Goal: Communication & Community: Answer question/provide support

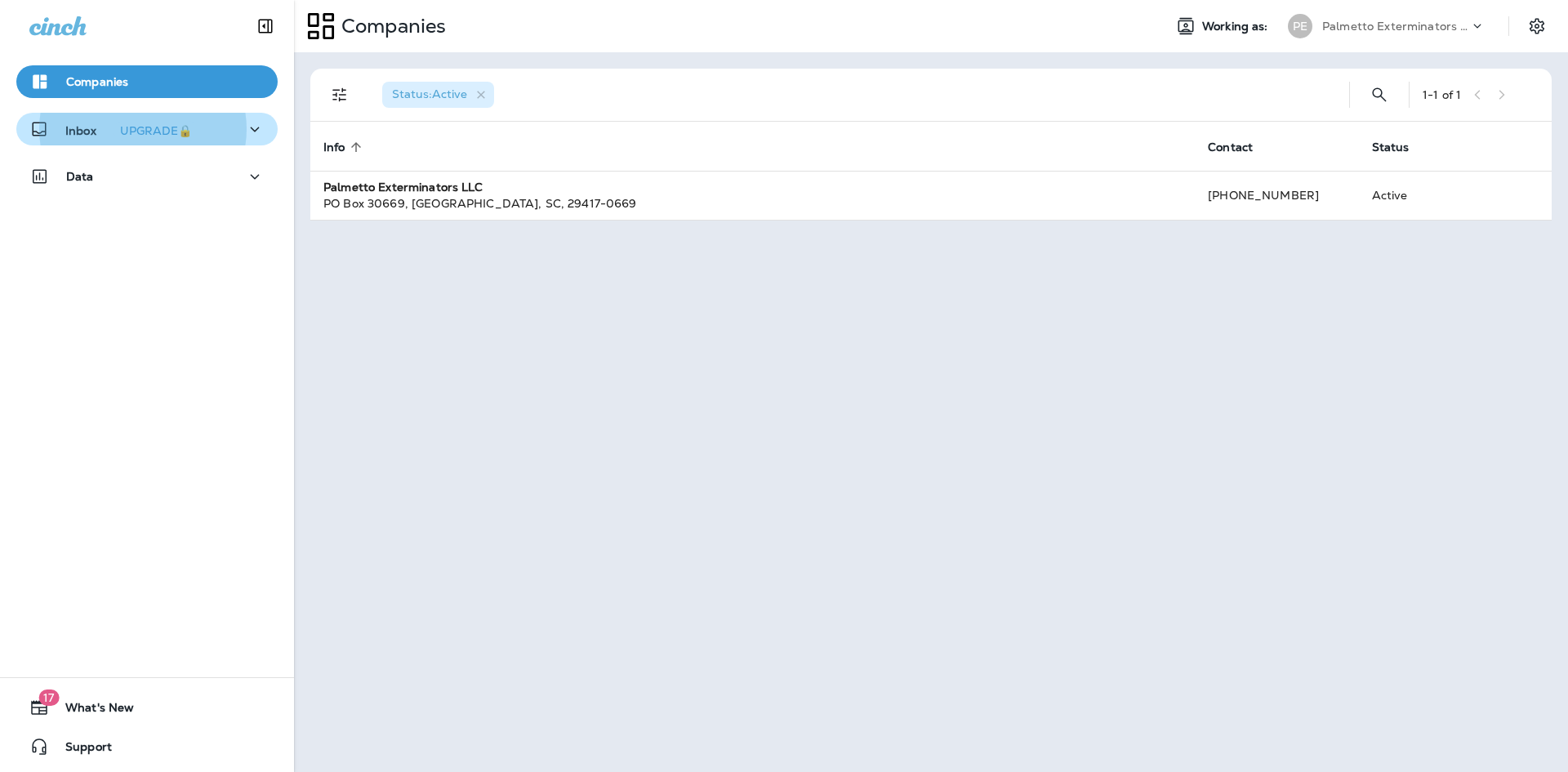
click at [251, 125] on icon "button" at bounding box center [254, 130] width 20 height 21
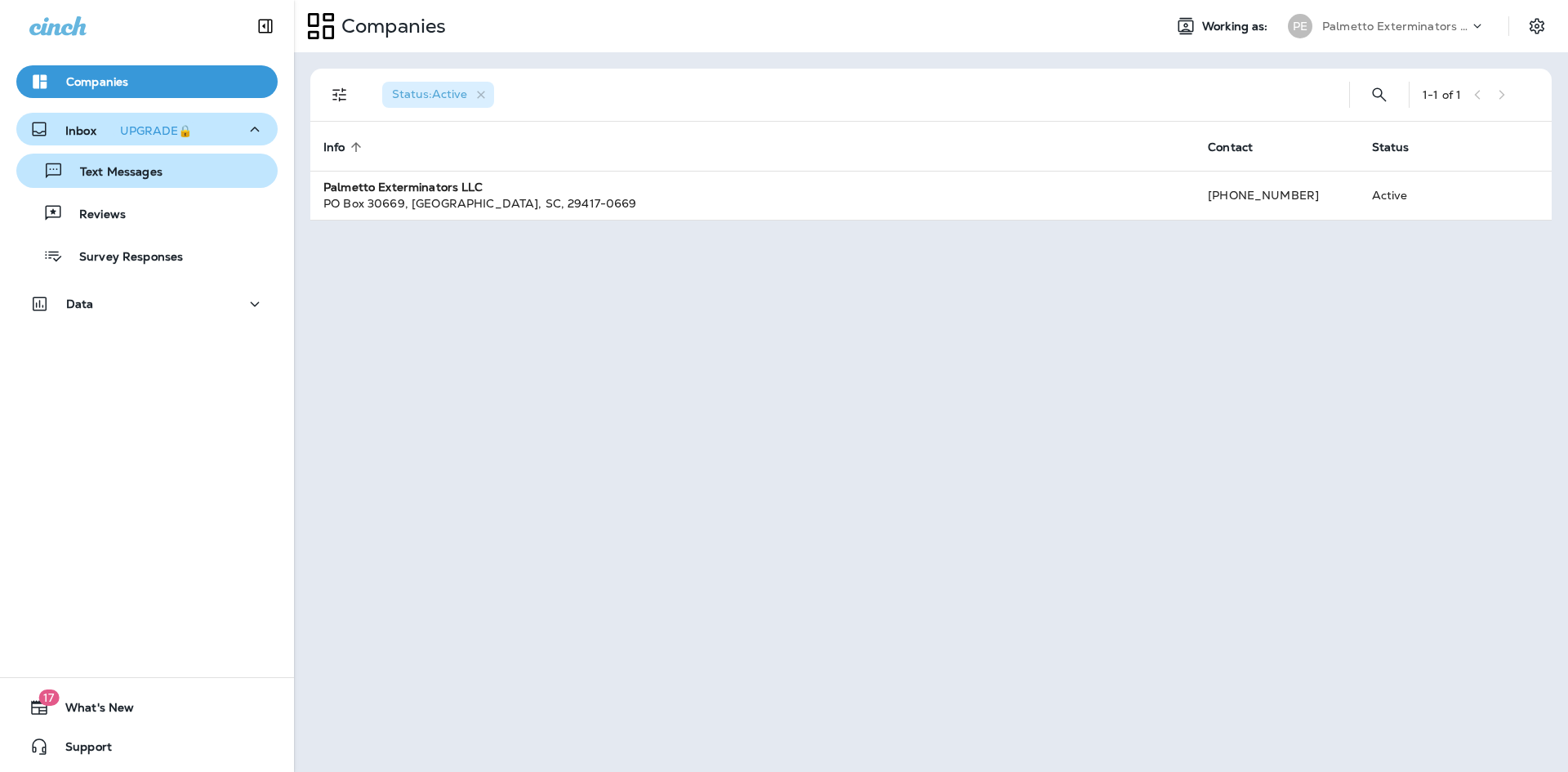
click at [169, 181] on div "Text Messages" at bounding box center [147, 171] width 248 height 25
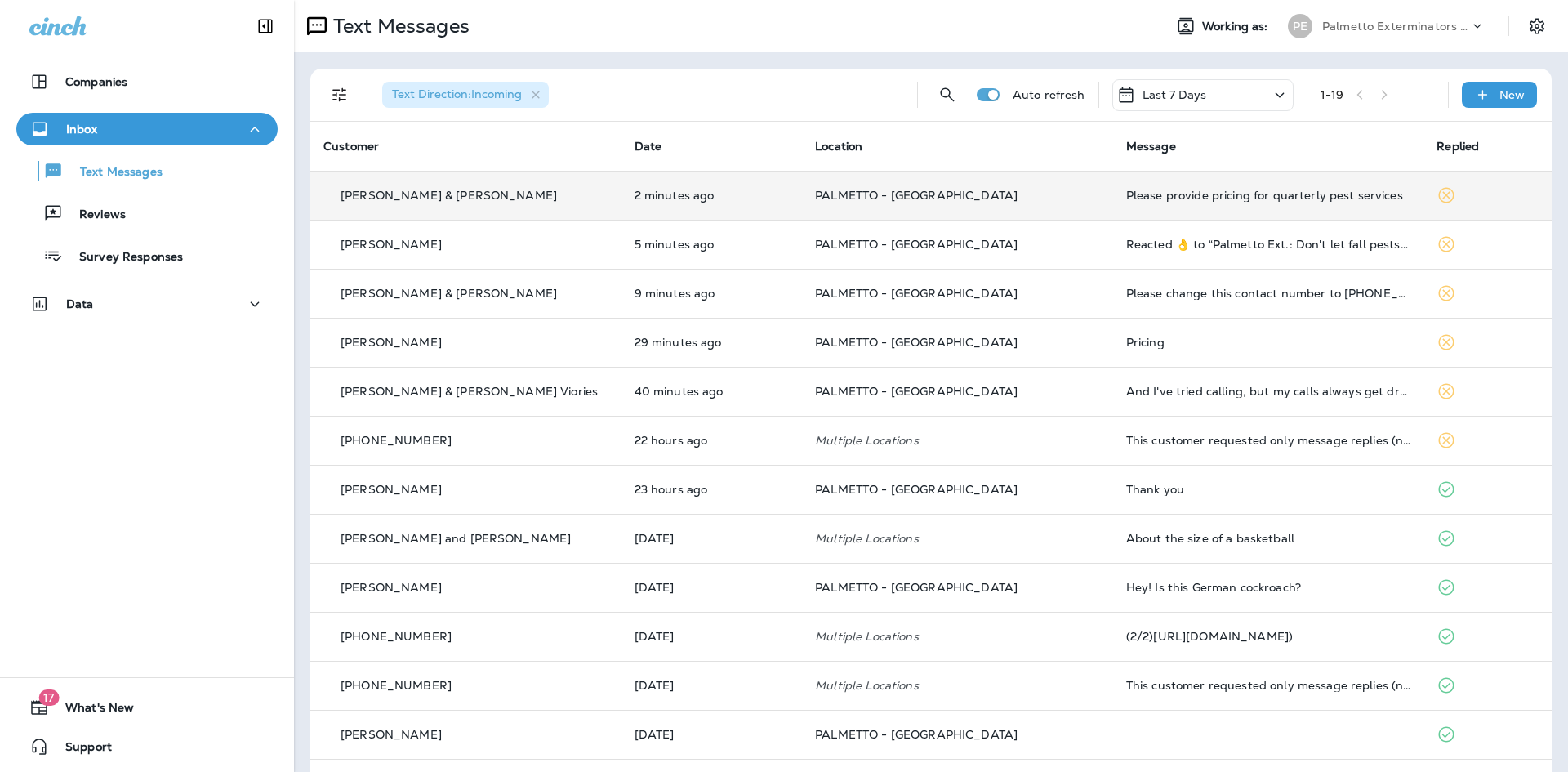
click at [1244, 188] on td "Please provide pricing for quarterly pest services" at bounding box center [1268, 195] width 311 height 49
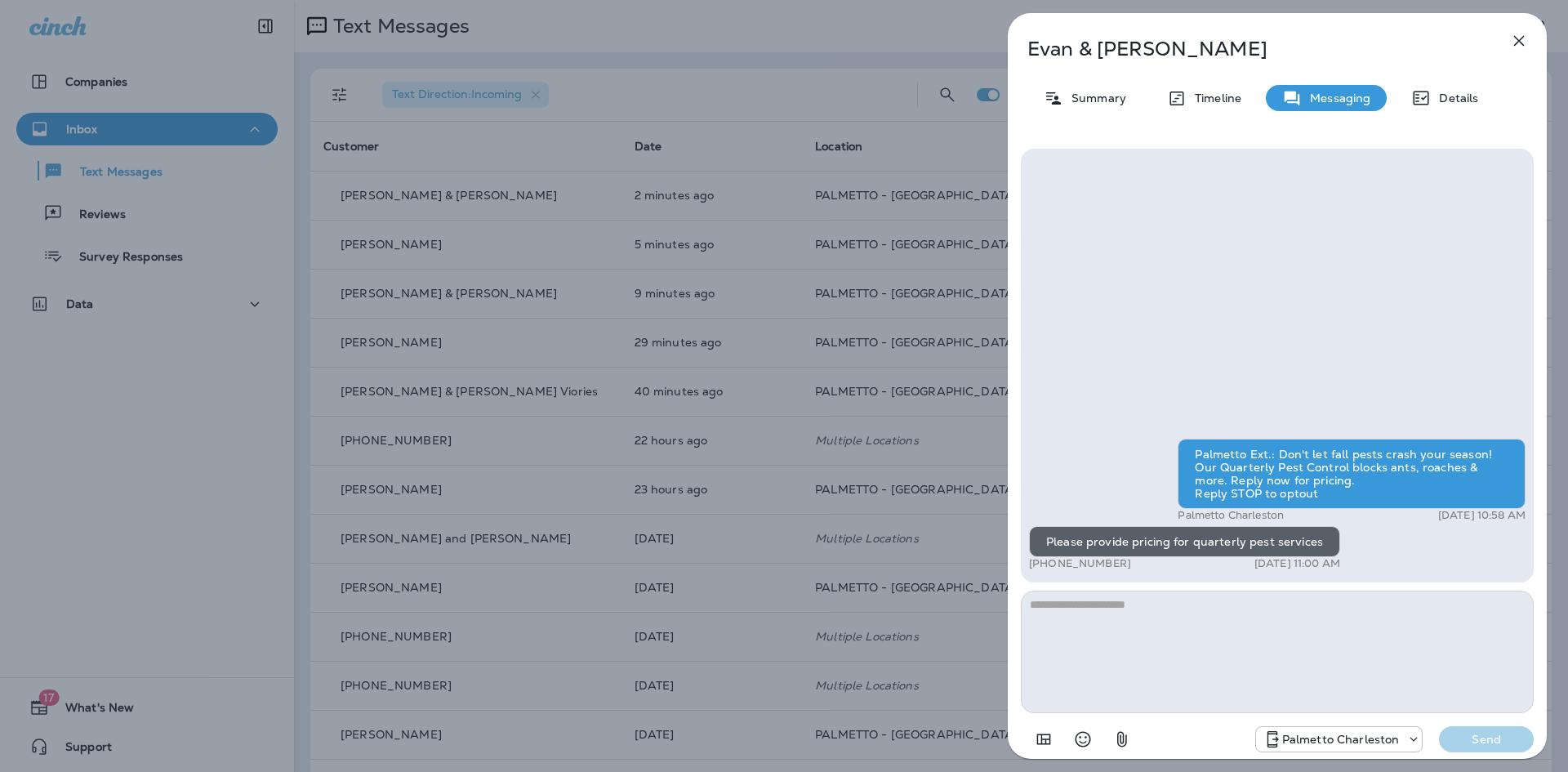
click at [1171, 623] on textarea at bounding box center [1276, 652] width 512 height 123
click at [1160, 623] on textarea at bounding box center [1276, 652] width 512 height 123
type textarea "**********"
click at [1107, 100] on p "Summary" at bounding box center [1094, 98] width 63 height 13
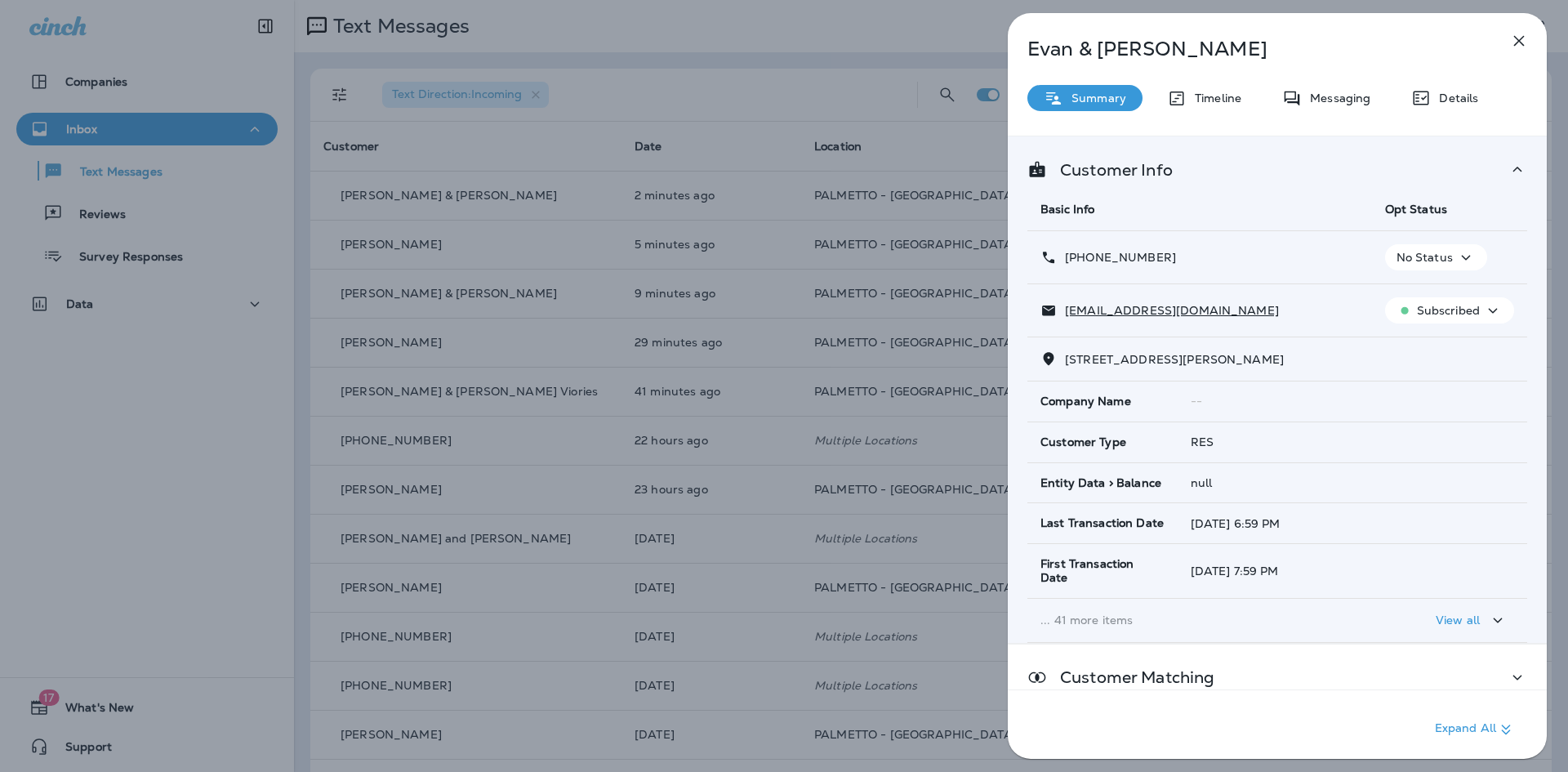
drag, startPoint x: 1302, startPoint y: 358, endPoint x: 1050, endPoint y: 362, distance: 252.0
click at [1050, 362] on div "1639 Valley Oak Rd Johns Island, SC 29455-3815" at bounding box center [1277, 359] width 474 height 17
copy span "1639 Valley Oak Rd Johns Island, SC 29455"
click at [1523, 42] on icon "button" at bounding box center [1518, 40] width 20 height 20
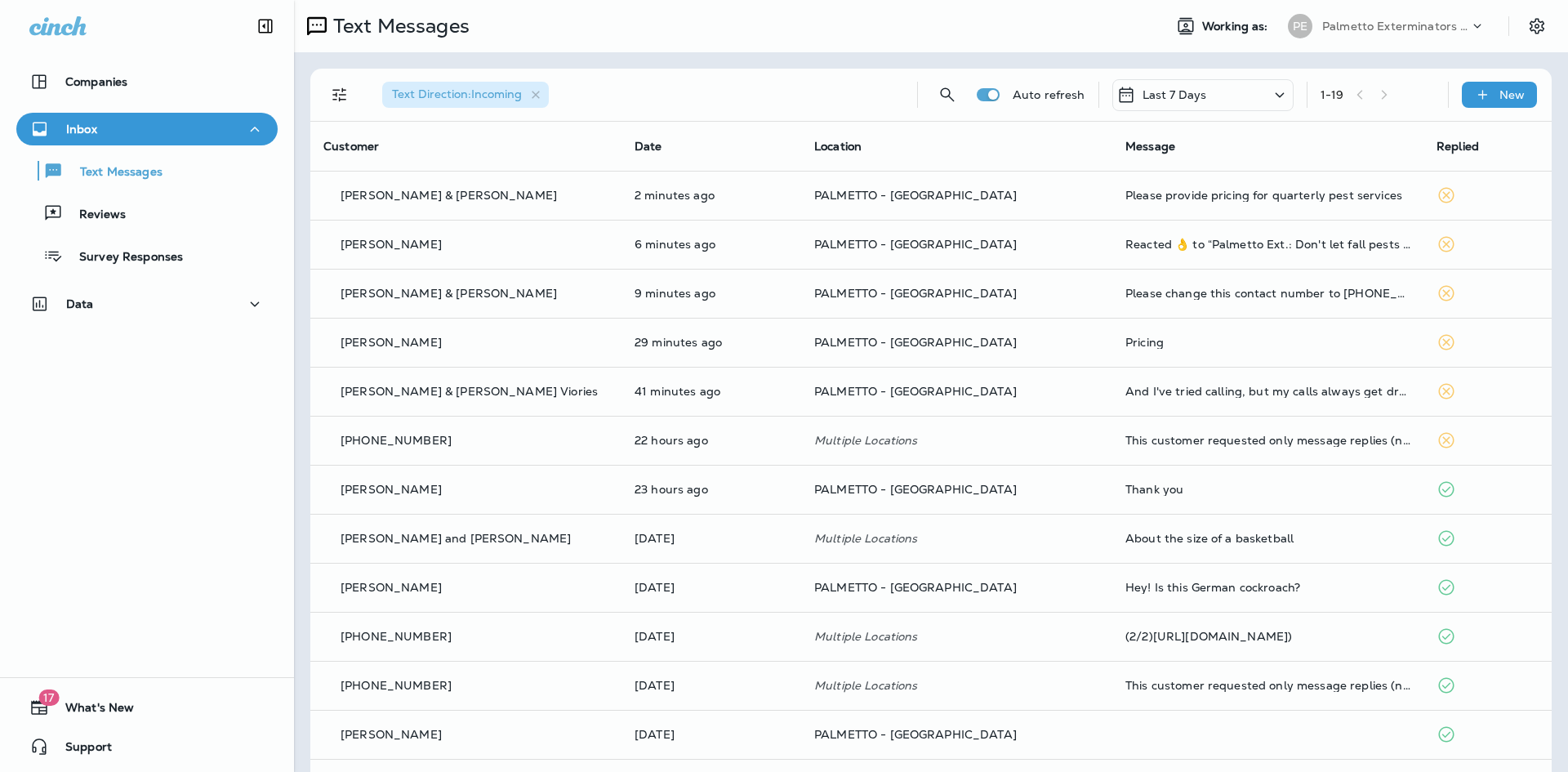
click at [1159, 201] on div at bounding box center [784, 386] width 1568 height 772
click at [1159, 198] on div "Please provide pricing for quarterly pest services" at bounding box center [1268, 195] width 285 height 13
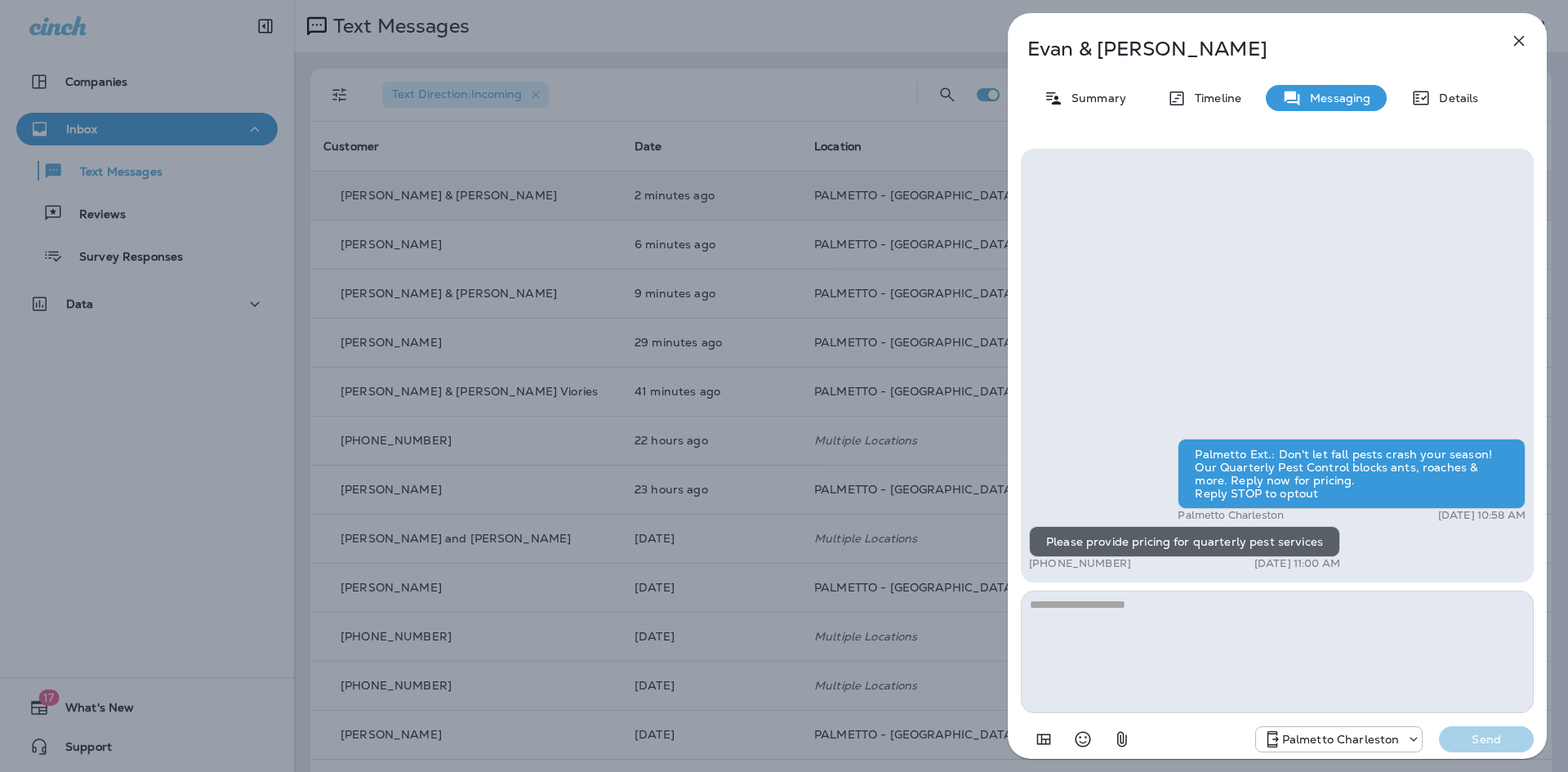
click at [1147, 633] on textarea at bounding box center [1276, 652] width 512 height 123
type textarea "**********"
click at [1479, 736] on p "Send" at bounding box center [1486, 739] width 69 height 15
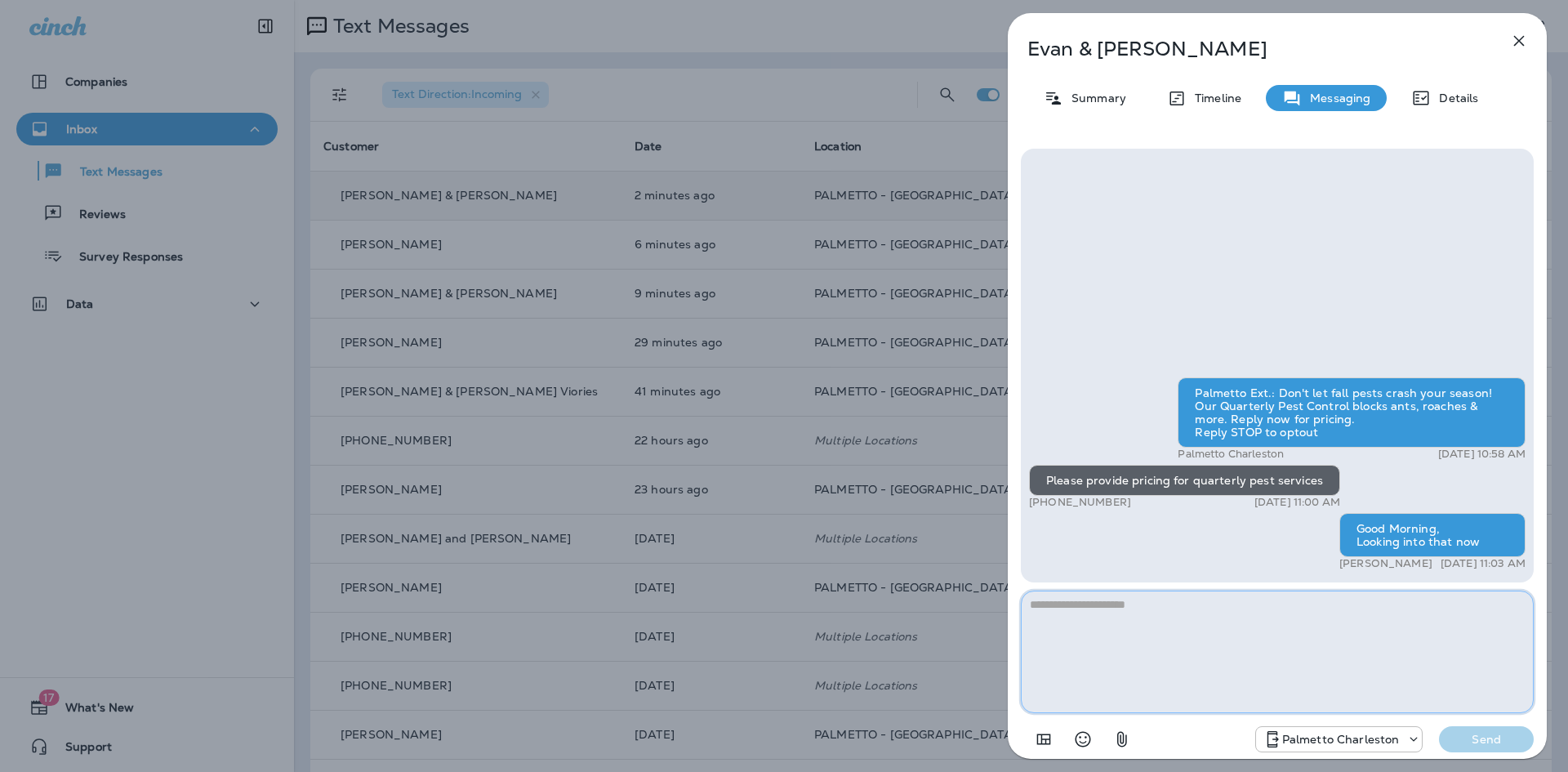
click at [1069, 666] on textarea at bounding box center [1276, 652] width 512 height 123
click at [1238, 595] on textarea "**********" at bounding box center [1276, 652] width 512 height 123
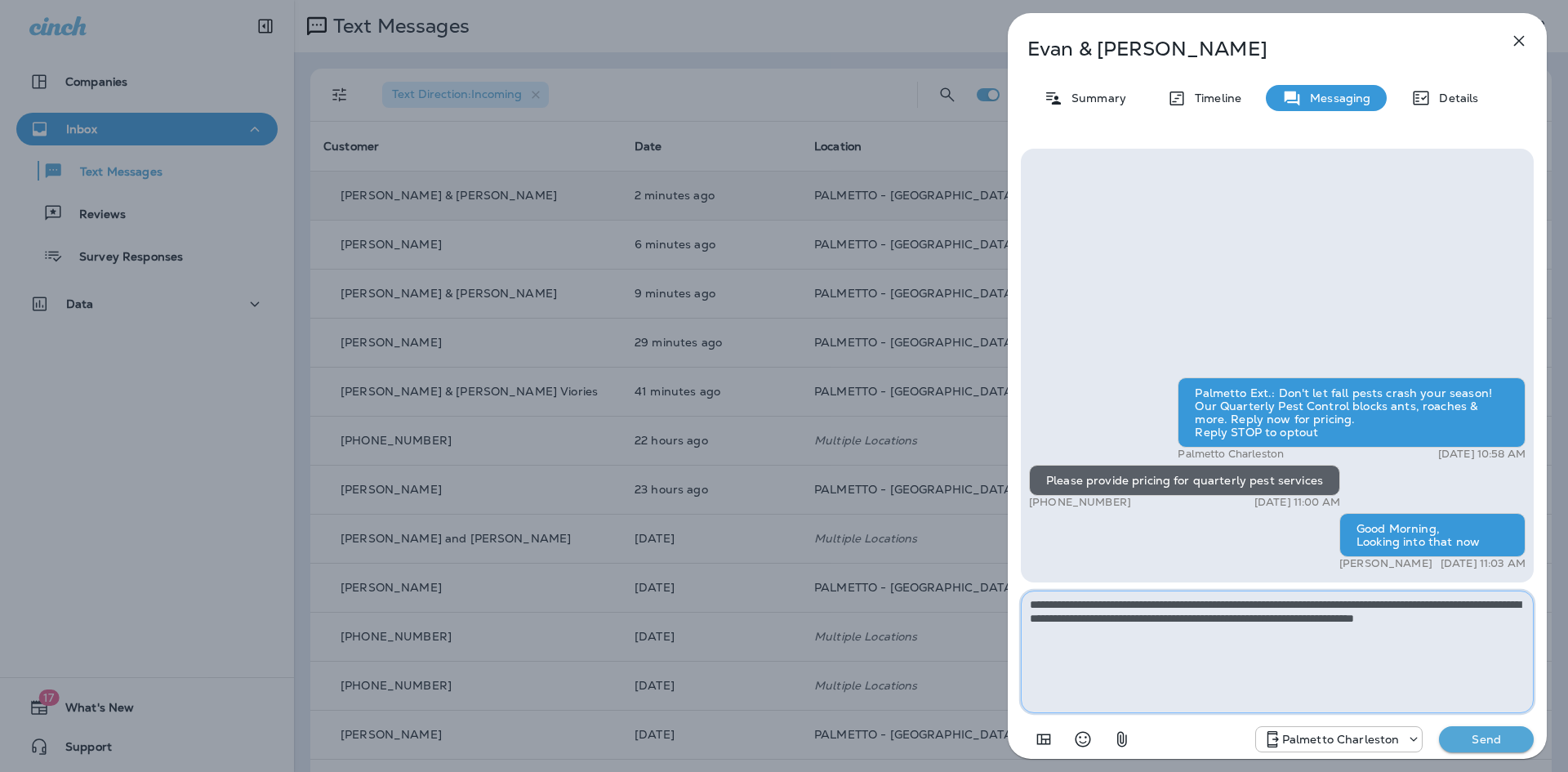
type textarea "**********"
click at [1476, 724] on div "Palmetto Charleston Send" at bounding box center [1276, 734] width 512 height 42
click at [1499, 729] on button "Send" at bounding box center [1486, 739] width 94 height 26
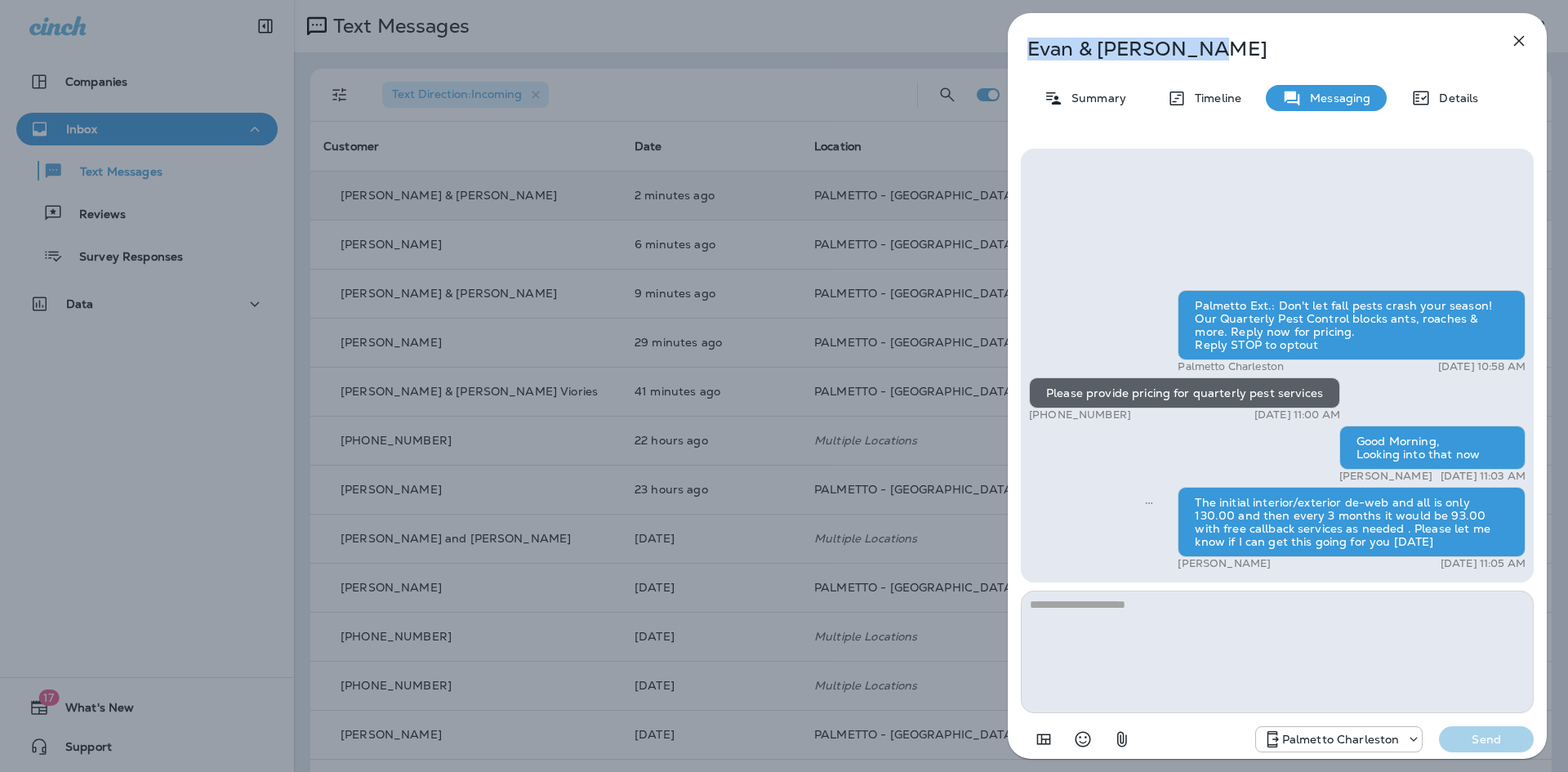
drag, startPoint x: 1213, startPoint y: 59, endPoint x: 1029, endPoint y: 43, distance: 184.7
click at [1029, 43] on p "Evan & Emma Rider" at bounding box center [1250, 49] width 445 height 23
copy p "Evan & Emma Rider"
click at [1518, 37] on icon "button" at bounding box center [1518, 40] width 20 height 20
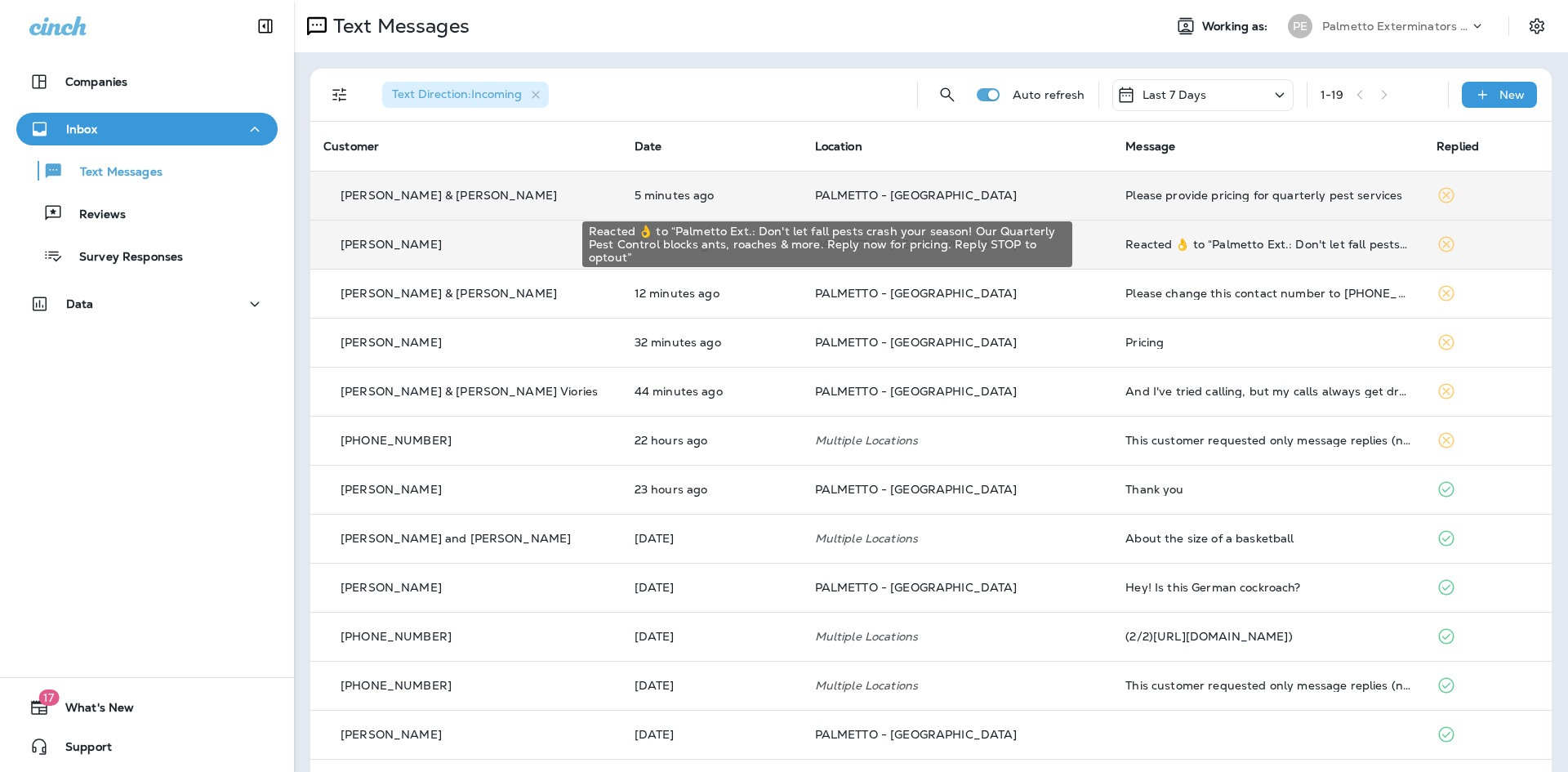
click at [1205, 250] on div "Reacted 👌 to “Palmetto Ext.: Don't let fall pests crash your season! Our Quarte…" at bounding box center [1268, 244] width 285 height 13
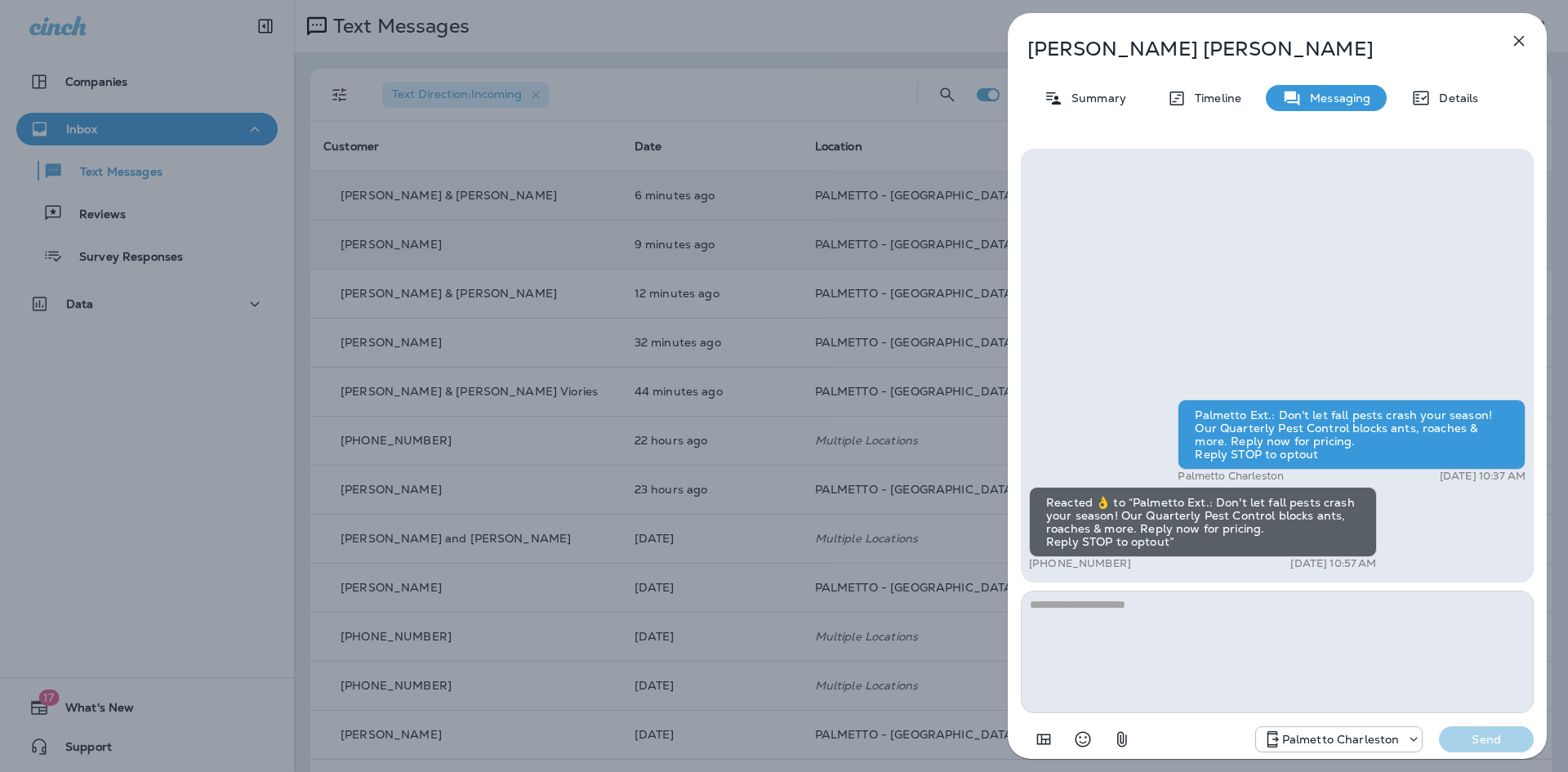
click at [1514, 33] on icon "button" at bounding box center [1518, 40] width 20 height 20
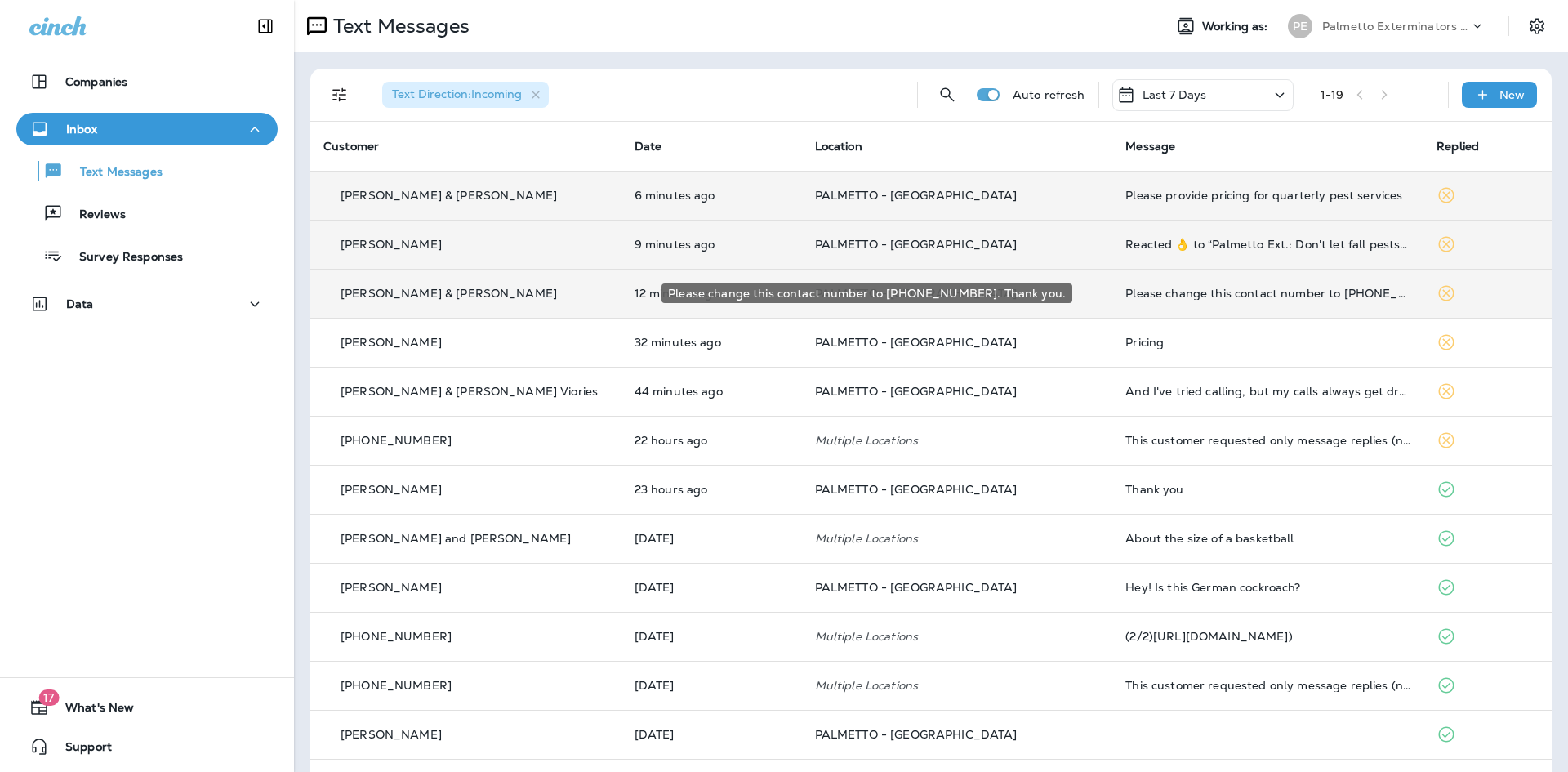
click at [1242, 296] on div "Please change this contact number to 8042400181. Thank you." at bounding box center [1268, 293] width 285 height 13
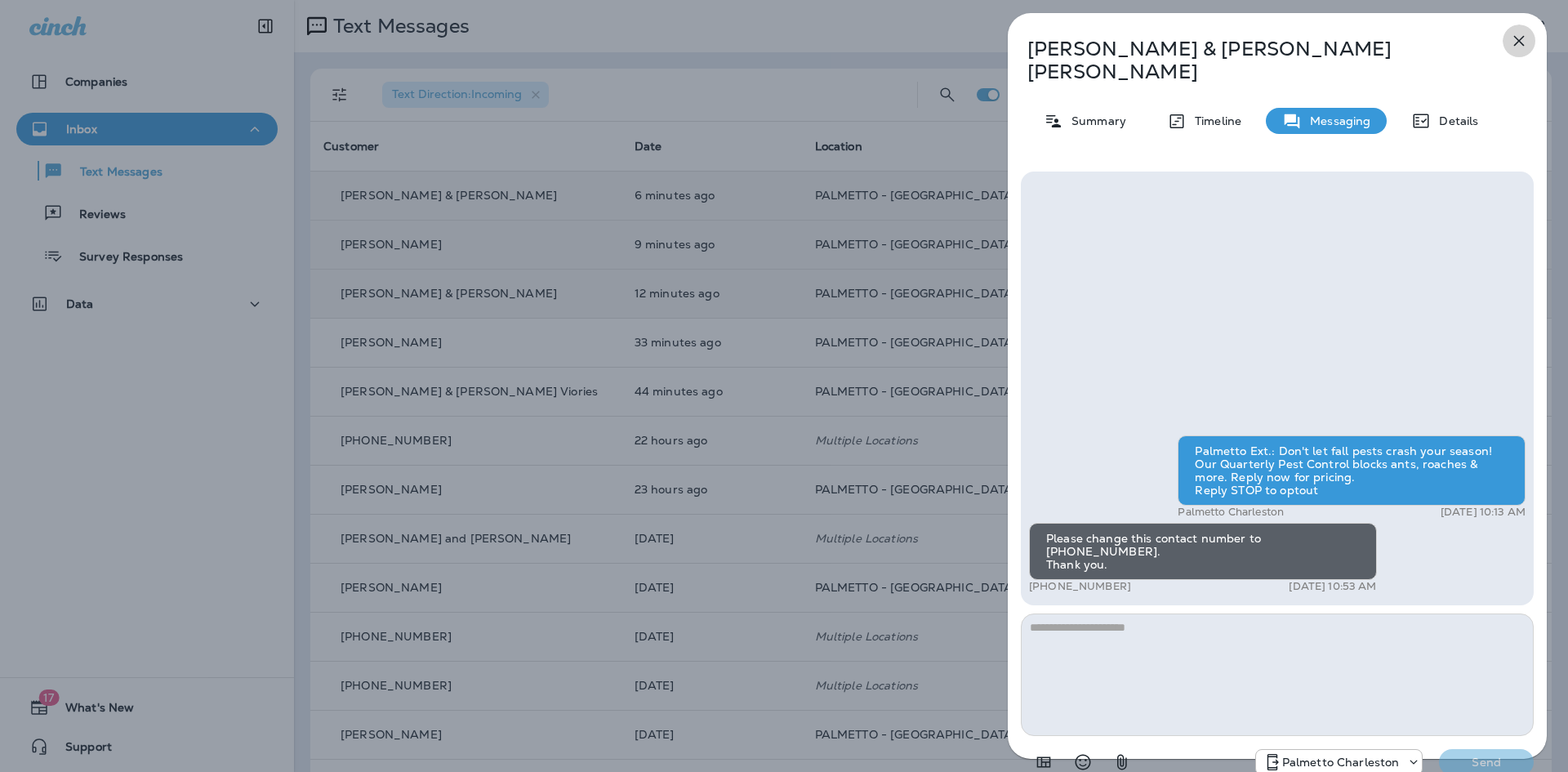
click at [1523, 37] on icon "button" at bounding box center [1519, 41] width 10 height 10
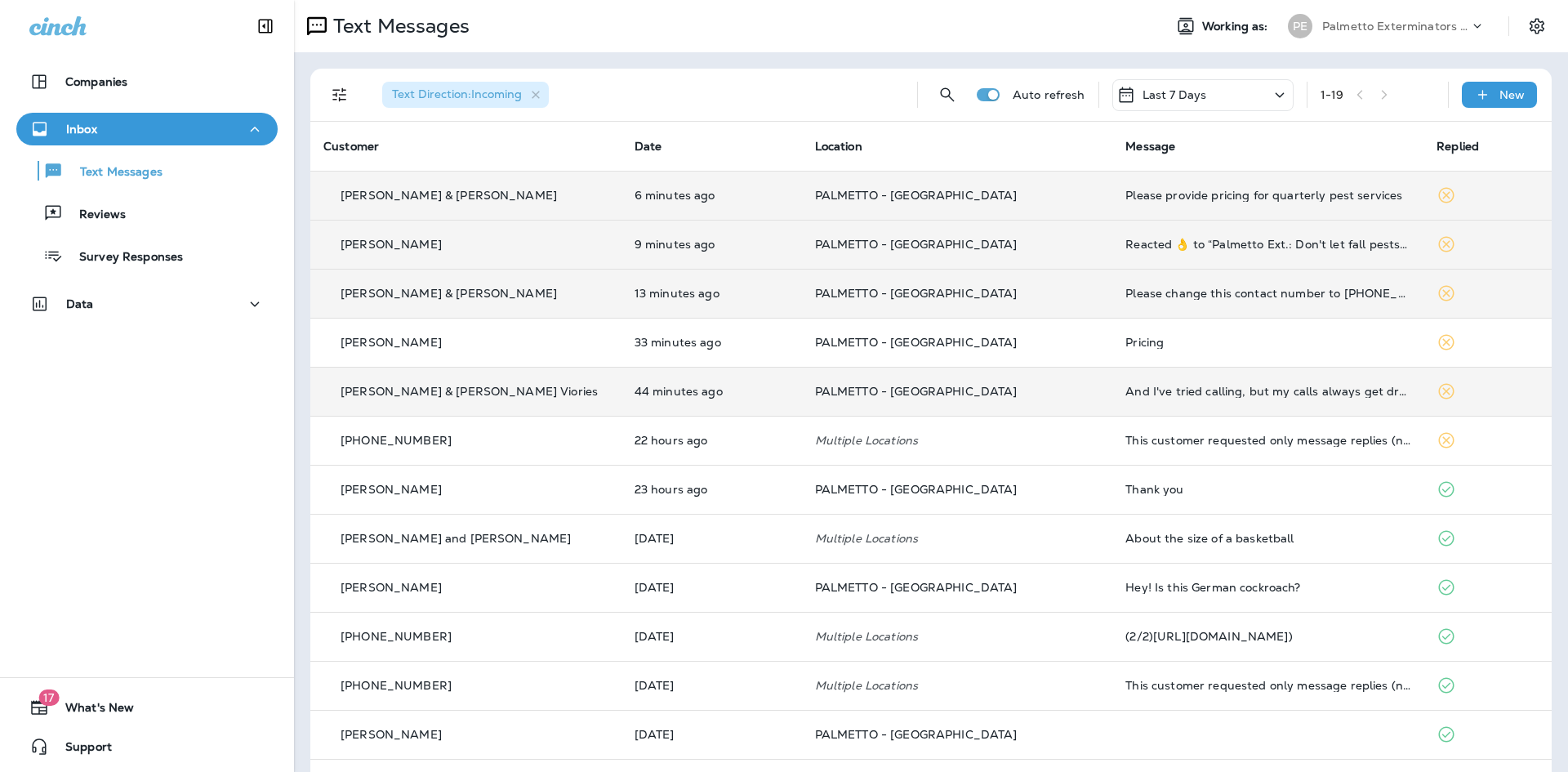
click at [1205, 388] on div "And I've tried calling, but my calls always get dropped" at bounding box center [1268, 391] width 285 height 13
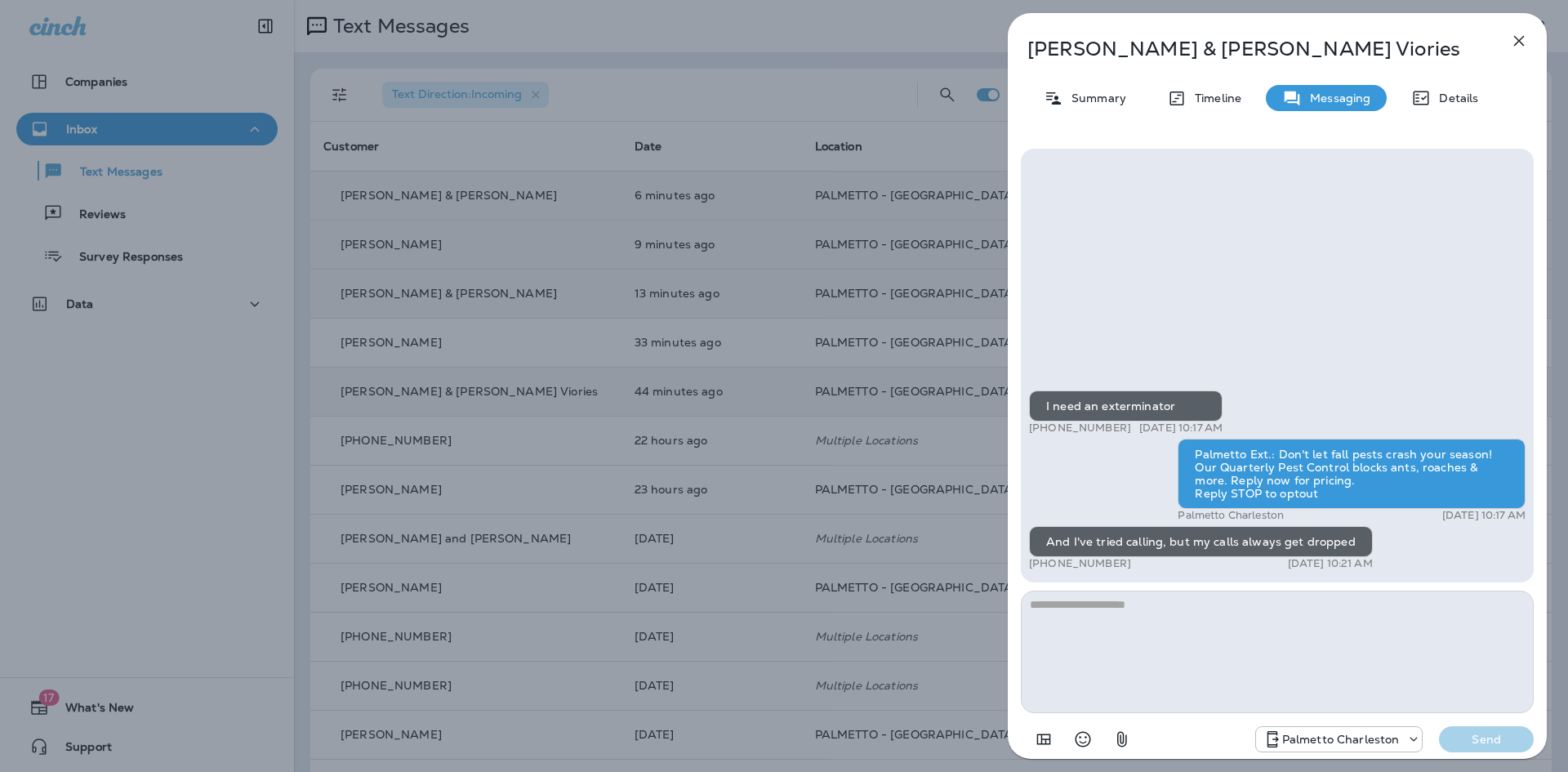
click at [1135, 622] on textarea at bounding box center [1276, 652] width 512 height 123
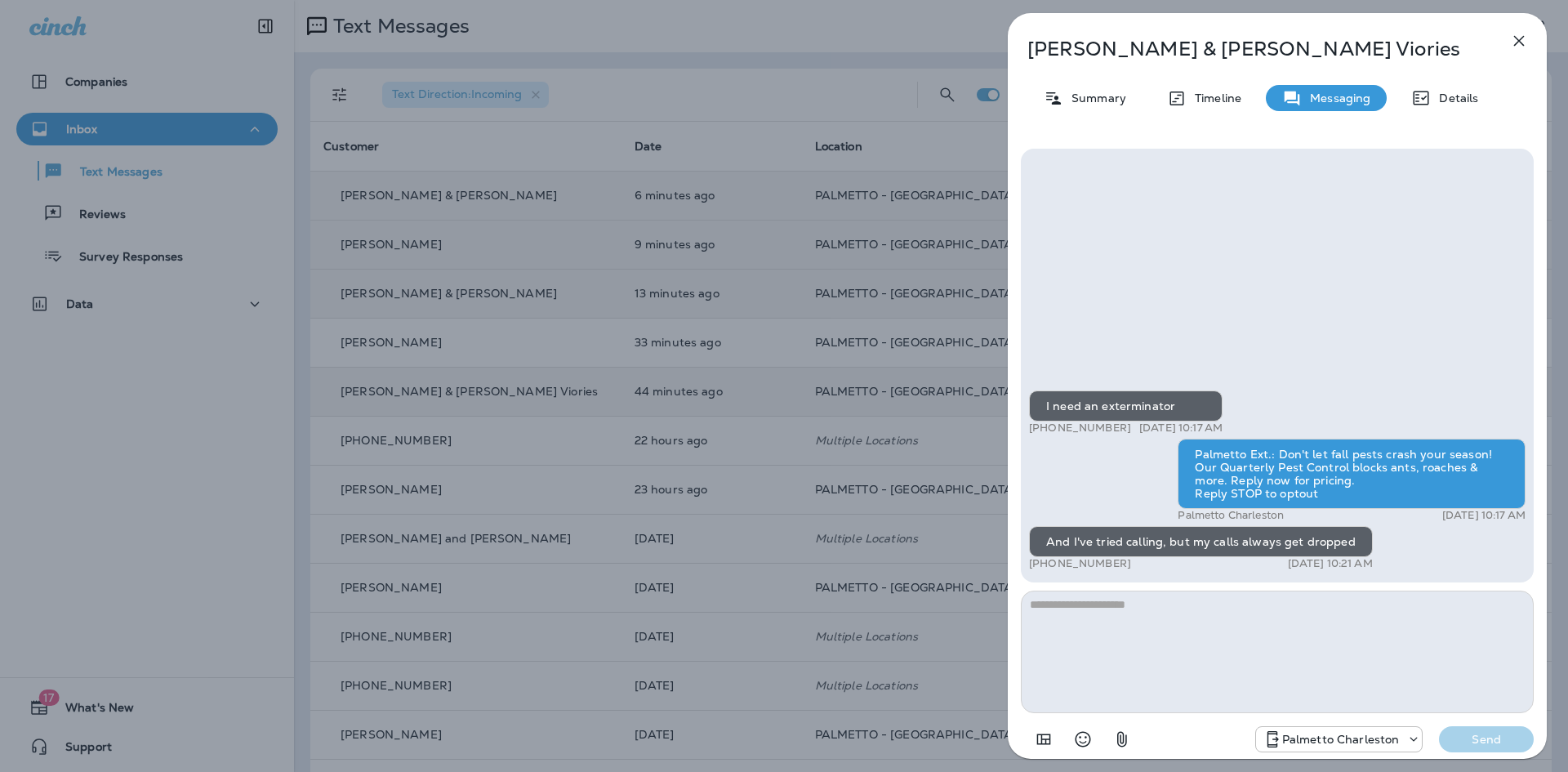
click at [1137, 620] on textarea at bounding box center [1276, 652] width 512 height 123
type textarea "**********"
drag, startPoint x: 1367, startPoint y: 614, endPoint x: 1020, endPoint y: 602, distance: 347.2
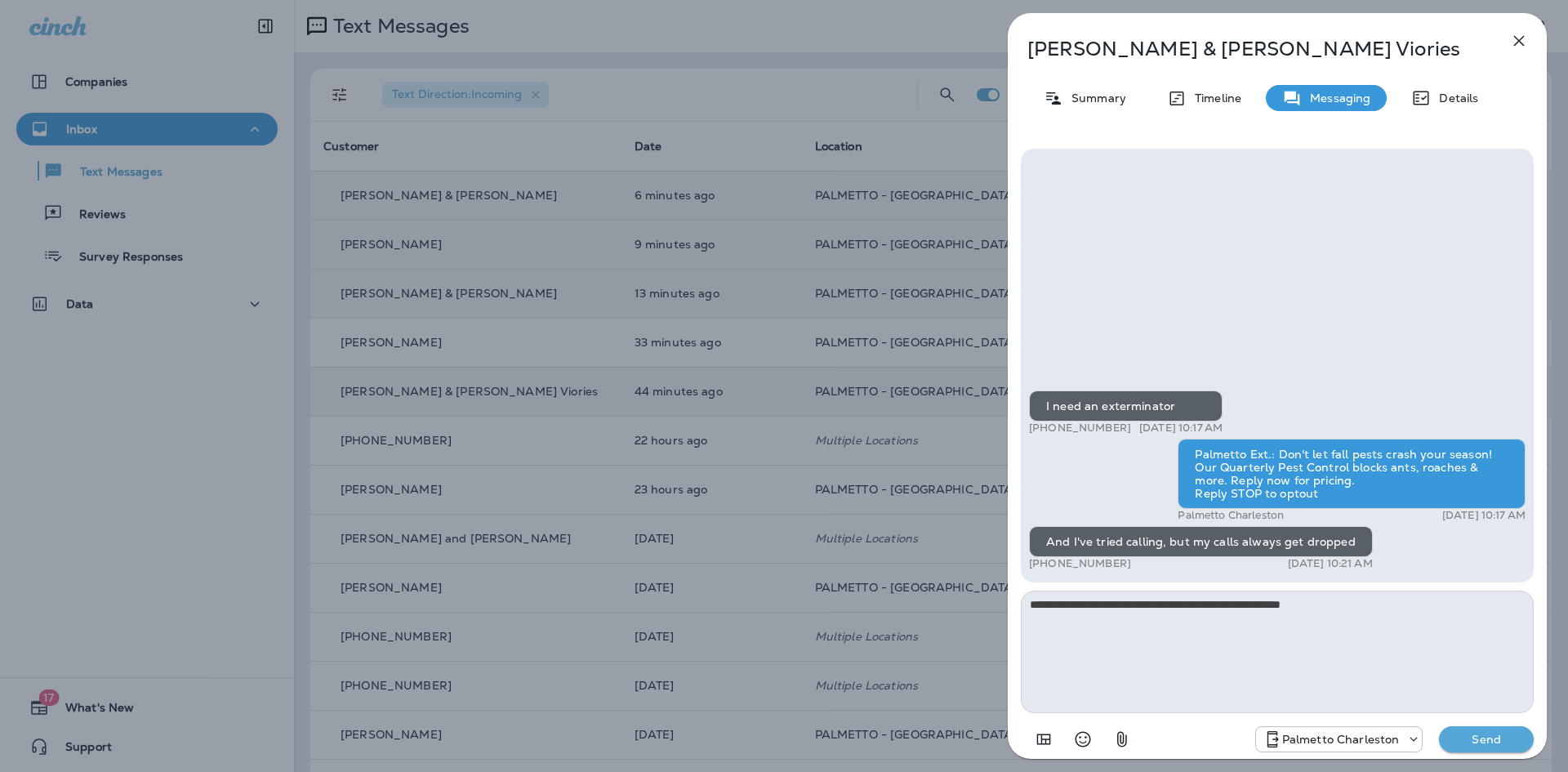
click at [1020, 602] on div "**********" at bounding box center [1277, 452] width 539 height 633
type textarea "*"
type textarea "**********"
click at [1474, 729] on button "Send" at bounding box center [1486, 739] width 94 height 26
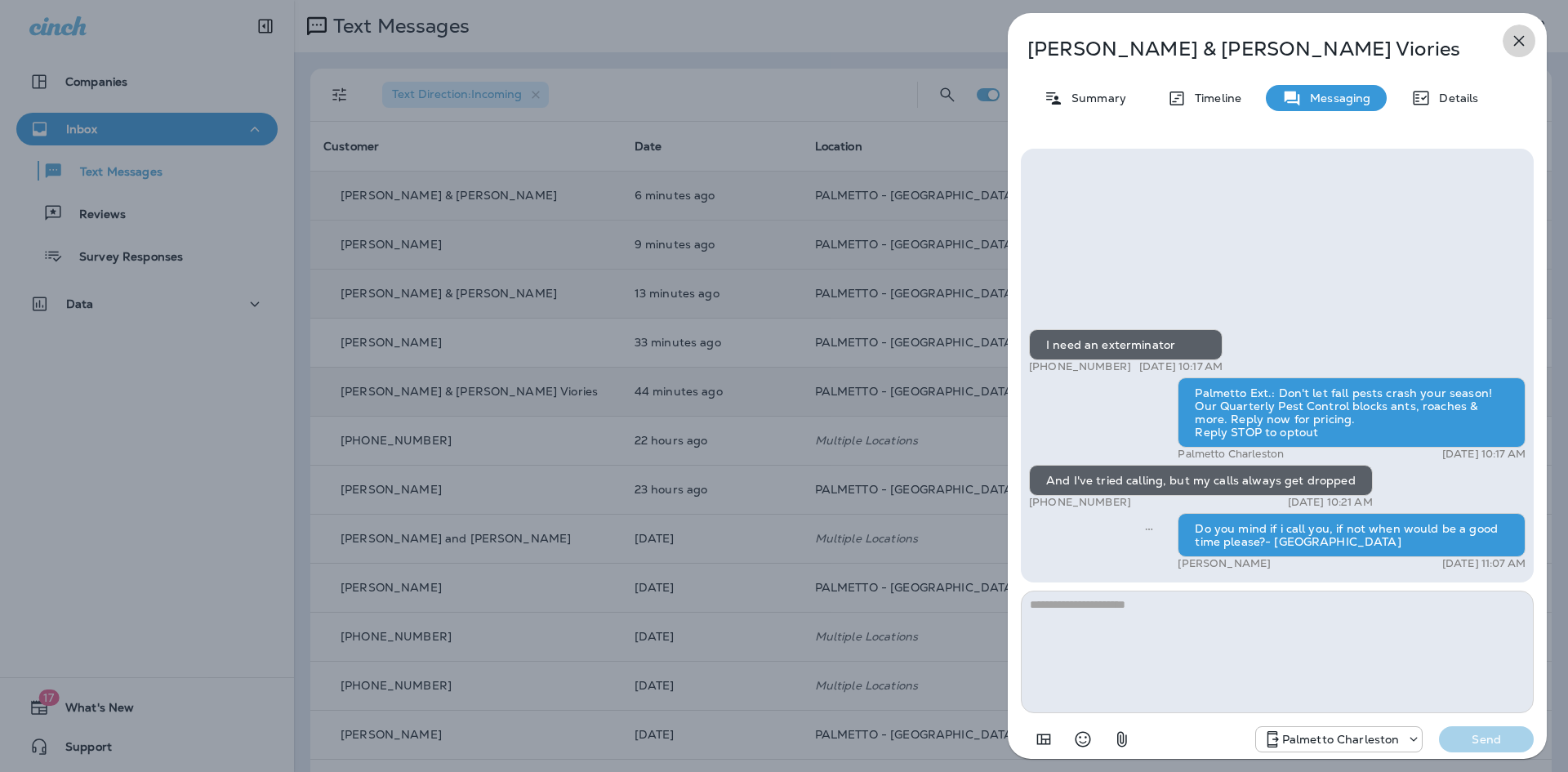
click at [1521, 35] on icon "button" at bounding box center [1518, 40] width 20 height 20
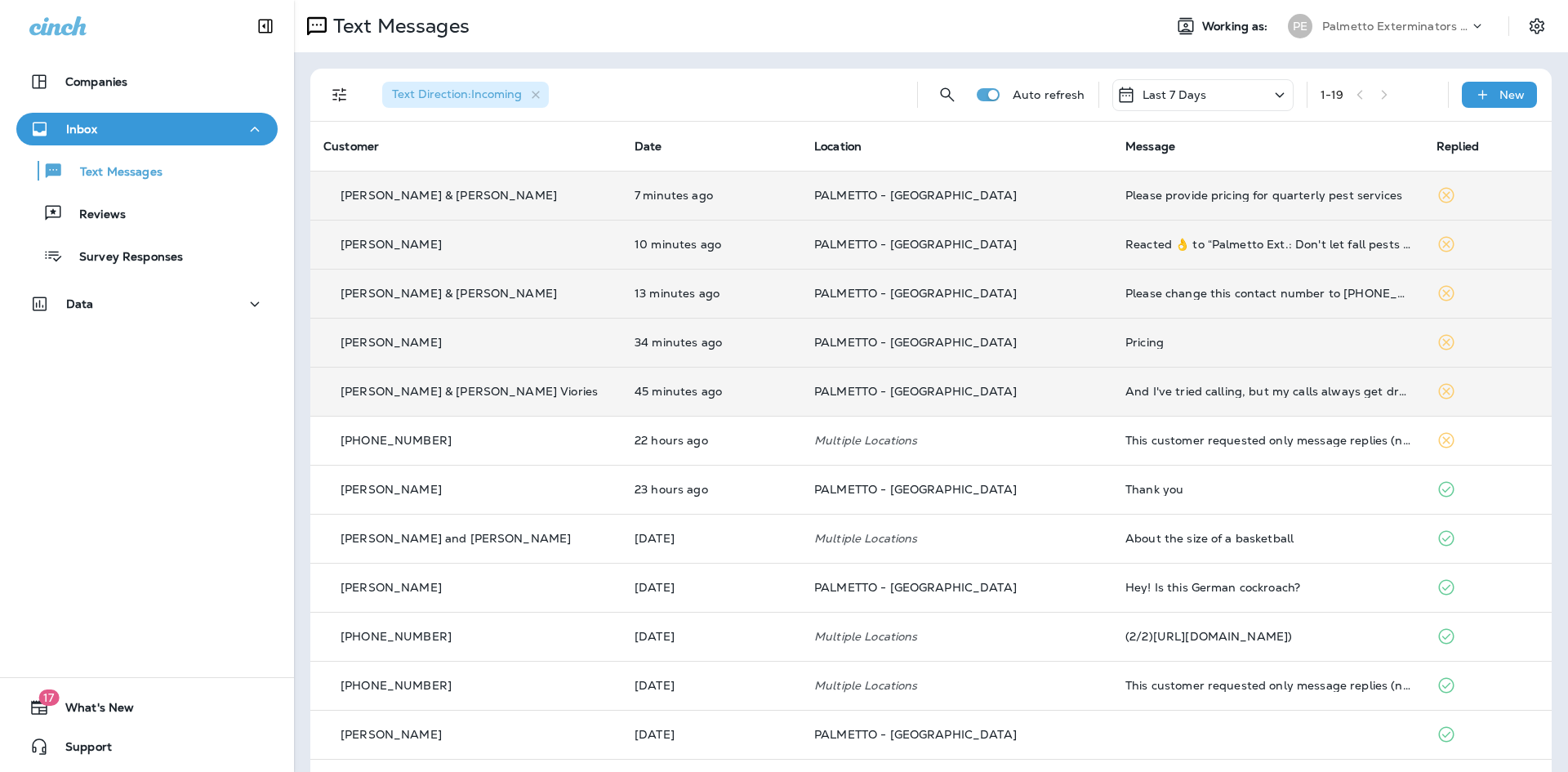
click at [1157, 345] on div "Pricing" at bounding box center [1268, 342] width 285 height 13
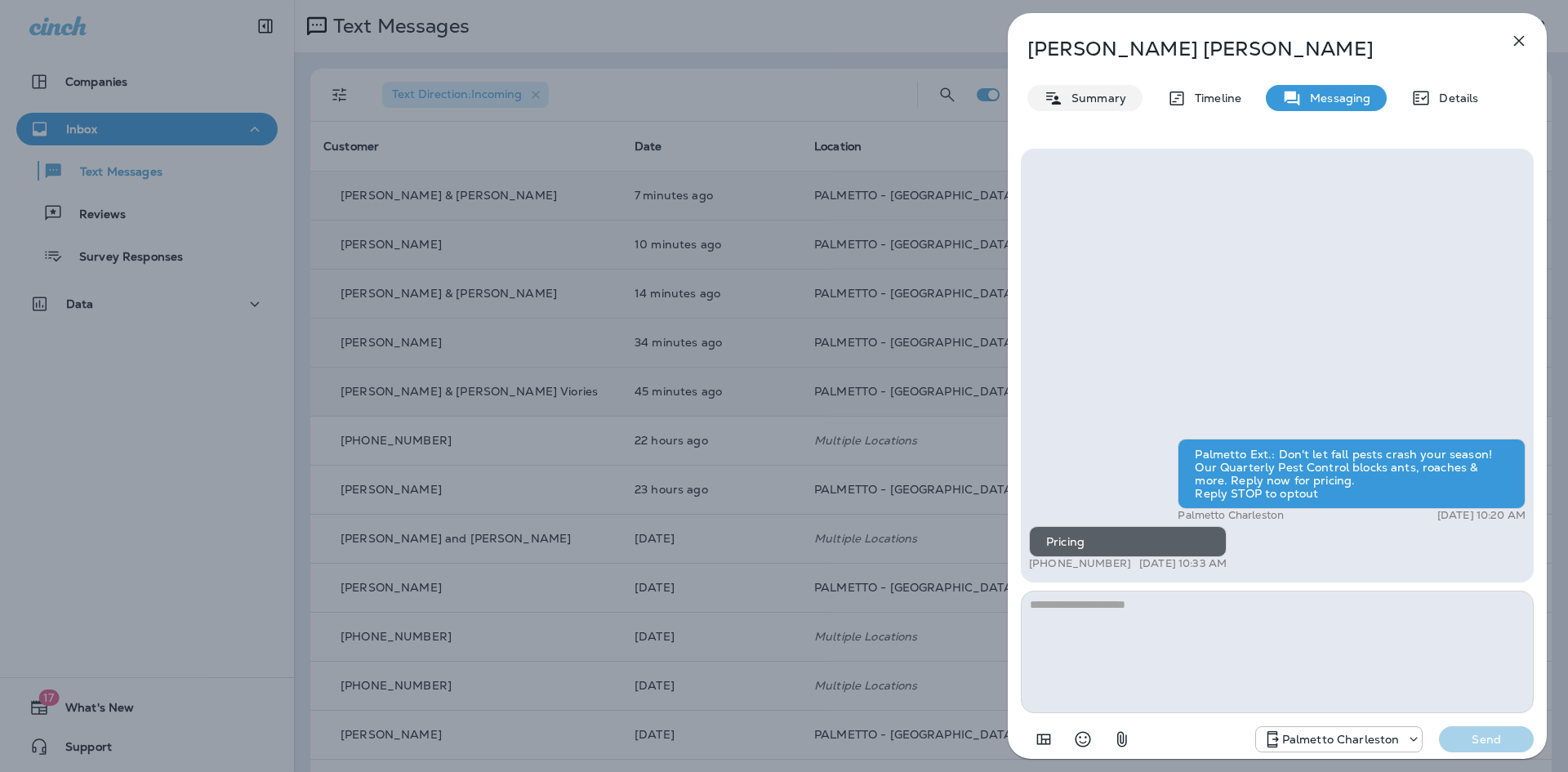
click at [1105, 92] on p "Summary" at bounding box center [1094, 98] width 63 height 13
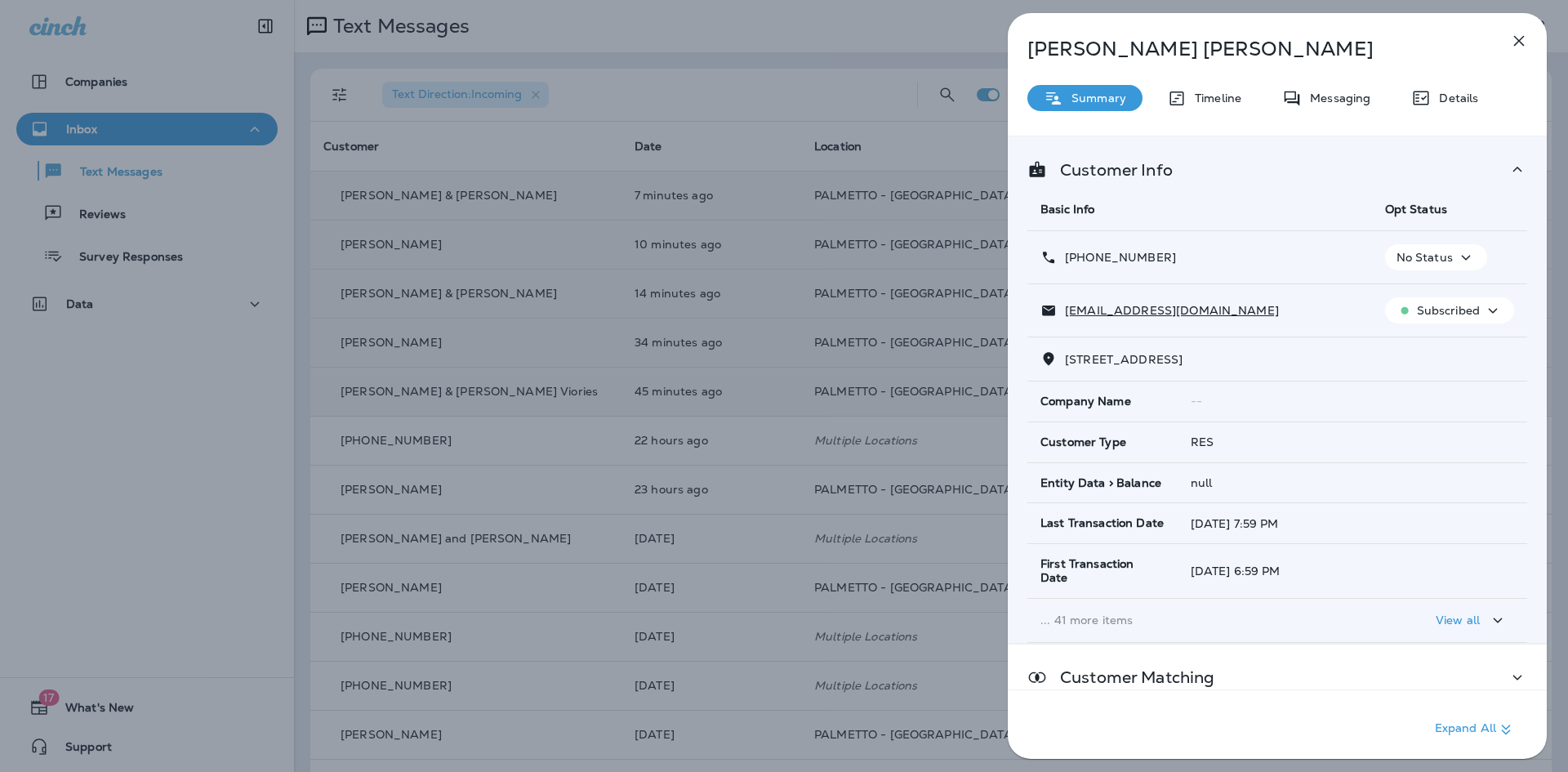
drag, startPoint x: 1331, startPoint y: 360, endPoint x: 1079, endPoint y: 349, distance: 252.2
click at [1067, 359] on span "1729 Nantahala Blvd Mount Pleasant, SC 29464-7755" at bounding box center [1123, 359] width 118 height 15
drag, startPoint x: 1080, startPoint y: 349, endPoint x: 1274, endPoint y: 311, distance: 197.7
click at [1274, 311] on div "smjack78@yahoo.com" at bounding box center [1199, 311] width 318 height 17
drag, startPoint x: 1335, startPoint y: 354, endPoint x: 1063, endPoint y: 364, distance: 272.2
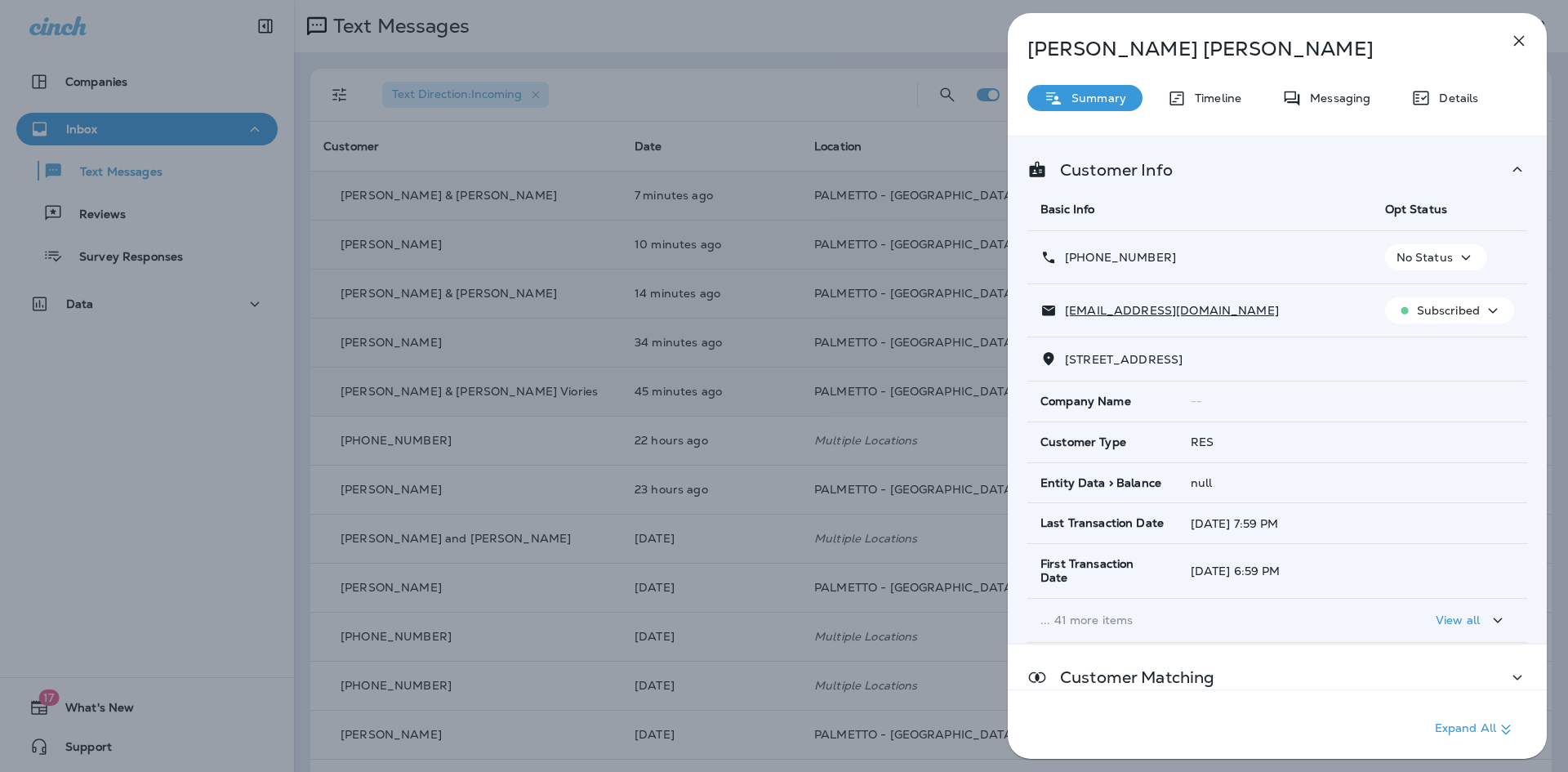
click at [1063, 364] on p "1729 Nantahala Blvd Mount Pleasant, SC 29464-7755" at bounding box center [1119, 359] width 126 height 13
copy span "1729 Nantahala Blvd Mount Pleasant, SC 29464-"
click at [1519, 44] on icon "button" at bounding box center [1518, 40] width 20 height 20
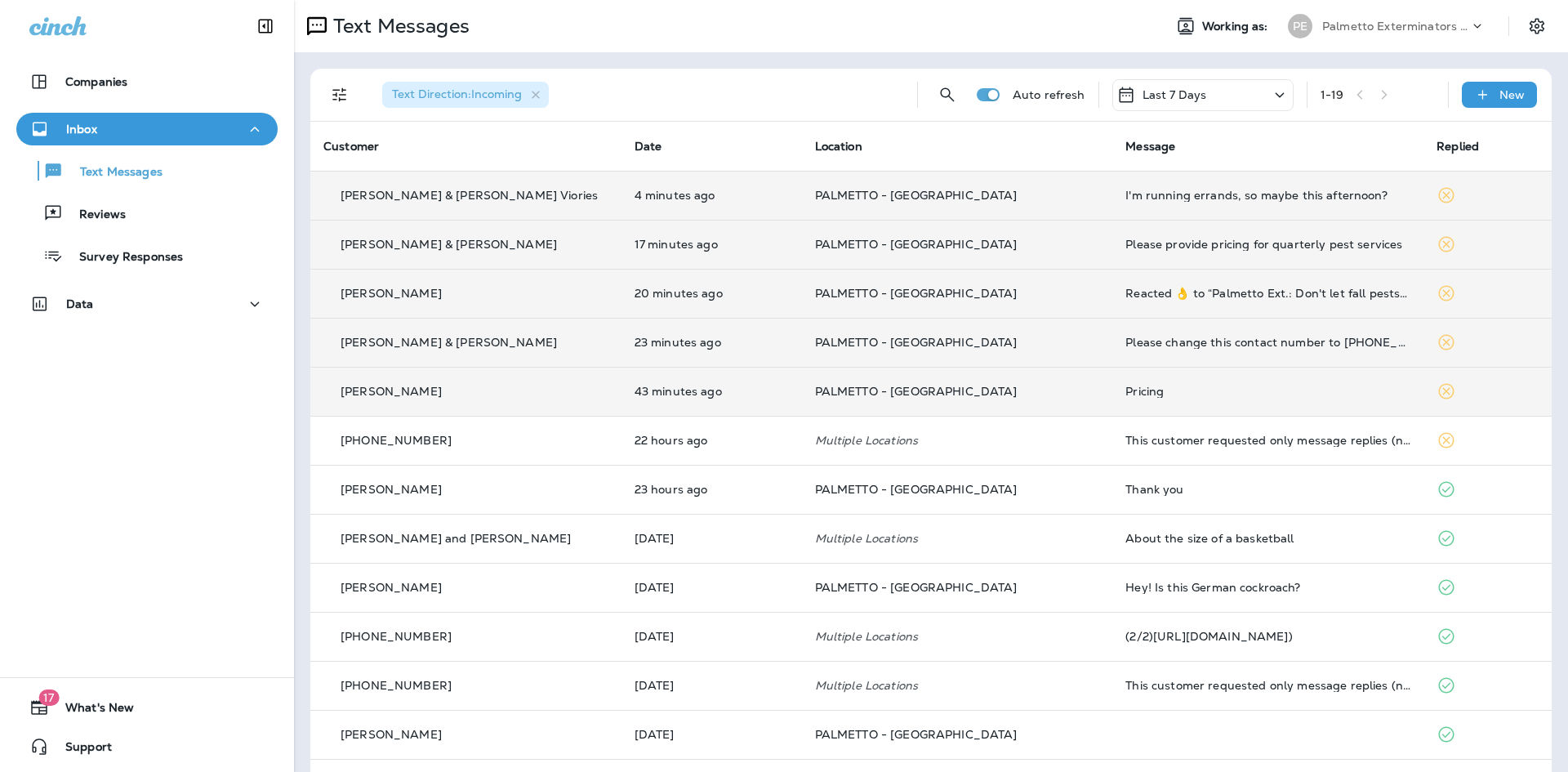
click at [1208, 383] on td "Pricing" at bounding box center [1268, 391] width 311 height 49
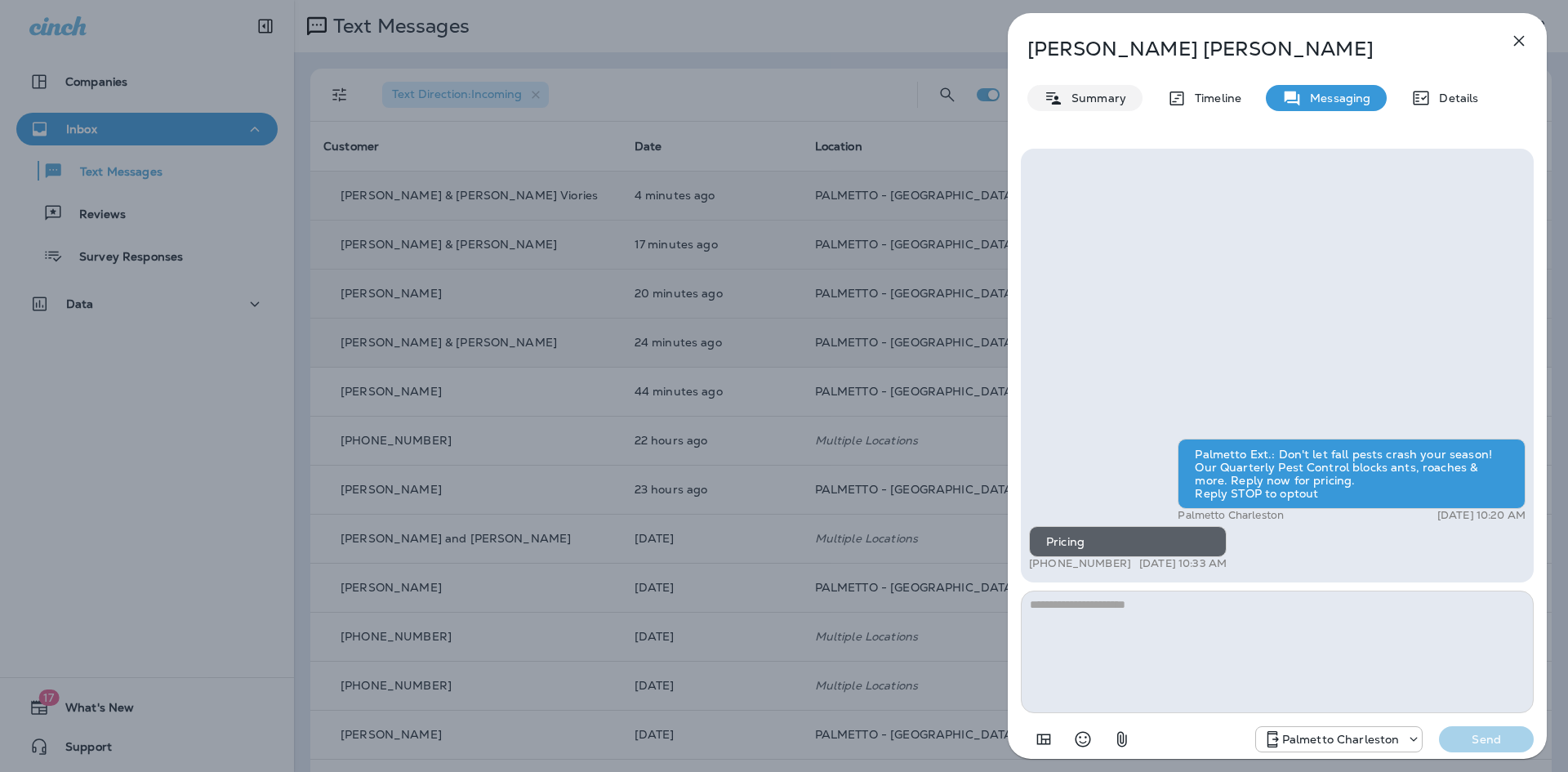
click at [1106, 97] on p "Summary" at bounding box center [1094, 98] width 63 height 13
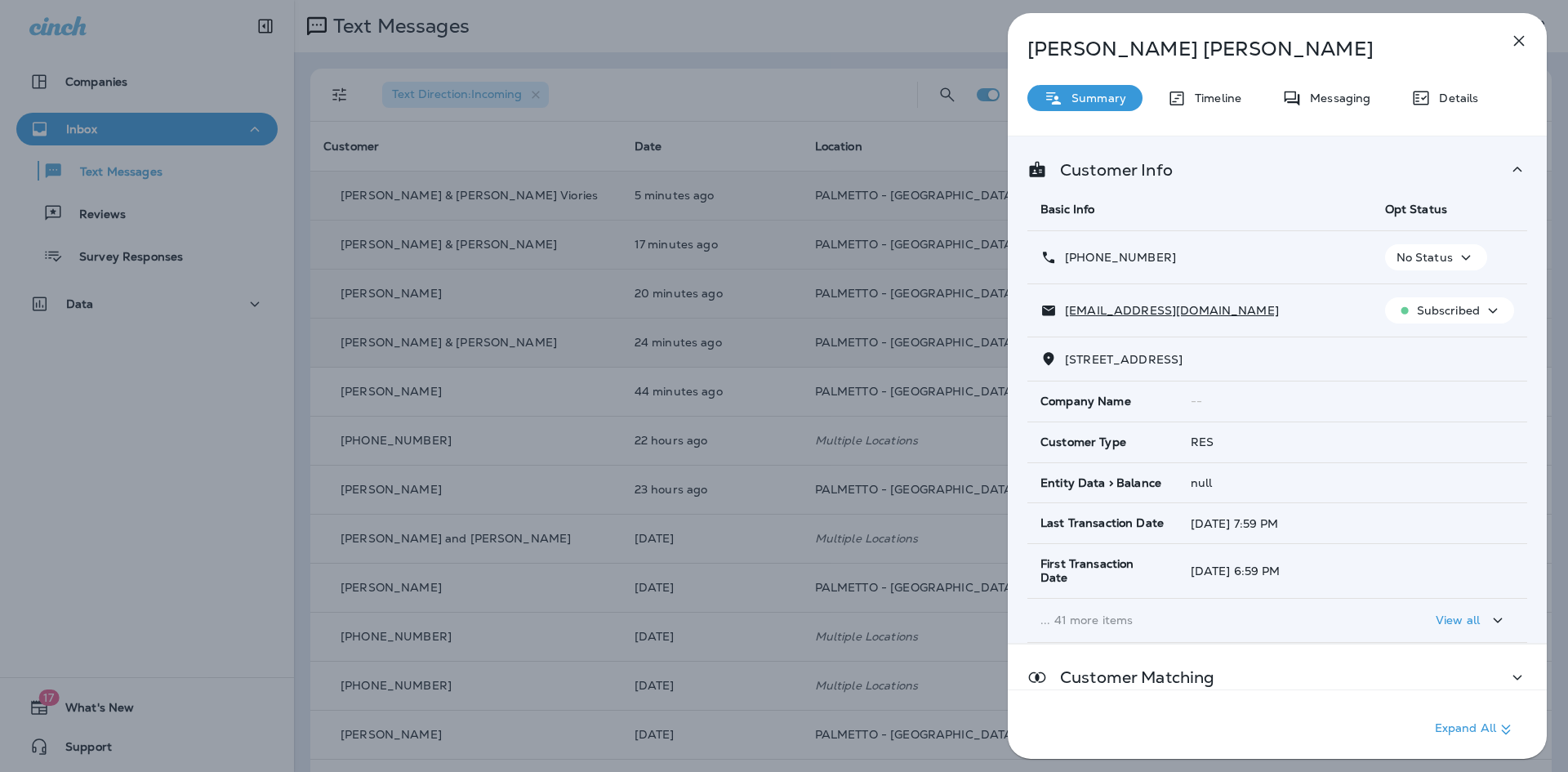
drag, startPoint x: 1332, startPoint y: 356, endPoint x: 1065, endPoint y: 366, distance: 267.2
click at [1065, 366] on span "1729 Nantahala Blvd Mount Pleasant, SC 29464-7755" at bounding box center [1123, 359] width 118 height 15
copy span "1729 Nantahala Blvd Mount Pleasant, SC 29464"
click at [1529, 39] on button "button" at bounding box center [1519, 41] width 33 height 33
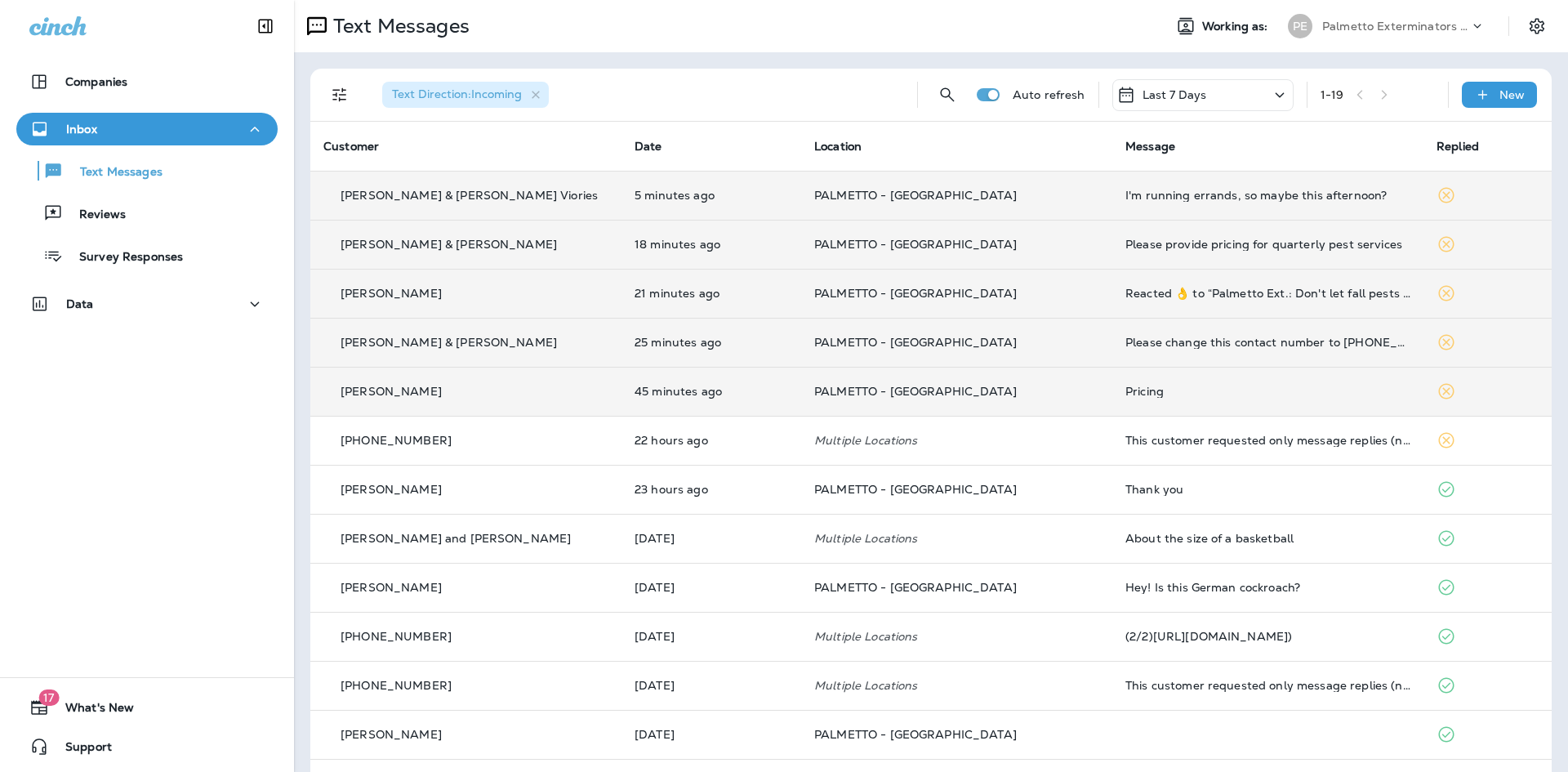
click at [1173, 384] on td "Pricing" at bounding box center [1268, 391] width 311 height 49
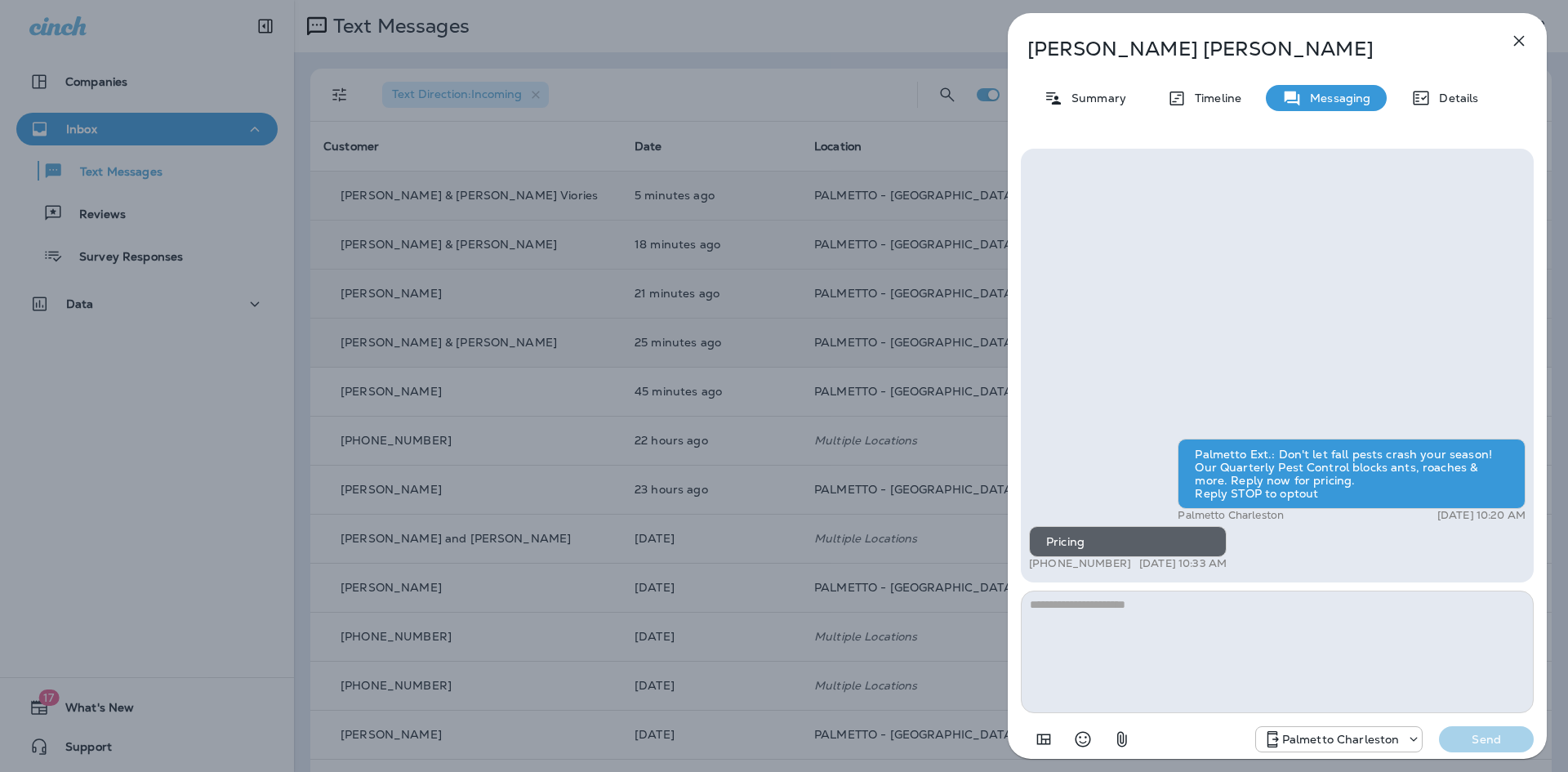
click at [1193, 599] on textarea at bounding box center [1276, 652] width 512 height 123
type textarea "*"
click at [1514, 33] on icon "button" at bounding box center [1518, 40] width 20 height 20
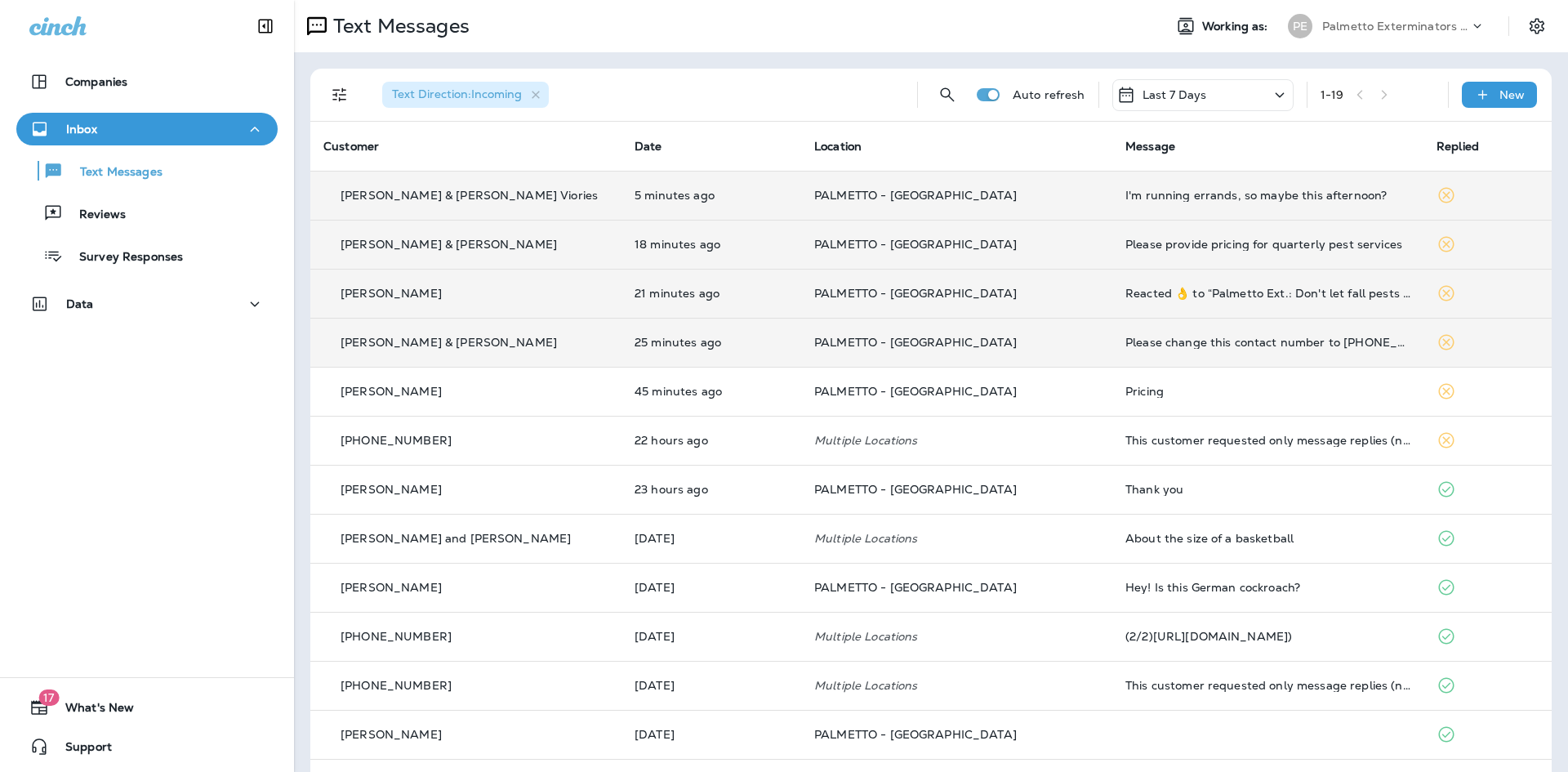
click at [1225, 193] on div "I'm running errands, so maybe this afternoon?" at bounding box center [1268, 195] width 285 height 13
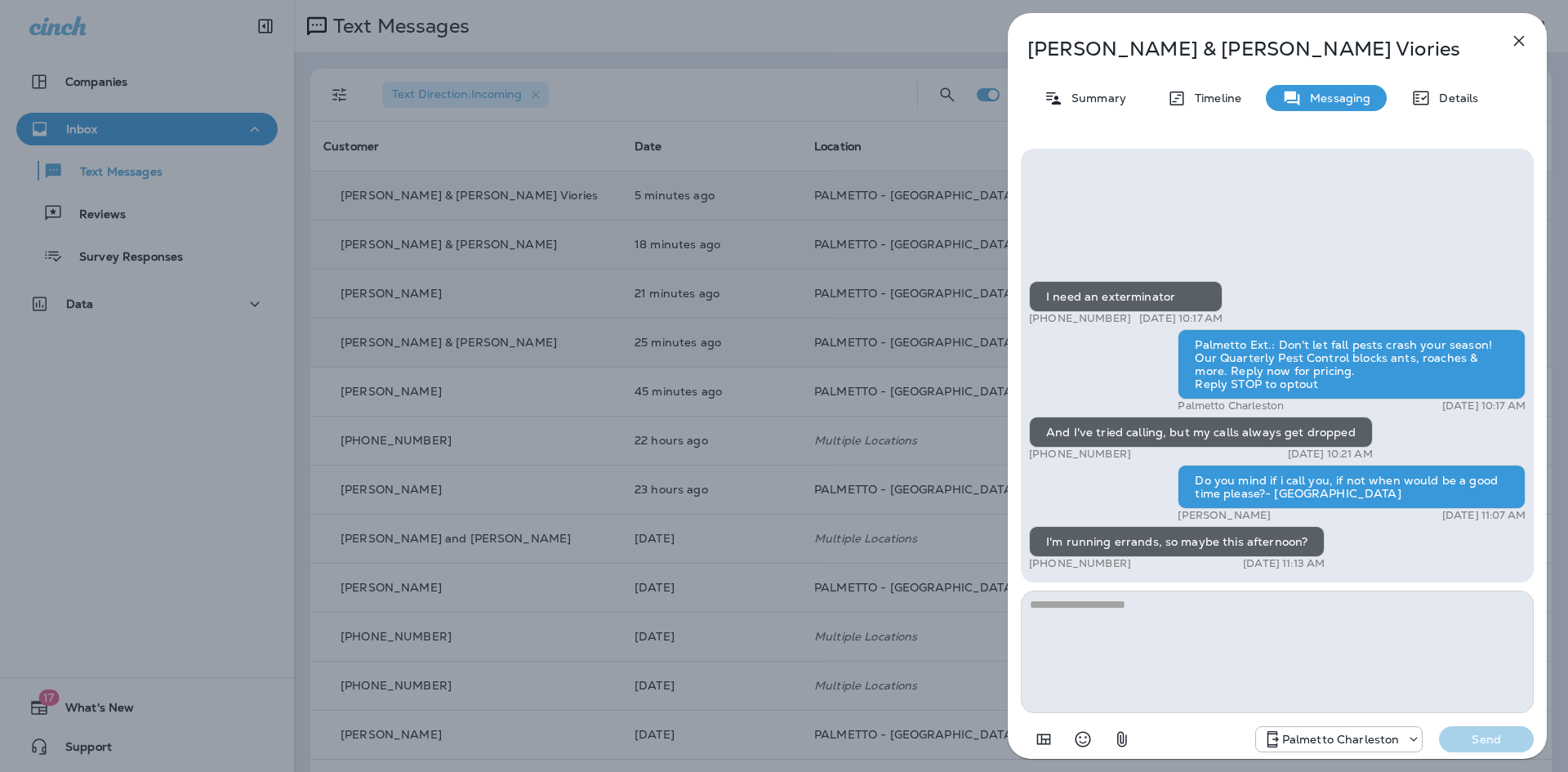
click at [1189, 645] on textarea at bounding box center [1276, 652] width 512 height 123
type textarea "**********"
click at [1483, 732] on p "Send" at bounding box center [1486, 739] width 69 height 15
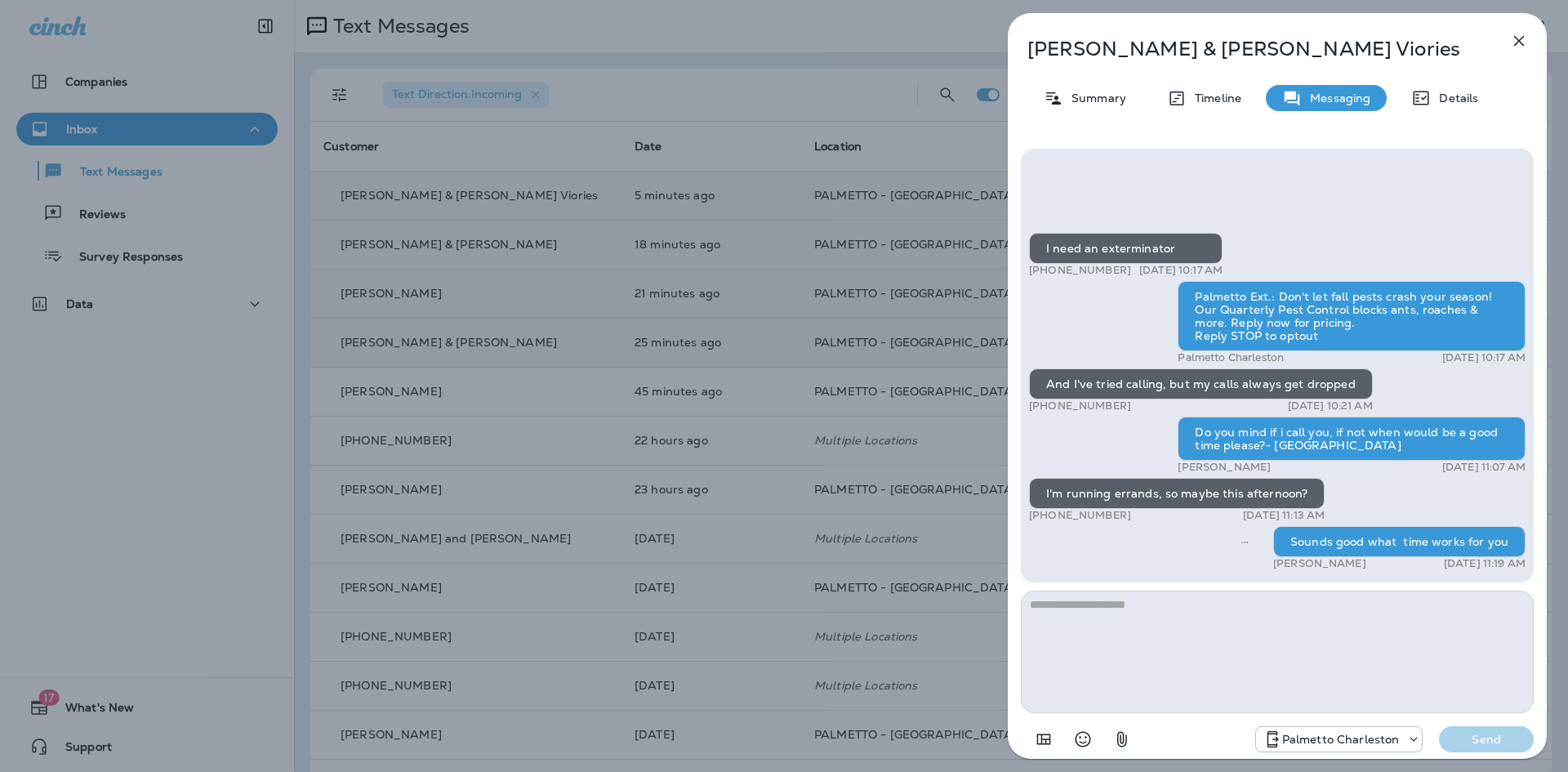
click at [1514, 36] on icon "button" at bounding box center [1519, 41] width 10 height 10
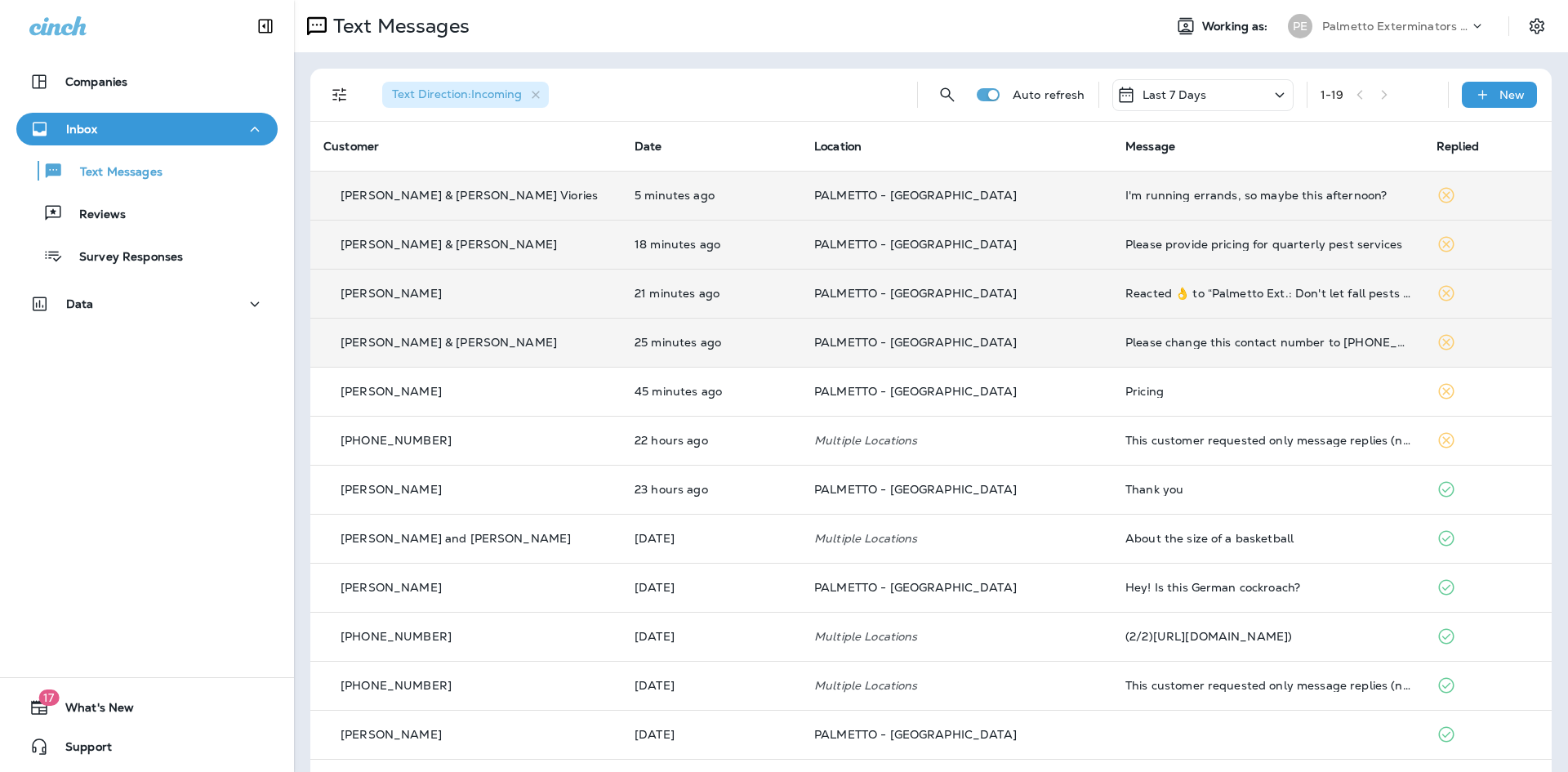
click at [1212, 199] on div "I'm running errands, so maybe this afternoon?" at bounding box center [1268, 195] width 285 height 13
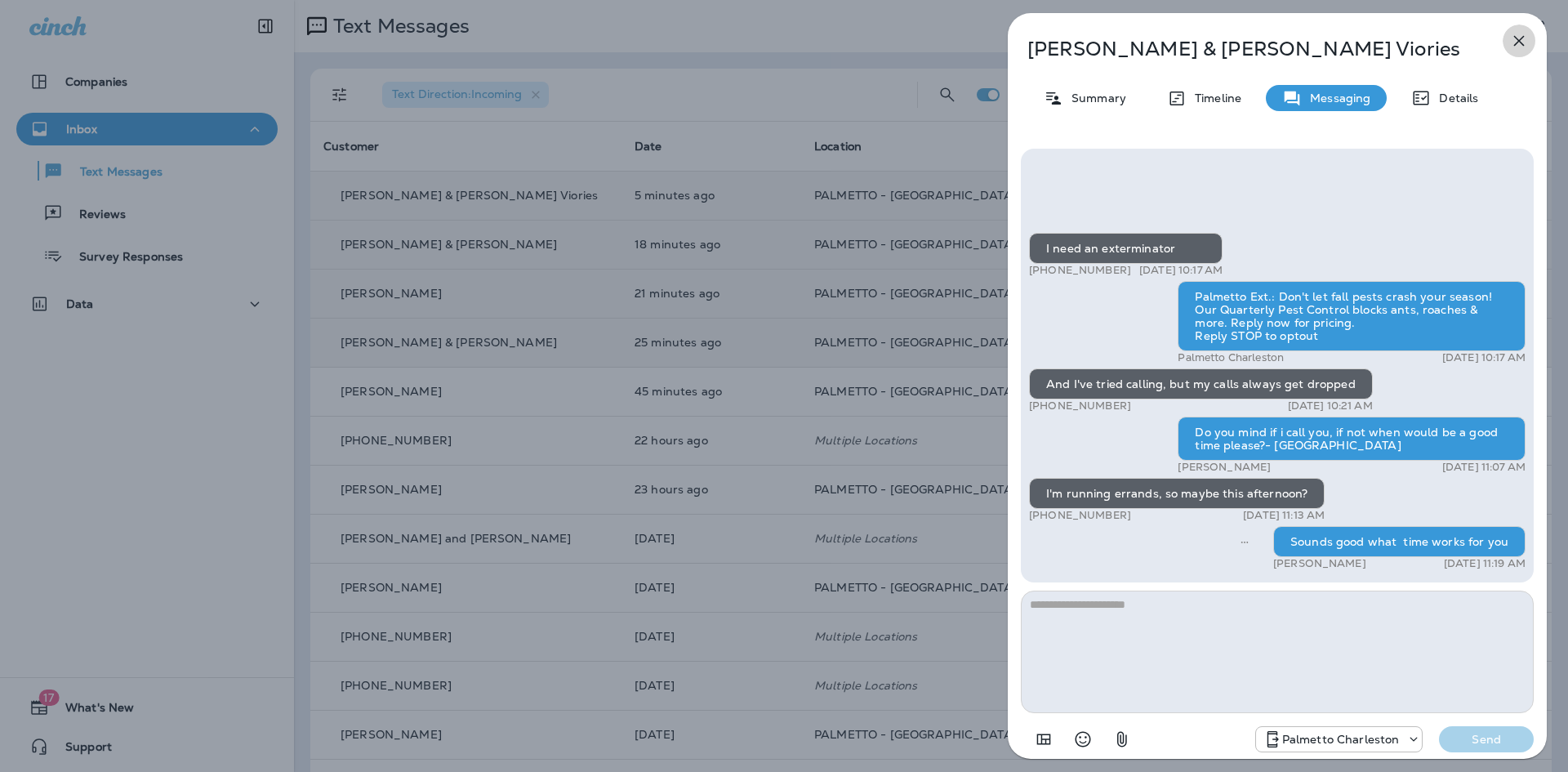
click at [1512, 39] on icon "button" at bounding box center [1518, 40] width 20 height 20
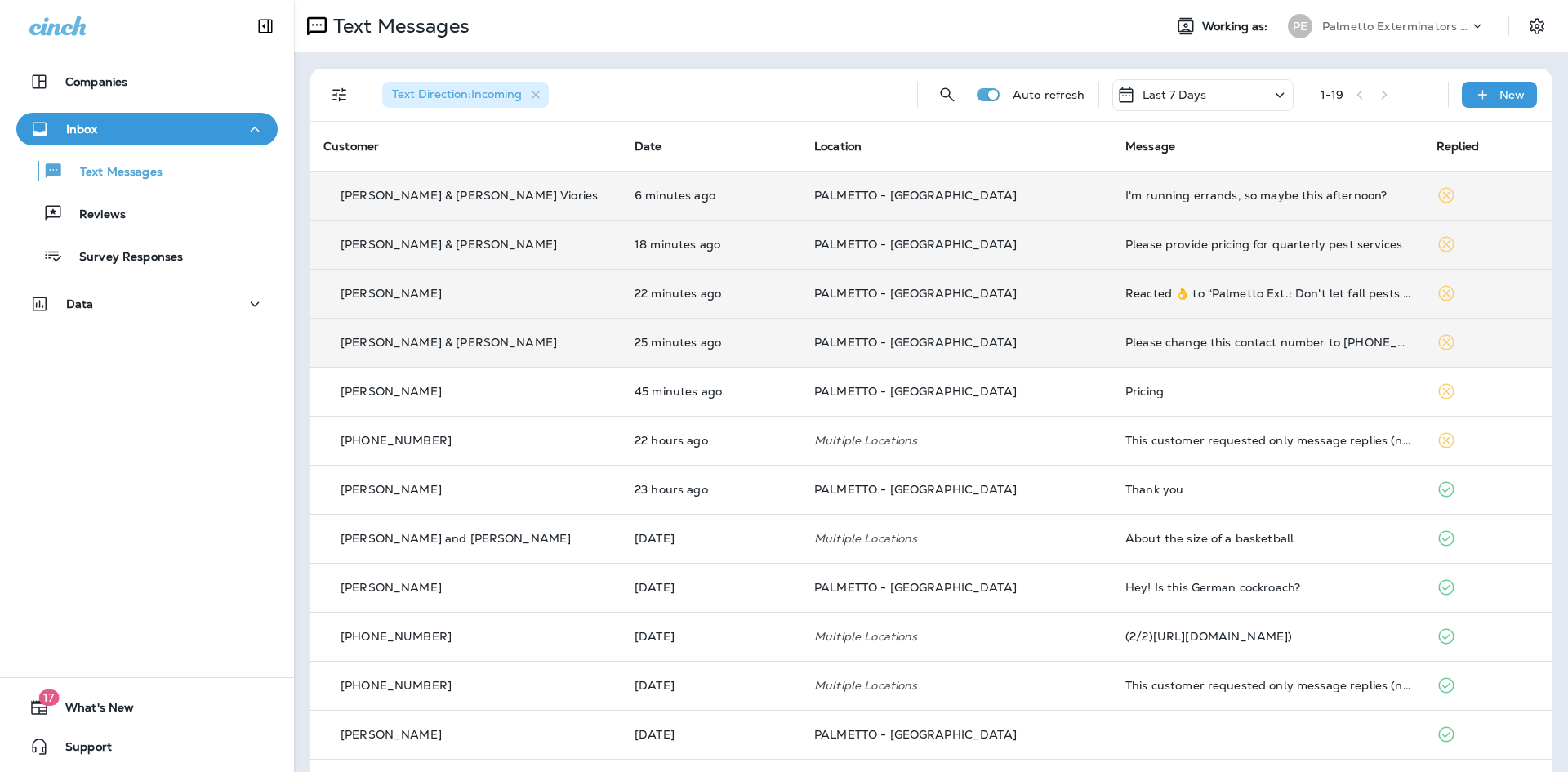
click at [1210, 232] on td "Please provide pricing for quarterly pest services" at bounding box center [1268, 244] width 311 height 49
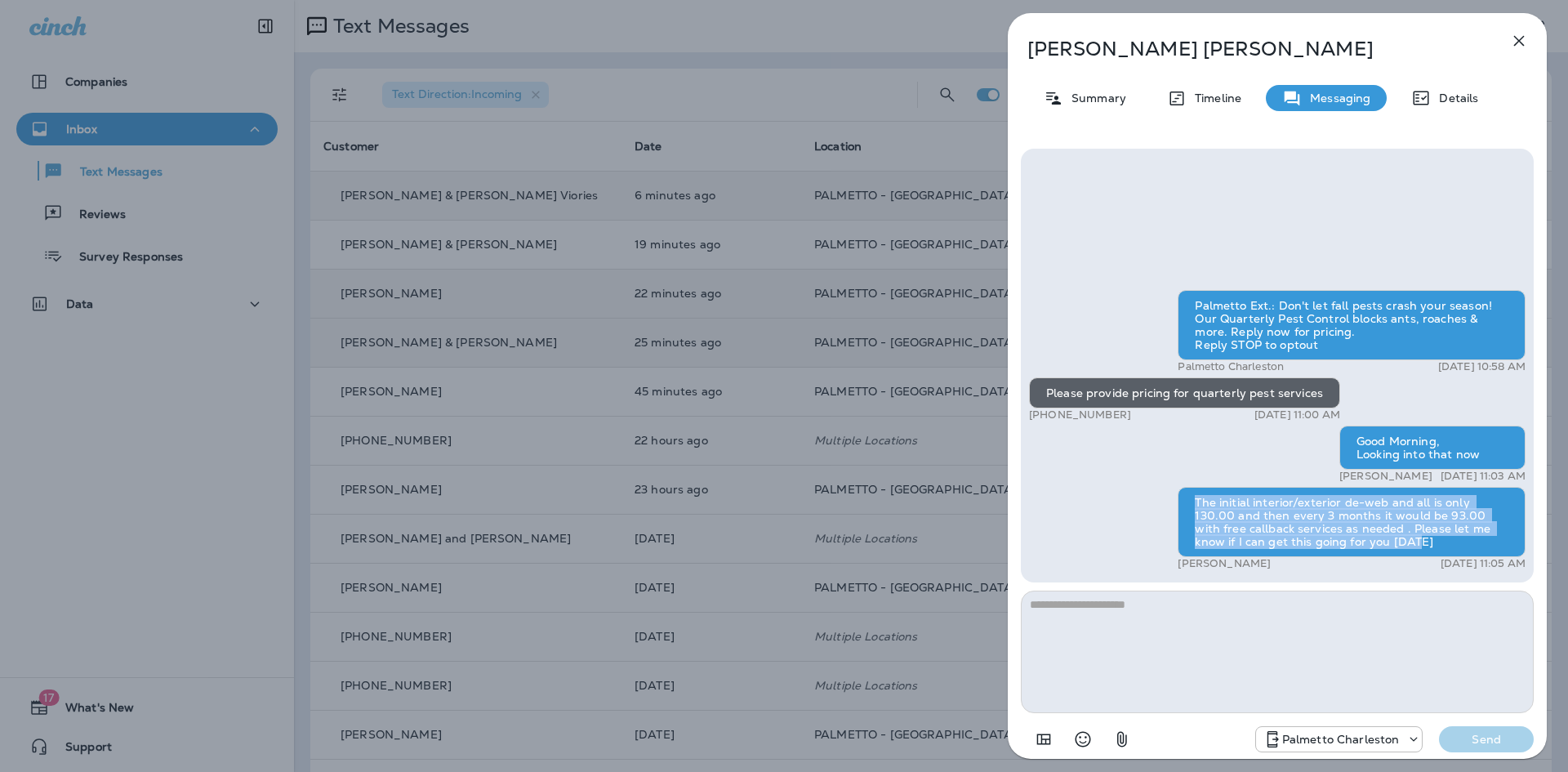
drag, startPoint x: 1365, startPoint y: 538, endPoint x: 1196, endPoint y: 495, distance: 174.4
click at [1196, 495] on div "The initial interior/exterior de-web and all is only 130.00 and then every 3 mo…" at bounding box center [1351, 522] width 348 height 70
copy div "The initial interior/exterior de-web and all is only 130.00 and then every 3 mo…"
click at [1529, 36] on button "button" at bounding box center [1519, 41] width 33 height 33
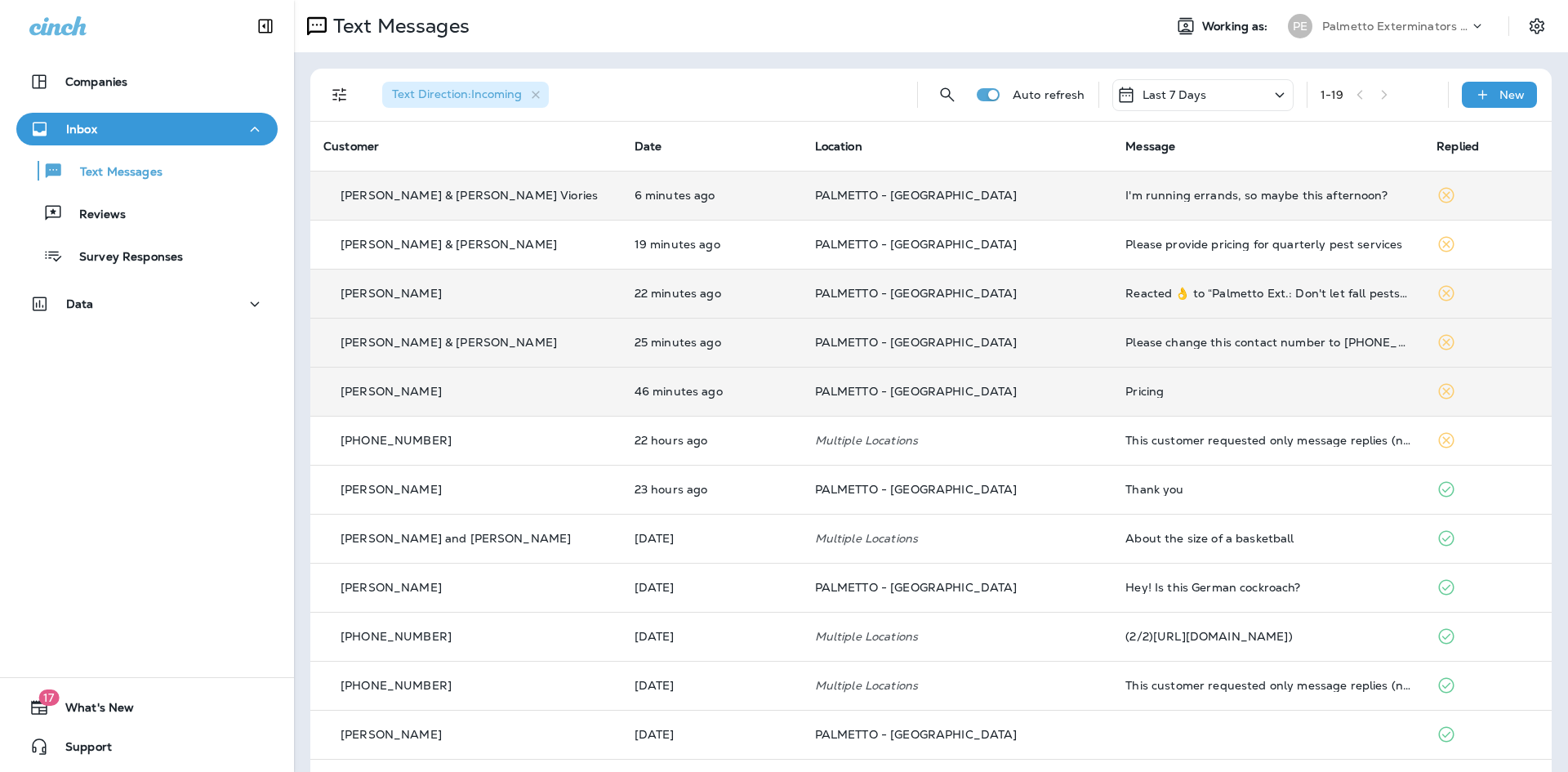
click at [1148, 391] on div "Pricing" at bounding box center [1268, 391] width 285 height 13
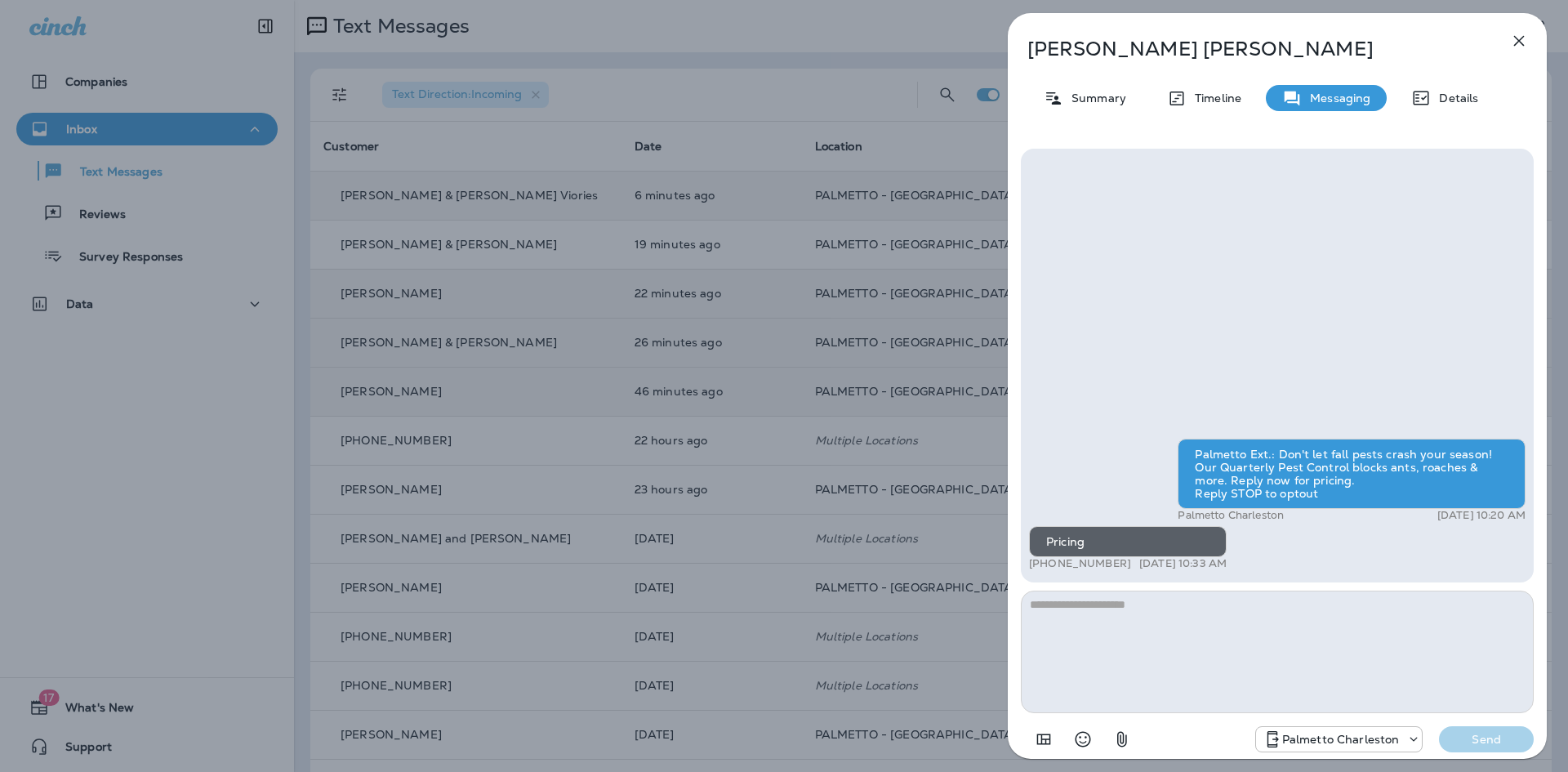
click at [1148, 616] on textarea at bounding box center [1276, 652] width 512 height 123
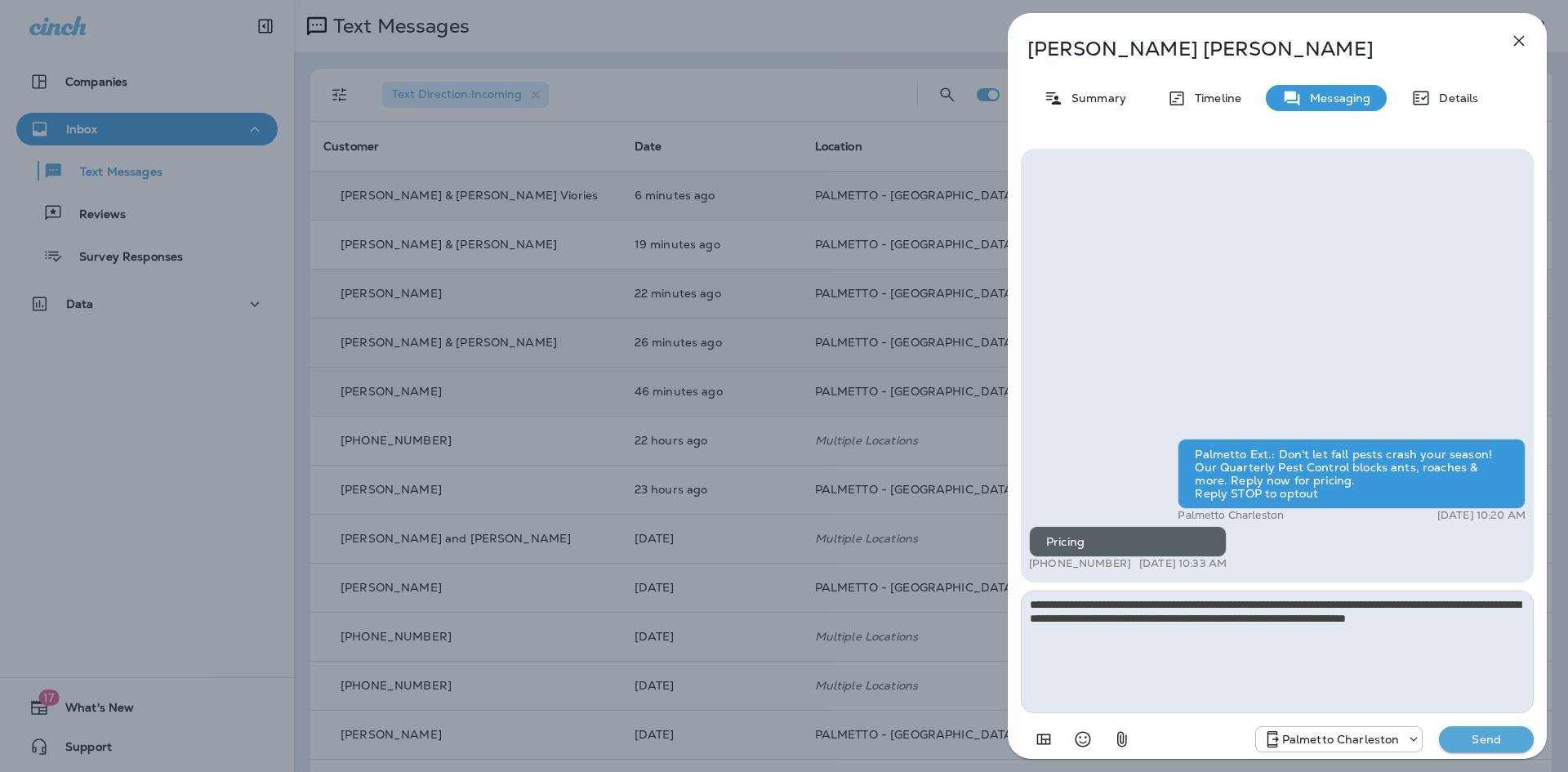
click at [1030, 603] on textarea "**********" at bounding box center [1276, 652] width 512 height 123
click at [1036, 599] on textarea "**********" at bounding box center [1276, 652] width 512 height 123
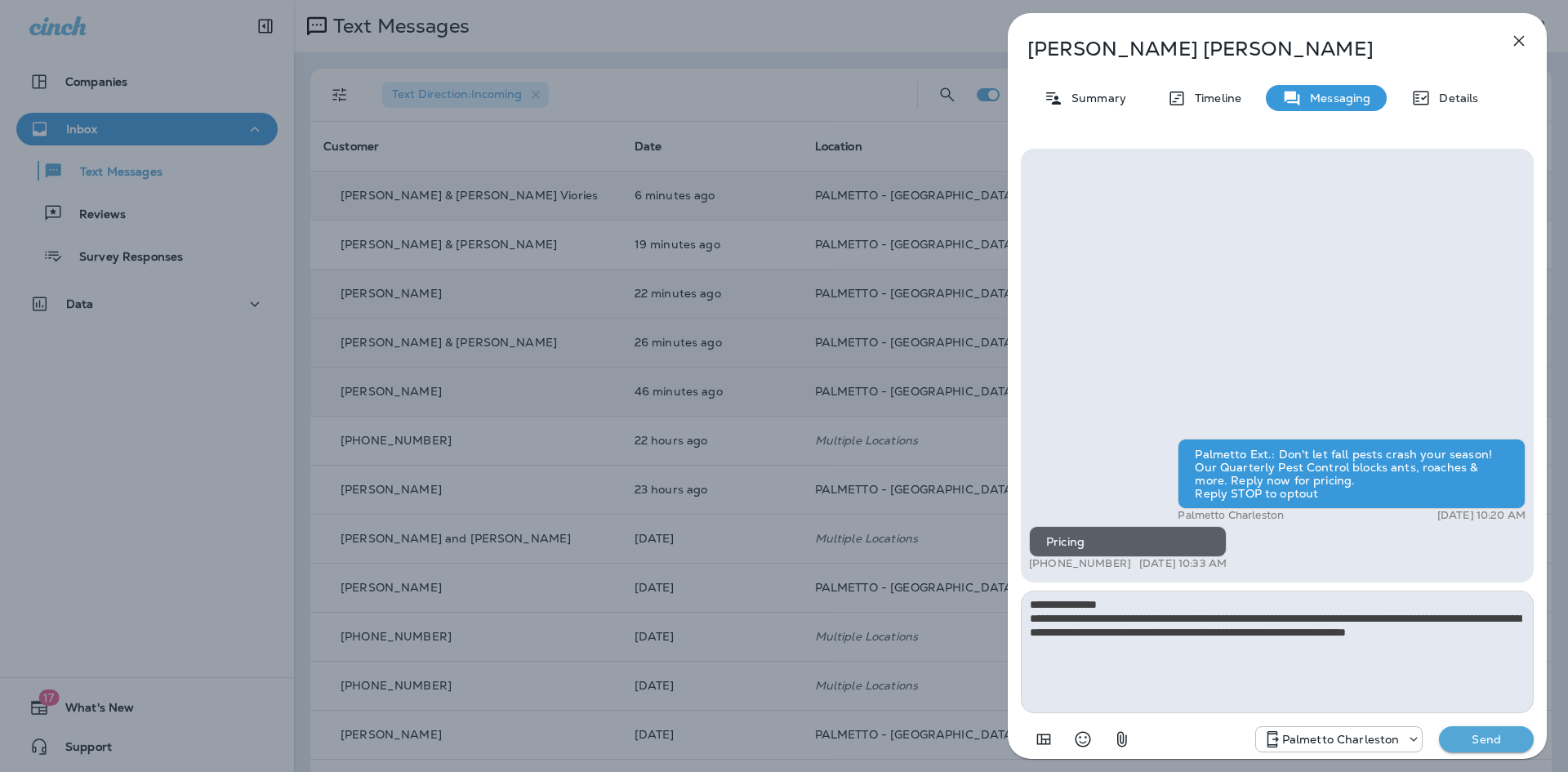
drag, startPoint x: 1312, startPoint y: 616, endPoint x: 1280, endPoint y: 620, distance: 32.2
click at [1280, 620] on textarea "**********" at bounding box center [1276, 652] width 512 height 123
drag, startPoint x: 1041, startPoint y: 630, endPoint x: 1031, endPoint y: 630, distance: 10.0
click at [1030, 632] on textarea "**********" at bounding box center [1276, 652] width 512 height 123
drag, startPoint x: 1072, startPoint y: 631, endPoint x: 1084, endPoint y: 631, distance: 12.0
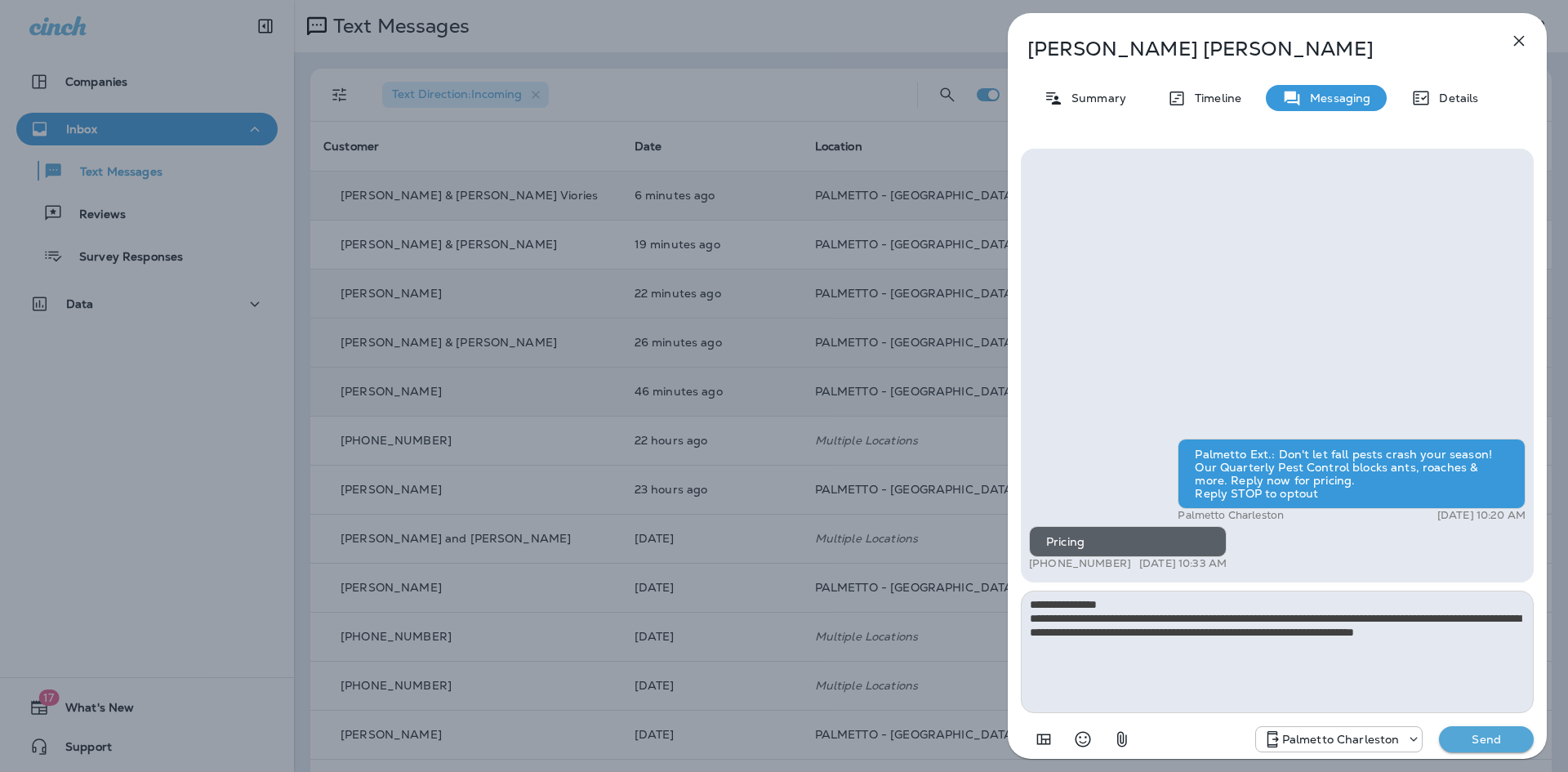
click at [1078, 631] on textarea "**********" at bounding box center [1276, 652] width 512 height 123
click at [1055, 644] on textarea "**********" at bounding box center [1276, 652] width 512 height 123
type textarea "**********"
click at [1490, 737] on p "Send" at bounding box center [1486, 739] width 69 height 15
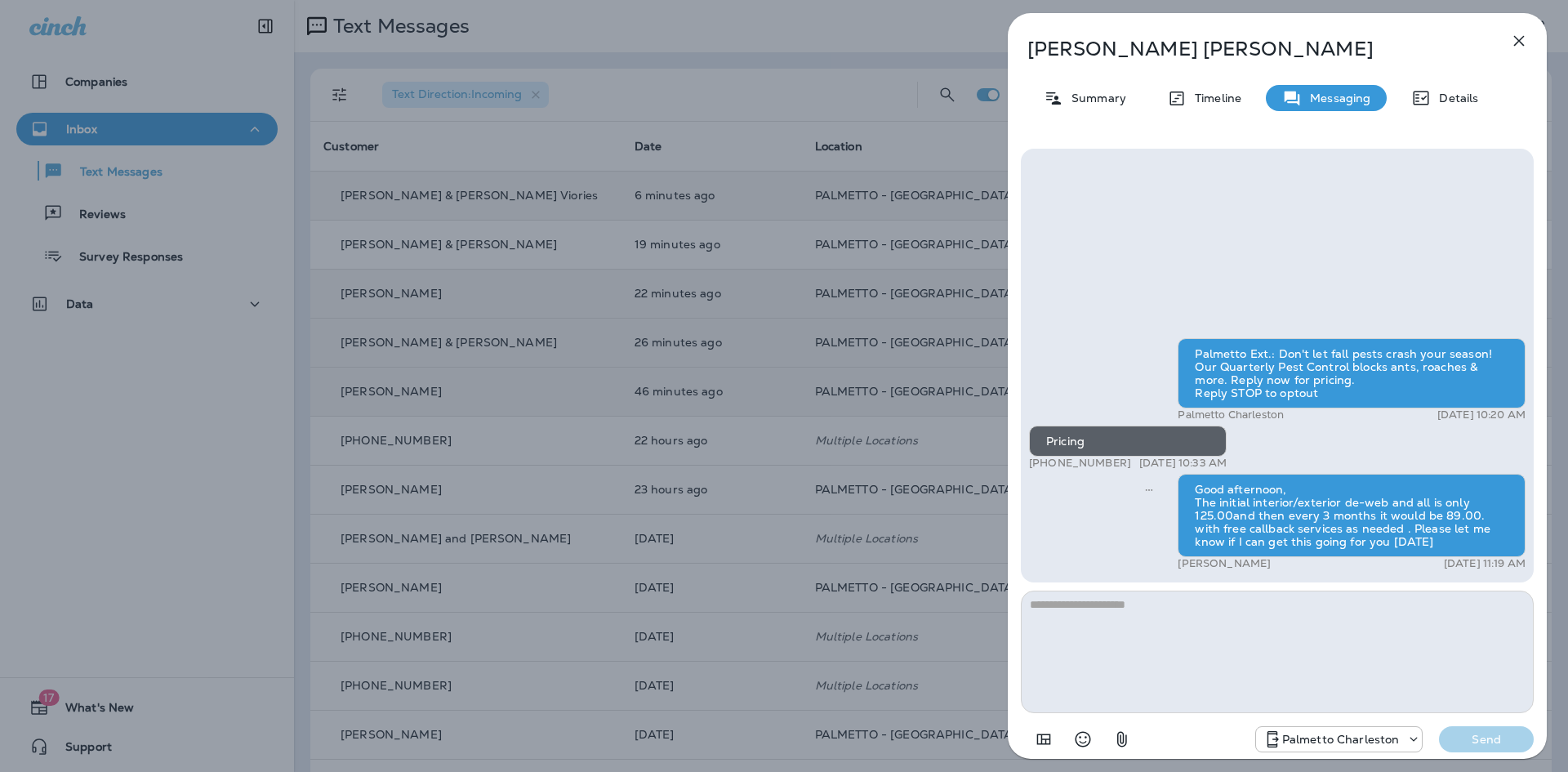
click at [1530, 43] on button "button" at bounding box center [1519, 41] width 33 height 33
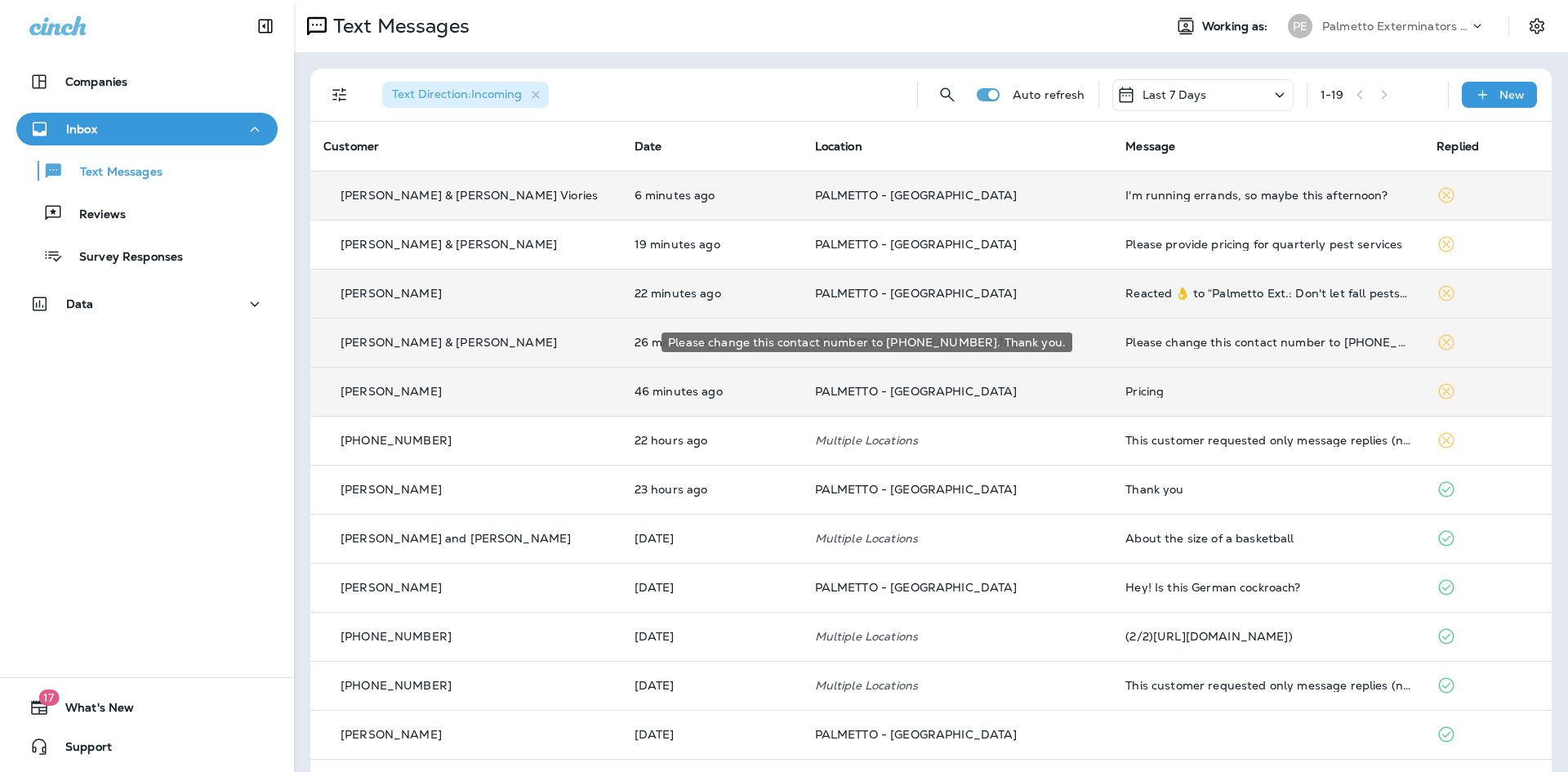
click at [1179, 343] on div "Please change this contact number to 8042400181. Thank you." at bounding box center [1268, 342] width 285 height 13
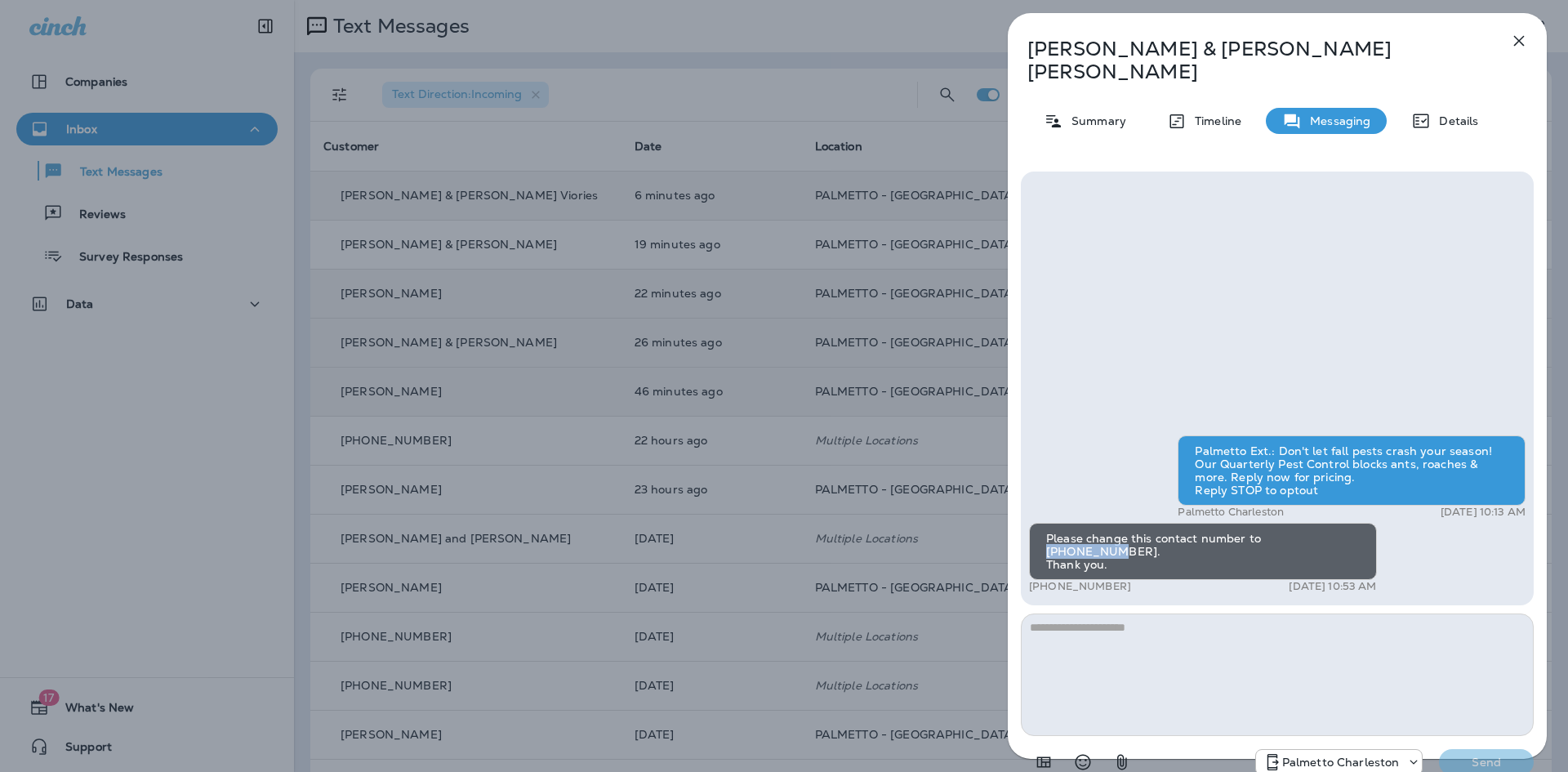
drag, startPoint x: 1330, startPoint y: 529, endPoint x: 1260, endPoint y: 530, distance: 70.0
click at [1260, 530] on div "Please change this contact number to 8042400181. Thank you." at bounding box center [1202, 551] width 348 height 58
copy div "8042400181"
click at [1090, 114] on p "Summary" at bounding box center [1094, 120] width 63 height 13
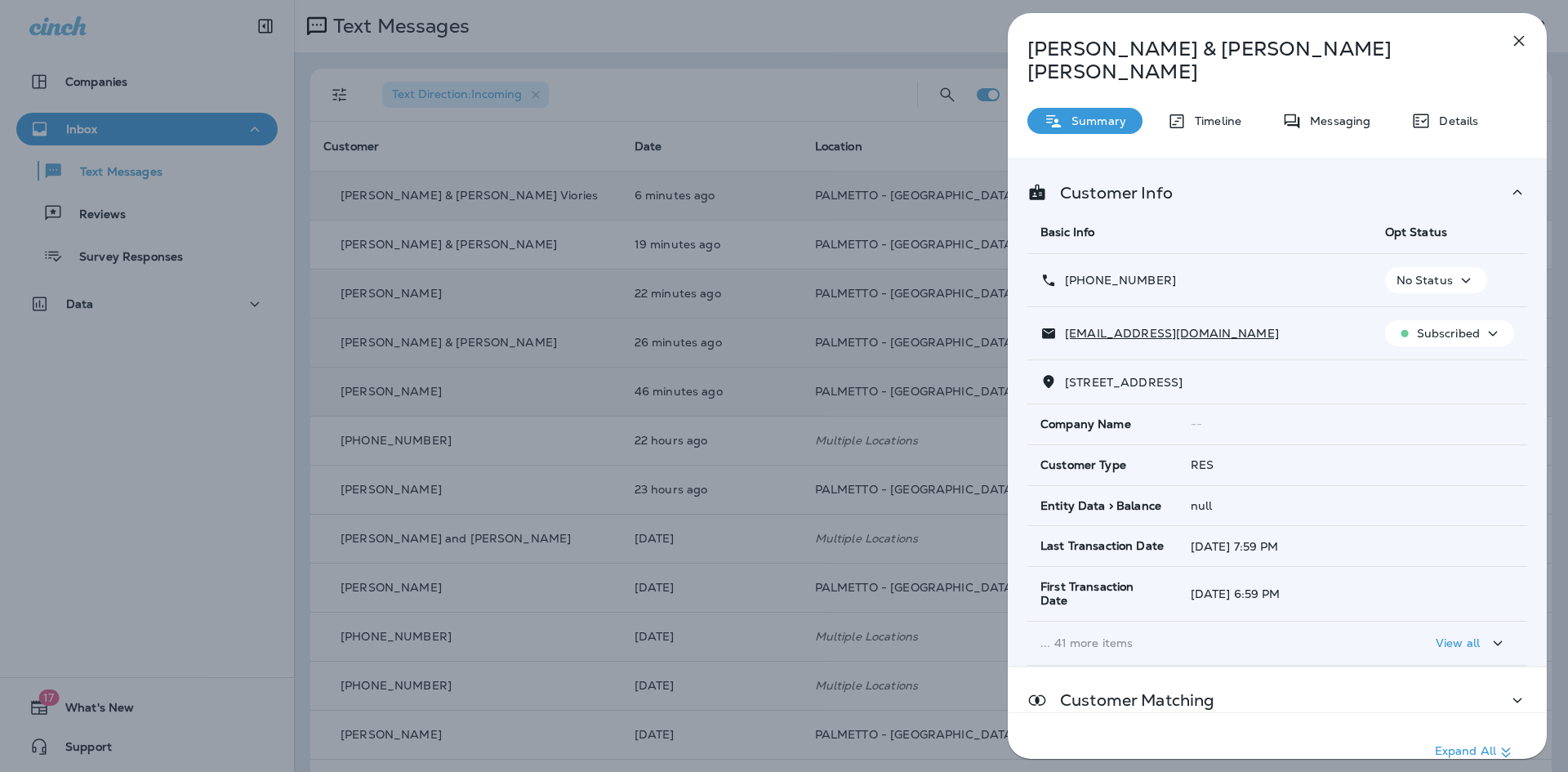
drag, startPoint x: 1296, startPoint y: 361, endPoint x: 1063, endPoint y: 378, distance: 233.6
click at [1063, 378] on td "565 Galera Ln Mount Pleasant, SC 29464-8319" at bounding box center [1277, 382] width 499 height 44
copy span "565 Galera Ln Mount Pleasant, SC 29464"
click at [1521, 42] on icon "button" at bounding box center [1518, 40] width 20 height 20
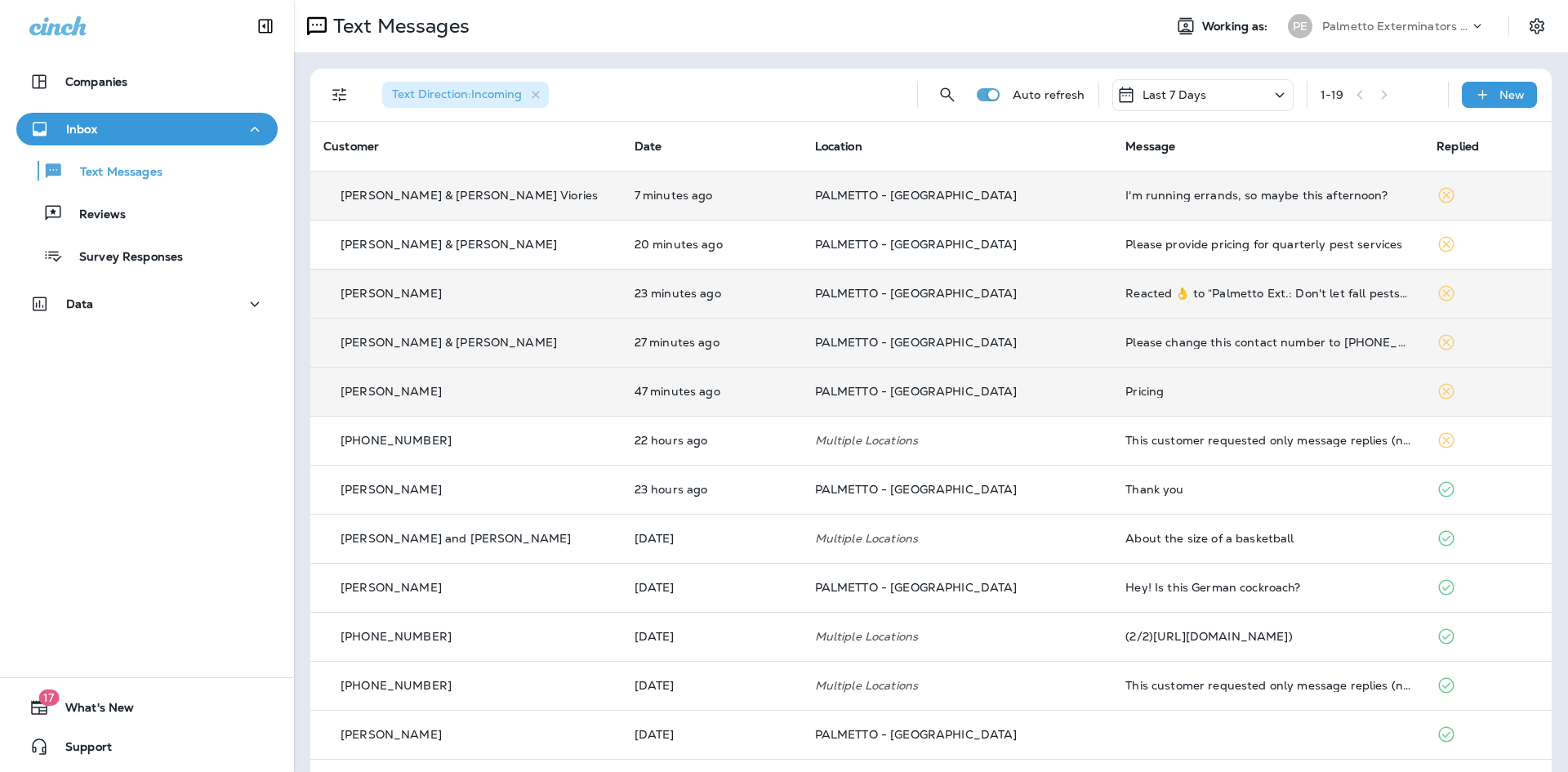
click at [1202, 348] on div "Please change this contact number to 8042400181. Thank you." at bounding box center [1268, 342] width 285 height 13
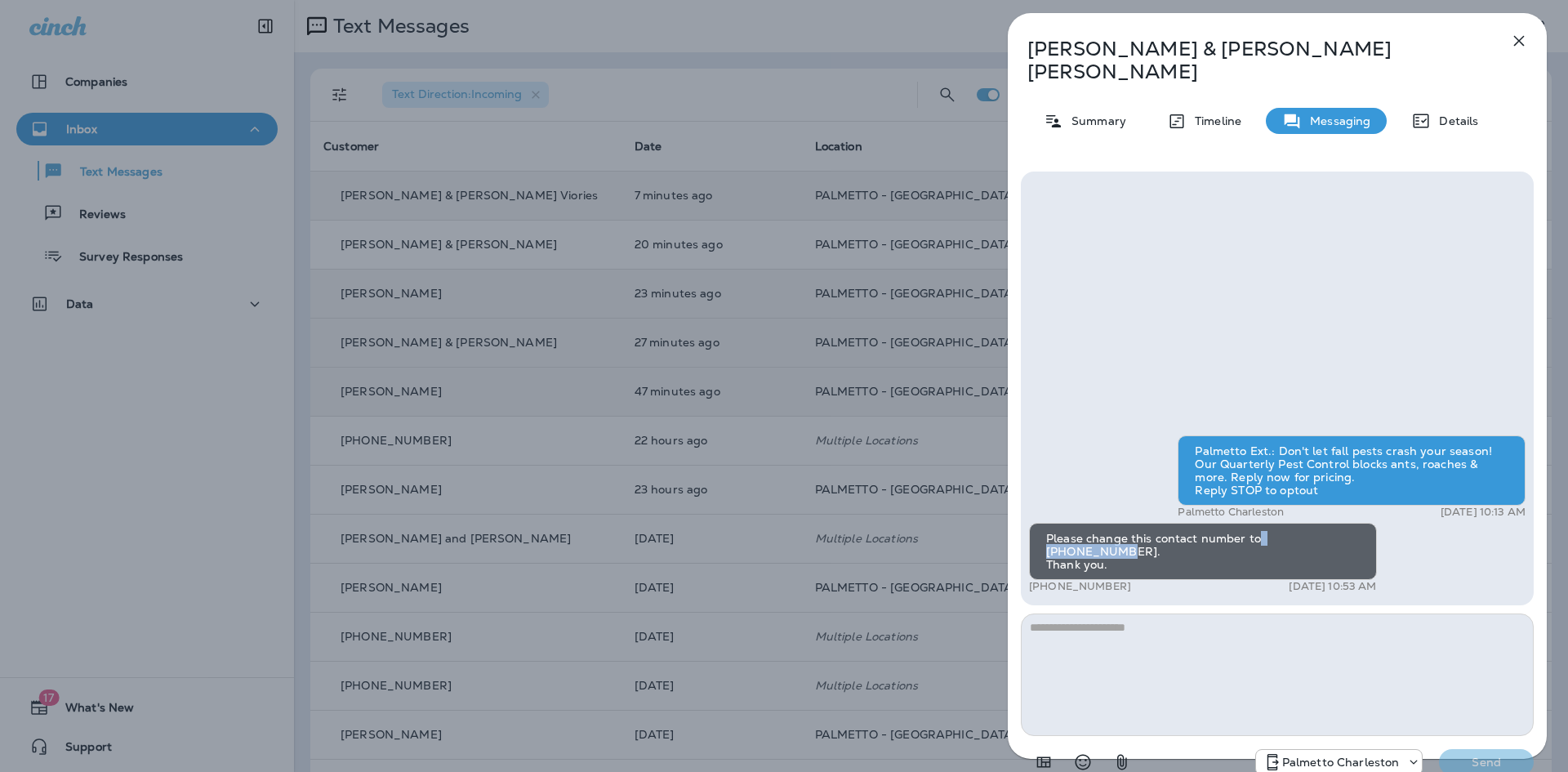
drag, startPoint x: 1332, startPoint y: 527, endPoint x: 1256, endPoint y: 532, distance: 76.2
click at [1256, 532] on div "Please change this contact number to 8042400181. Thank you." at bounding box center [1202, 551] width 348 height 58
copy div "8042400181."
click at [1523, 40] on icon "button" at bounding box center [1518, 40] width 20 height 20
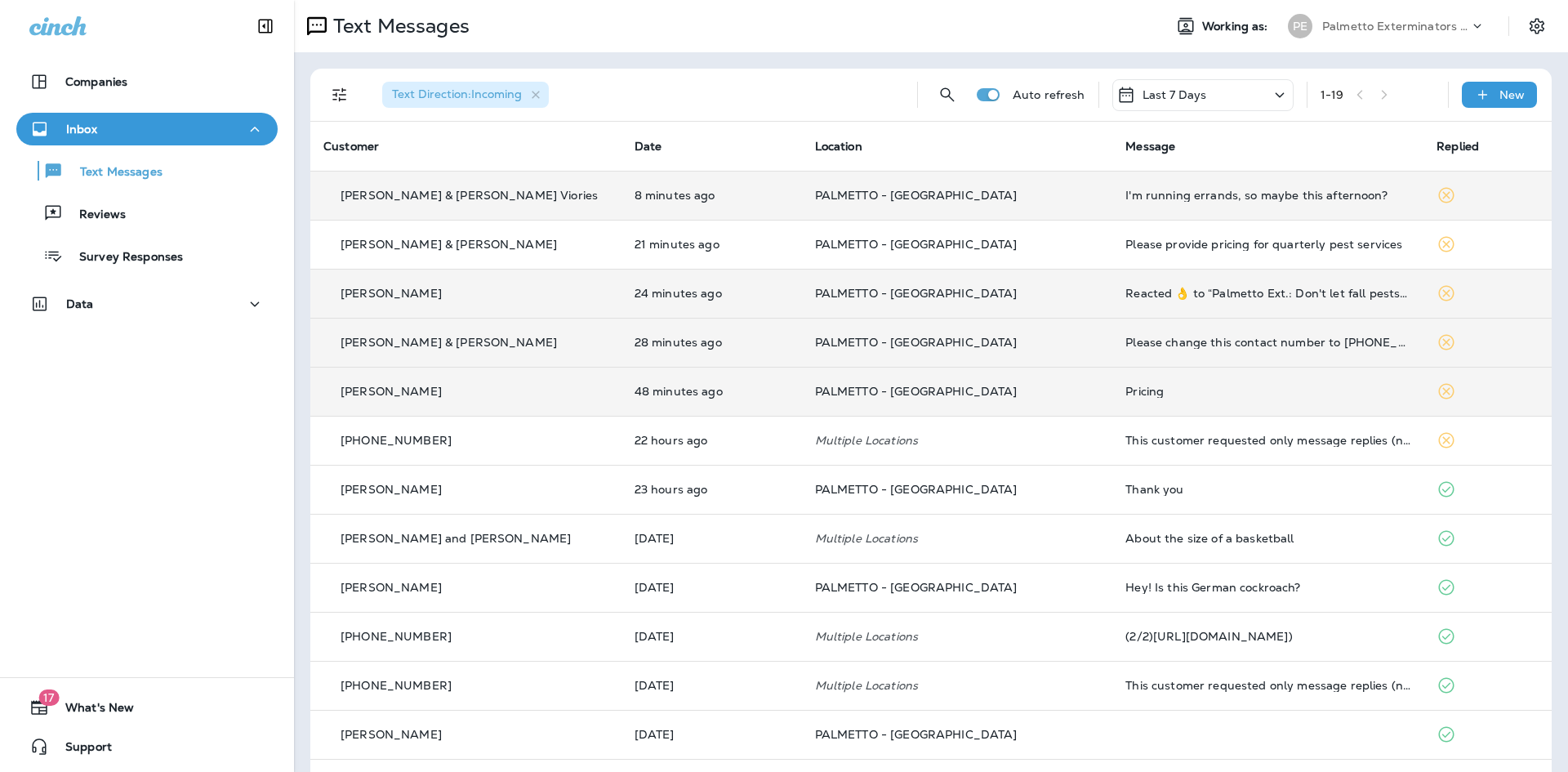
click at [1229, 180] on td "I'm running errands, so maybe this afternoon?" at bounding box center [1268, 195] width 311 height 49
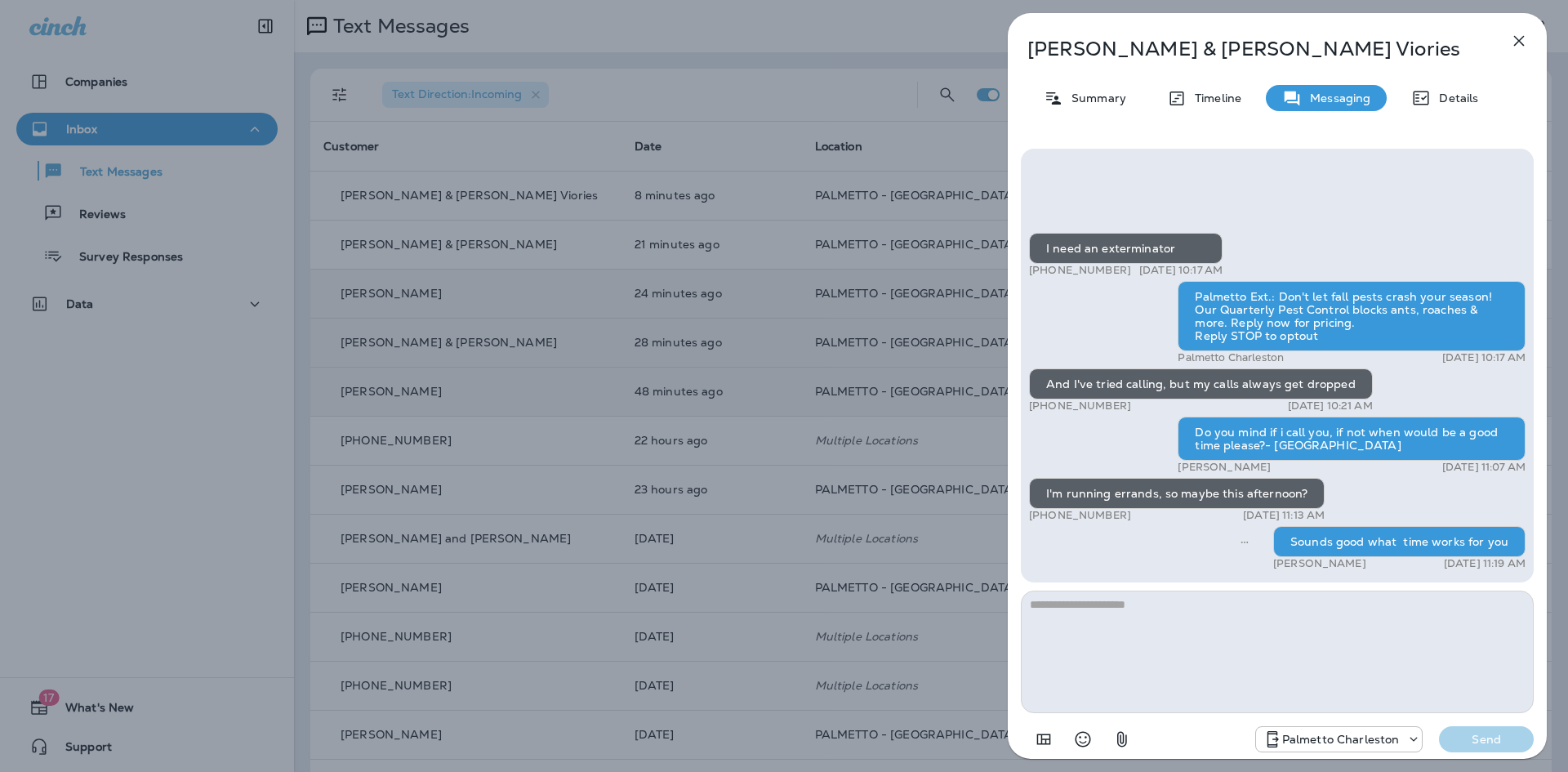
click at [1524, 36] on icon "button" at bounding box center [1518, 40] width 20 height 20
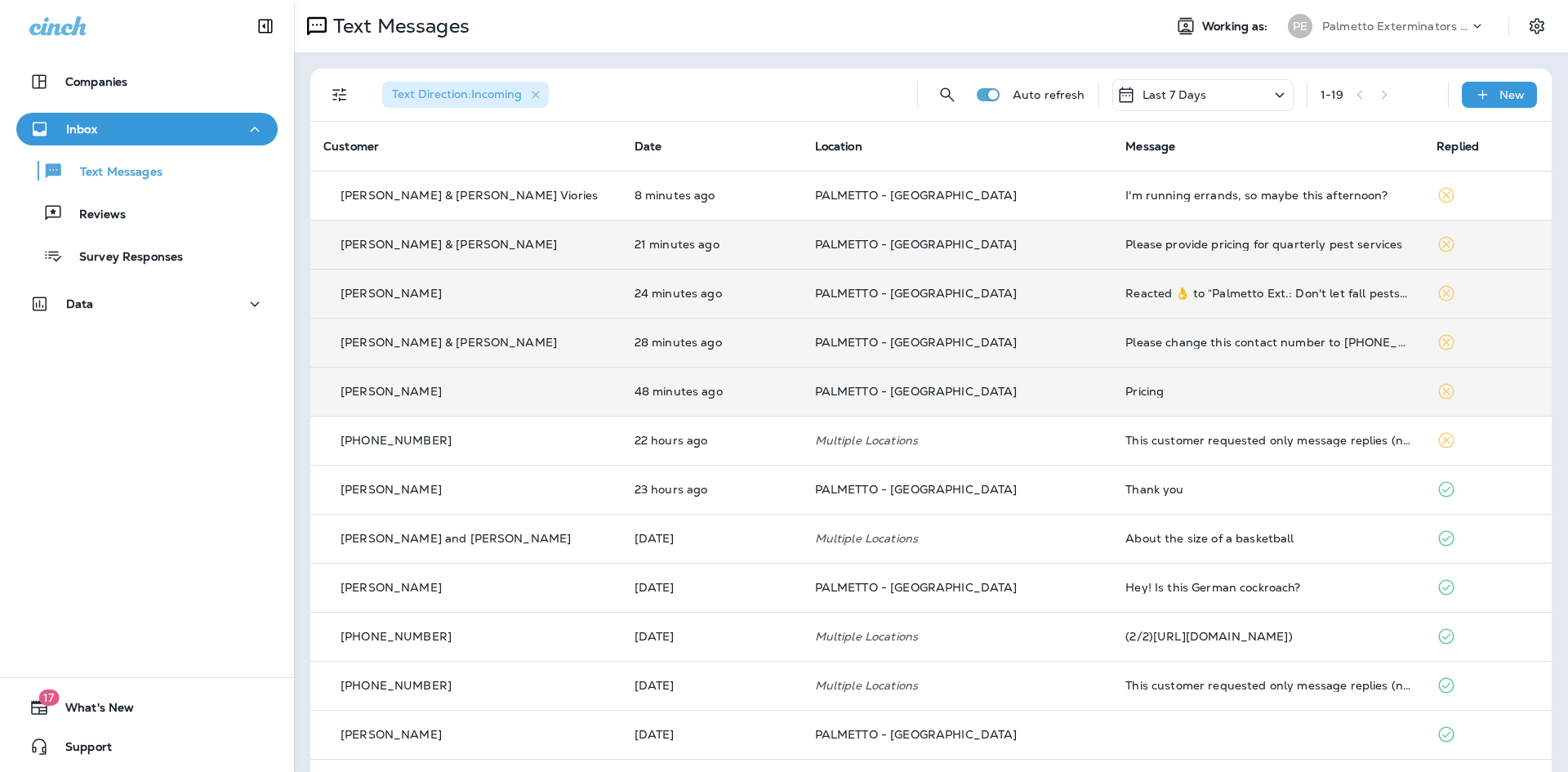
click at [1203, 240] on div "Please provide pricing for quarterly pest services" at bounding box center [1268, 244] width 285 height 13
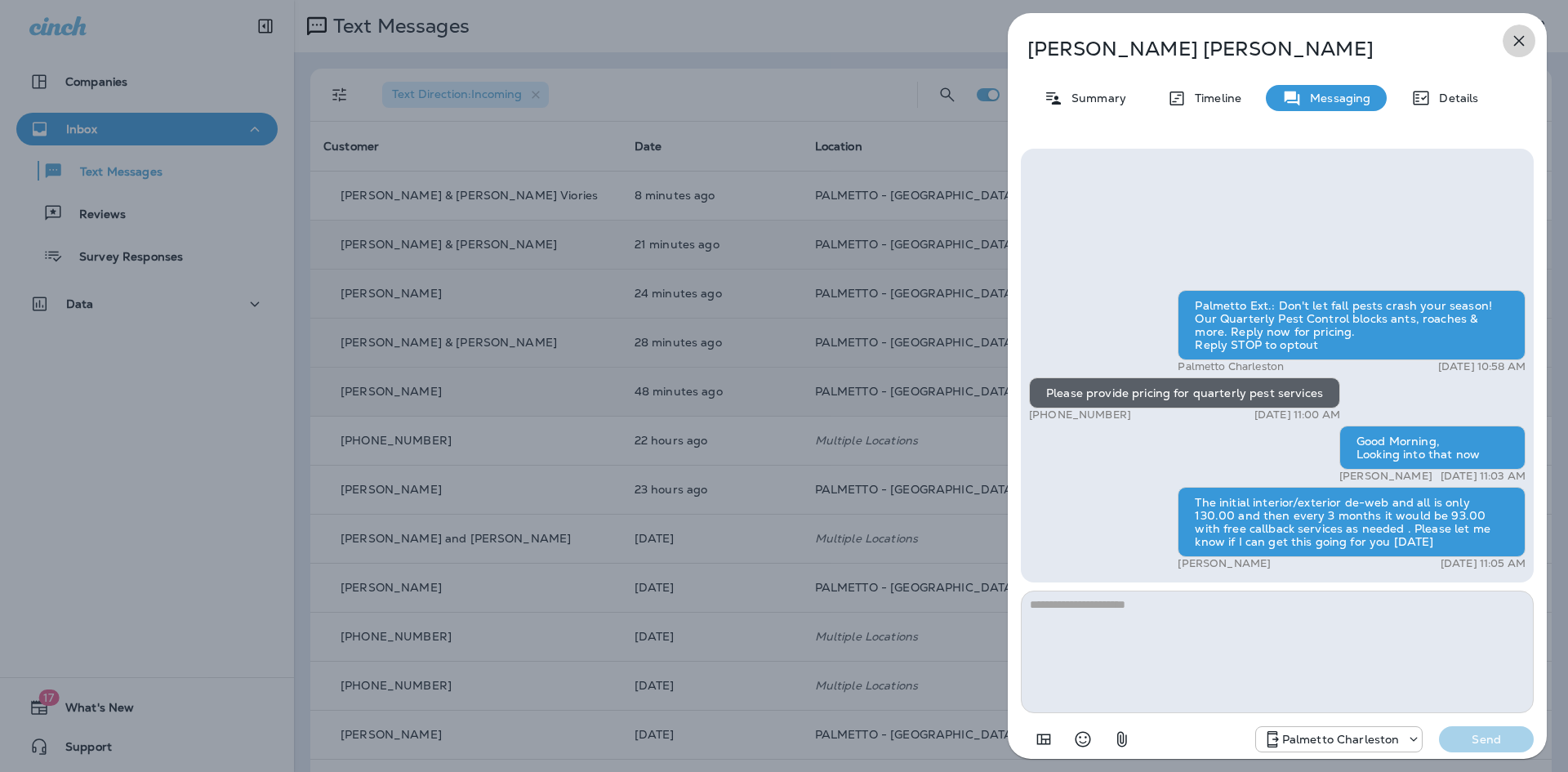
click at [1514, 38] on icon "button" at bounding box center [1518, 40] width 20 height 20
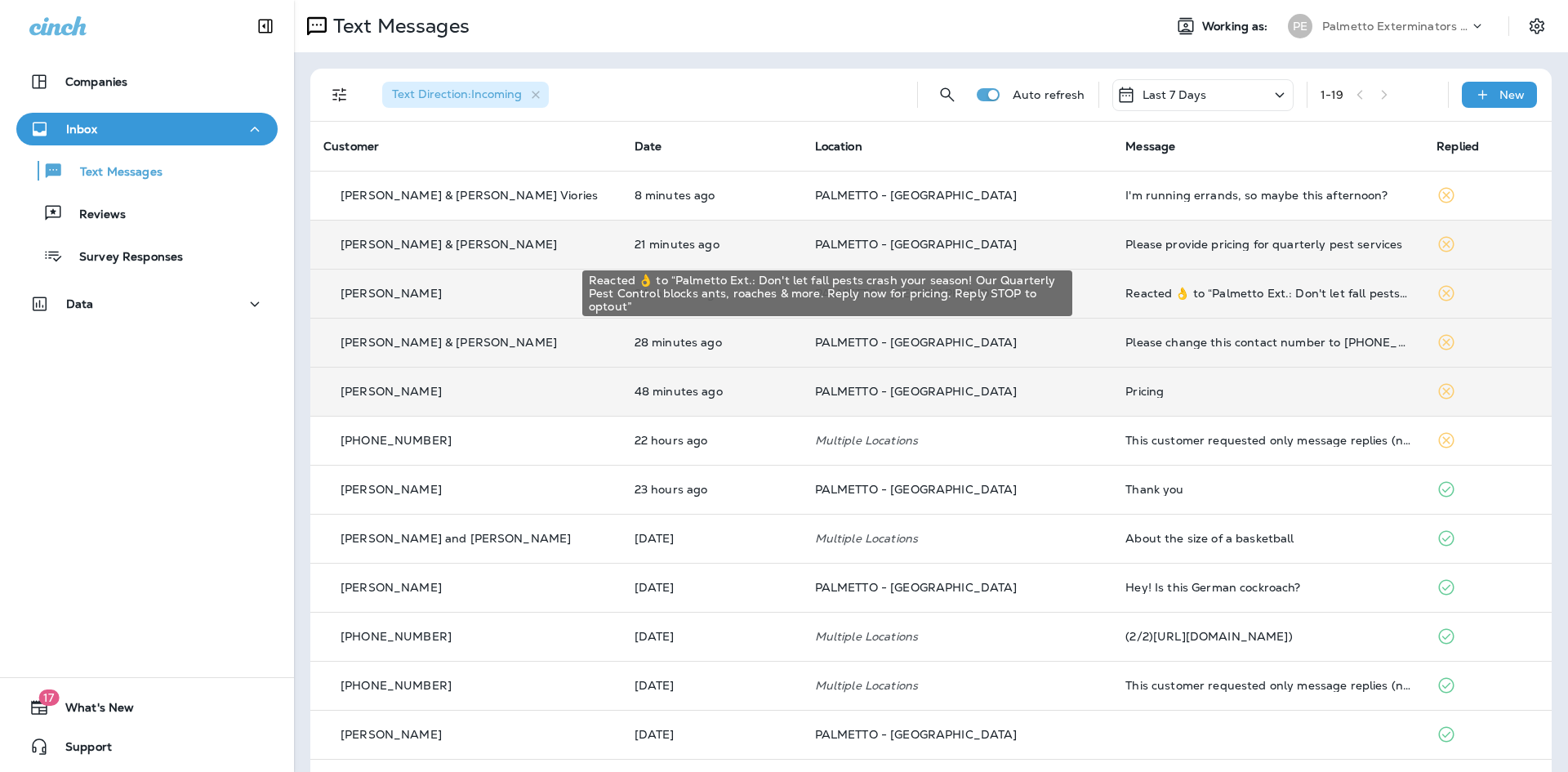
click at [1173, 298] on div "Reacted 👌 to “Palmetto Ext.: Don't let fall pests crash your season! Our Quarte…" at bounding box center [1268, 293] width 285 height 13
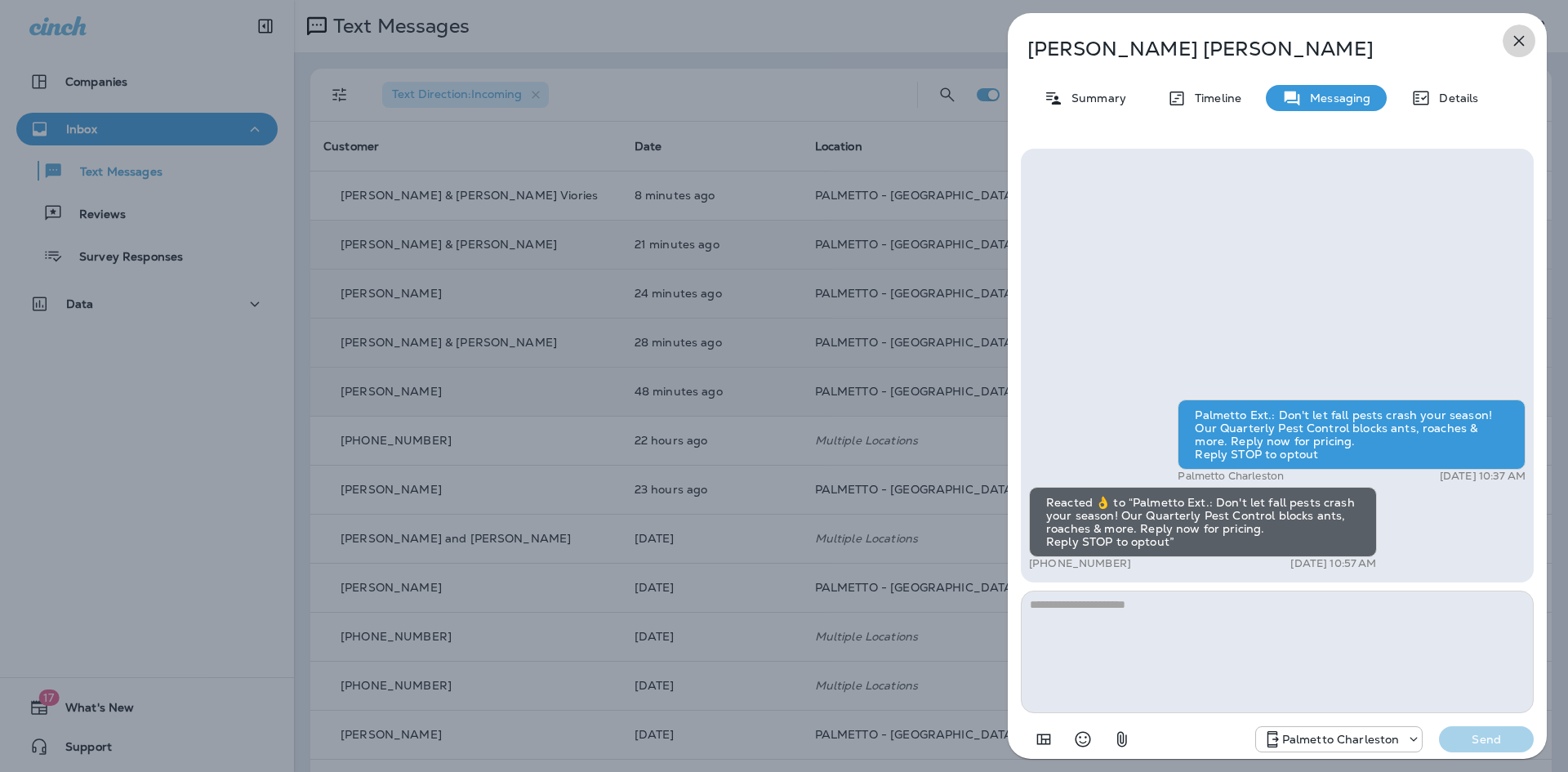
click at [1525, 40] on icon "button" at bounding box center [1518, 40] width 20 height 20
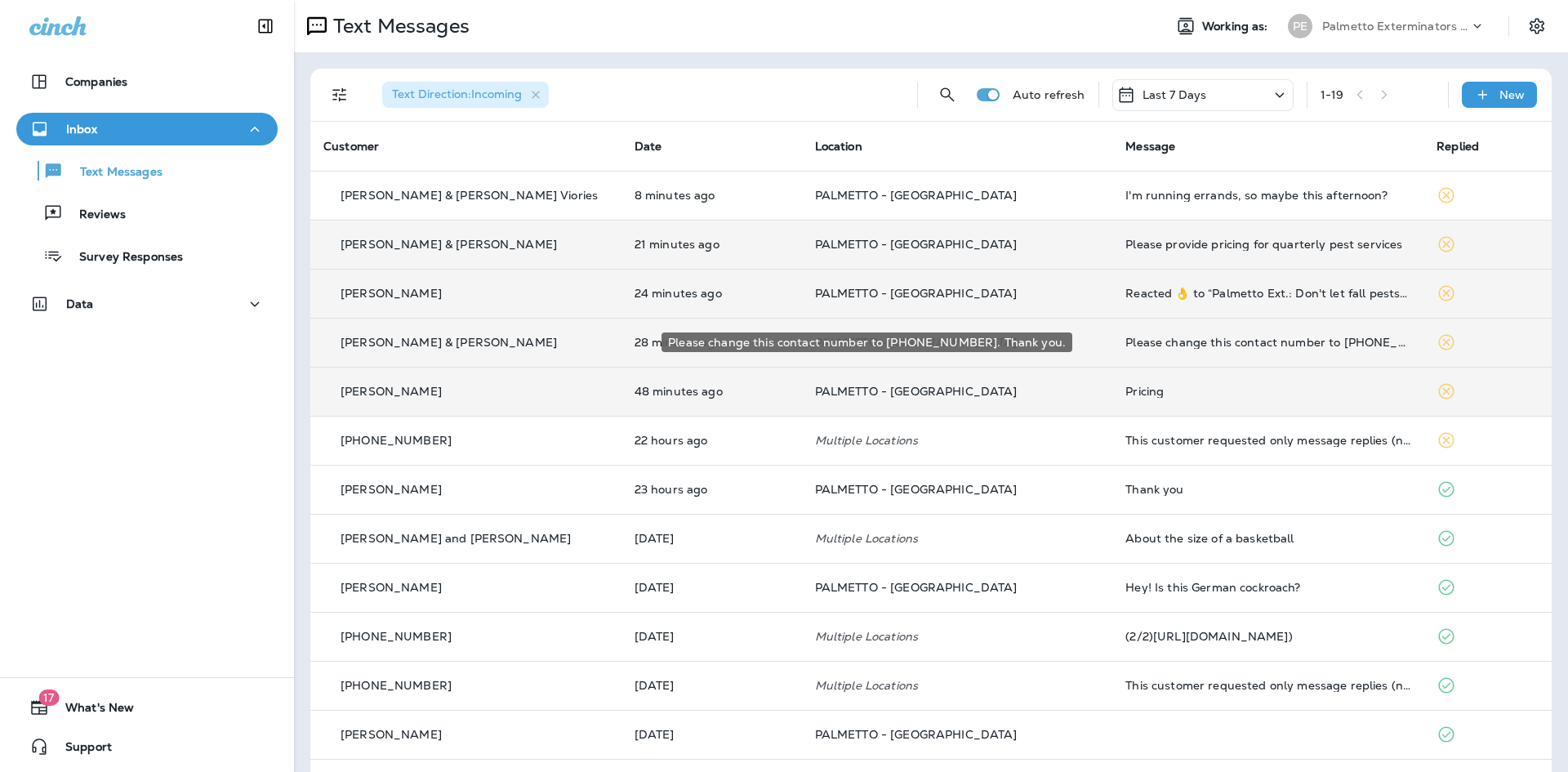
click at [1254, 344] on div "Please change this contact number to 8042400181. Thank you." at bounding box center [1268, 342] width 285 height 13
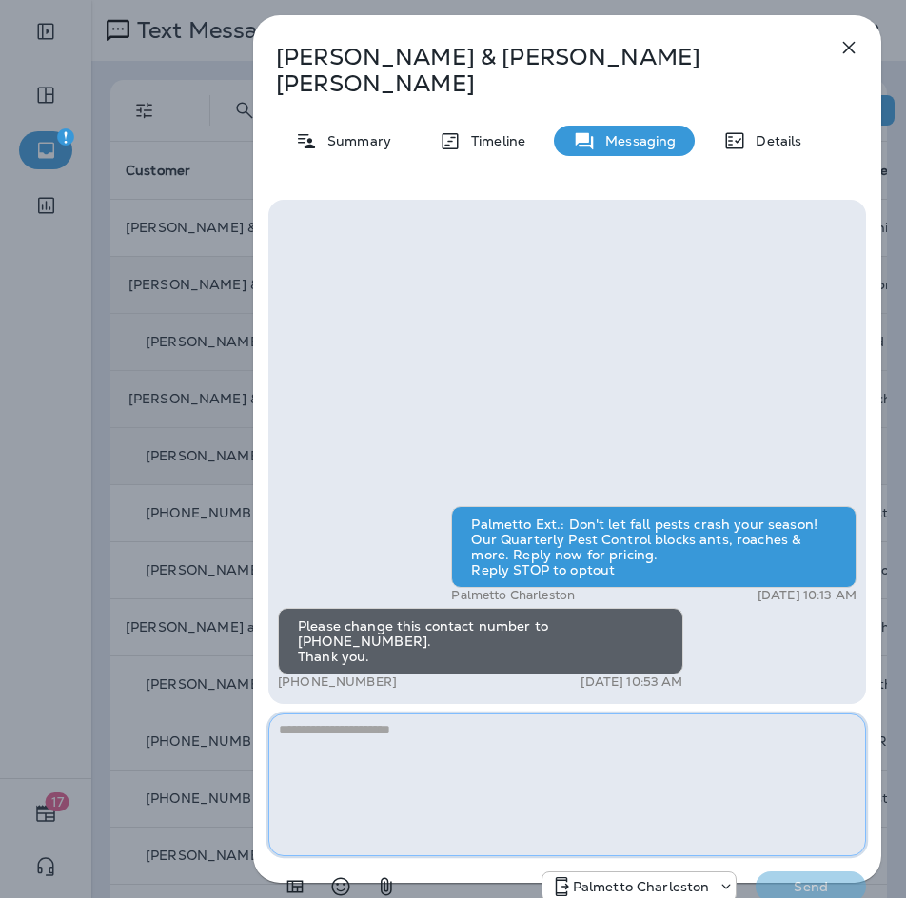
click at [424, 723] on textarea at bounding box center [566, 785] width 597 height 143
type textarea "**********"
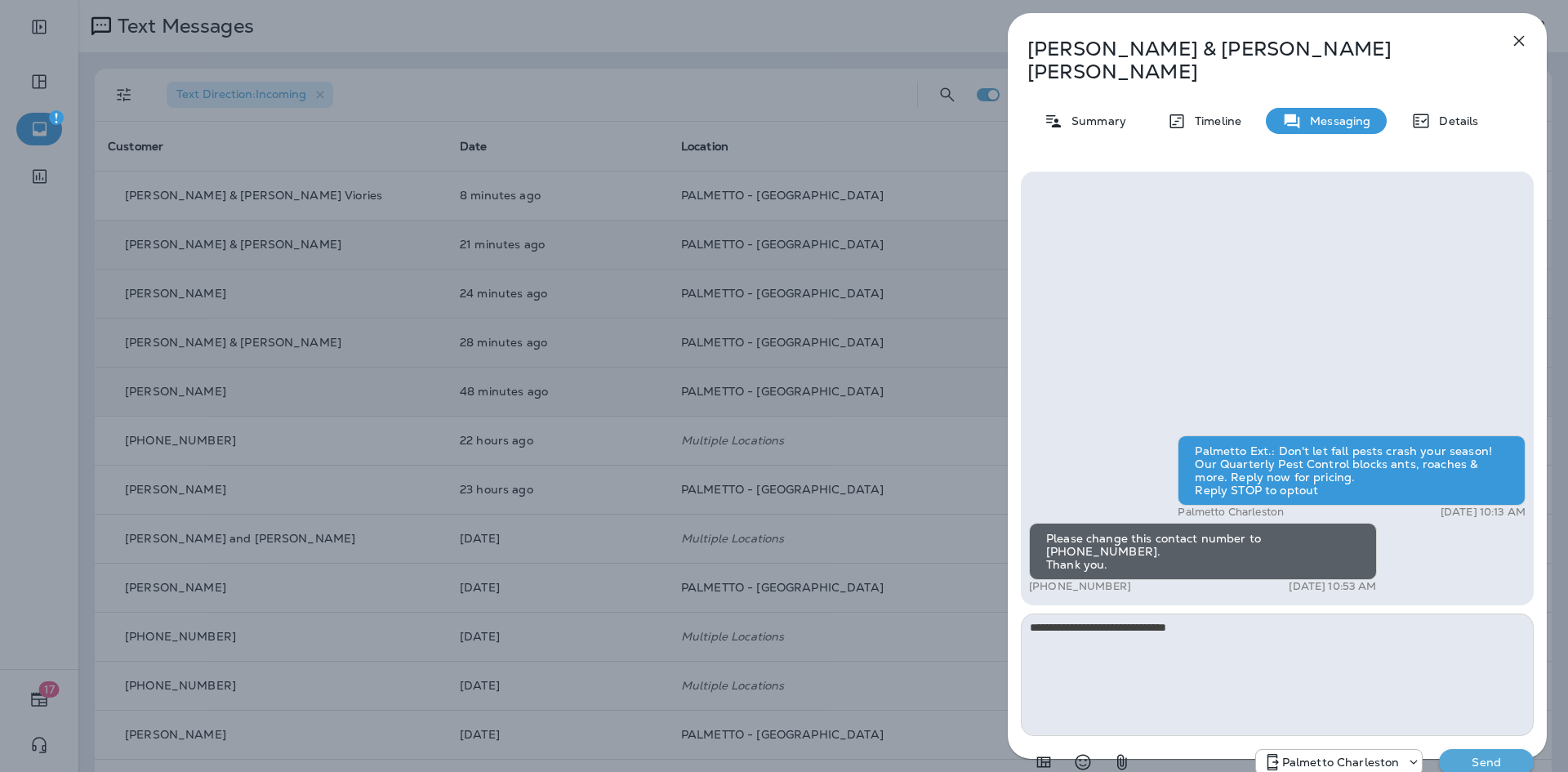
click at [1486, 755] on p "Send" at bounding box center [1486, 762] width 69 height 15
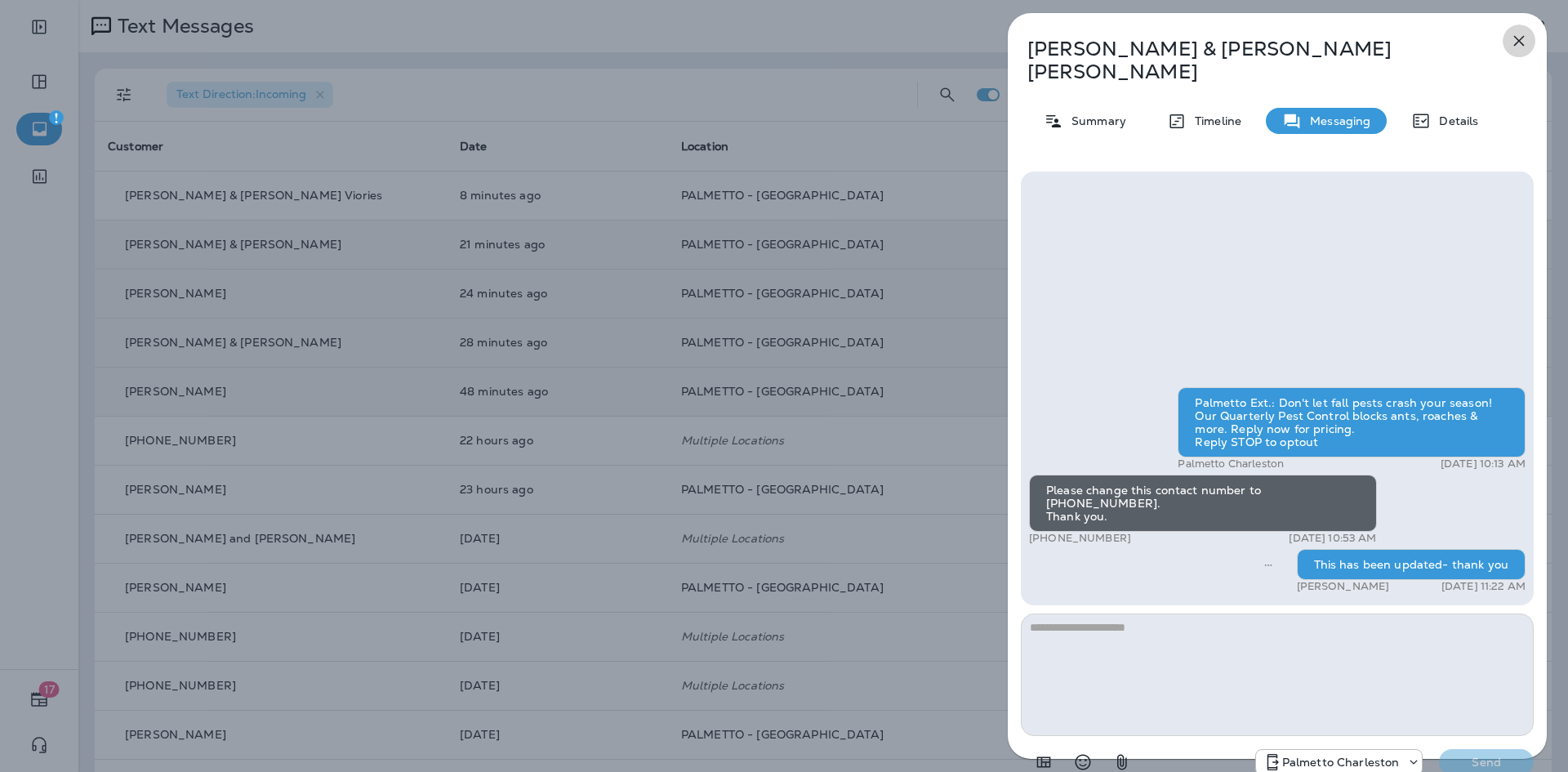
click at [1531, 48] on button "button" at bounding box center [1519, 41] width 33 height 33
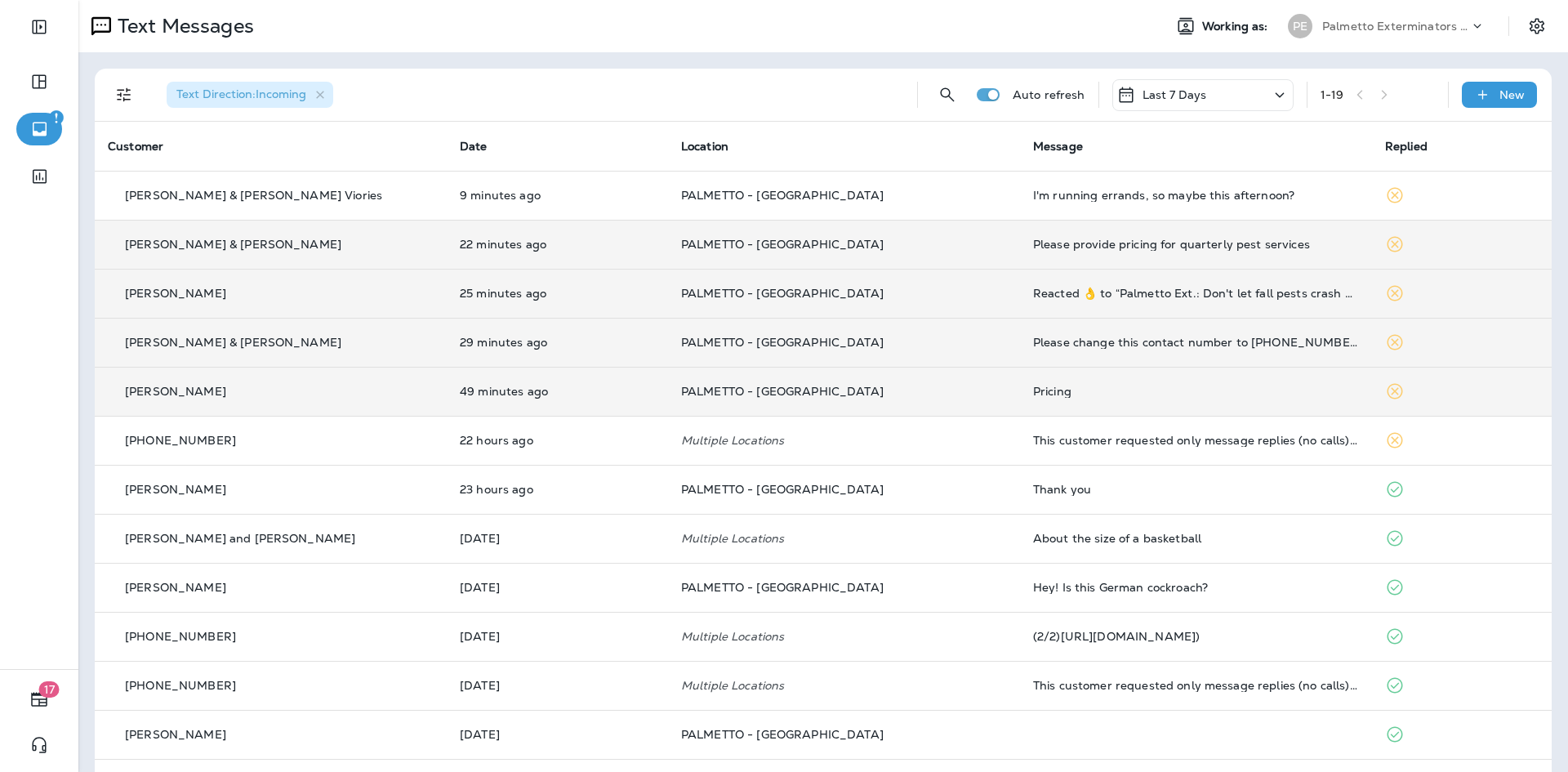
click at [1124, 391] on div "Pricing" at bounding box center [1196, 391] width 326 height 13
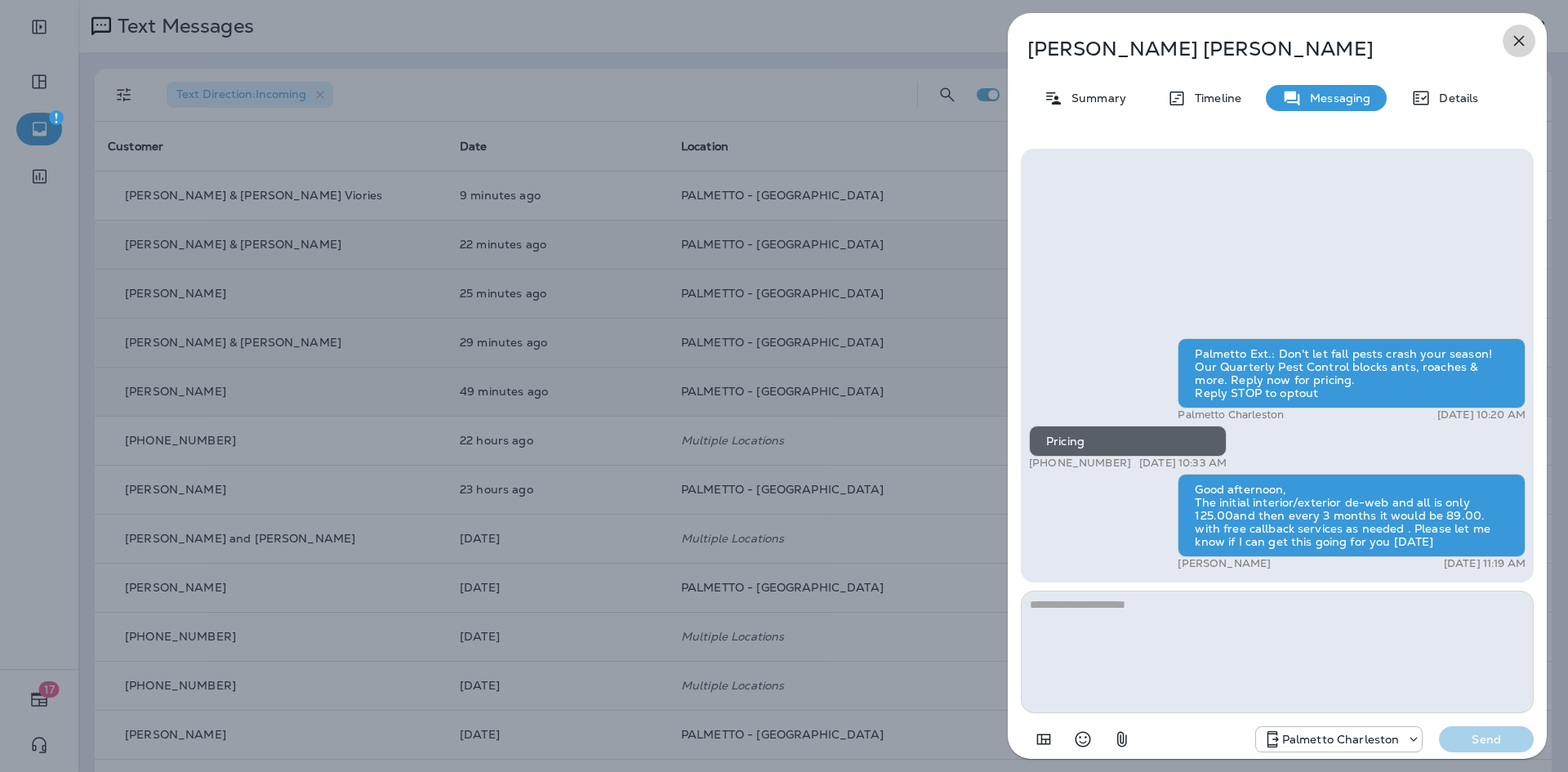
click at [1517, 40] on icon "button" at bounding box center [1519, 41] width 10 height 10
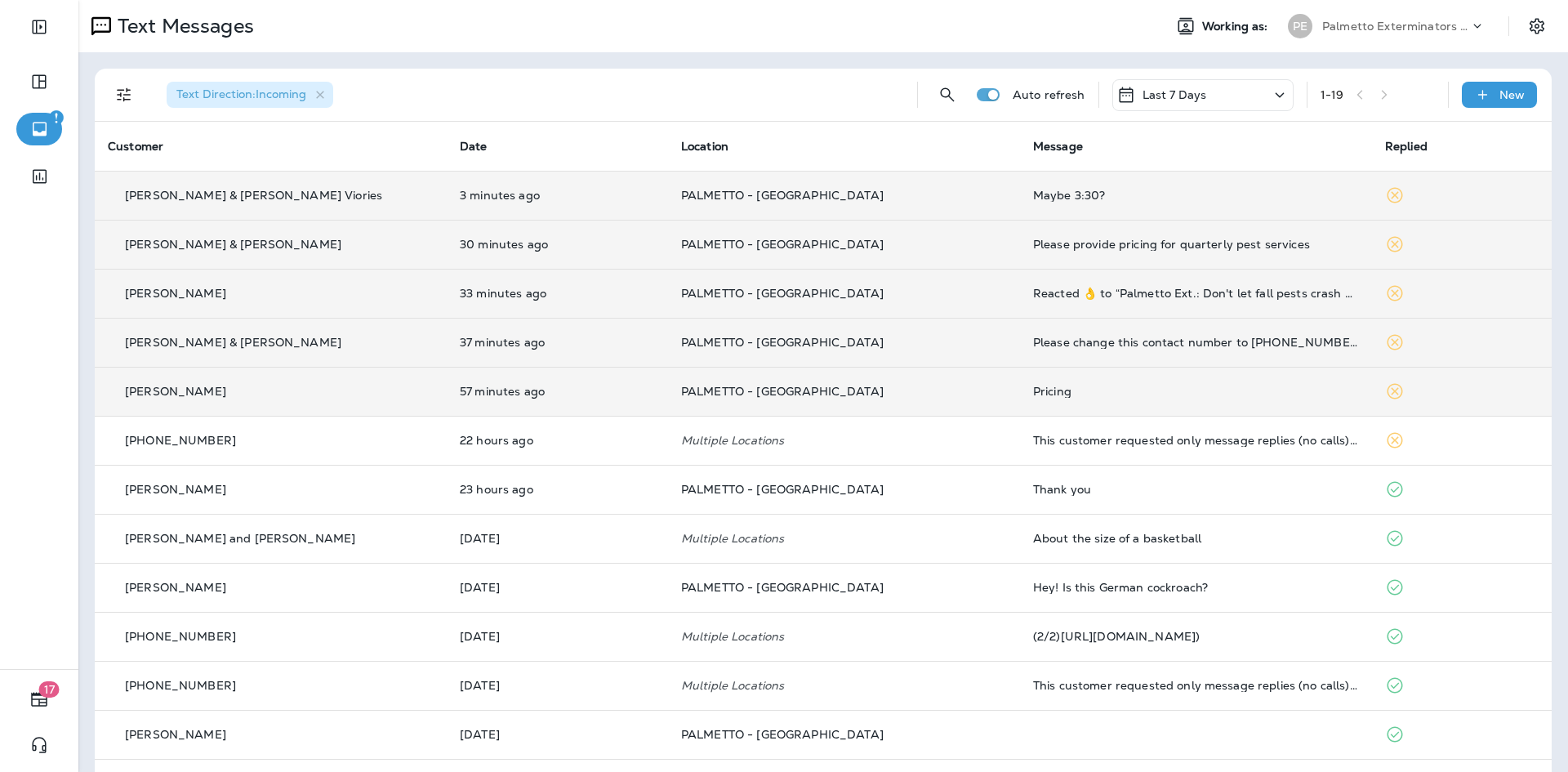
click at [1090, 191] on div "Maybe 3:30?" at bounding box center [1196, 195] width 326 height 13
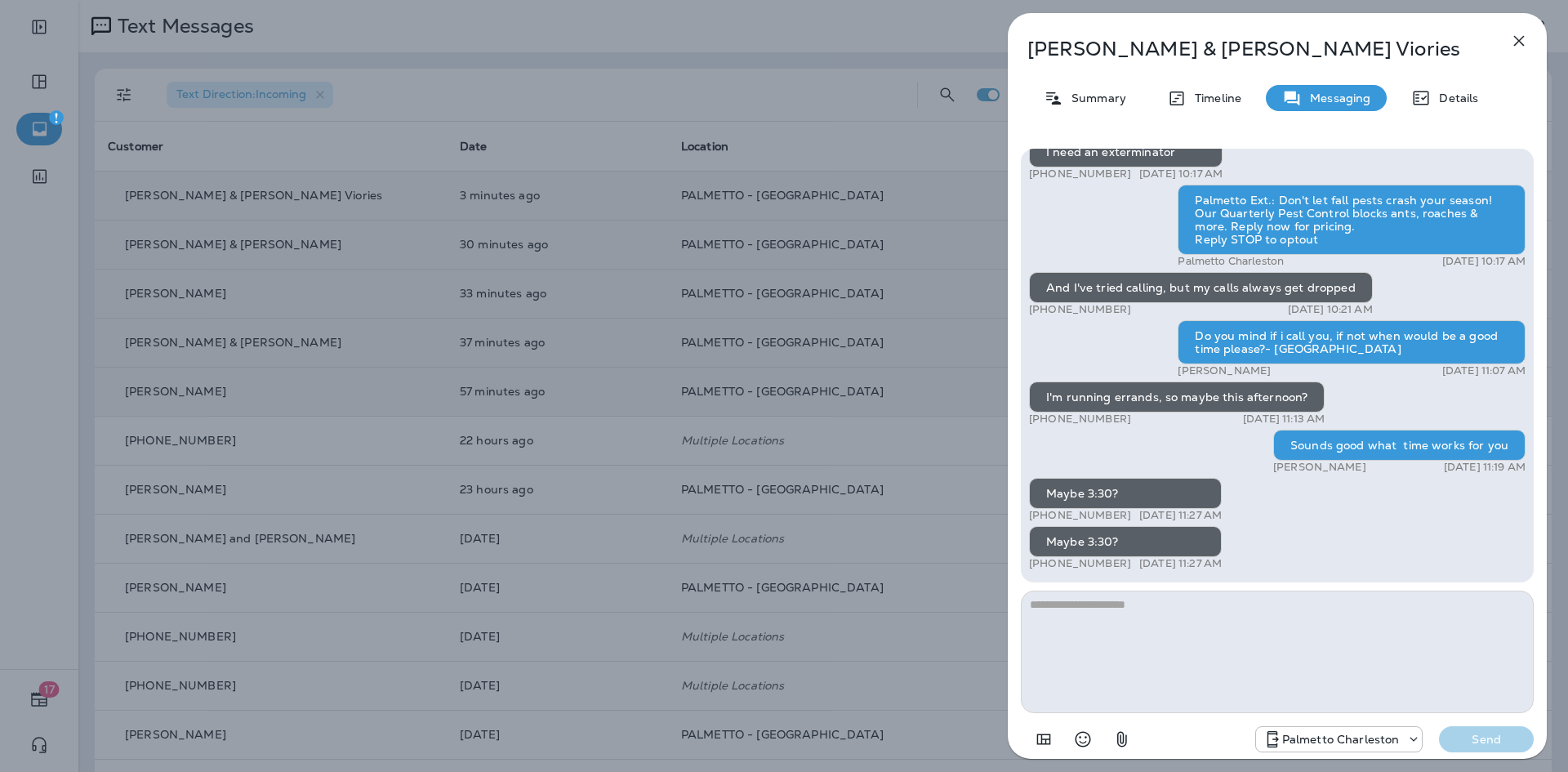
click at [1127, 633] on textarea at bounding box center [1276, 652] width 512 height 123
type textarea "**********"
click at [1504, 753] on div "Palmetto Charleston Send" at bounding box center [1276, 734] width 512 height 42
click at [1488, 727] on button "Send" at bounding box center [1486, 739] width 94 height 26
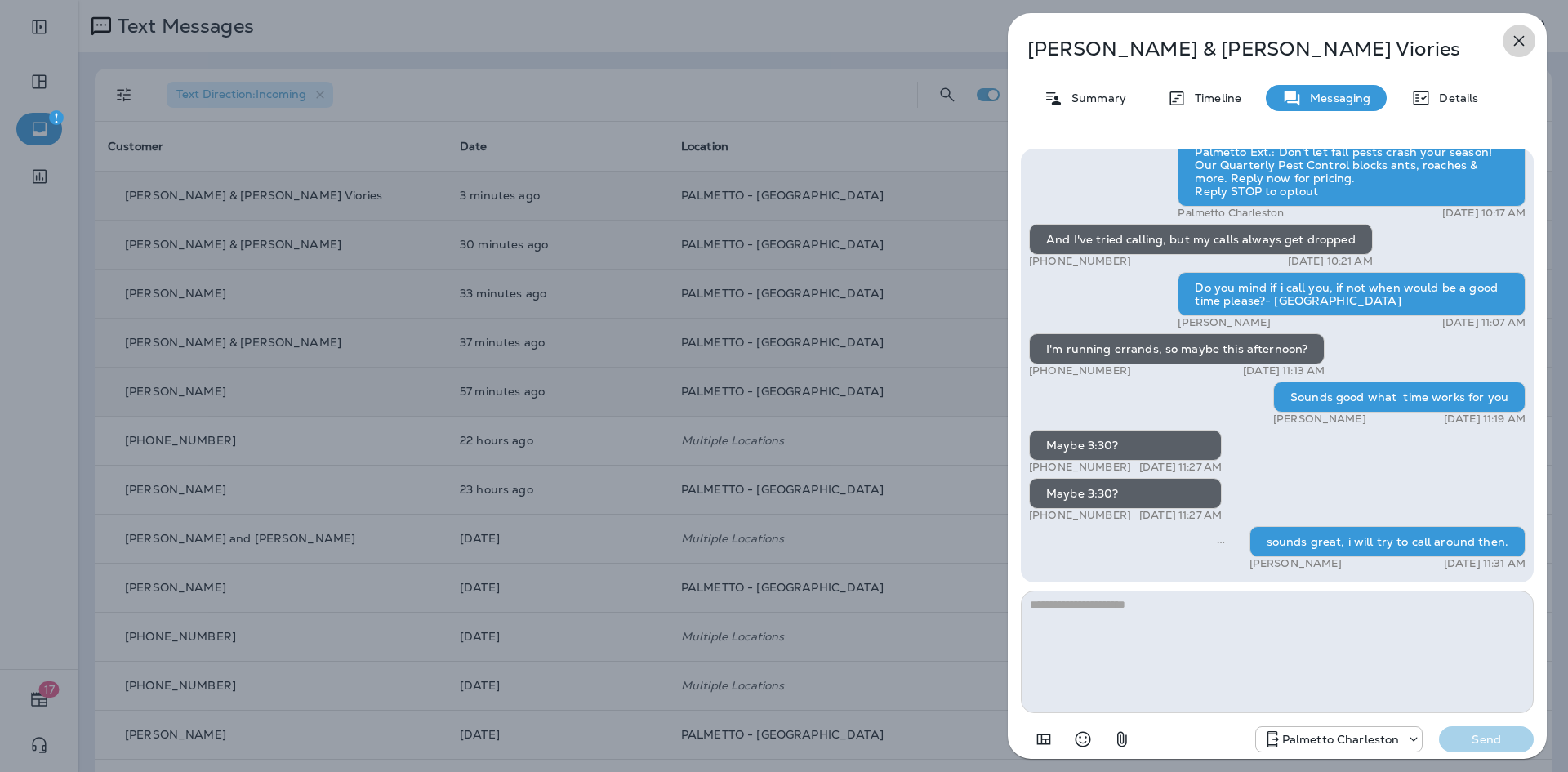
click at [1509, 50] on icon "button" at bounding box center [1518, 40] width 20 height 20
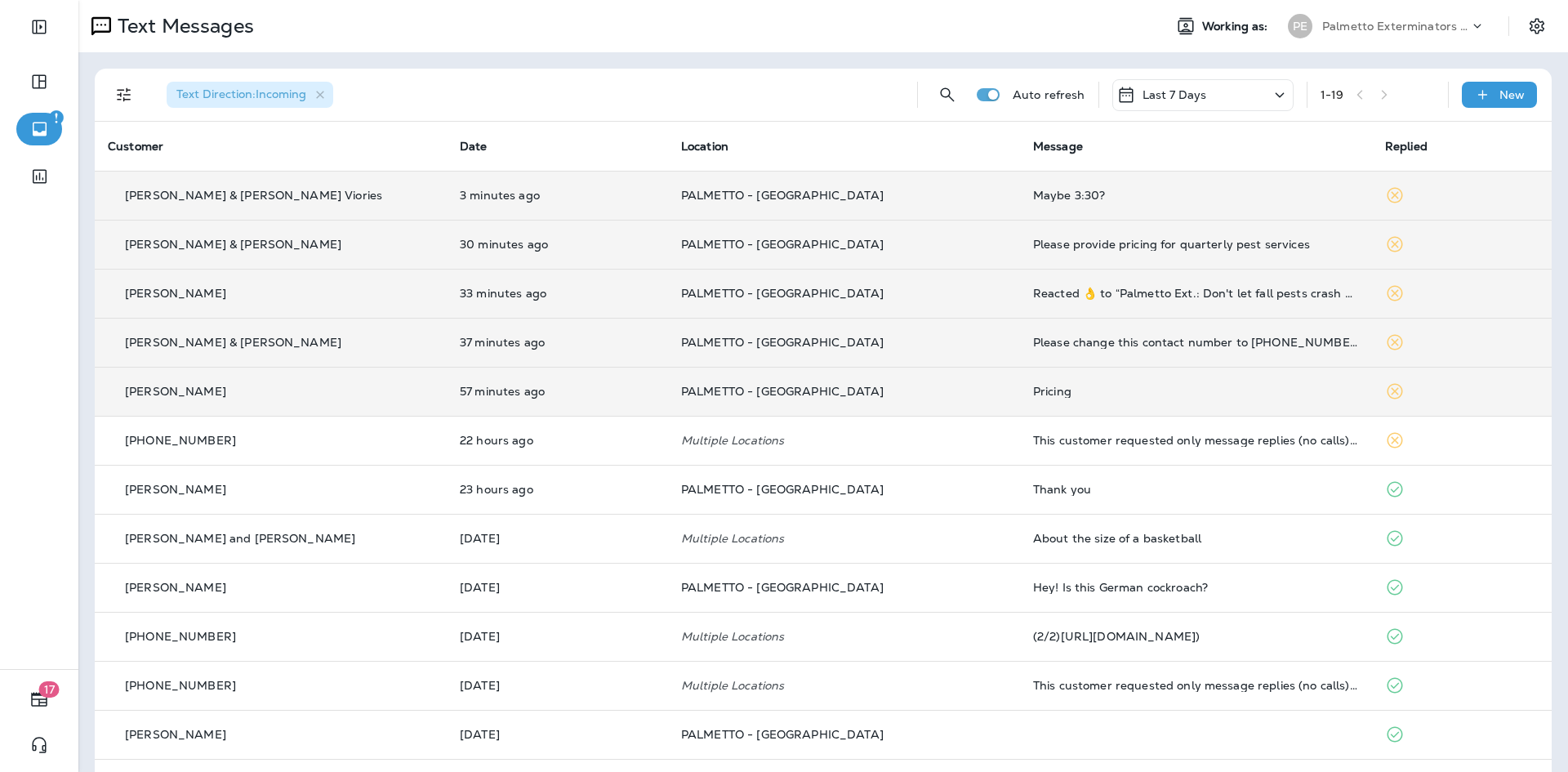
click at [1244, 244] on div "Please provide pricing for quarterly pest services" at bounding box center [1196, 244] width 326 height 13
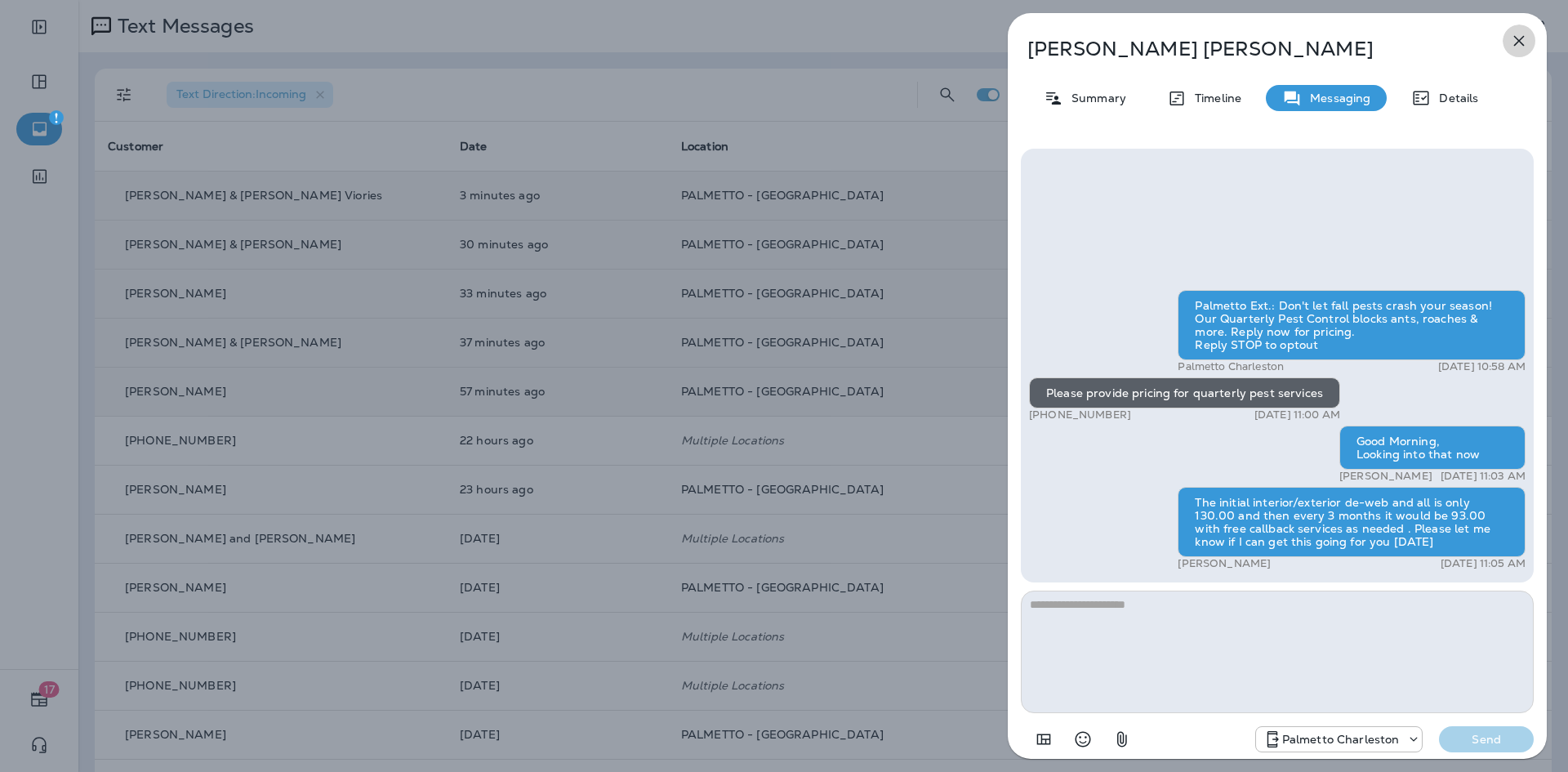
click at [1514, 43] on icon "button" at bounding box center [1518, 40] width 20 height 20
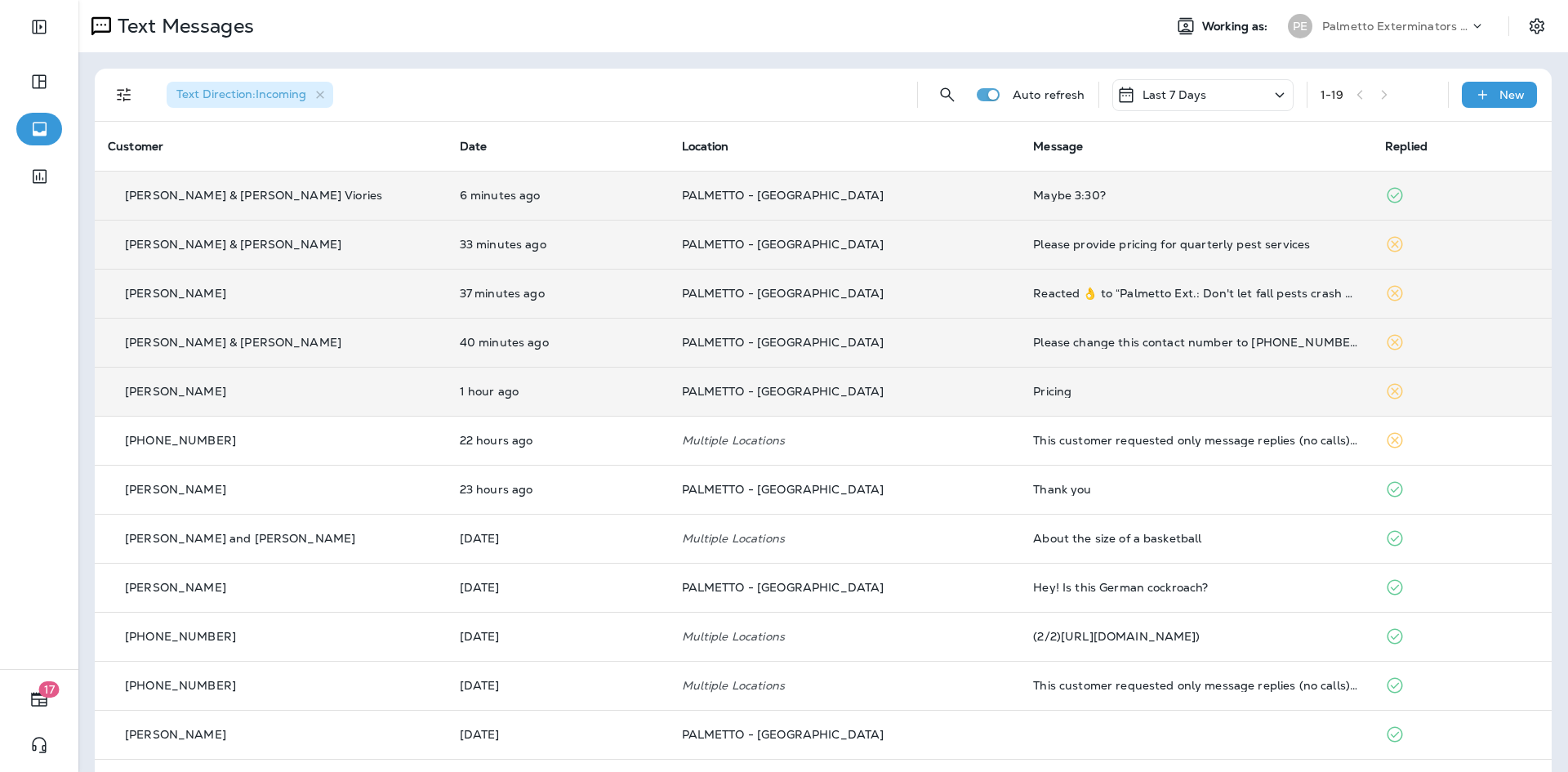
click at [1104, 200] on div "Maybe 3:30?" at bounding box center [1196, 195] width 326 height 13
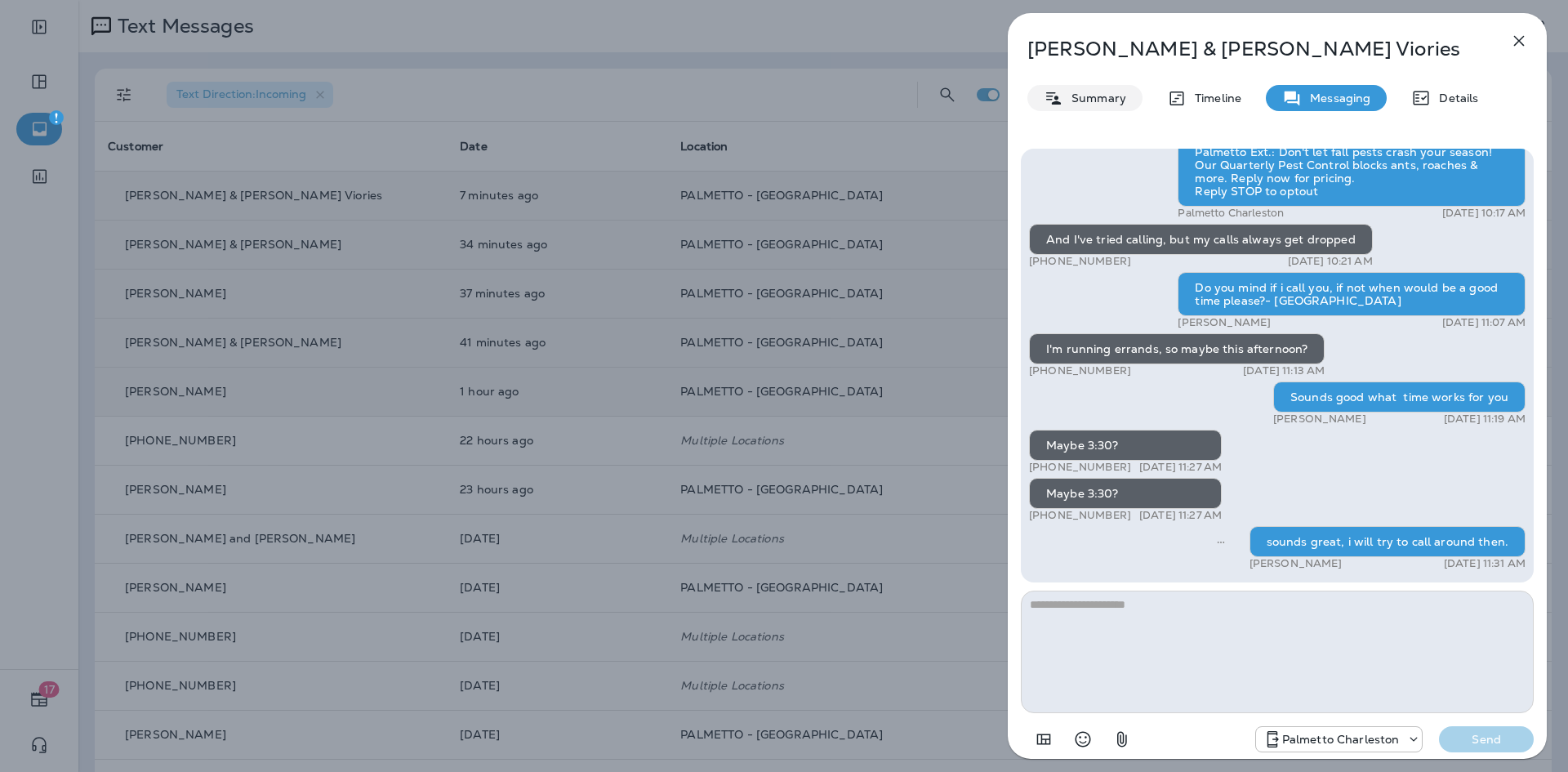
click at [1105, 92] on p "Summary" at bounding box center [1094, 98] width 63 height 13
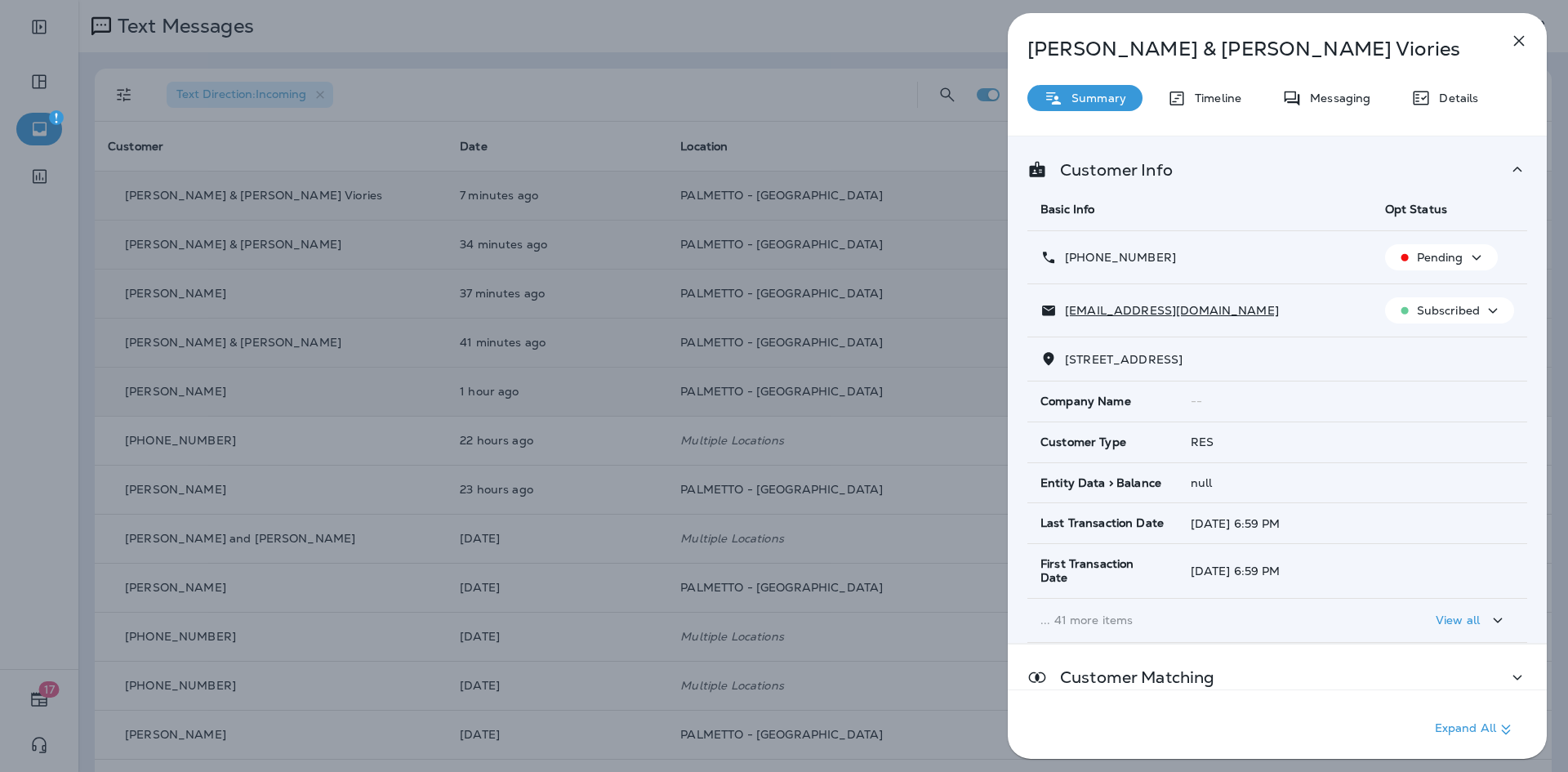
click at [1533, 33] on button "button" at bounding box center [1519, 41] width 33 height 33
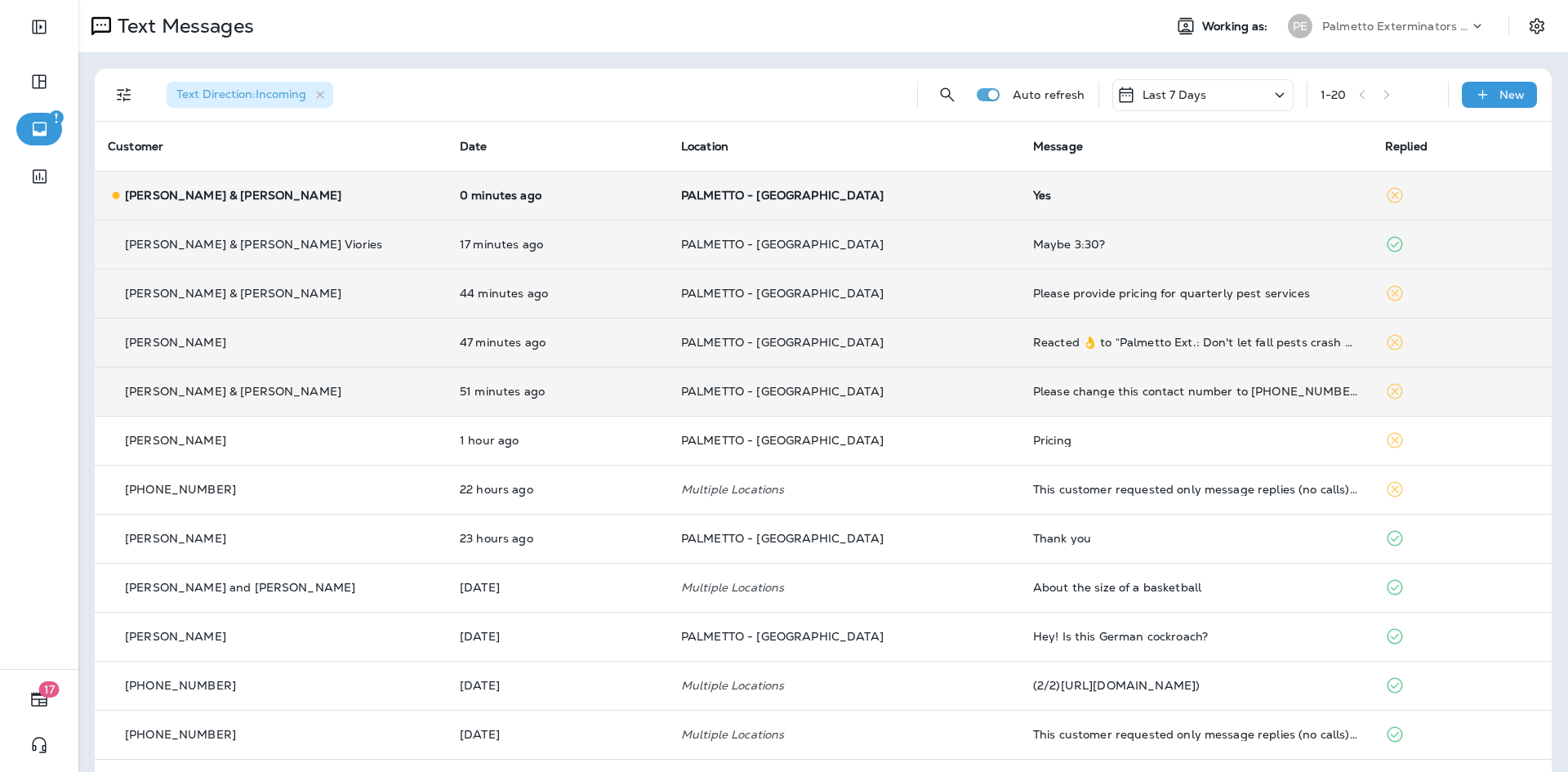
click at [1069, 193] on div "Yes" at bounding box center [1196, 195] width 326 height 13
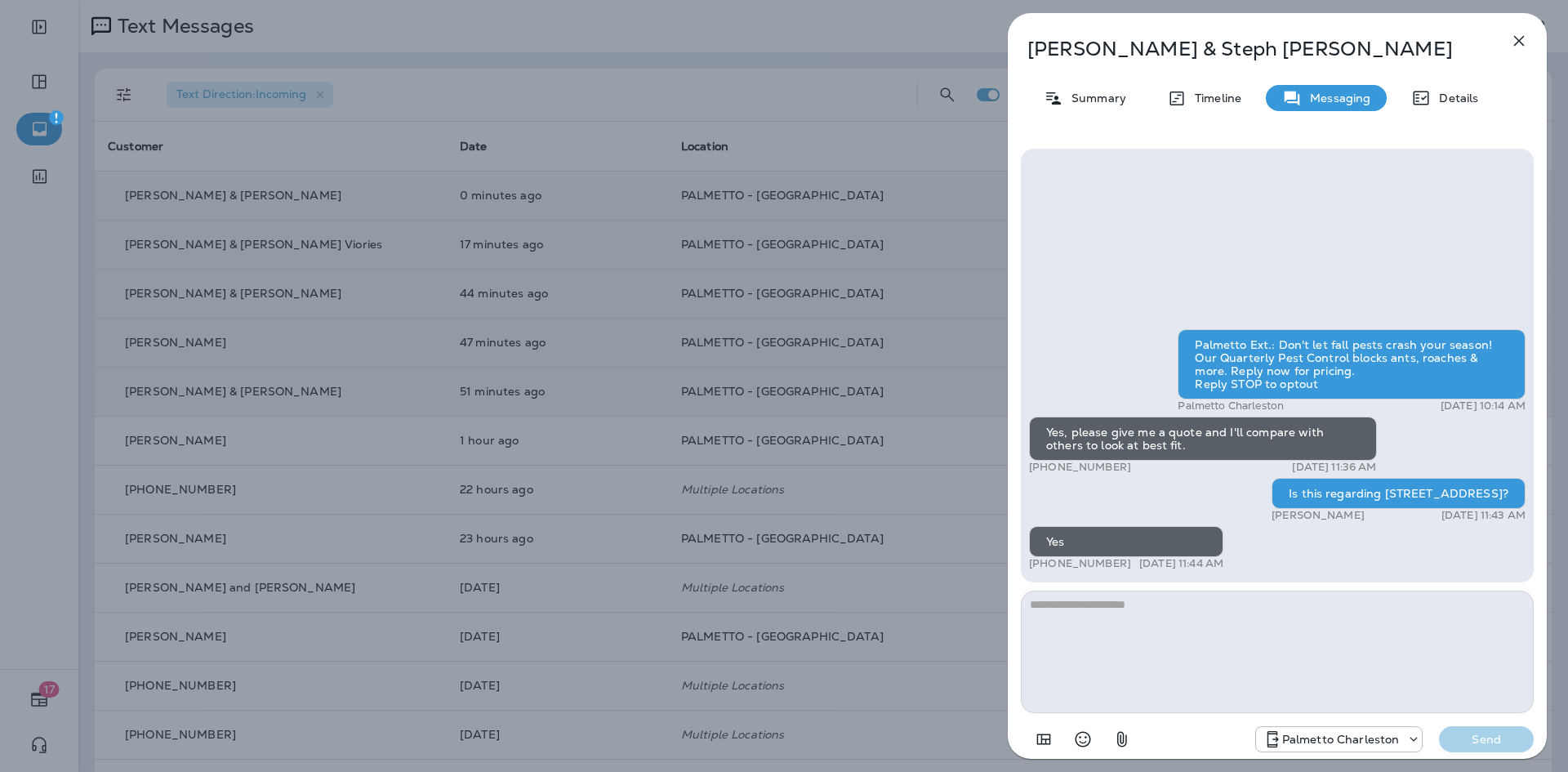
click at [1522, 44] on icon "button" at bounding box center [1519, 41] width 10 height 10
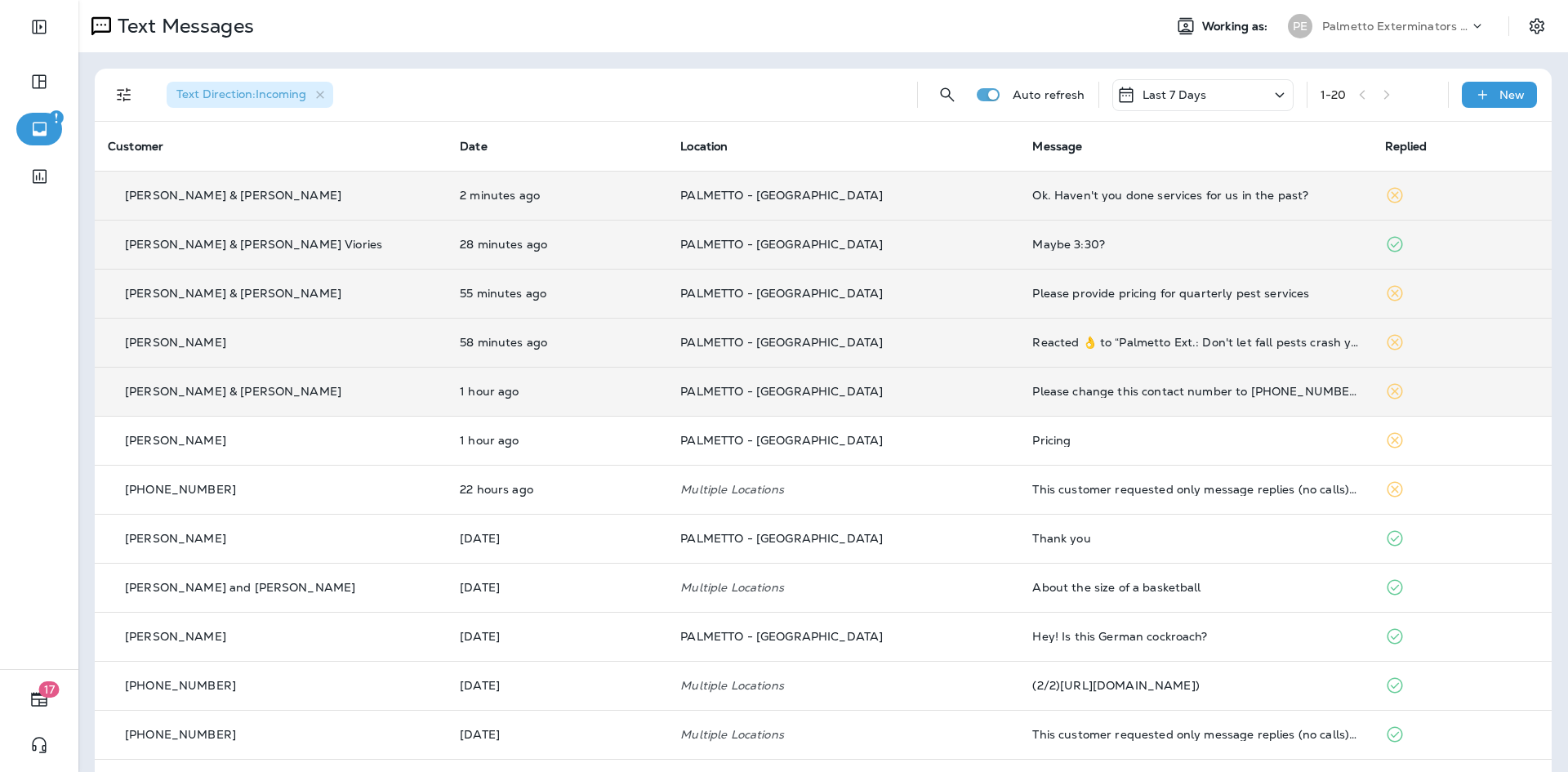
click at [1060, 190] on div "Ok. Haven't you done services for us in the past?" at bounding box center [1196, 195] width 326 height 13
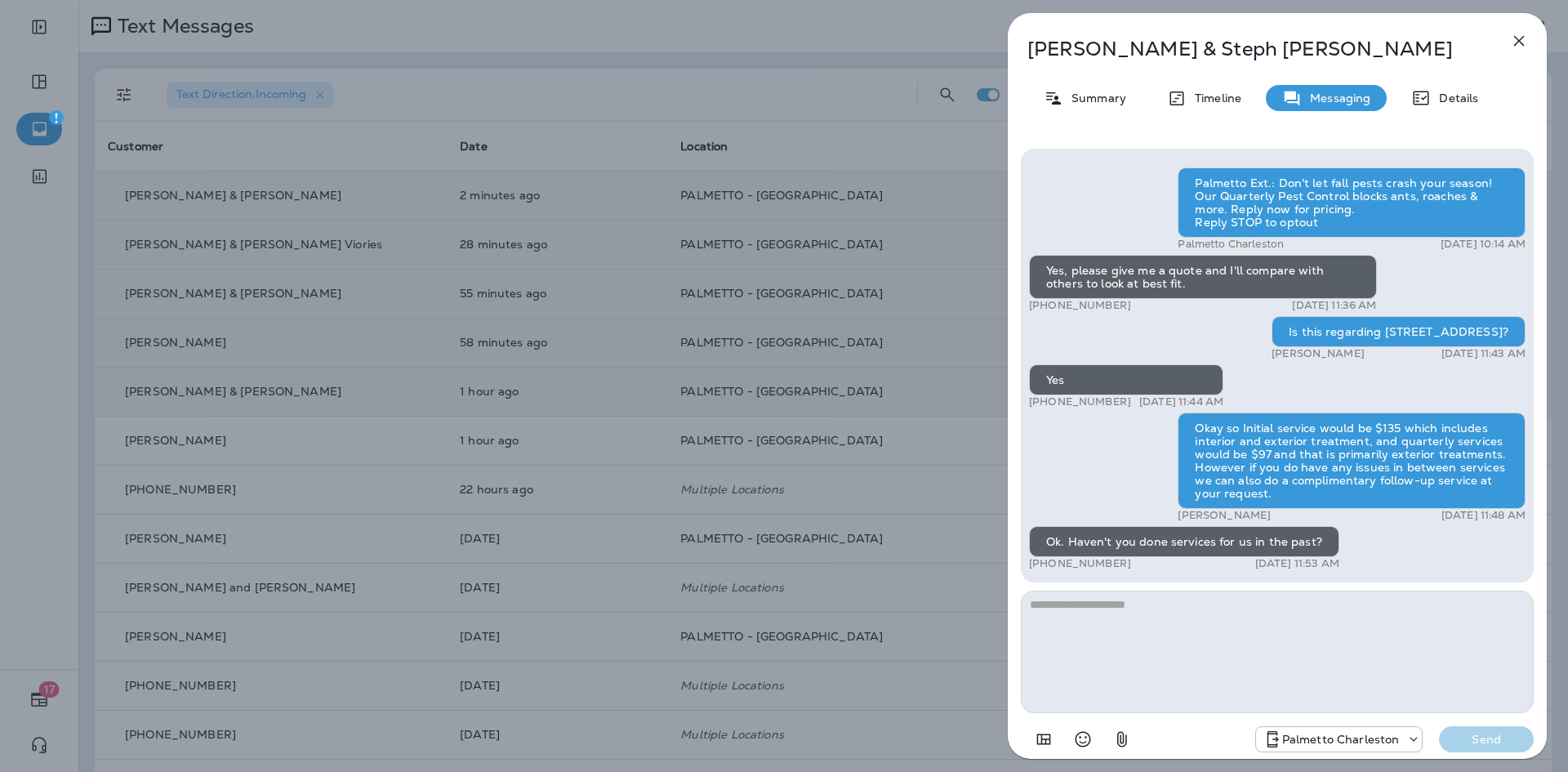
click at [1525, 41] on icon "button" at bounding box center [1518, 40] width 20 height 20
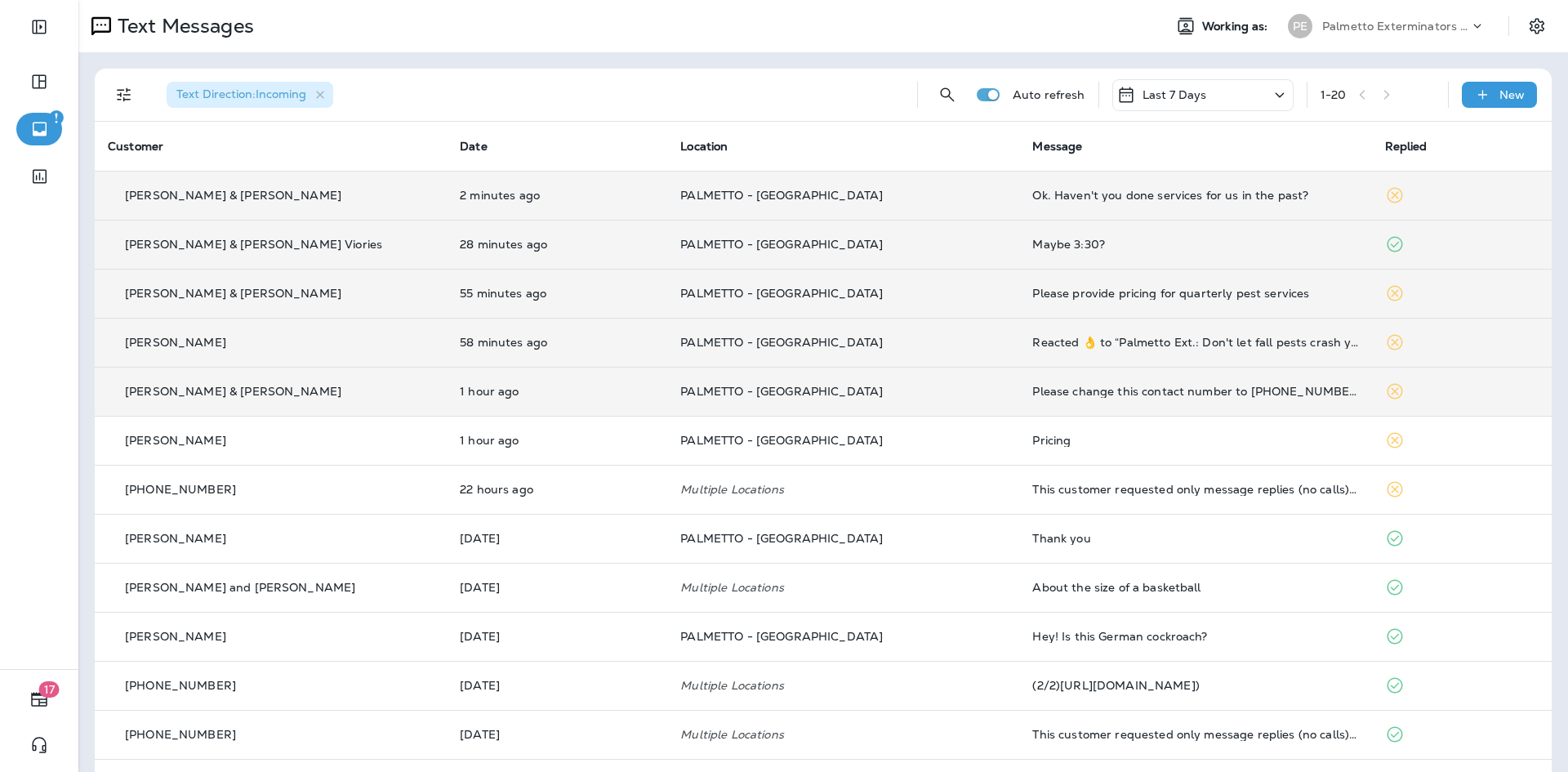
click at [1047, 284] on td "Please provide pricing for quarterly pest services" at bounding box center [1195, 293] width 352 height 49
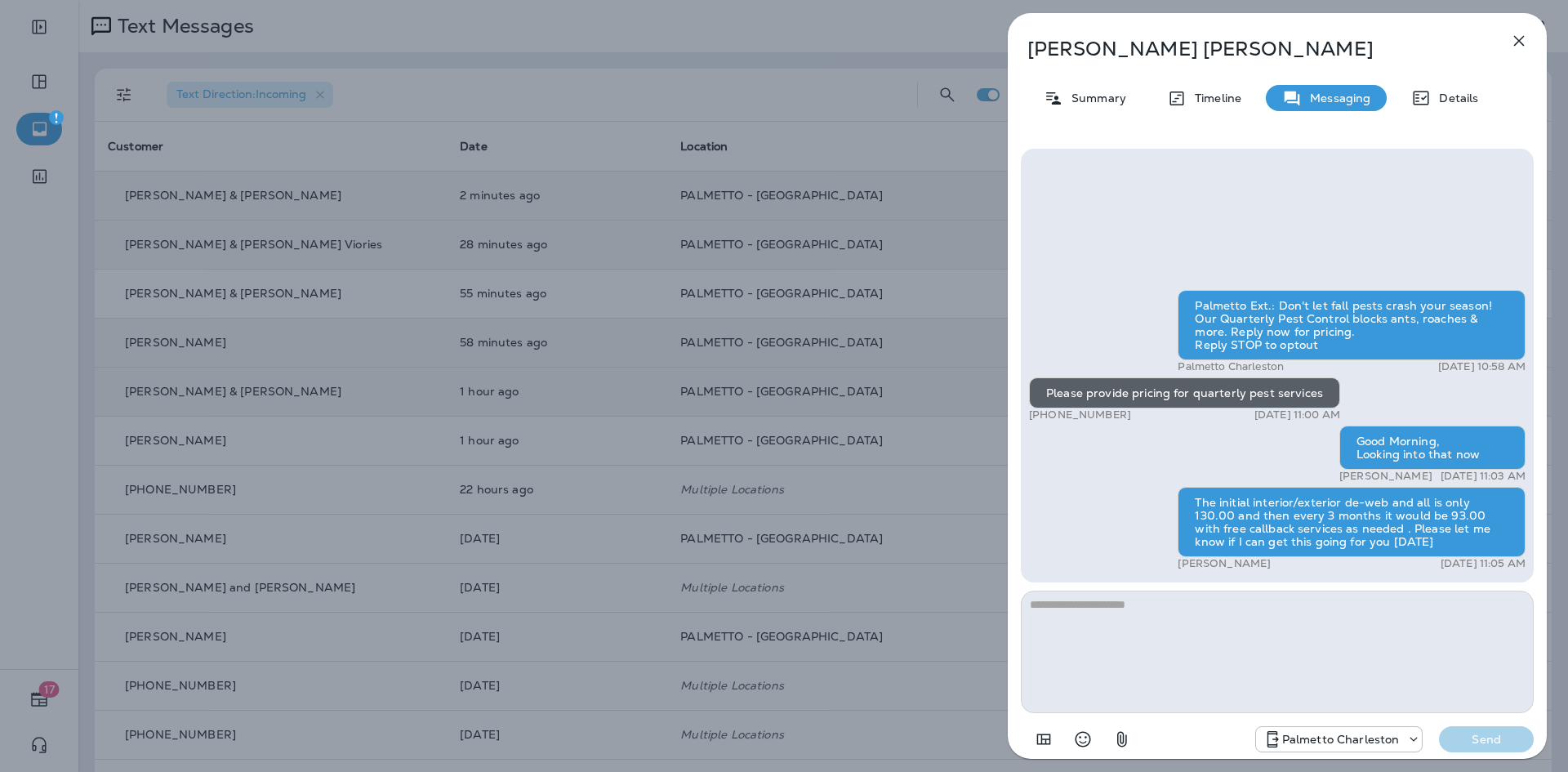
click at [1504, 39] on button "button" at bounding box center [1519, 41] width 33 height 33
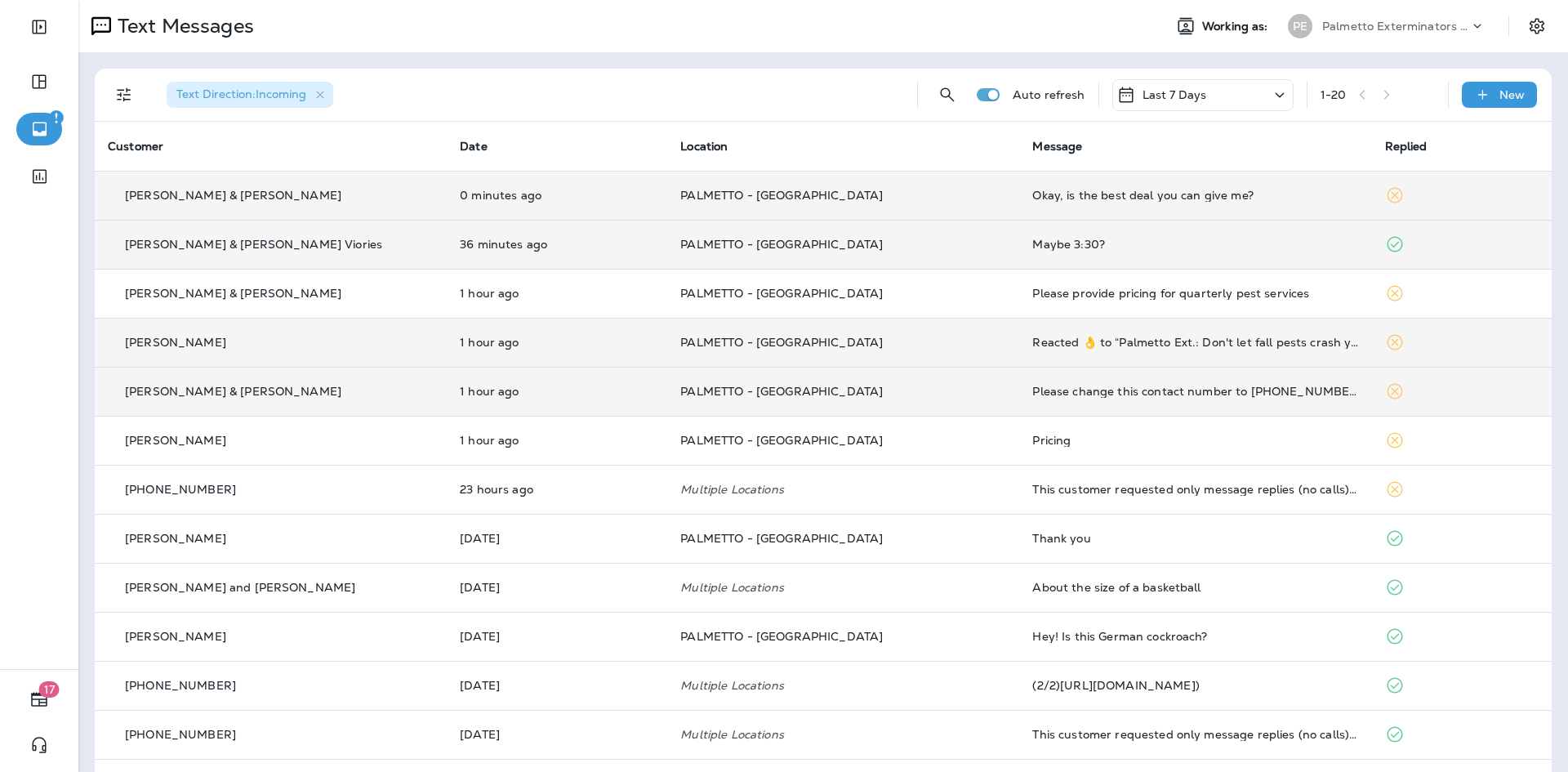
click at [1145, 195] on div "Okay, is the best deal you can give me?" at bounding box center [1196, 195] width 326 height 13
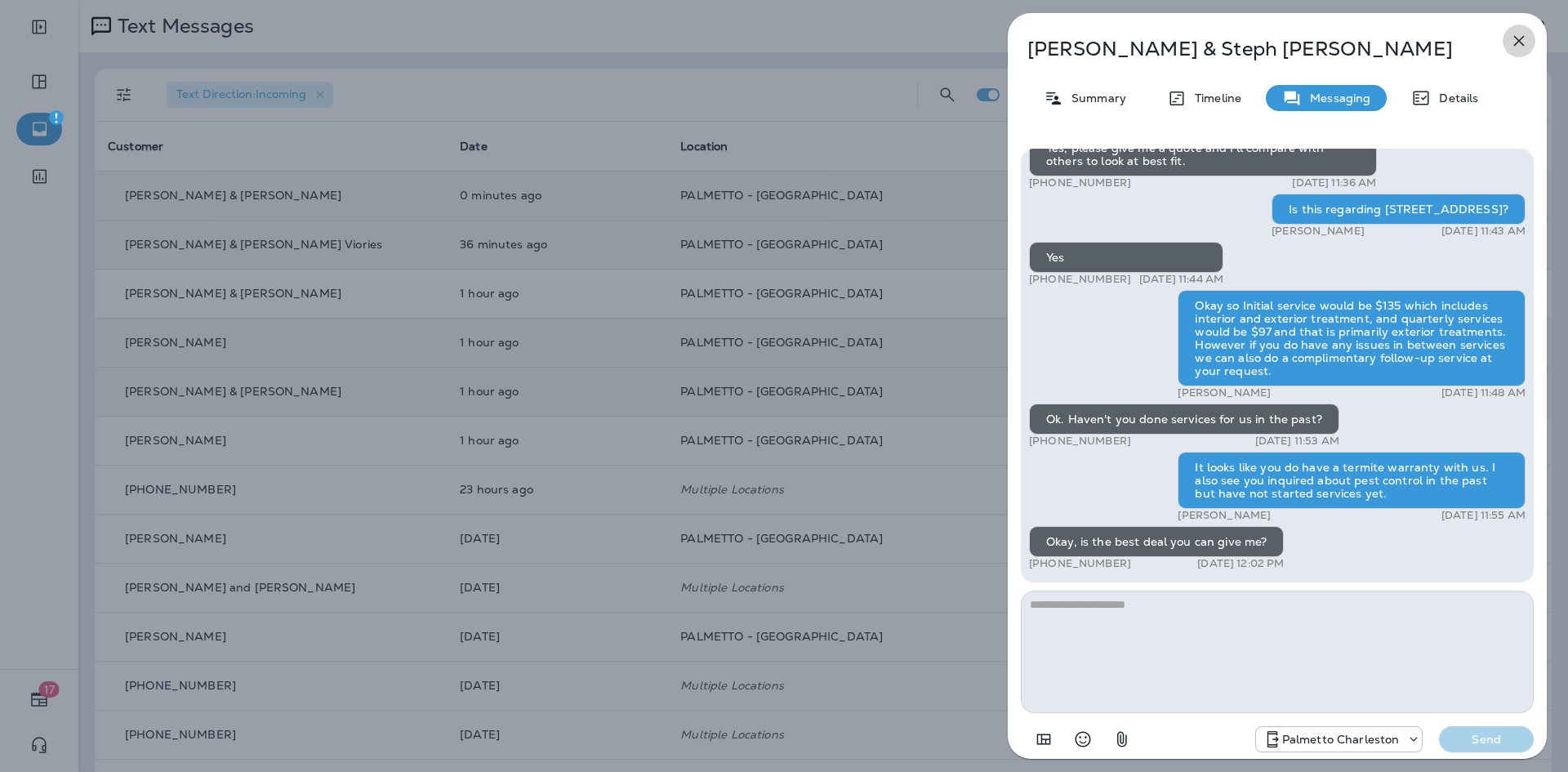
click at [1521, 38] on icon "button" at bounding box center [1518, 40] width 20 height 20
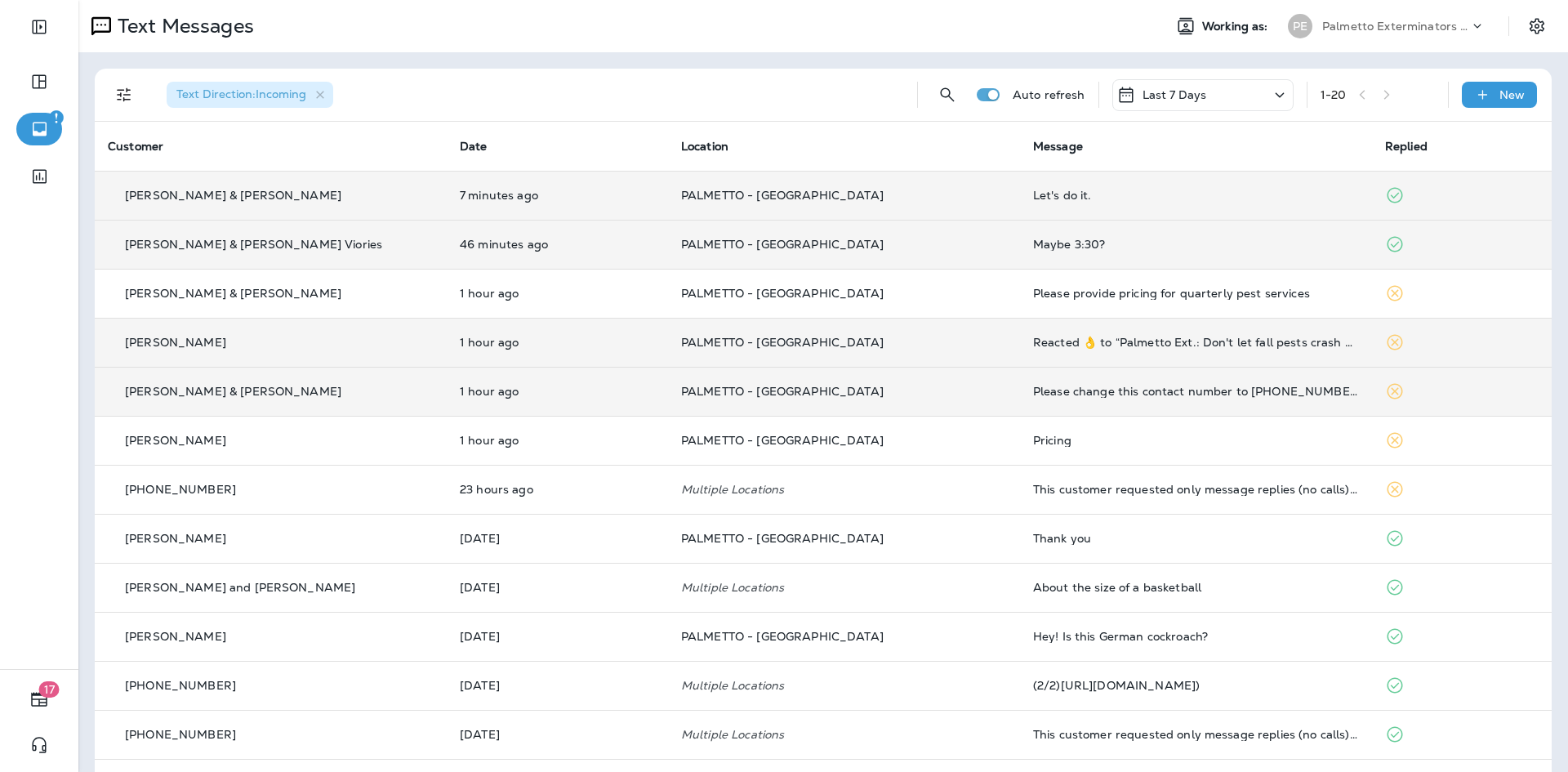
click at [1153, 187] on td "Let's do it." at bounding box center [1196, 195] width 352 height 49
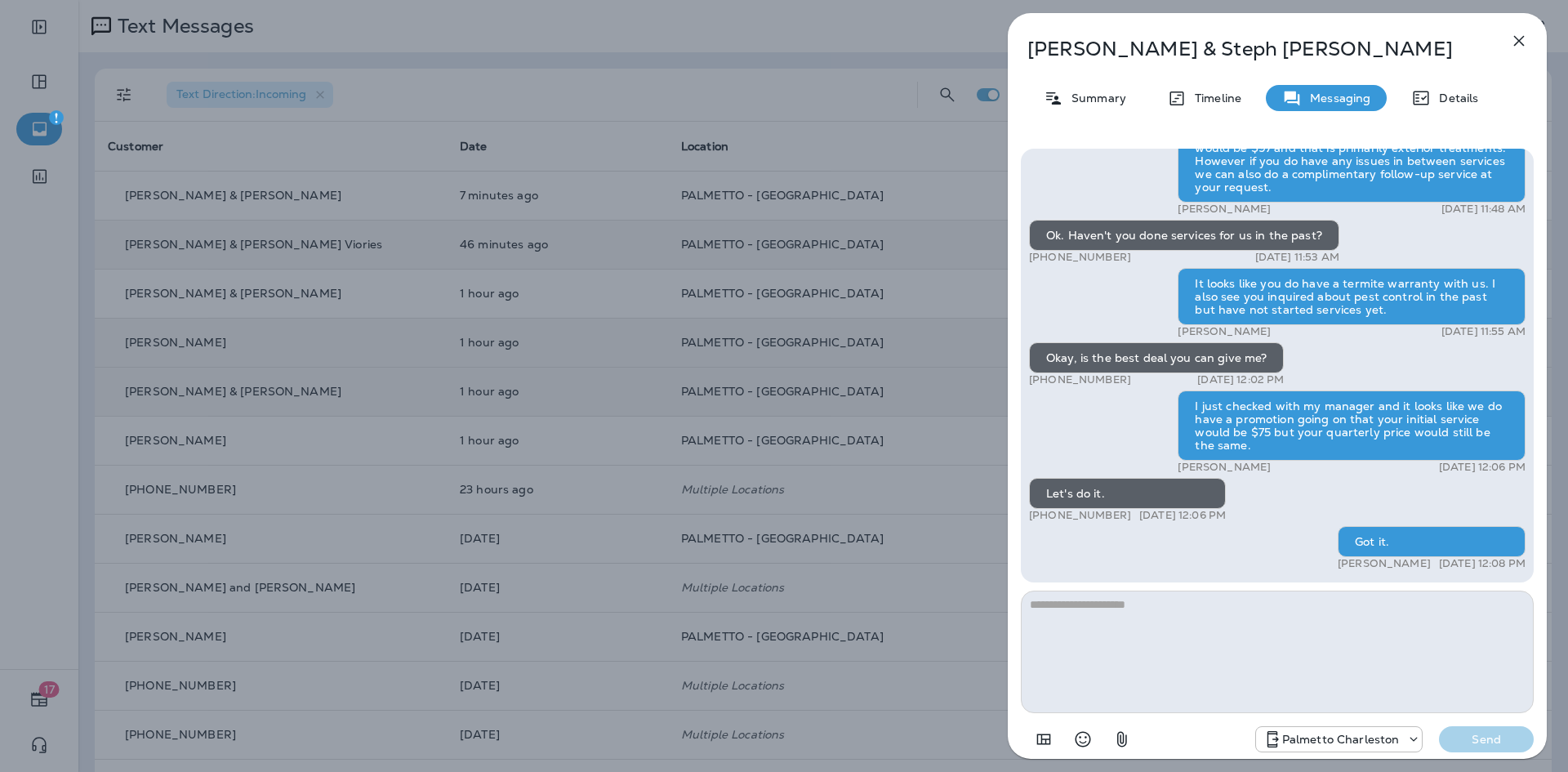
click at [1516, 40] on icon "button" at bounding box center [1518, 40] width 20 height 20
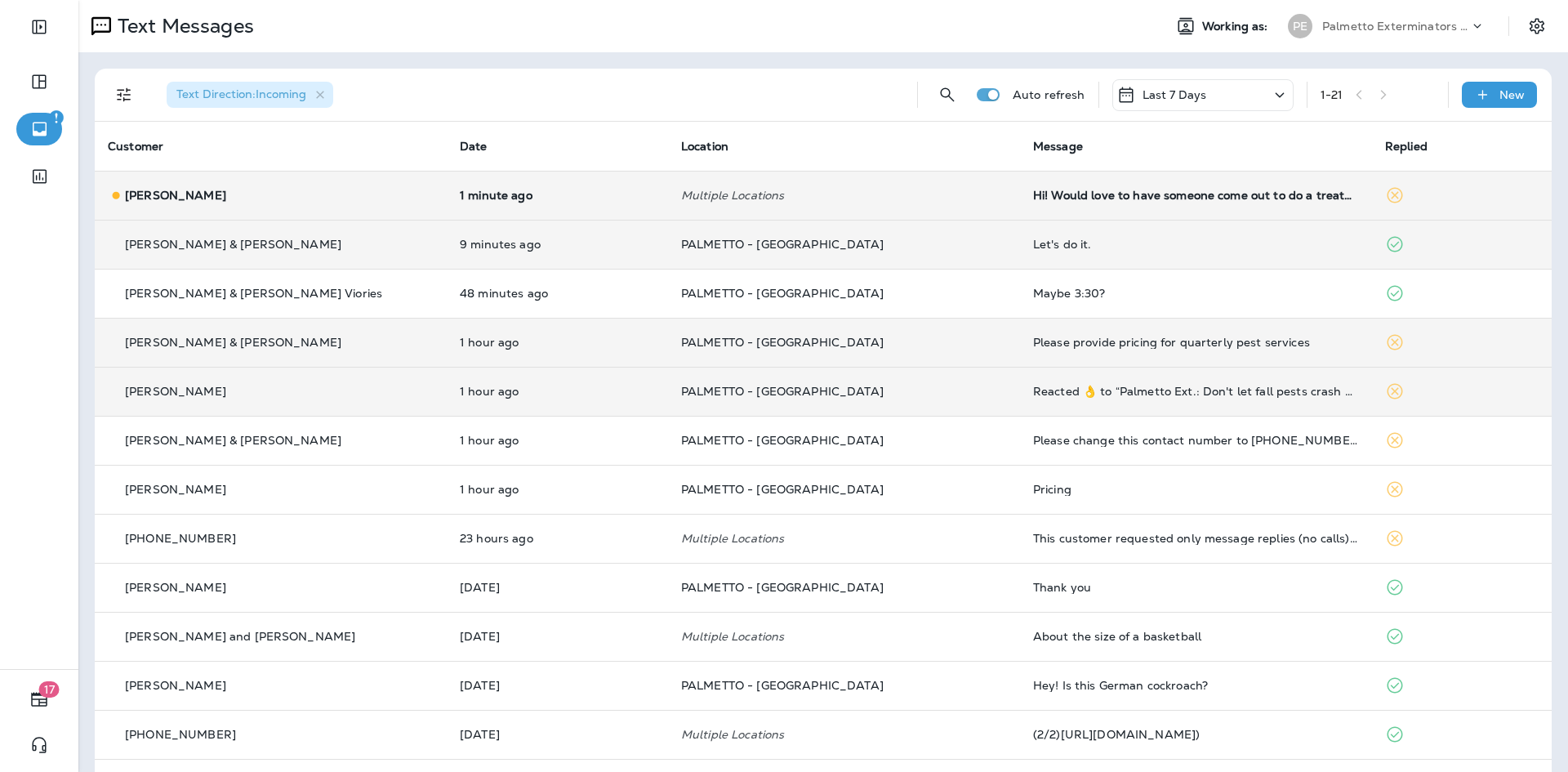
click at [1098, 189] on div "Hi! Would love to have someone come out to do a treatment" at bounding box center [1196, 195] width 326 height 13
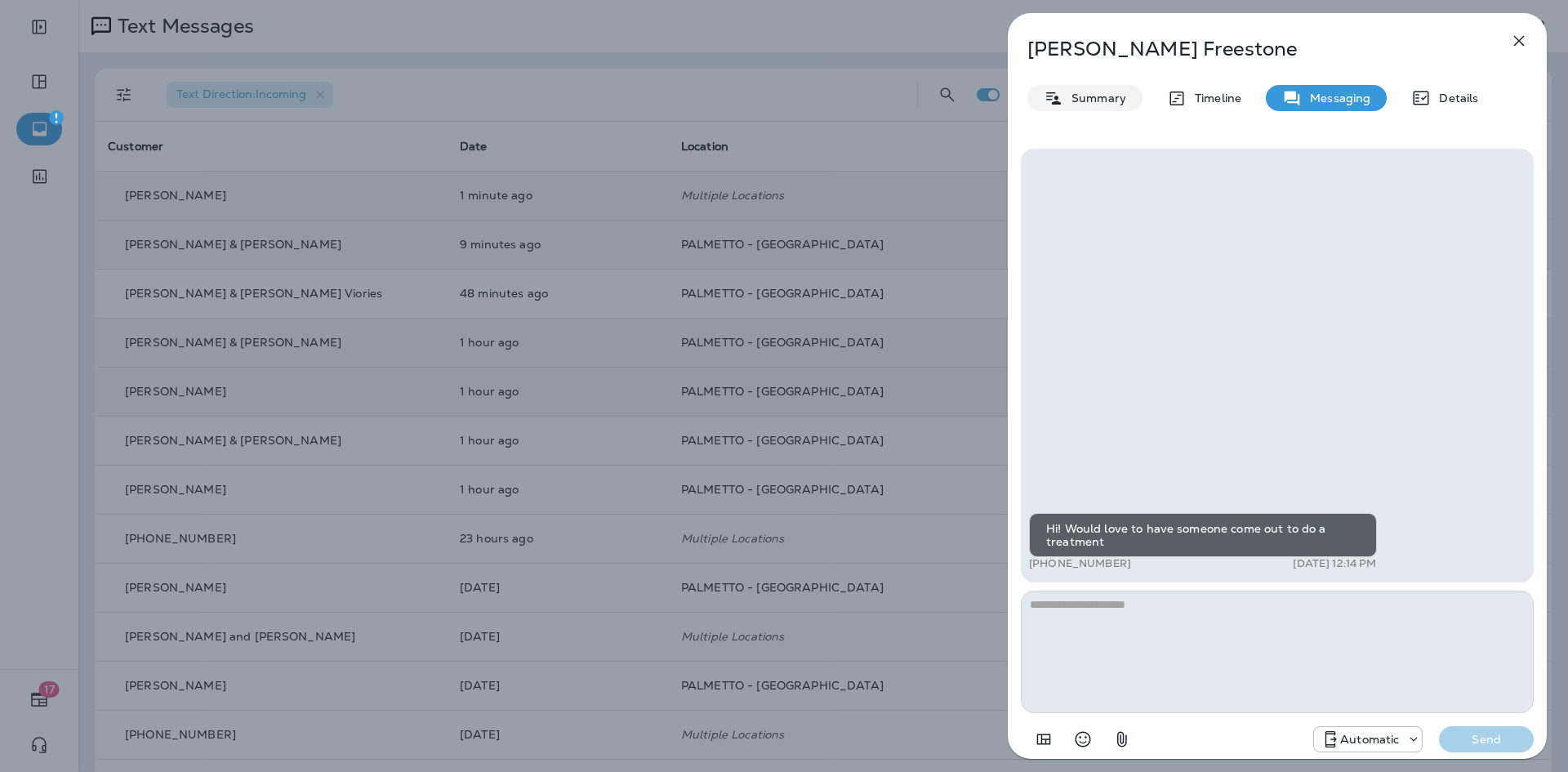
click at [1077, 94] on p "Summary" at bounding box center [1094, 98] width 63 height 13
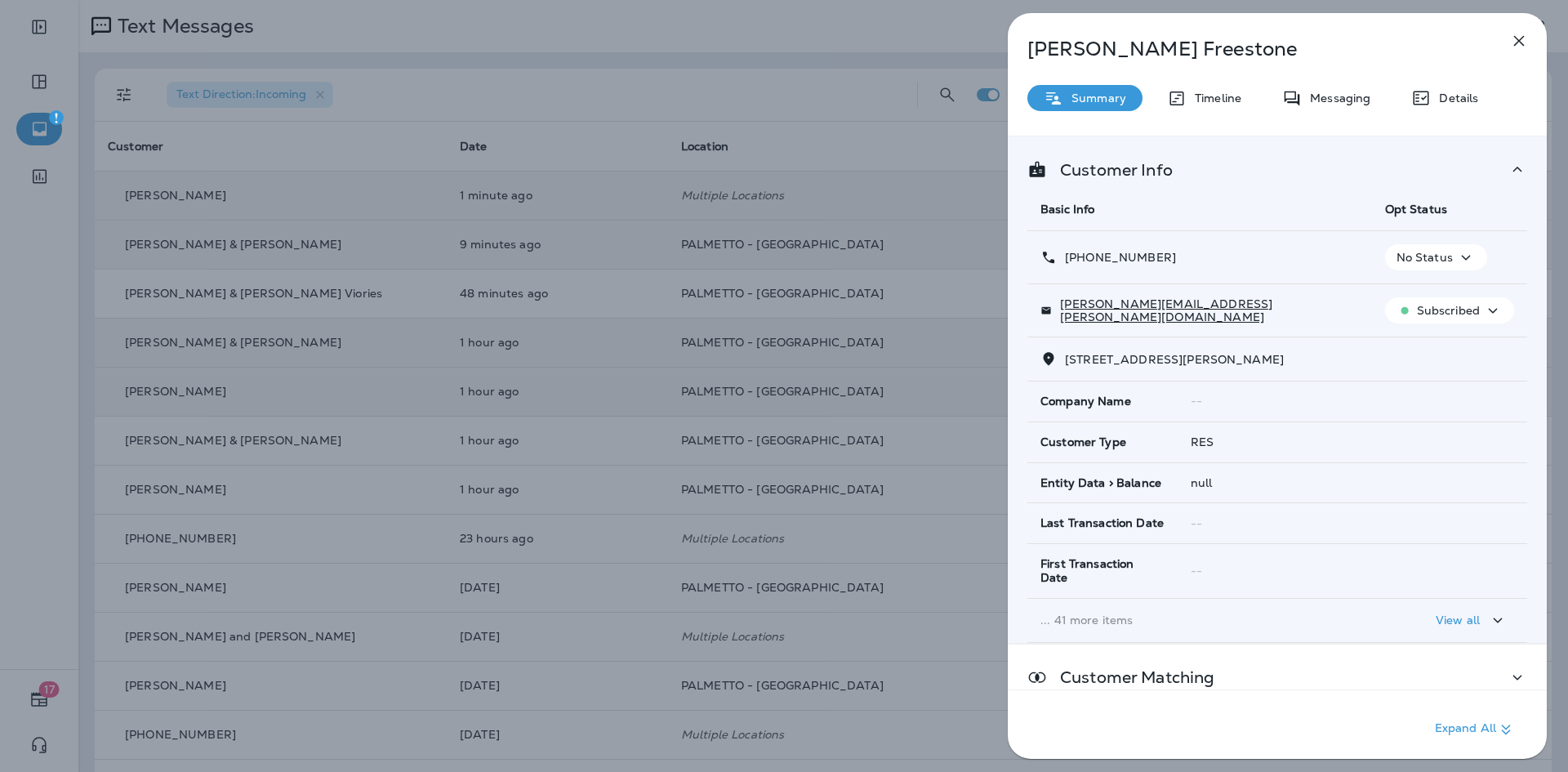
drag, startPoint x: 1286, startPoint y: 359, endPoint x: 1067, endPoint y: 350, distance: 219.2
click at [1067, 350] on td "1114 Donerail Ln Johns Island, SC 29455-7696" at bounding box center [1277, 359] width 499 height 44
copy span "1114 Donerail Ln Johns Island, SC 29455"
click at [1517, 38] on icon "button" at bounding box center [1518, 40] width 20 height 20
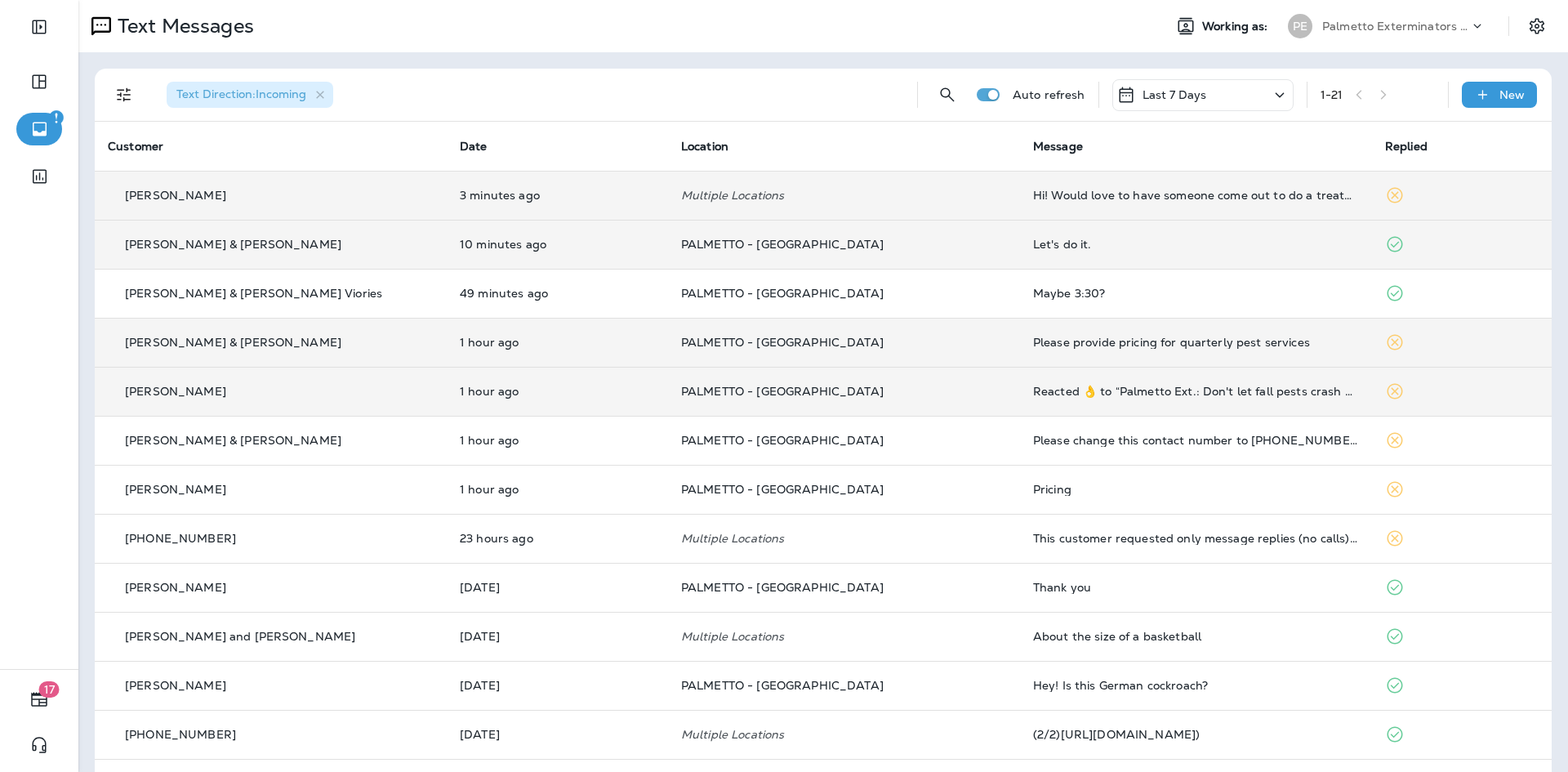
click at [1135, 197] on div "Hi! Would love to have someone come out to do a treatment" at bounding box center [1196, 195] width 326 height 13
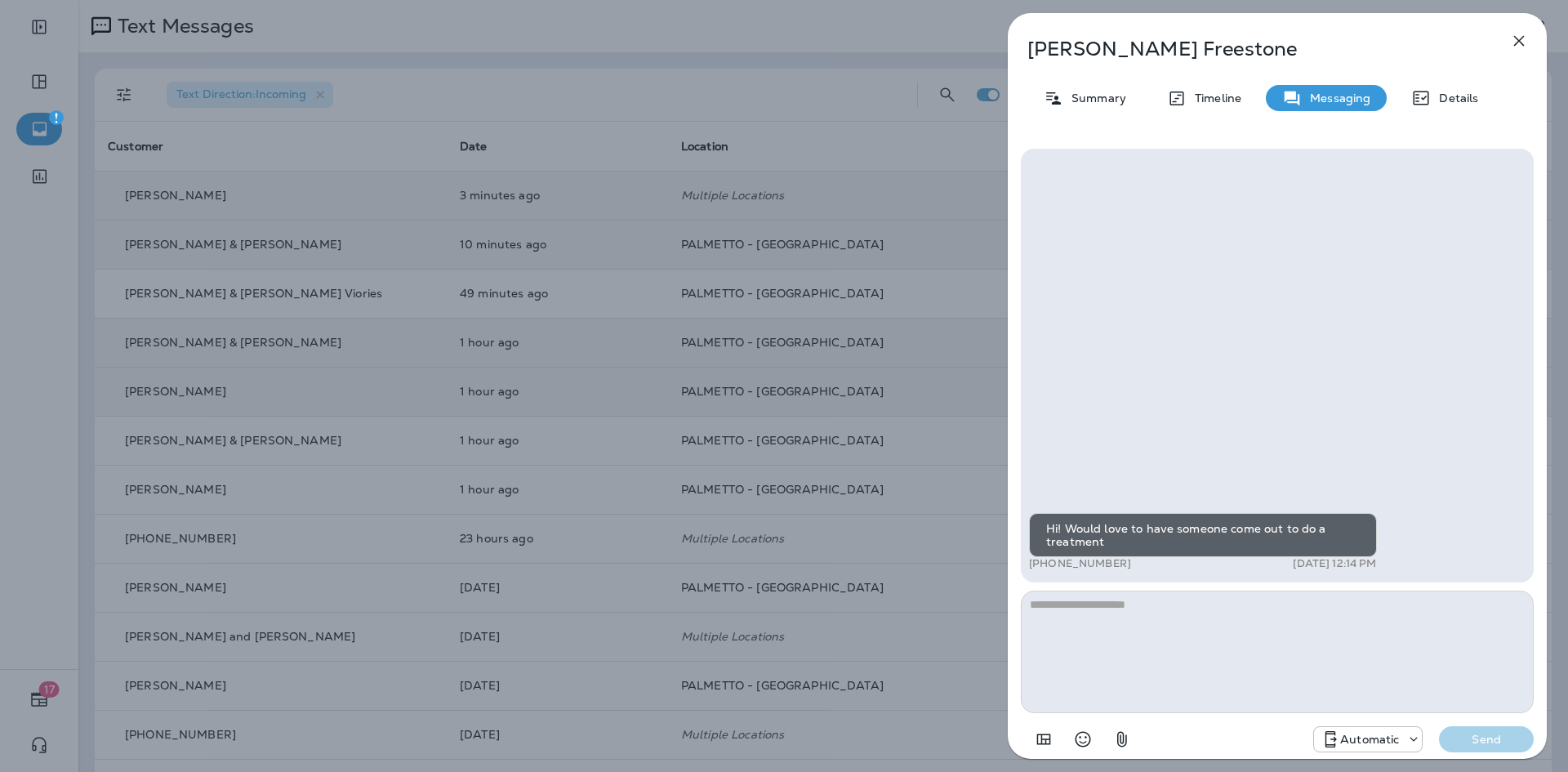
click at [1160, 646] on textarea at bounding box center [1276, 652] width 512 height 123
type textarea "**********"
click at [1474, 749] on button "Send" at bounding box center [1486, 739] width 94 height 26
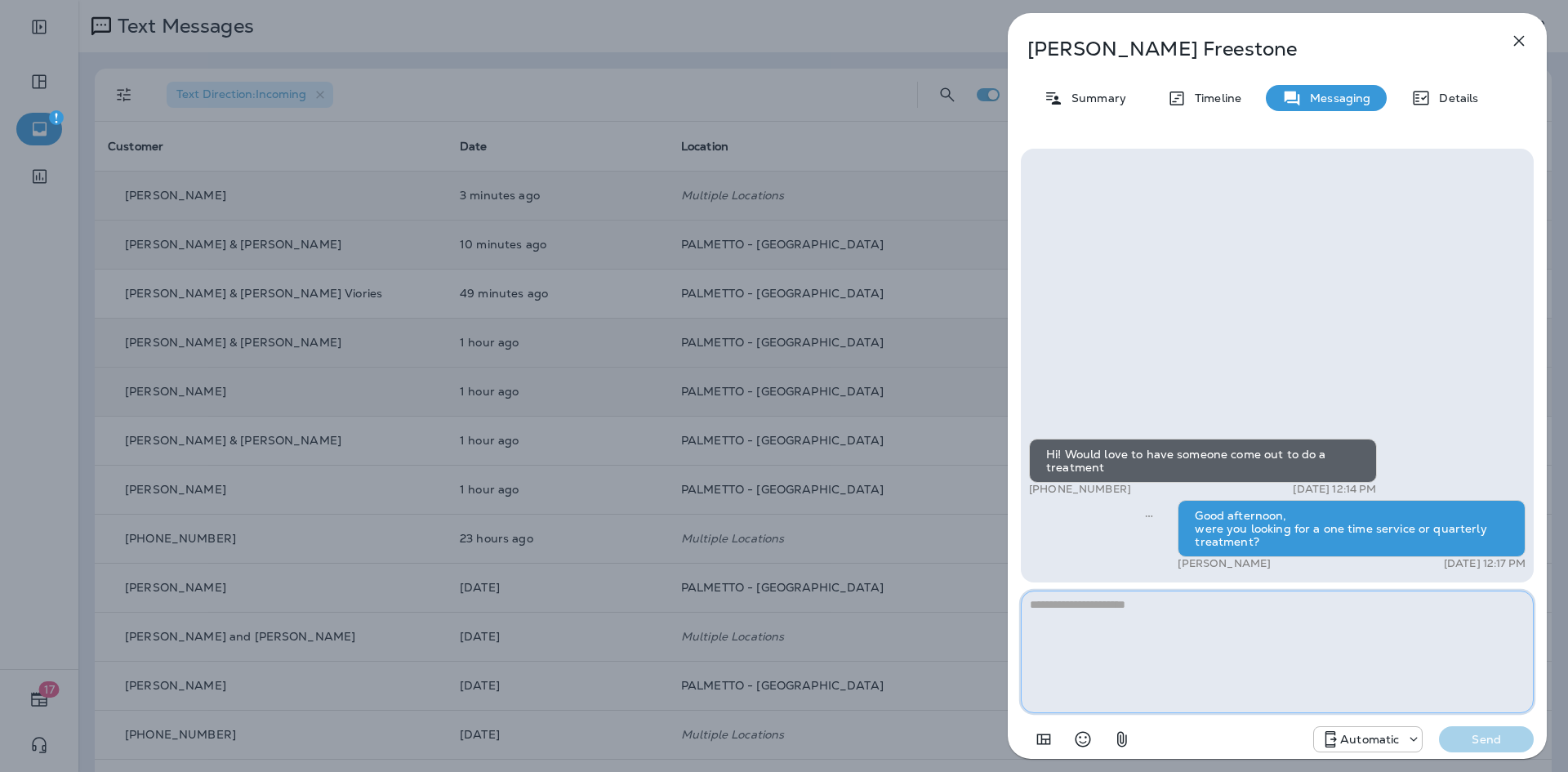
click at [1173, 631] on textarea at bounding box center [1276, 652] width 512 height 123
drag, startPoint x: 1517, startPoint y: 43, endPoint x: 1191, endPoint y: 50, distance: 326.1
click at [1211, 54] on div "Sarah Freestone Summary Timeline Messaging Details Hi! Would love to have someo…" at bounding box center [1277, 386] width 539 height 746
drag, startPoint x: 1184, startPoint y: 48, endPoint x: 1028, endPoint y: 46, distance: 156.0
click at [1028, 46] on p "Sarah Freestone" at bounding box center [1250, 49] width 445 height 23
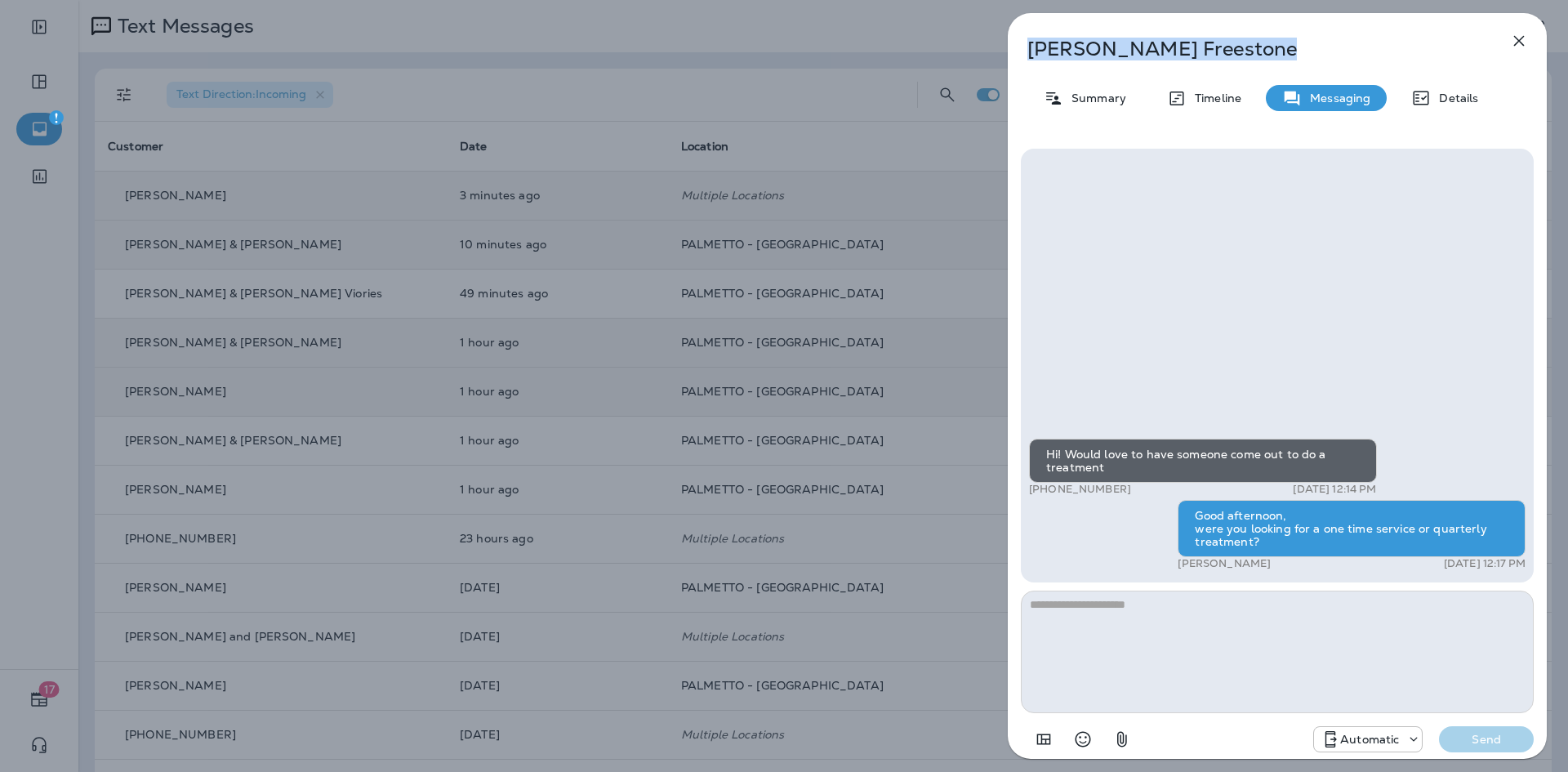
copy p "Sarah Freestone"
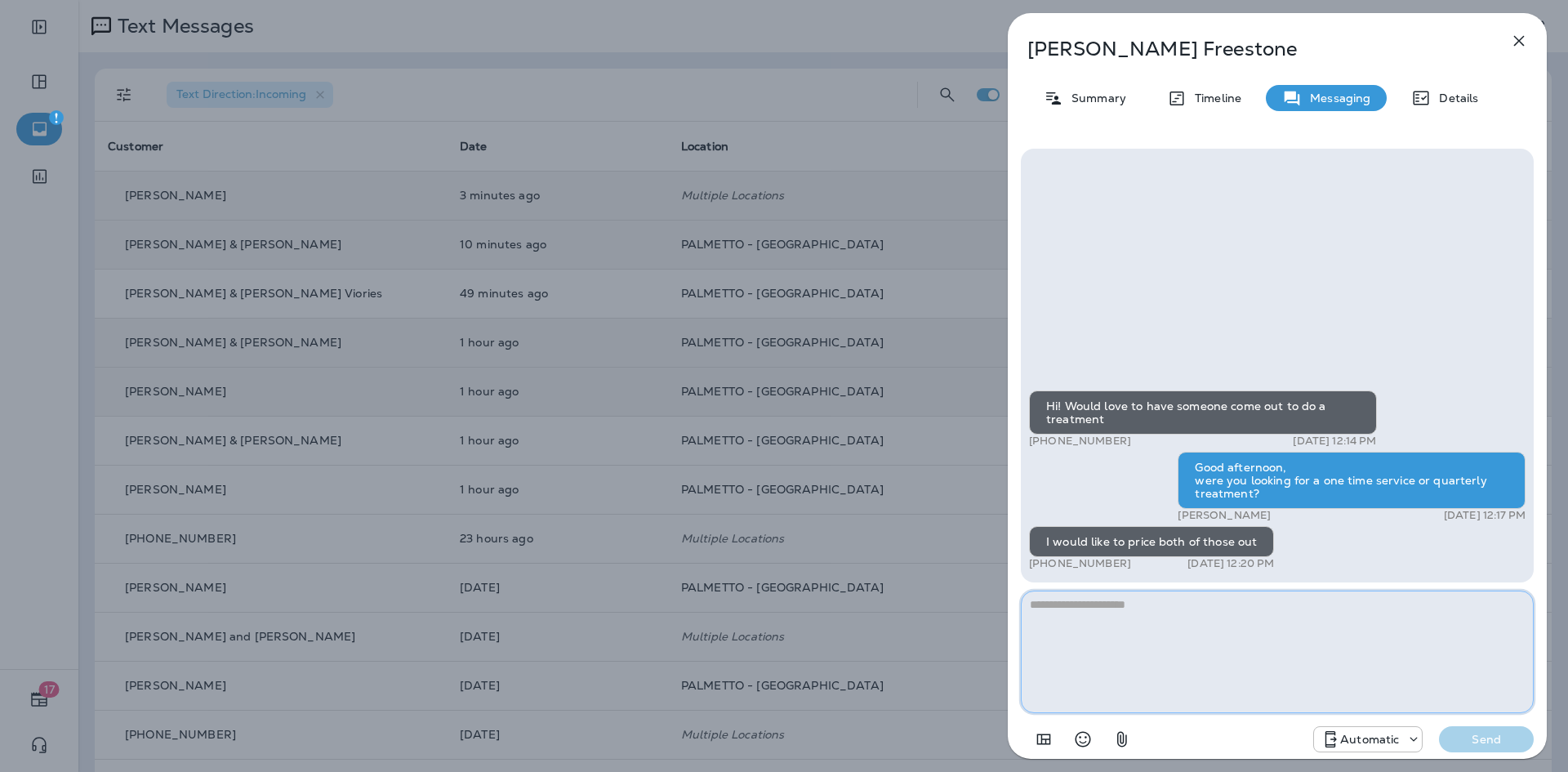
click at [1187, 617] on textarea at bounding box center [1276, 652] width 512 height 123
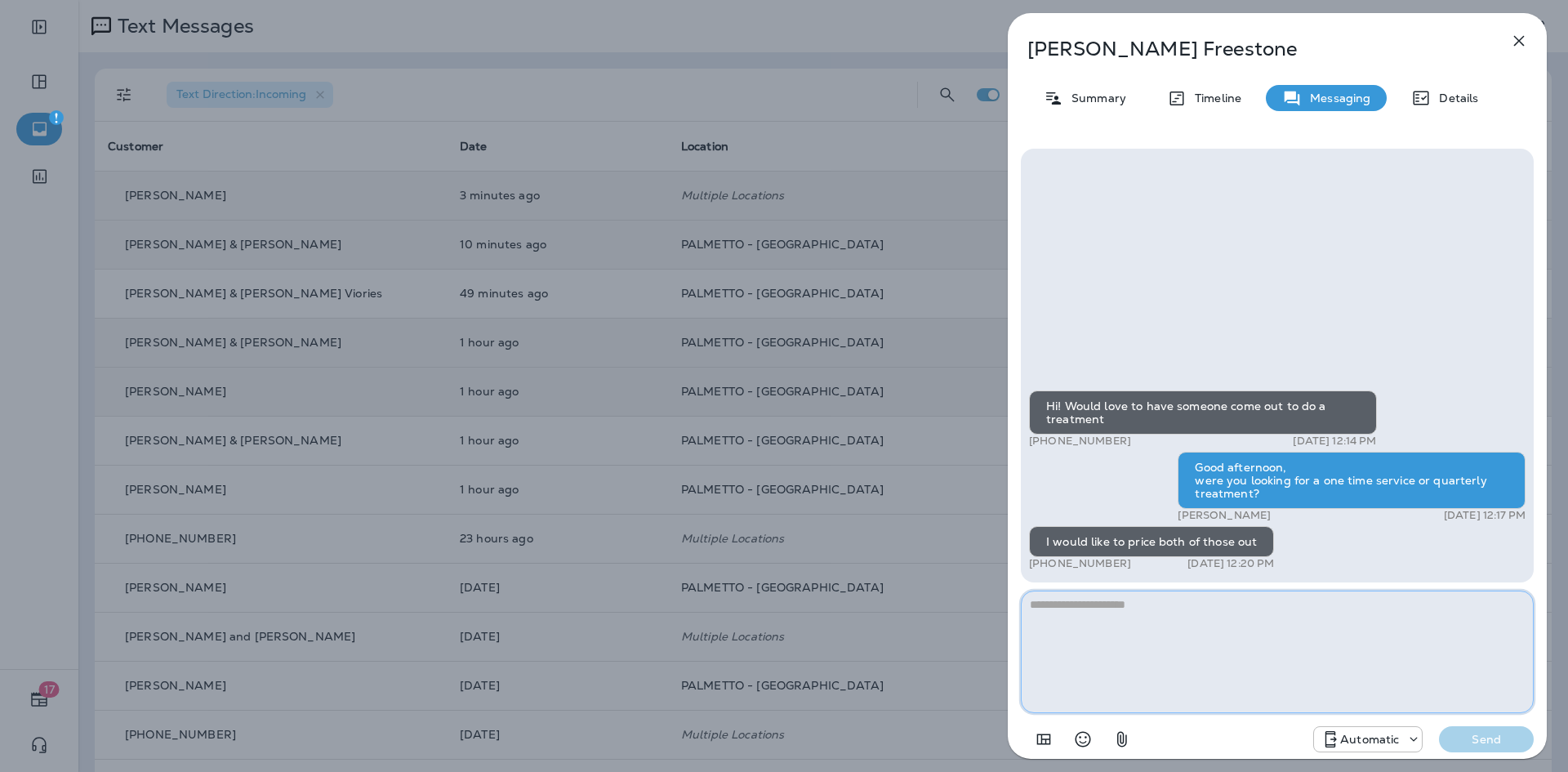
click at [1187, 617] on textarea at bounding box center [1276, 652] width 512 height 123
click at [1187, 617] on textarea at bounding box center [1276, 652] width 512 height 123
click at [1087, 87] on div "Summary" at bounding box center [1085, 98] width 115 height 26
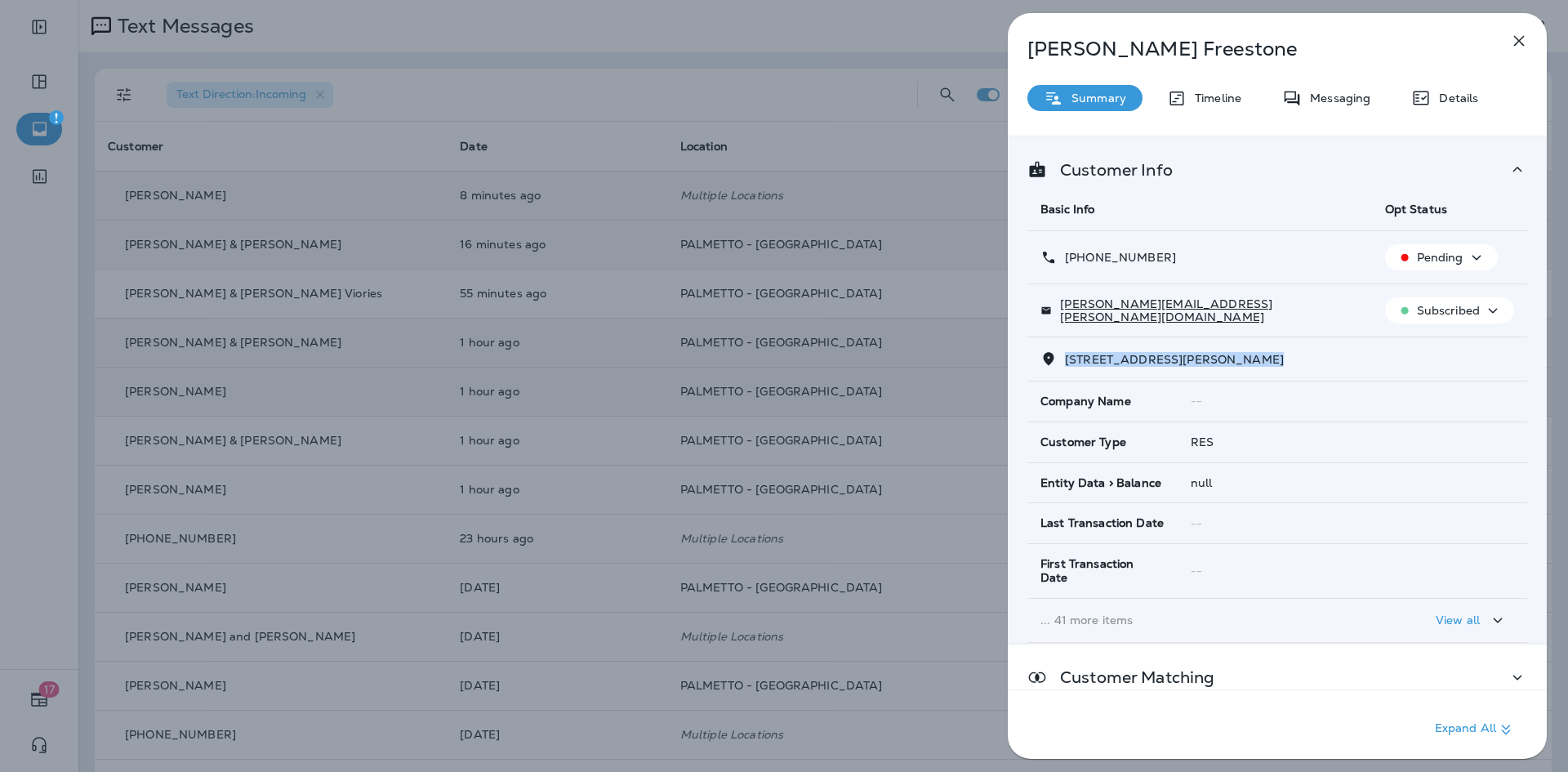
drag, startPoint x: 1222, startPoint y: 360, endPoint x: 1062, endPoint y: 364, distance: 160.0
click at [1062, 364] on p "1114 Donerail Ln Johns Island, SC 29455-7696" at bounding box center [1170, 359] width 227 height 13
click at [1522, 35] on icon "button" at bounding box center [1518, 40] width 20 height 20
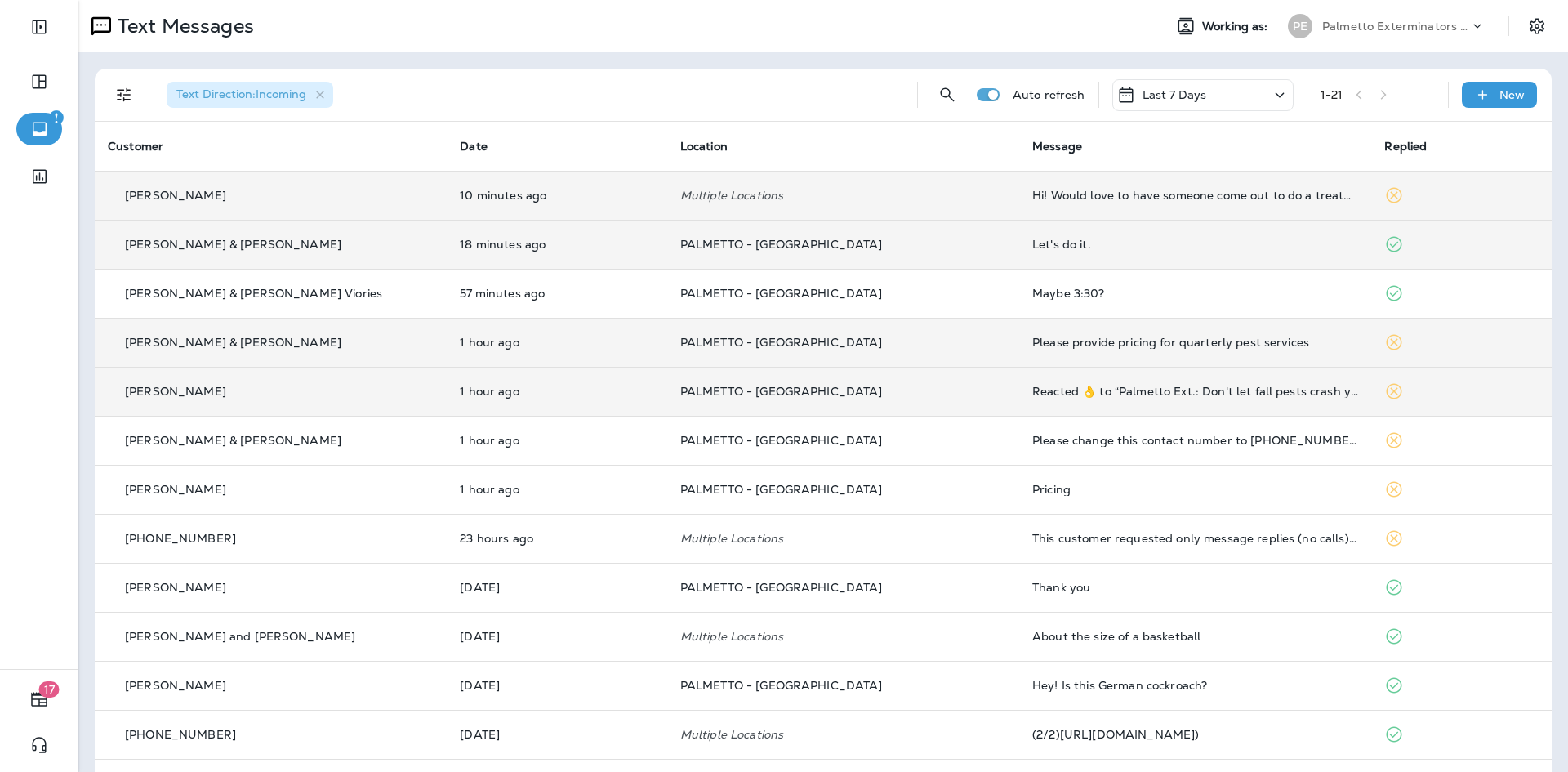
click at [1167, 192] on div "Hi! Would love to have someone come out to do a treatment" at bounding box center [1196, 195] width 326 height 13
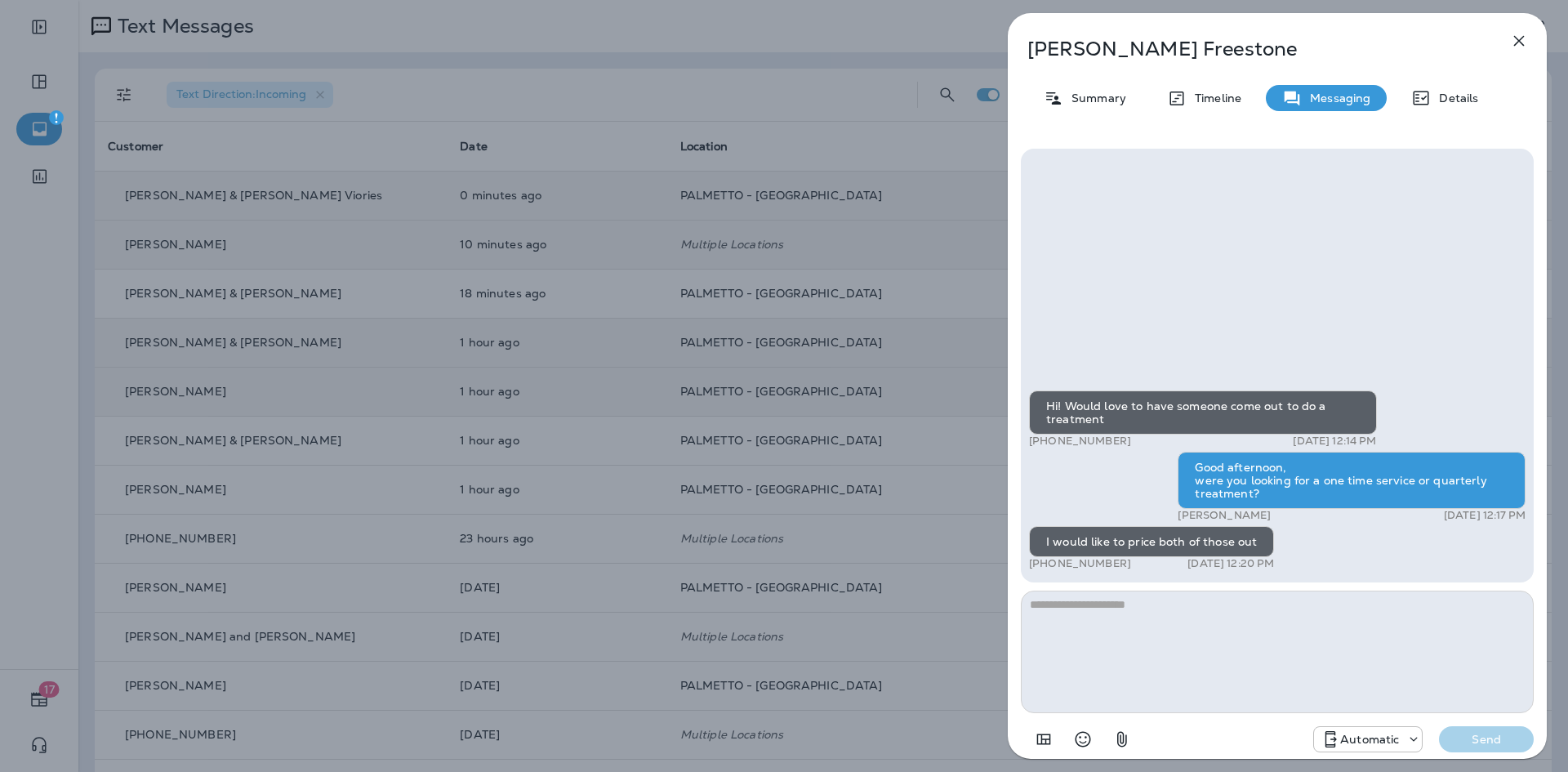
click at [1138, 642] on textarea at bounding box center [1276, 652] width 512 height 123
click at [1510, 37] on icon "button" at bounding box center [1518, 40] width 20 height 20
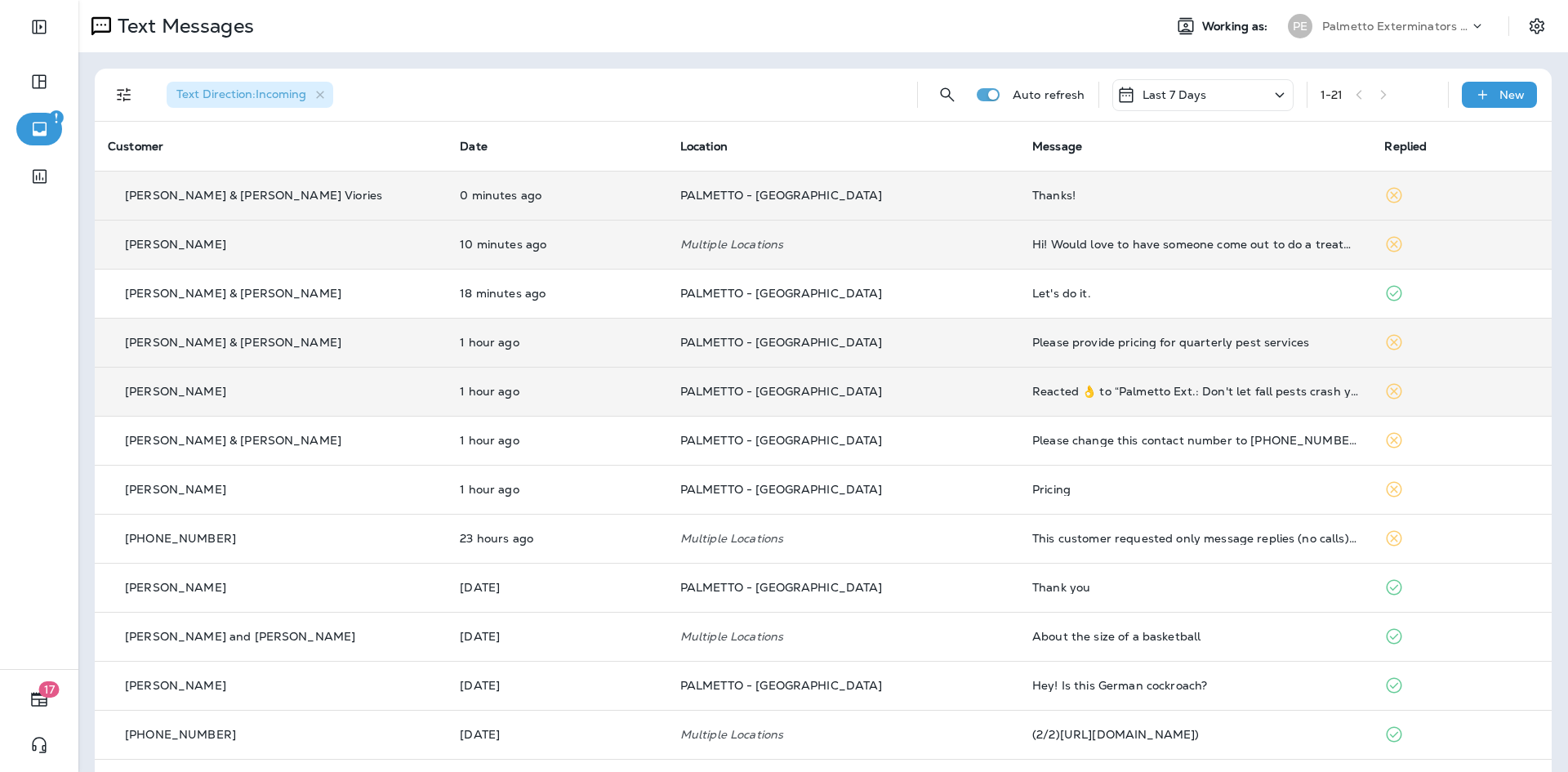
click at [1102, 331] on td "Please provide pricing for quarterly pest services" at bounding box center [1195, 342] width 352 height 49
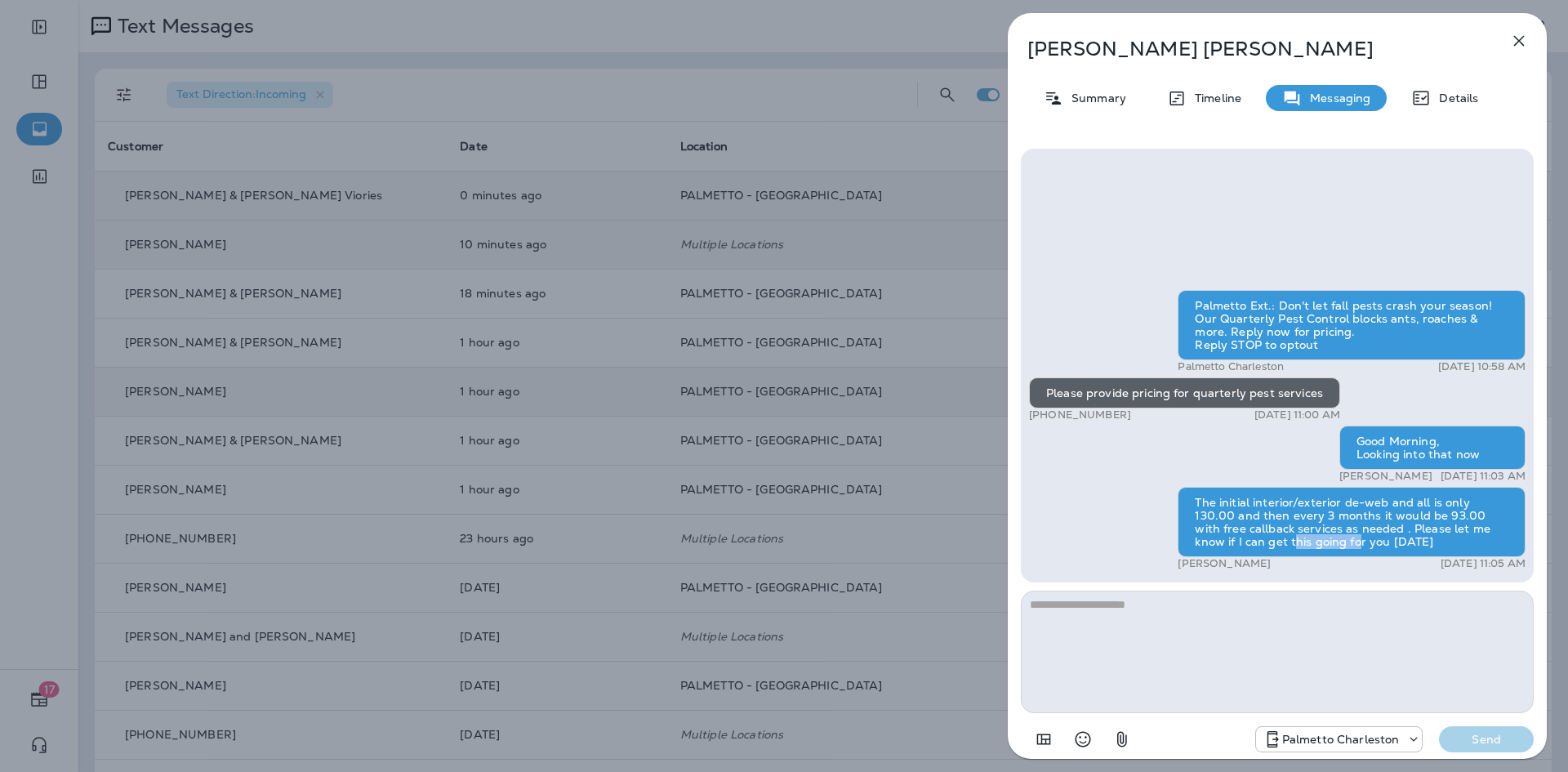
drag, startPoint x: 1308, startPoint y: 545, endPoint x: 1292, endPoint y: 538, distance: 17.5
click at [1253, 539] on div "The initial interior/exterior de-web and all is only 130.00 and then every 3 mo…" at bounding box center [1351, 522] width 348 height 70
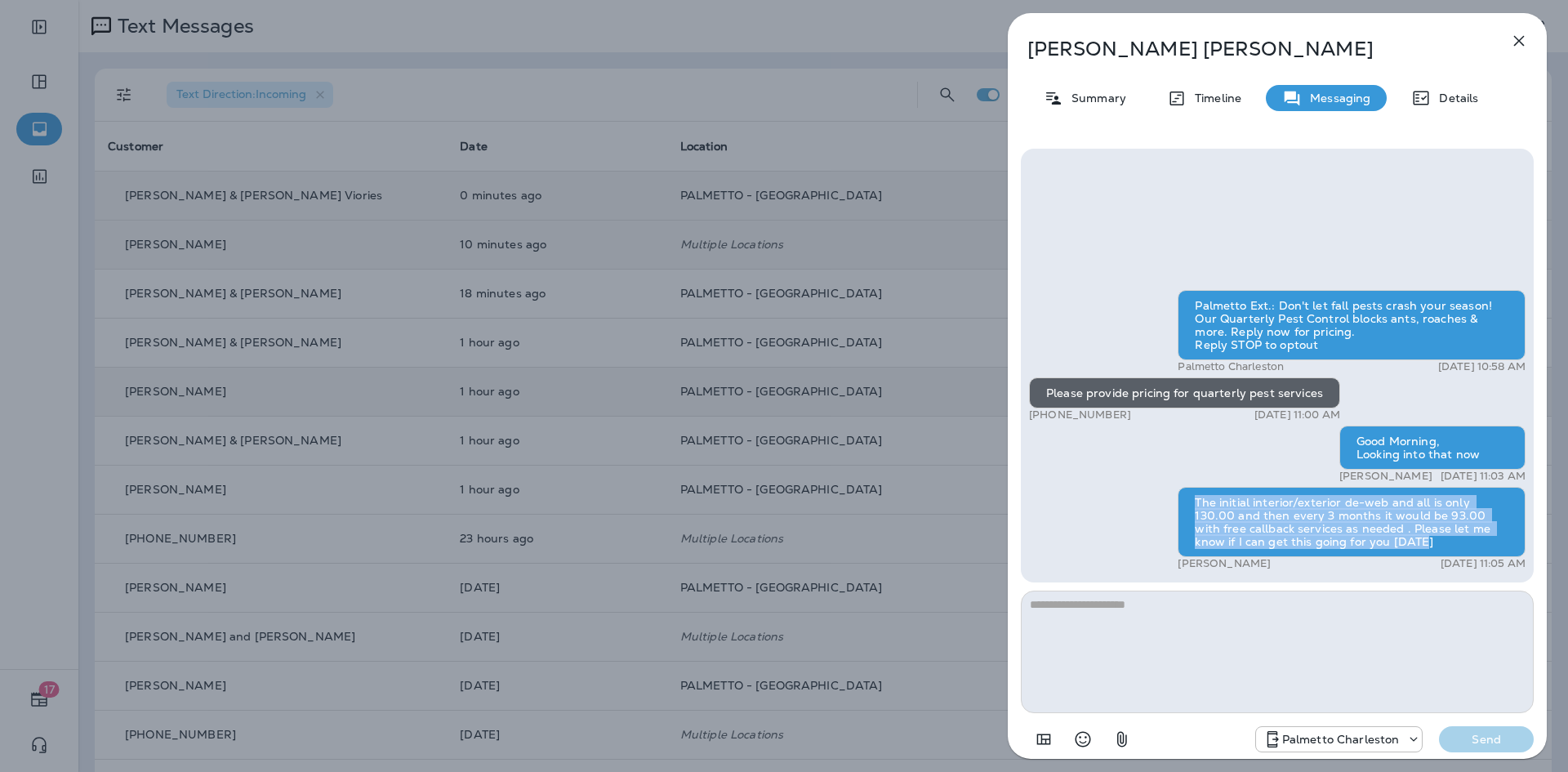
drag, startPoint x: 1368, startPoint y: 540, endPoint x: 1197, endPoint y: 498, distance: 176.1
click at [1197, 498] on div "The initial interior/exterior de-web and all is only 130.00 and then every 3 mo…" at bounding box center [1351, 522] width 348 height 70
click at [1507, 34] on button "button" at bounding box center [1519, 41] width 33 height 33
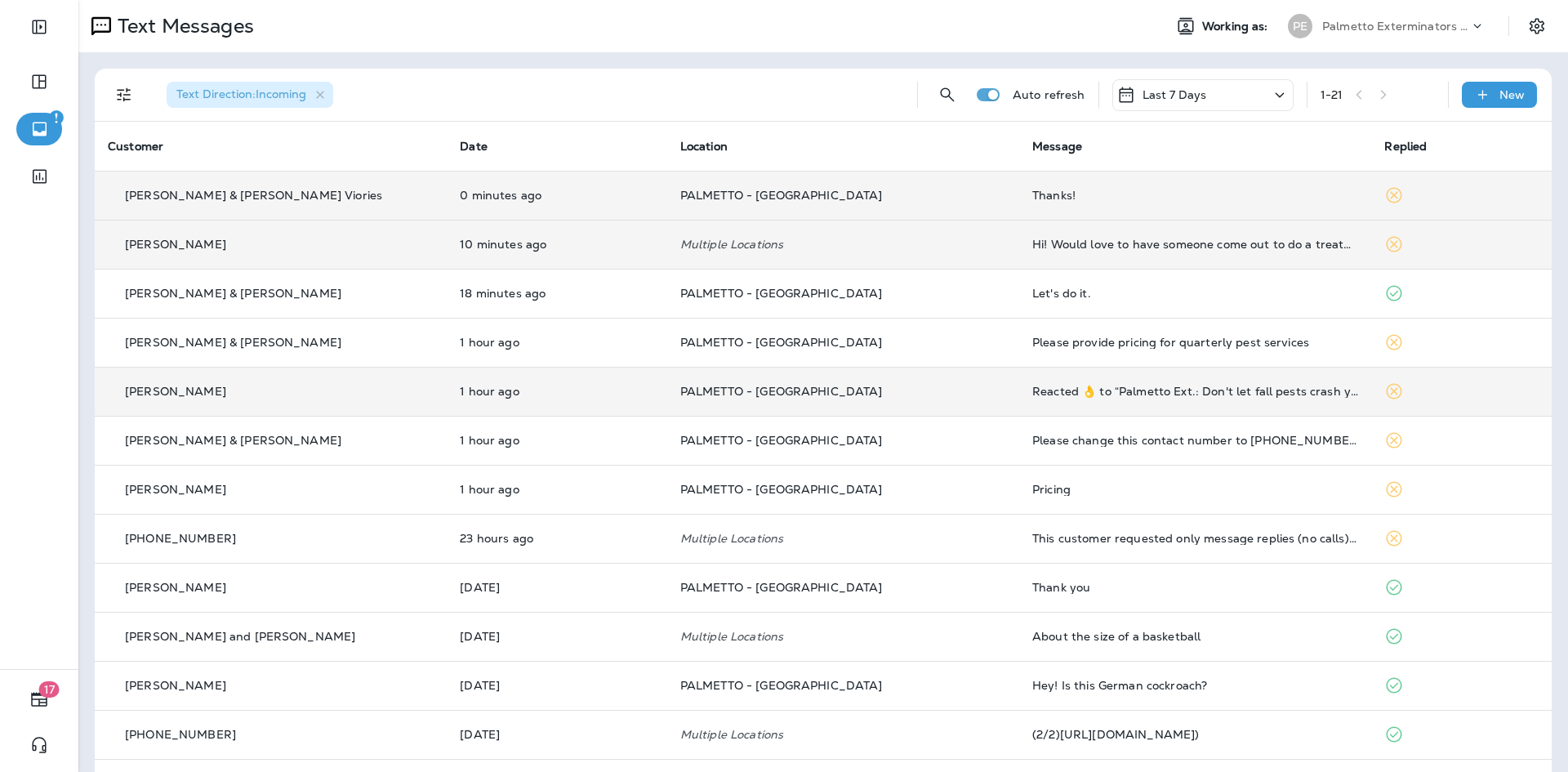
click at [1132, 242] on div "Hi! Would love to have someone come out to do a treatment" at bounding box center [1196, 244] width 326 height 13
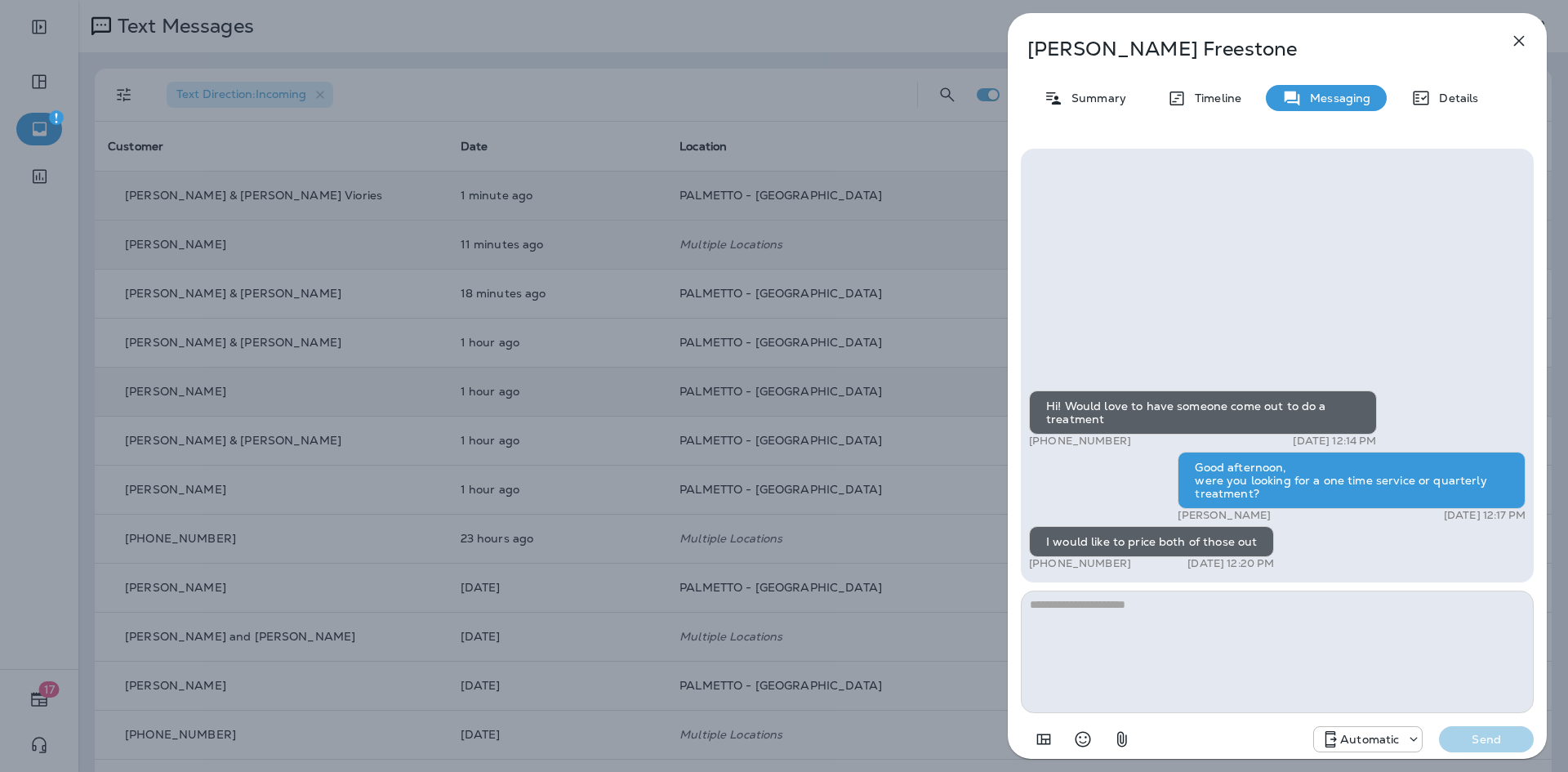
drag, startPoint x: 1110, startPoint y: 613, endPoint x: 1100, endPoint y: 614, distance: 10.0
click at [1104, 614] on textarea at bounding box center [1276, 652] width 512 height 123
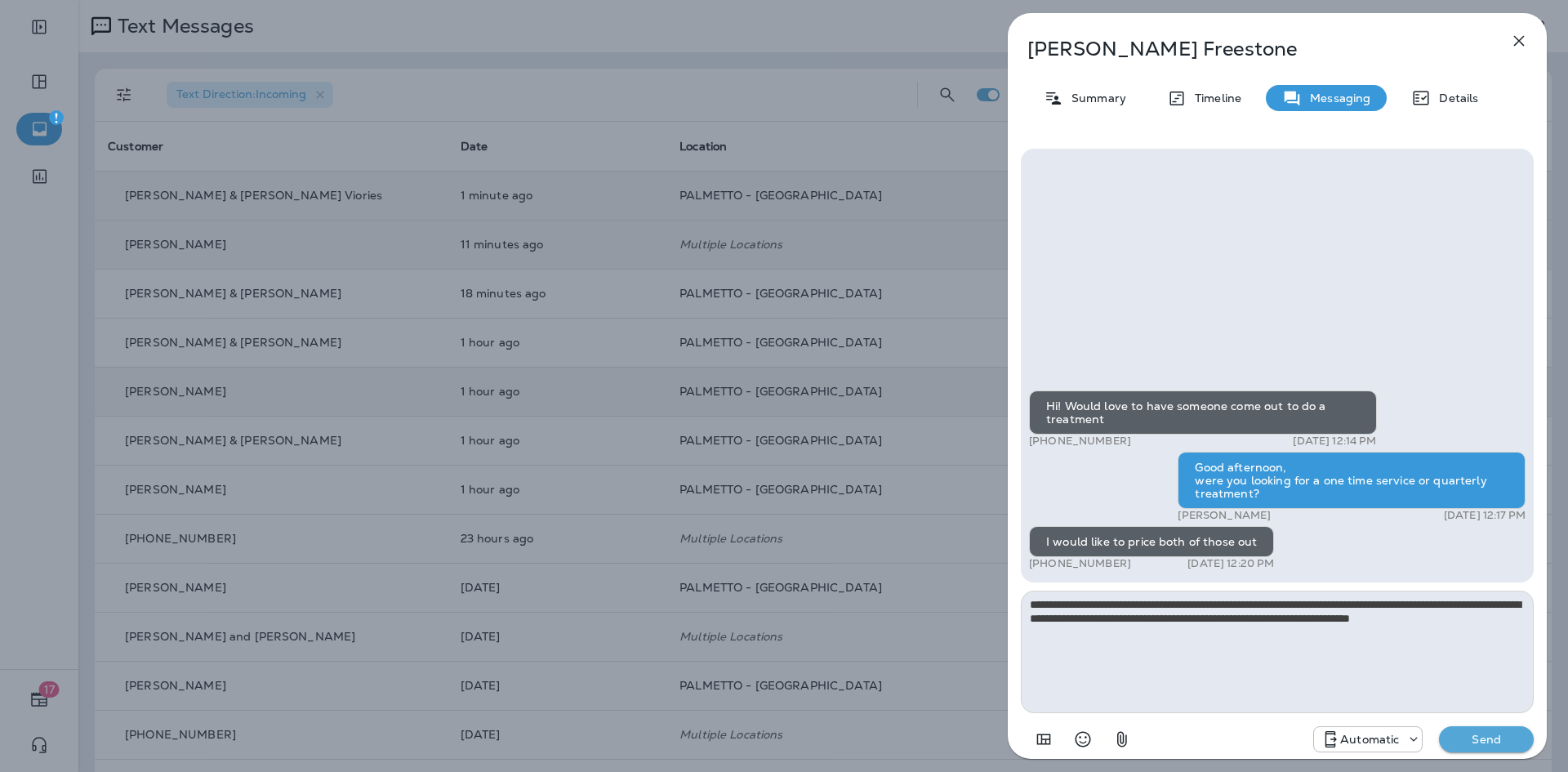
drag, startPoint x: 1311, startPoint y: 599, endPoint x: 1275, endPoint y: 604, distance: 36.3
click at [1275, 604] on textarea "**********" at bounding box center [1276, 652] width 512 height 123
drag, startPoint x: 1059, startPoint y: 623, endPoint x: 1026, endPoint y: 622, distance: 33.0
click at [1026, 622] on textarea "**********" at bounding box center [1276, 652] width 512 height 123
drag, startPoint x: 1264, startPoint y: 620, endPoint x: 1277, endPoint y: 621, distance: 13.0
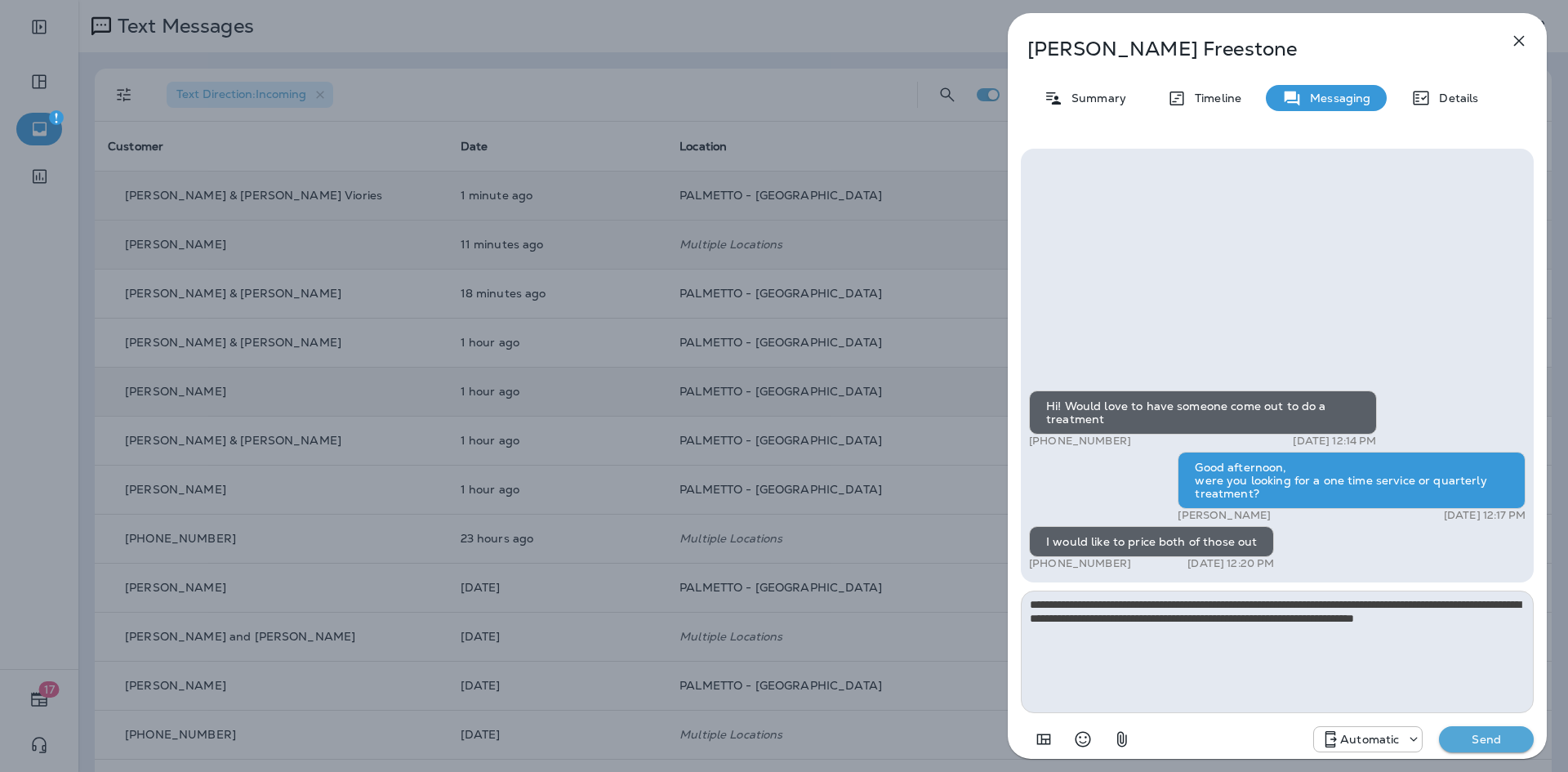
click at [1265, 620] on textarea "**********" at bounding box center [1276, 652] width 512 height 123
click at [1263, 618] on textarea "**********" at bounding box center [1276, 652] width 512 height 123
type textarea "**********"
click at [1470, 738] on p "Send" at bounding box center [1486, 739] width 69 height 15
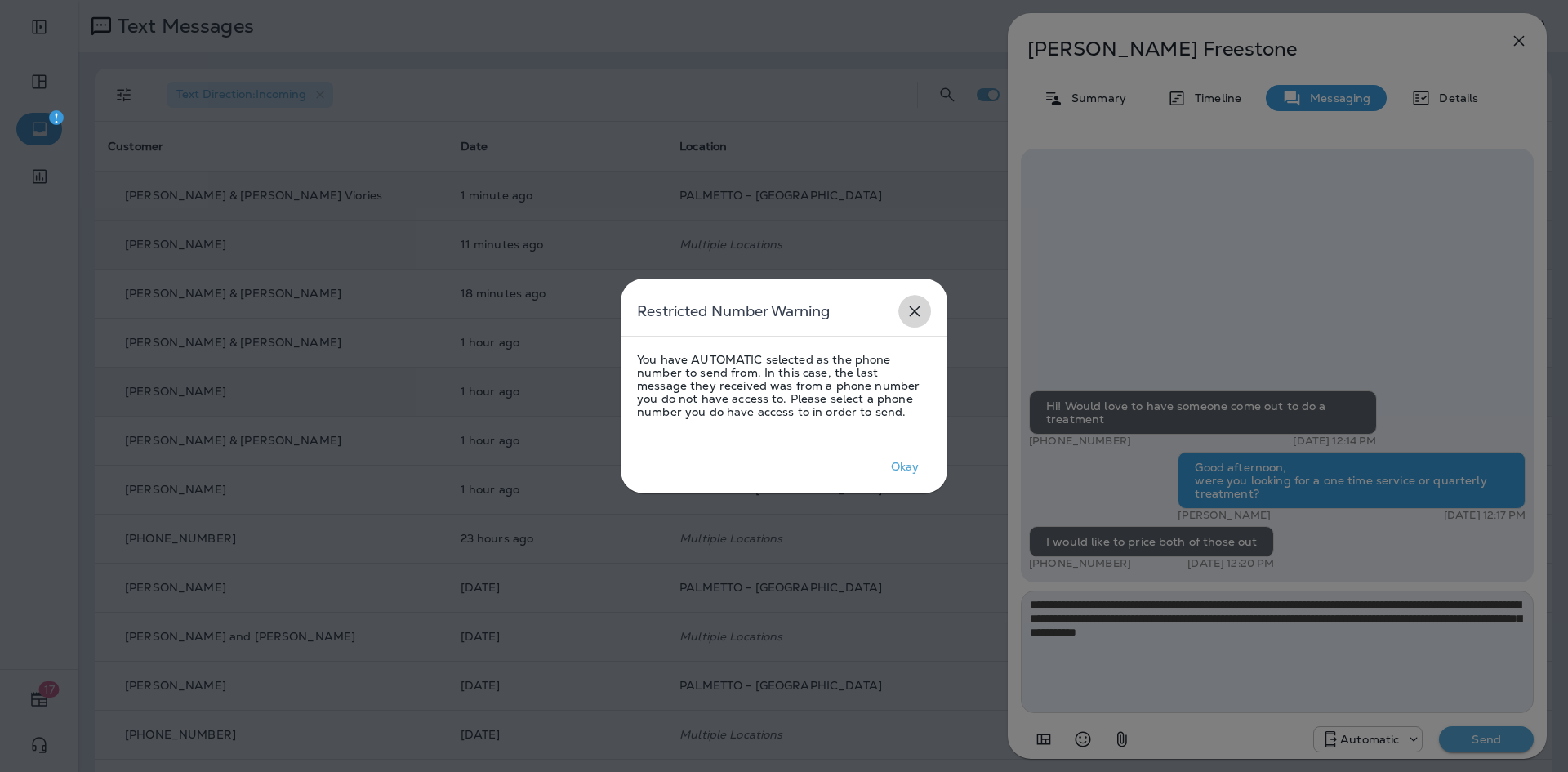
click at [916, 313] on icon "close" at bounding box center [915, 312] width 10 height 10
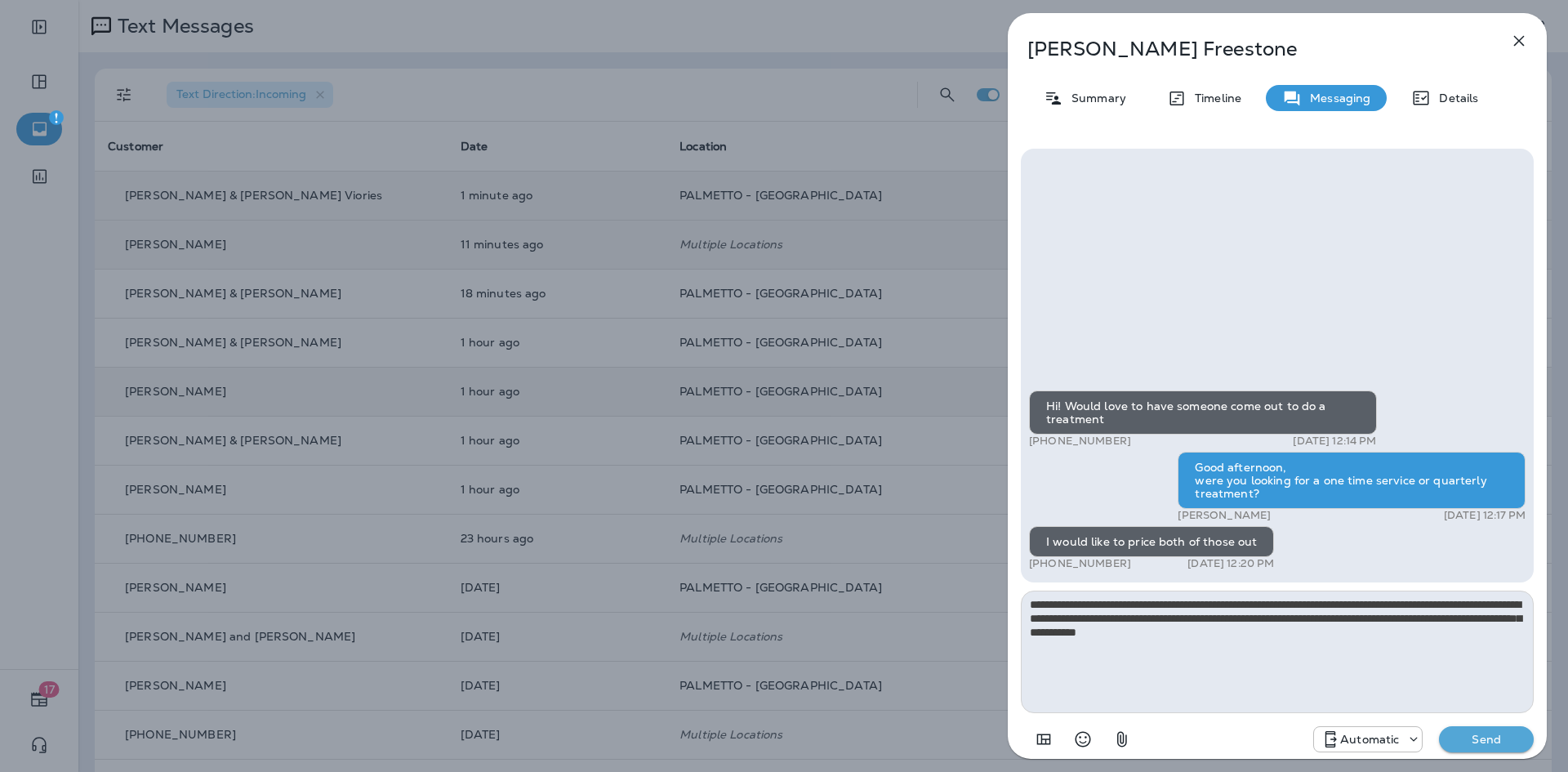
click at [1378, 739] on p "Automatic" at bounding box center [1369, 739] width 59 height 13
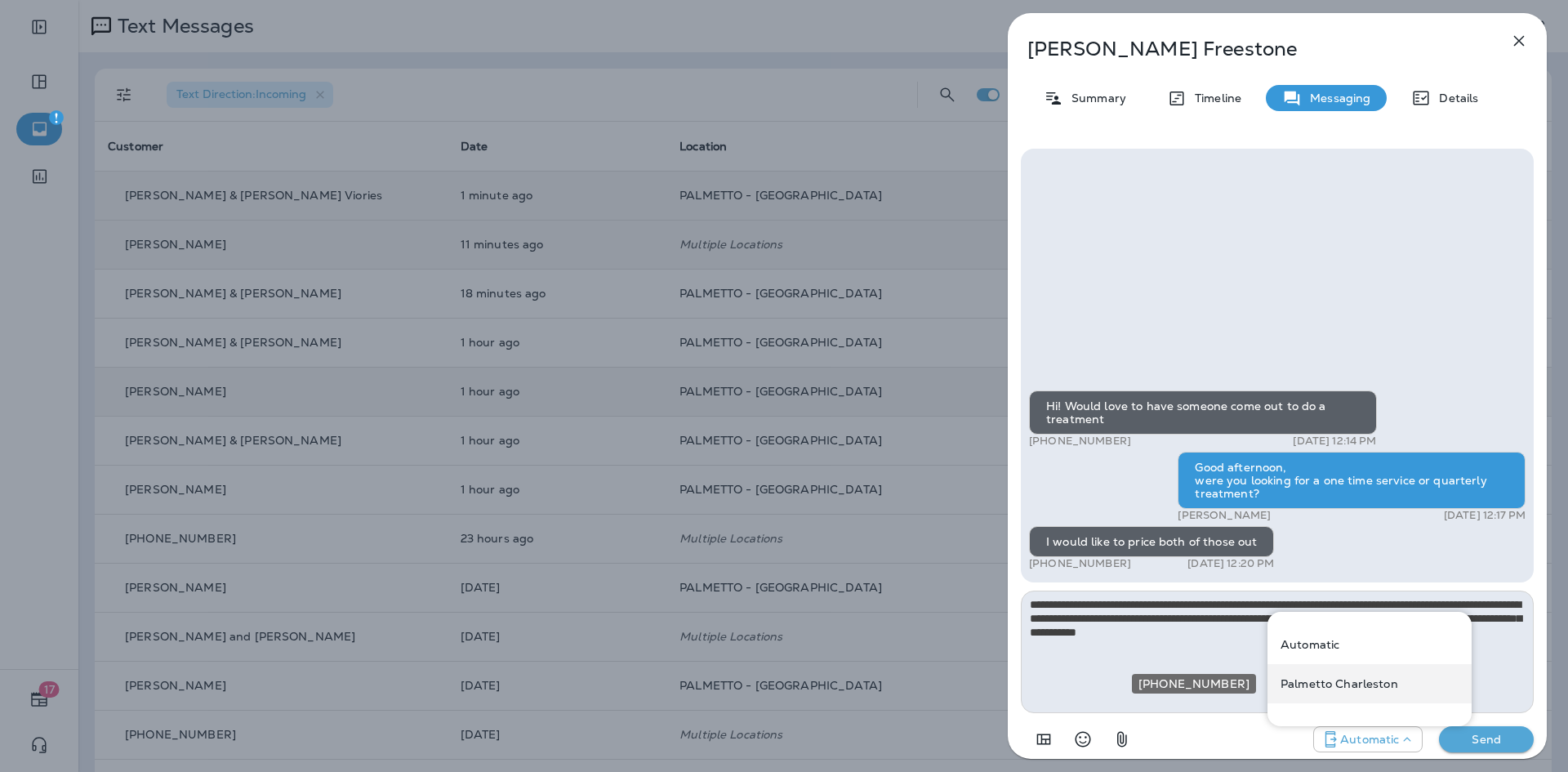
click at [1350, 679] on p "Palmetto Charleston" at bounding box center [1339, 684] width 118 height 13
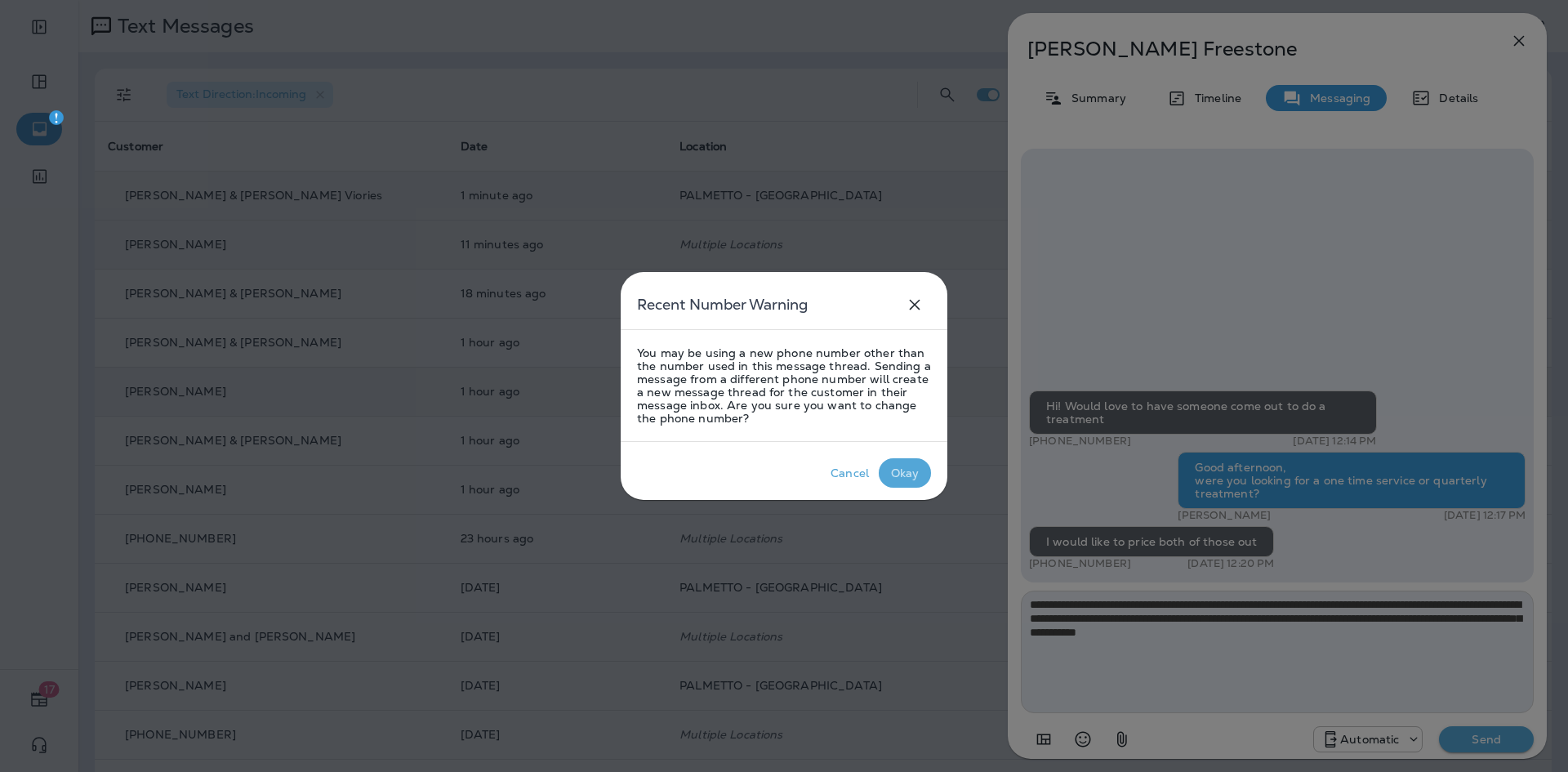
click at [898, 475] on div "Okay" at bounding box center [905, 472] width 28 height 13
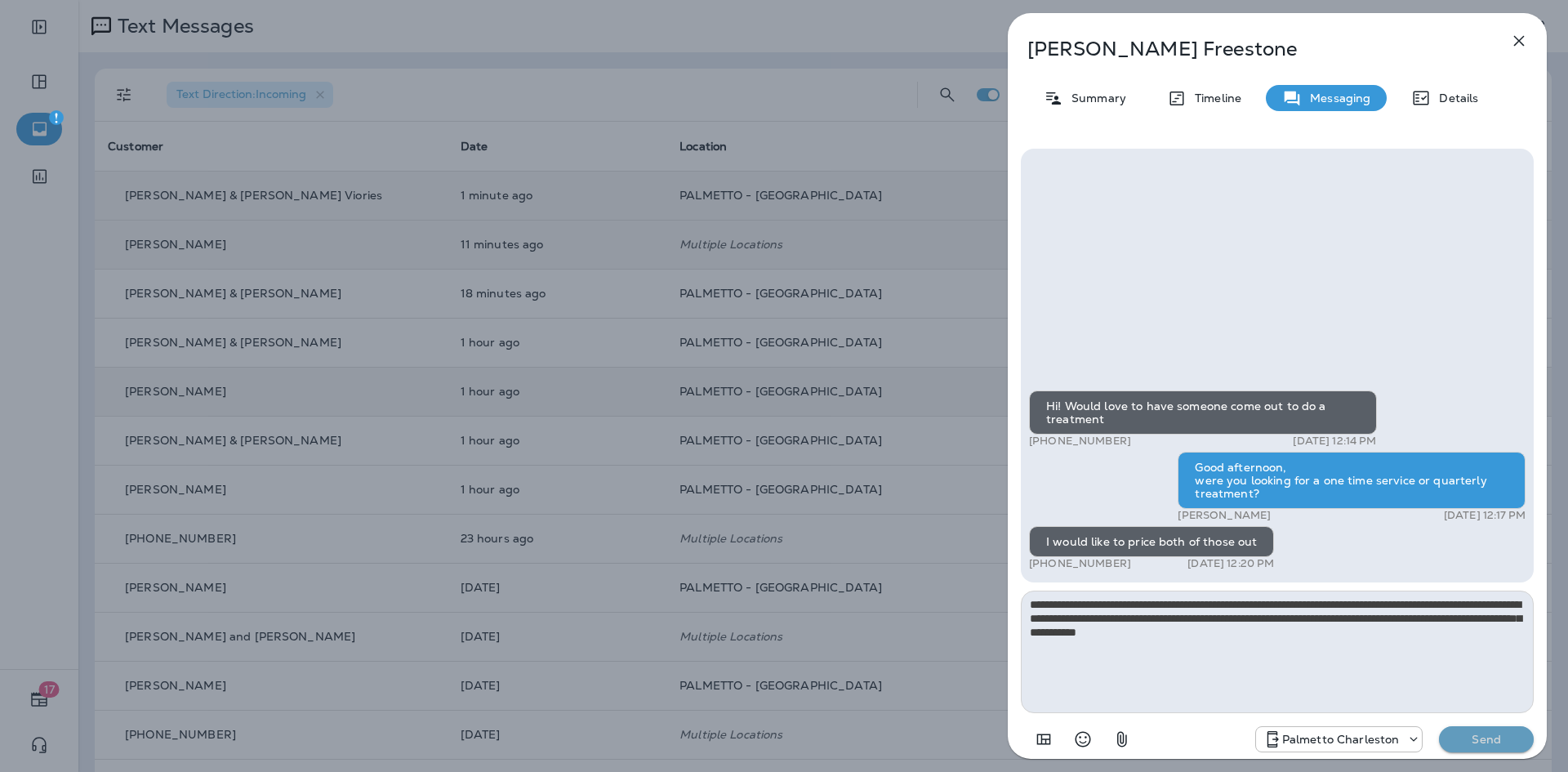
click at [1468, 732] on button "Send" at bounding box center [1486, 739] width 94 height 26
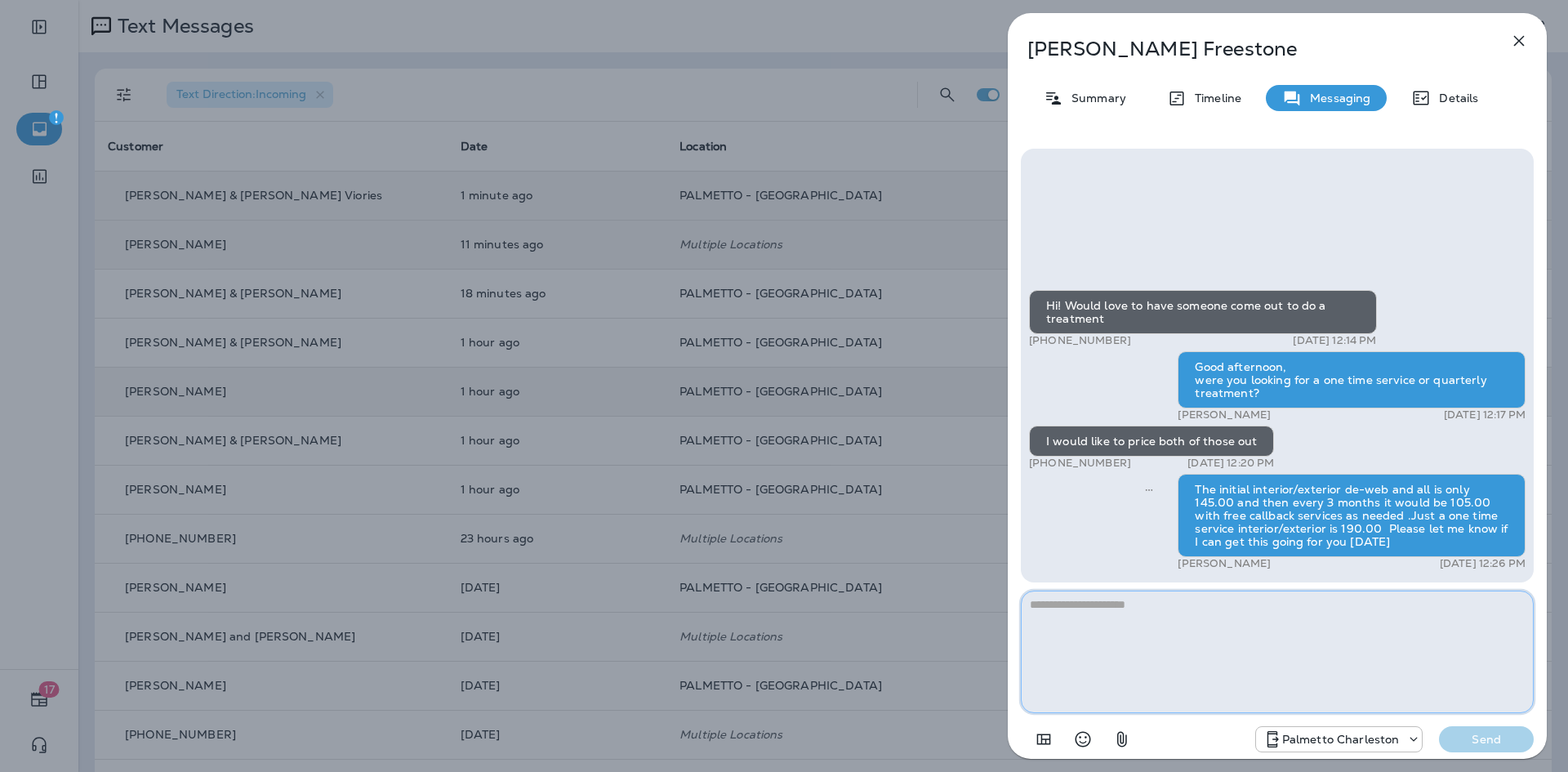
click at [1290, 656] on textarea at bounding box center [1276, 652] width 512 height 123
click at [1517, 35] on icon "button" at bounding box center [1518, 40] width 20 height 20
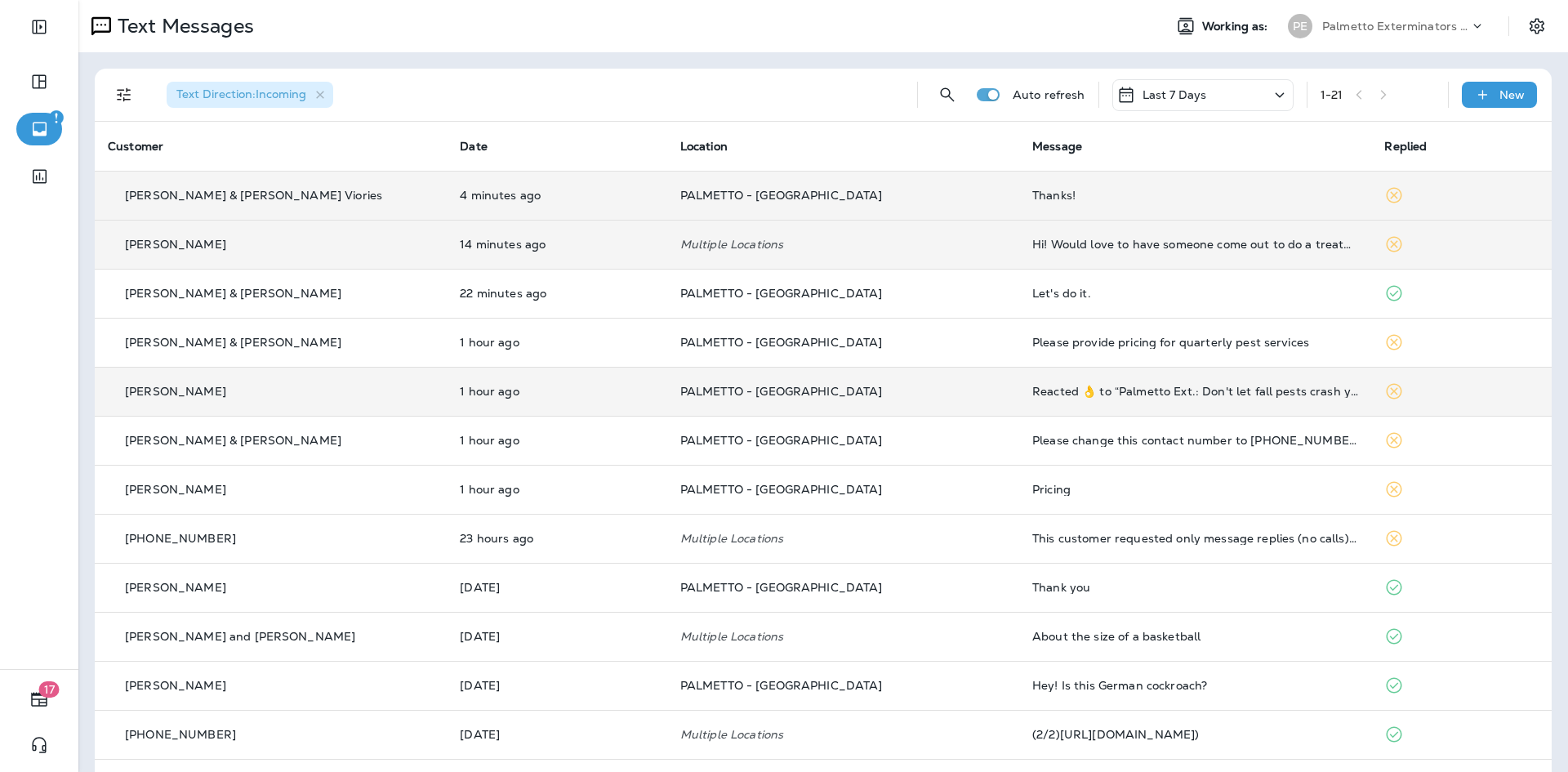
click at [1093, 195] on div "Thanks!" at bounding box center [1196, 195] width 326 height 13
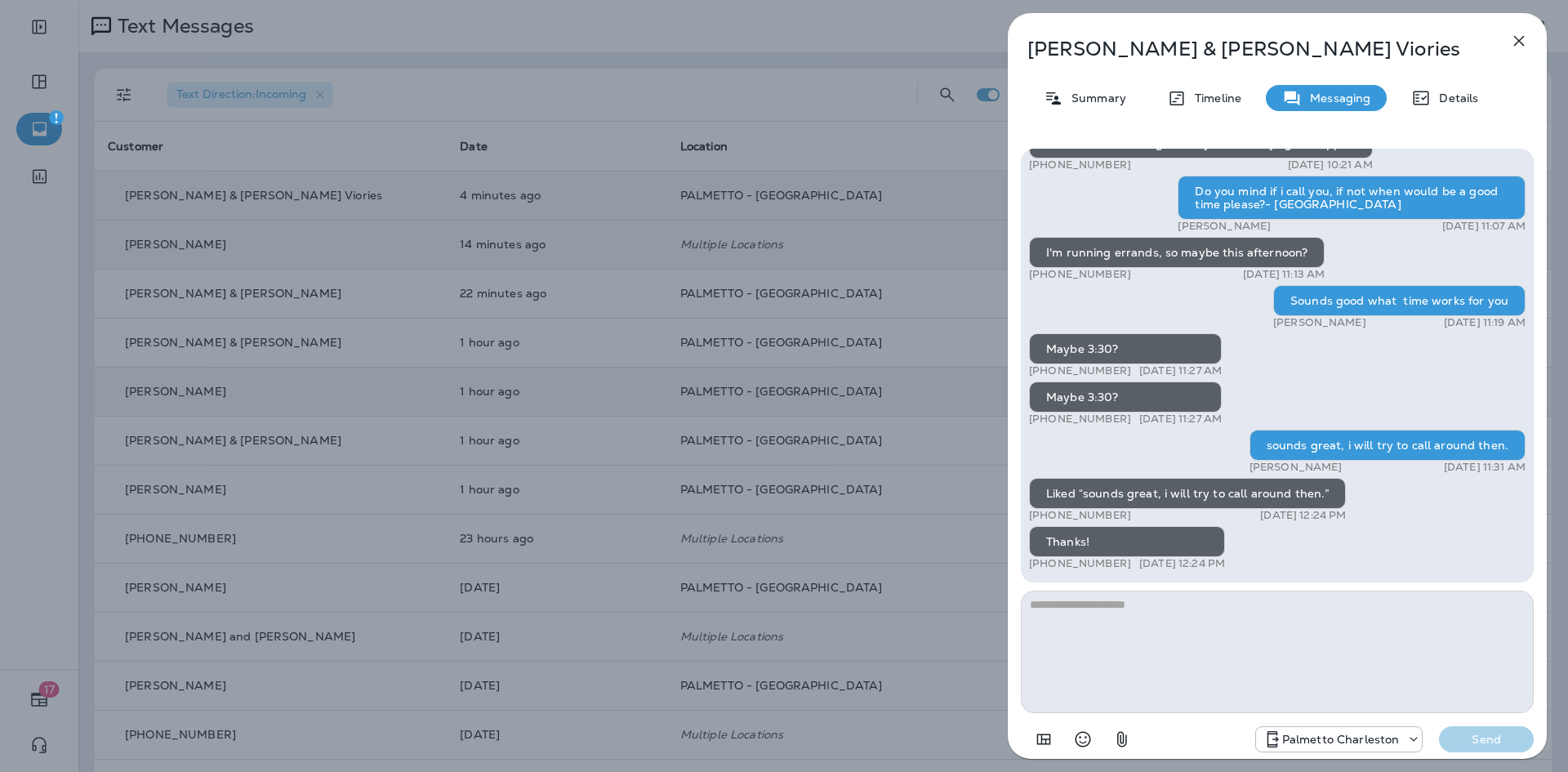
click at [1180, 625] on textarea at bounding box center [1276, 652] width 512 height 123
click at [1514, 40] on icon "button" at bounding box center [1518, 40] width 20 height 20
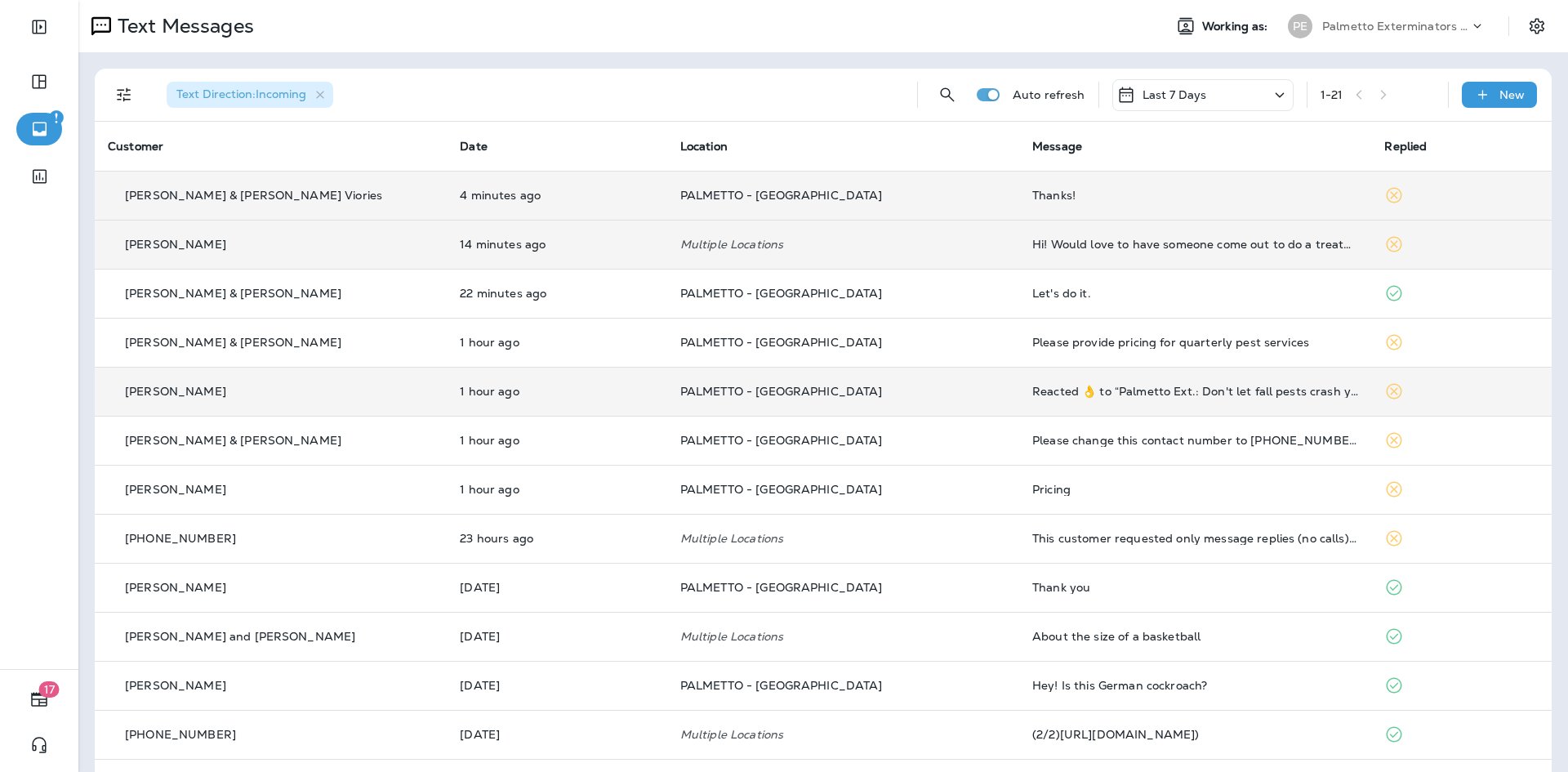
click at [1090, 248] on div "Hi! Would love to have someone come out to do a treatment" at bounding box center [1196, 244] width 326 height 13
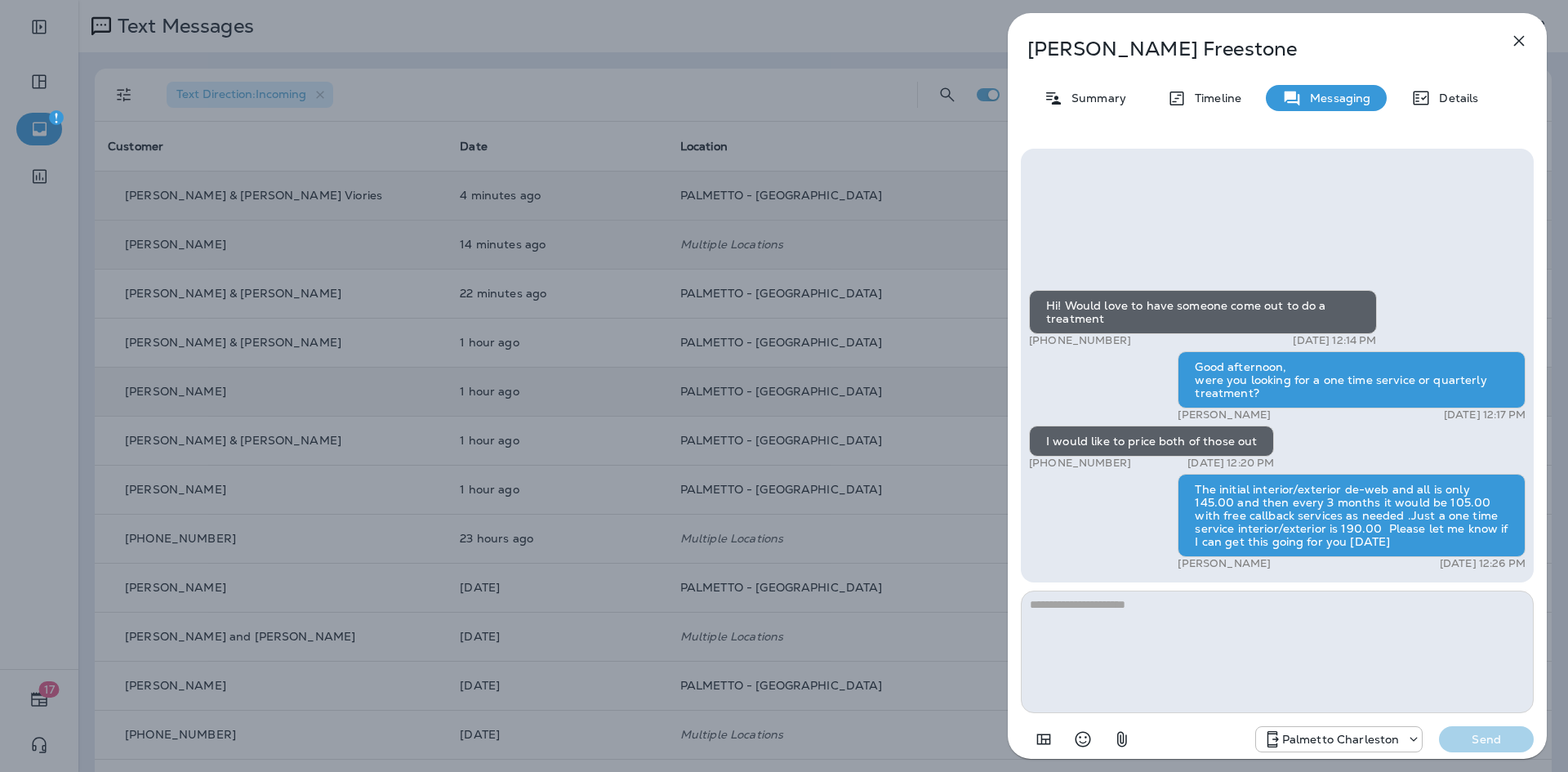
click at [1520, 42] on icon "button" at bounding box center [1519, 41] width 10 height 10
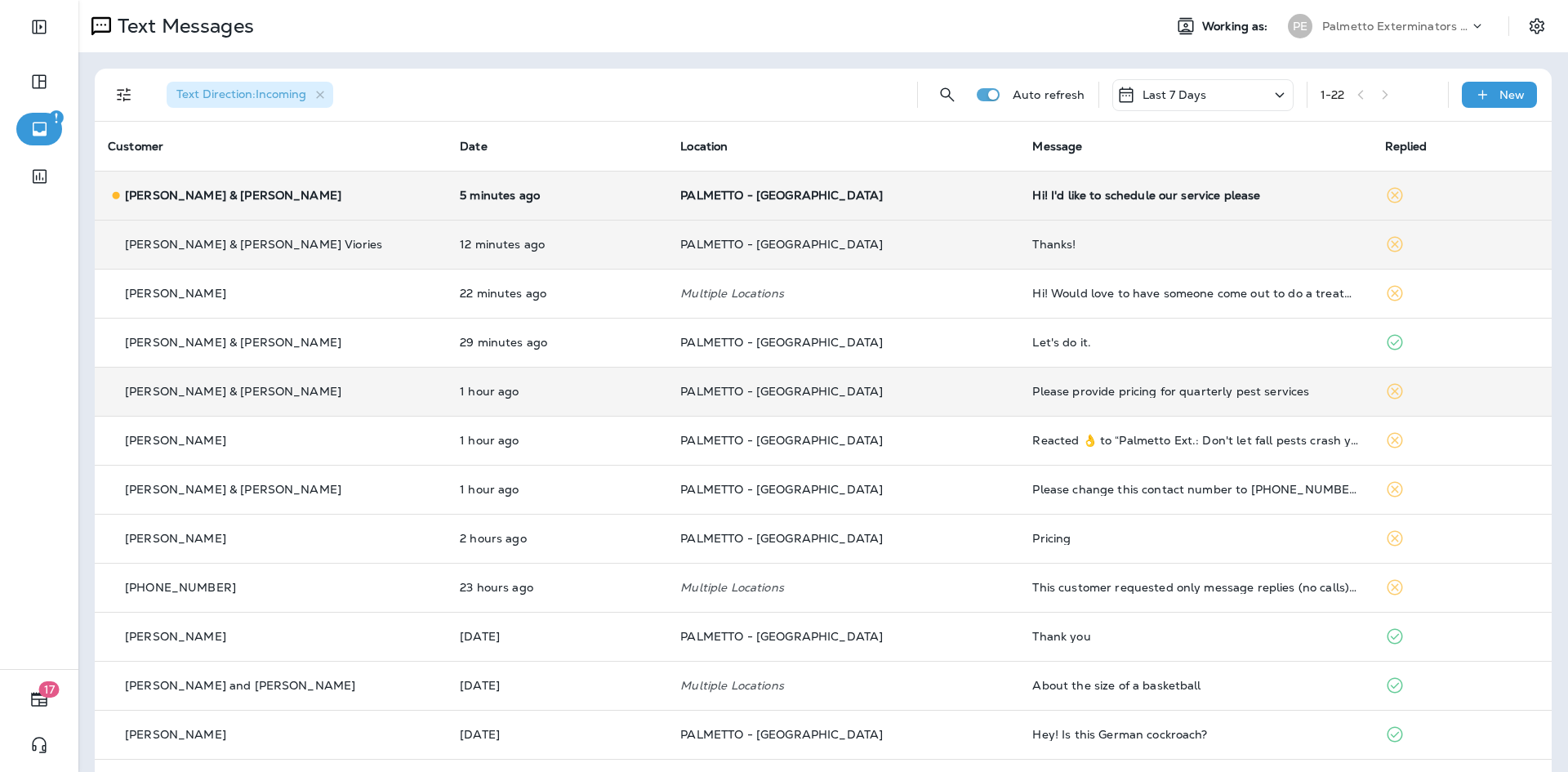
click at [434, 100] on div "Text Direction : Incoming" at bounding box center [529, 94] width 750 height 52
click at [435, 98] on div "Text Direction : Incoming" at bounding box center [529, 94] width 750 height 52
click at [633, 81] on div "Text Direction : Incoming" at bounding box center [529, 94] width 750 height 52
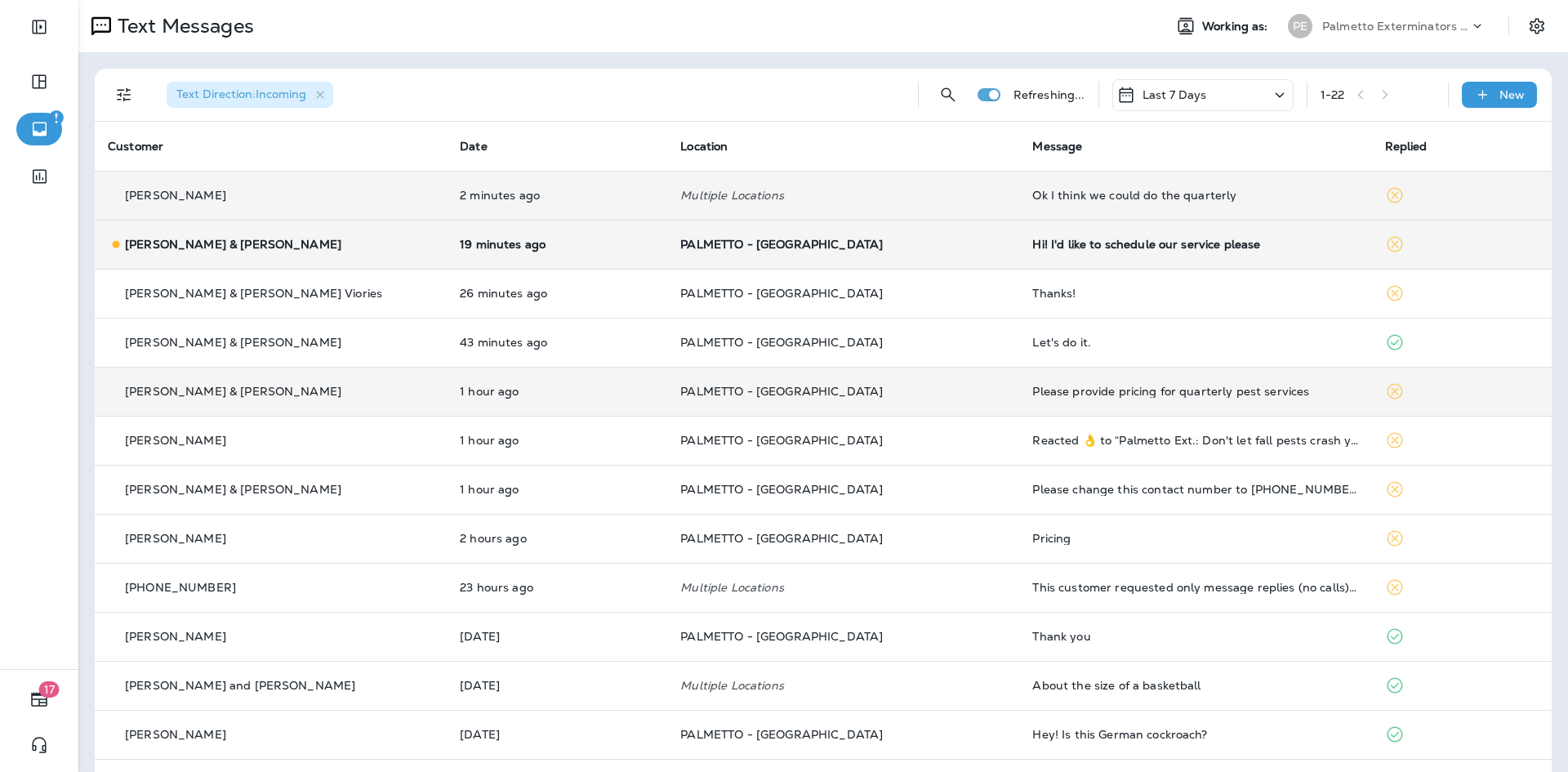
click at [1115, 185] on td "Ok I think we could do the quarterly" at bounding box center [1195, 195] width 352 height 49
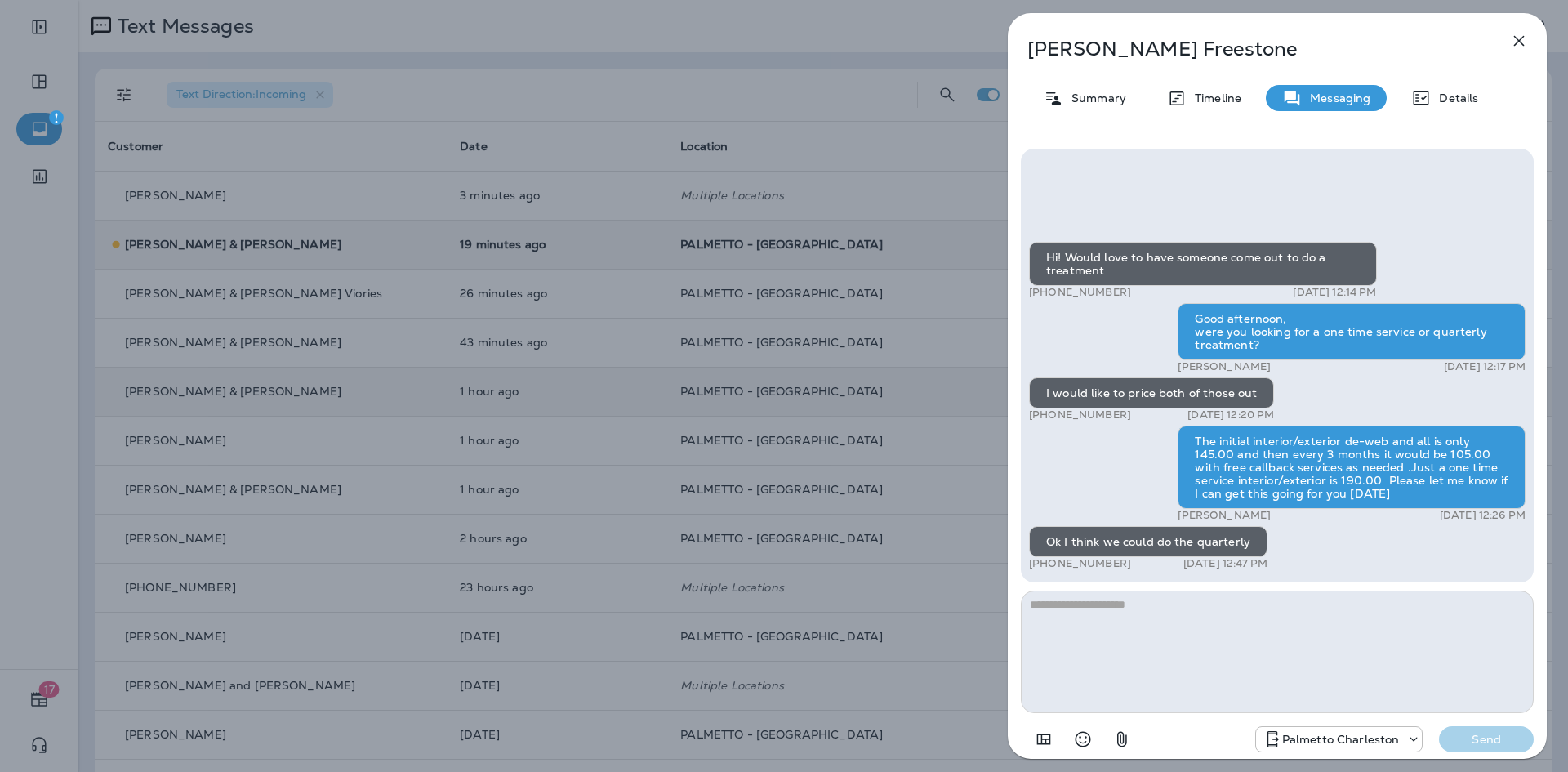
click at [1115, 617] on textarea at bounding box center [1276, 652] width 512 height 123
type textarea "**********"
click at [1474, 730] on button "Send" at bounding box center [1486, 739] width 94 height 26
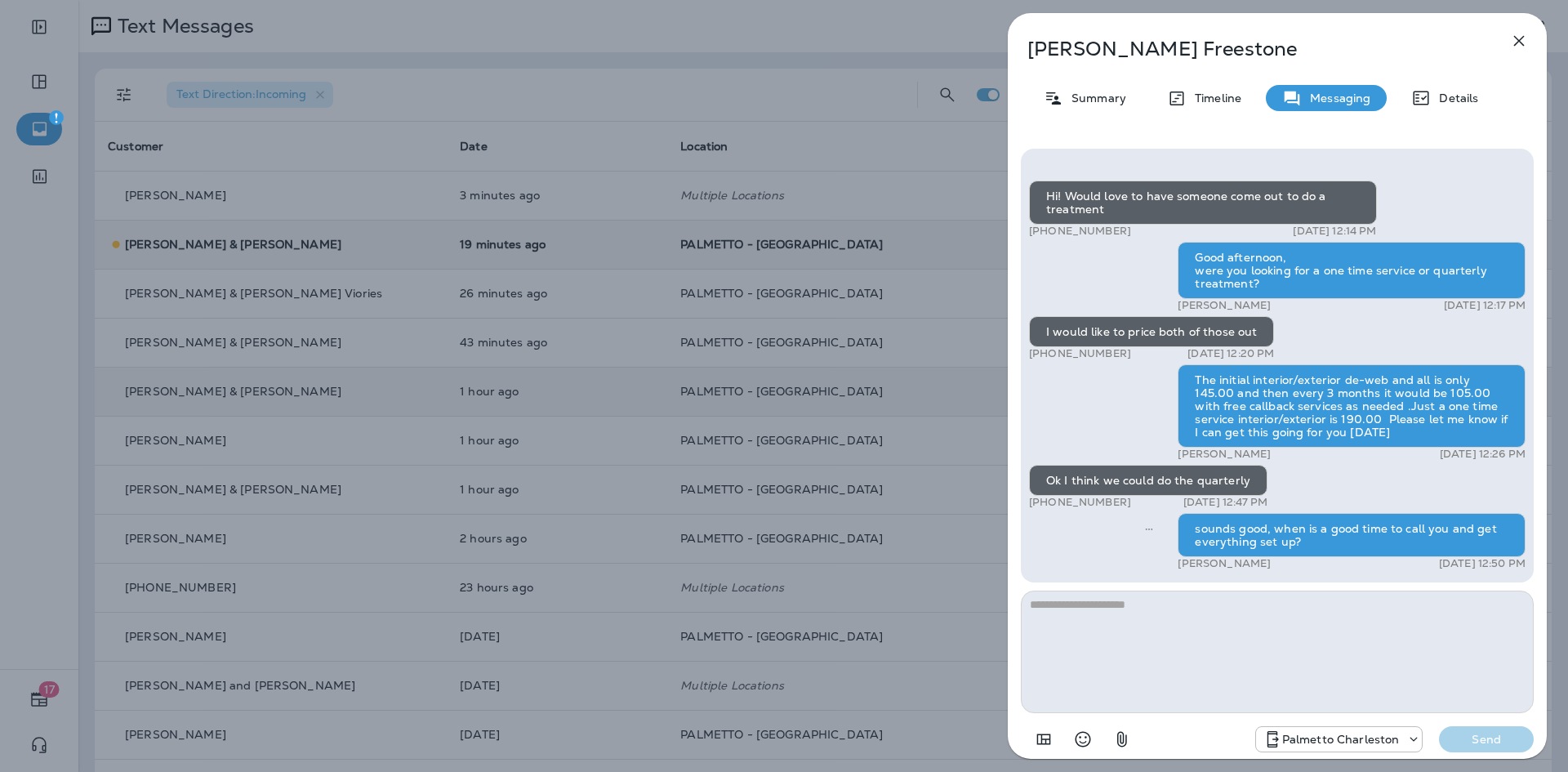
click at [1514, 42] on icon "button" at bounding box center [1518, 40] width 20 height 20
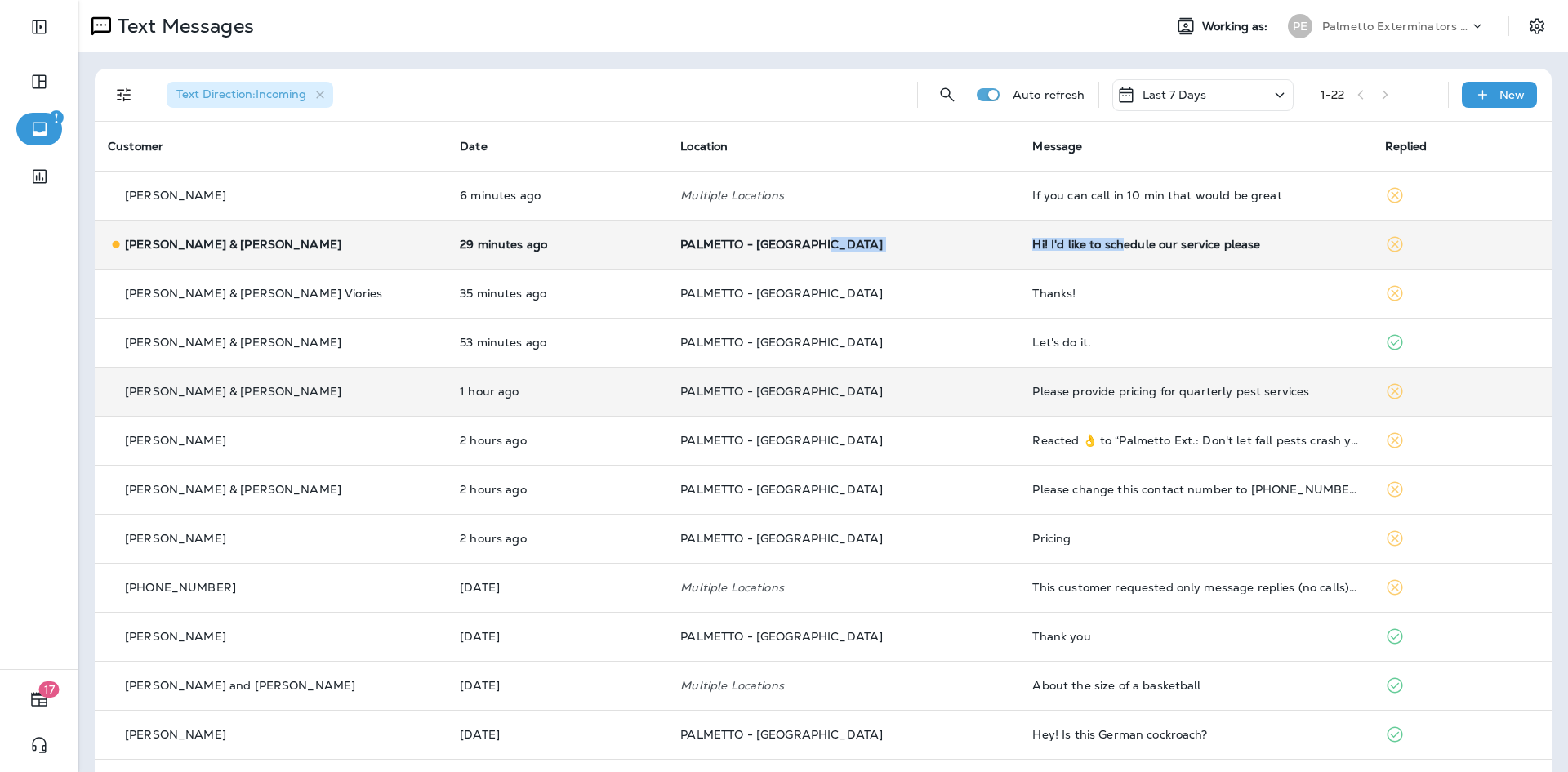
drag, startPoint x: 1084, startPoint y: 247, endPoint x: 953, endPoint y: 225, distance: 132.8
click at [933, 223] on tr "Brian & Lauren Collie 29 minutes ago PALMETTO - CHARLESTON Hi! I'd like to sche…" at bounding box center [822, 244] width 1456 height 49
click at [1183, 242] on div "Hi! I'd like to schedule our service please" at bounding box center [1196, 244] width 326 height 13
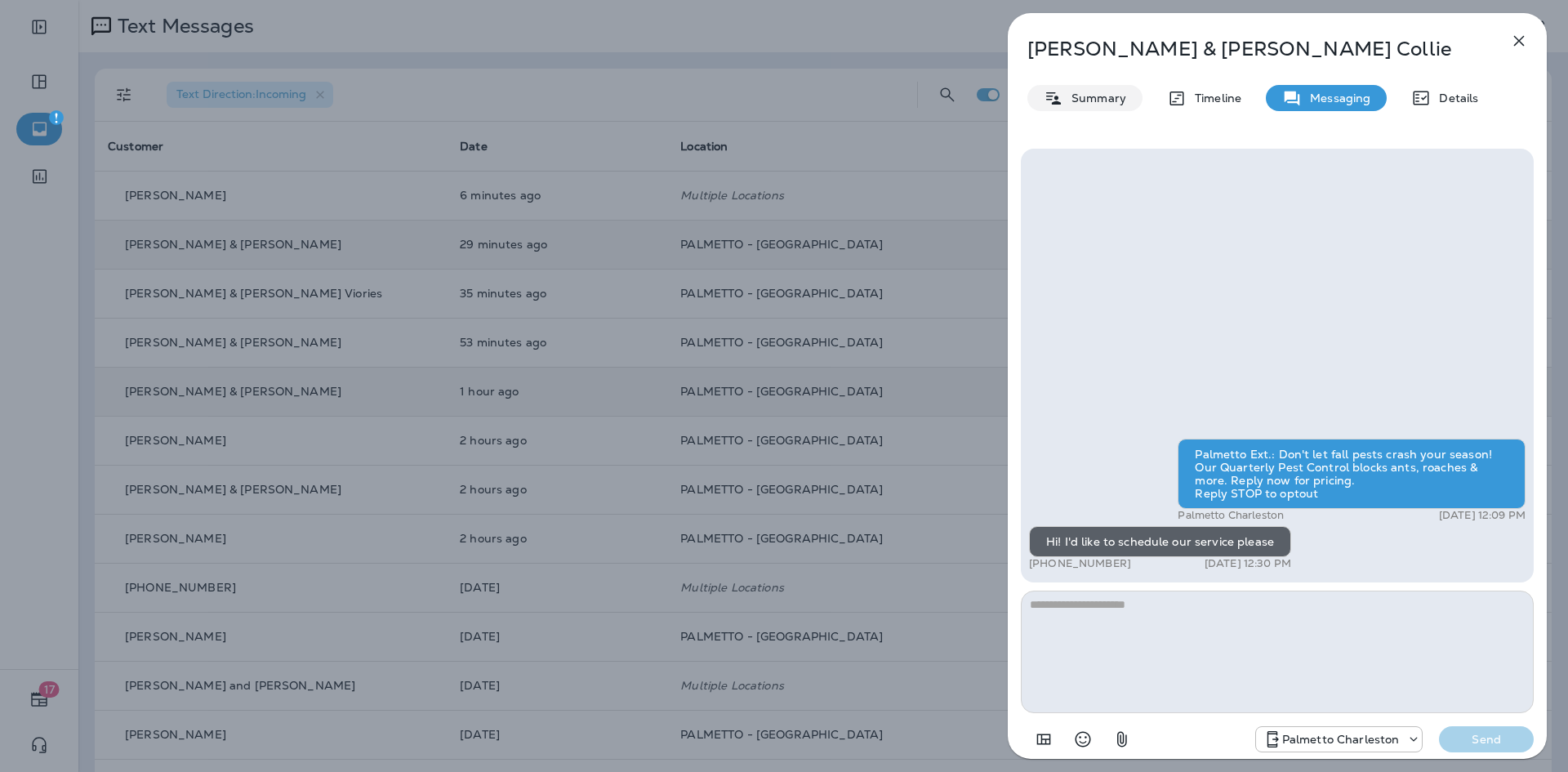
click at [1105, 92] on p "Summary" at bounding box center [1094, 98] width 63 height 13
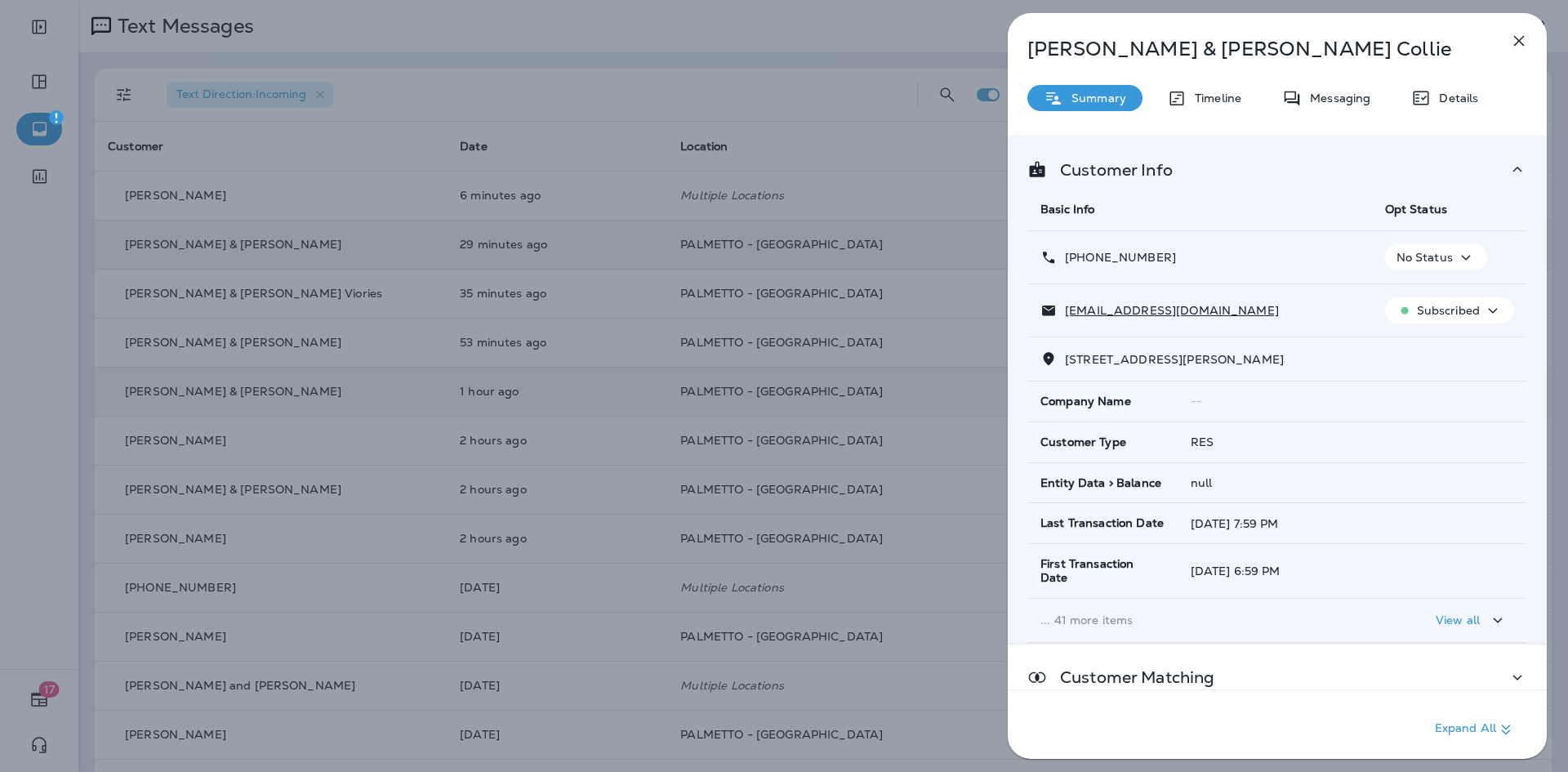
drag, startPoint x: 1269, startPoint y: 359, endPoint x: 1154, endPoint y: 373, distance: 115.8
click at [1132, 355] on span "924 Mccants Dr Mt Pleasant, SC 29464" at bounding box center [1174, 359] width 219 height 15
drag, startPoint x: 1169, startPoint y: 398, endPoint x: 1155, endPoint y: 374, distance: 27.8
click at [1166, 390] on td "Company Name" at bounding box center [1102, 401] width 150 height 40
drag, startPoint x: 1151, startPoint y: 362, endPoint x: 1066, endPoint y: 364, distance: 85.0
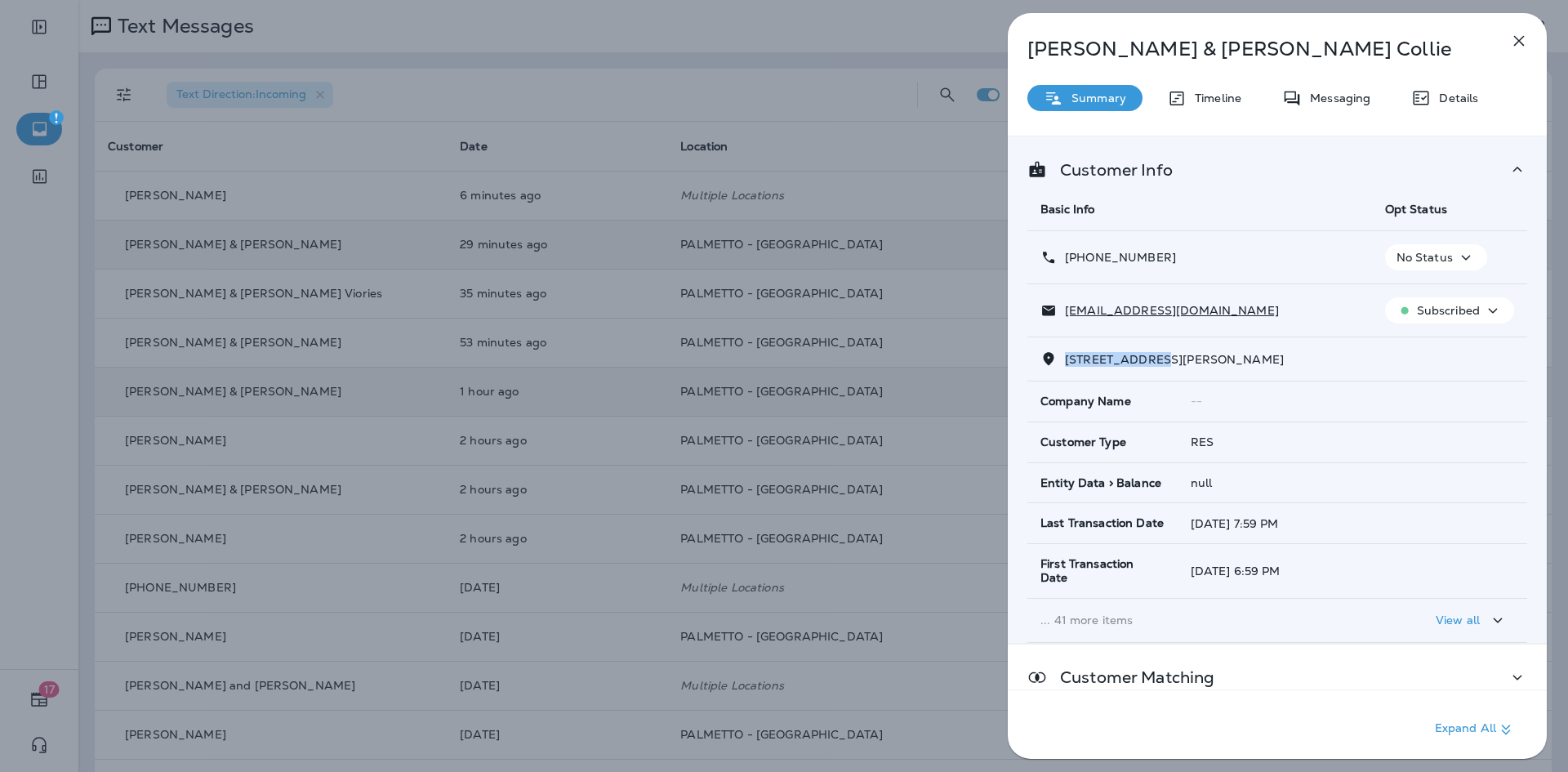
click at [1056, 364] on p "924 Mccants Dr Mt Pleasant, SC 29464" at bounding box center [1170, 359] width 227 height 13
click at [1518, 32] on icon "button" at bounding box center [1518, 40] width 20 height 20
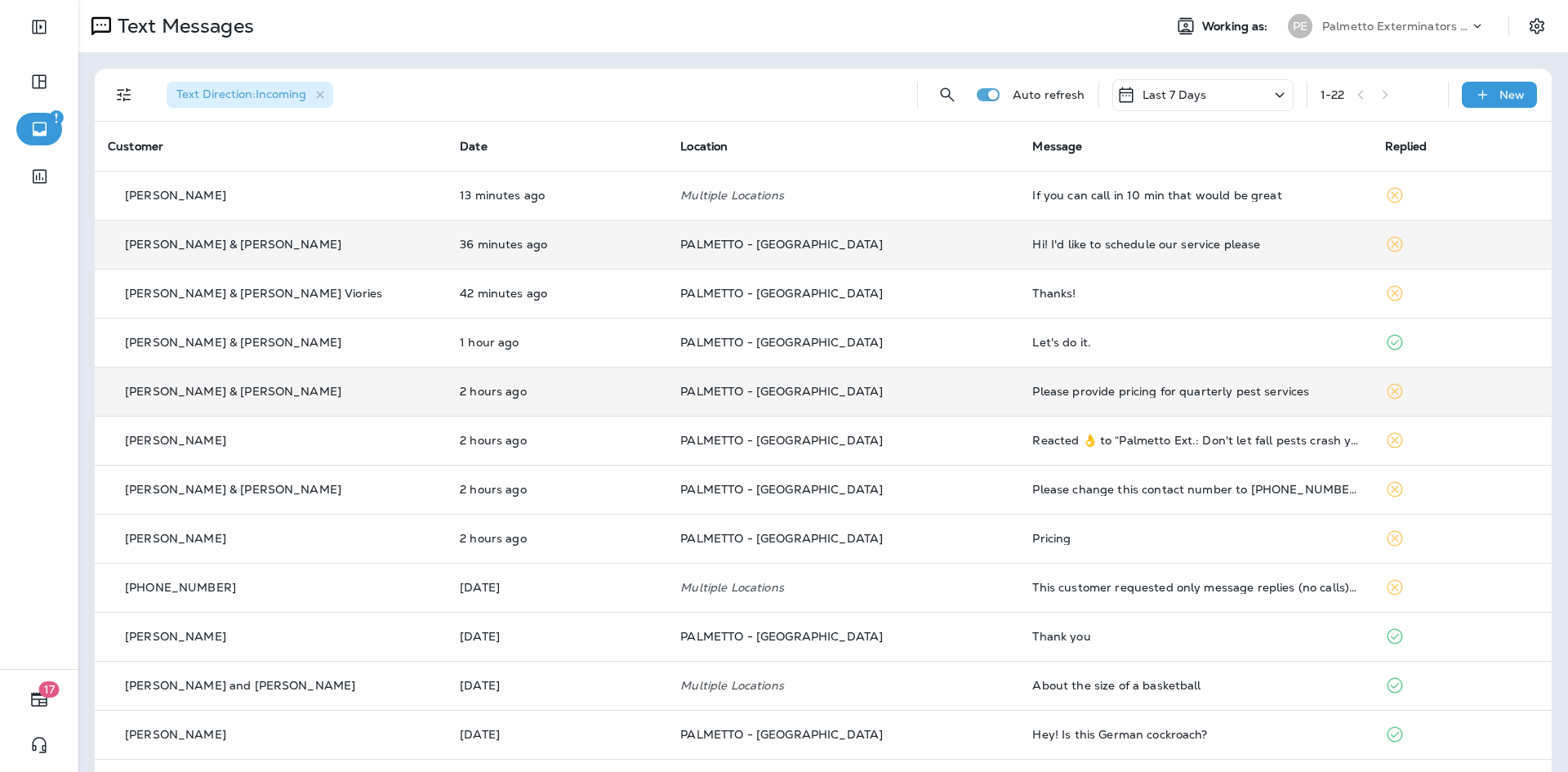
click at [1109, 244] on div "Hi! I'd like to schedule our service please" at bounding box center [1196, 244] width 326 height 13
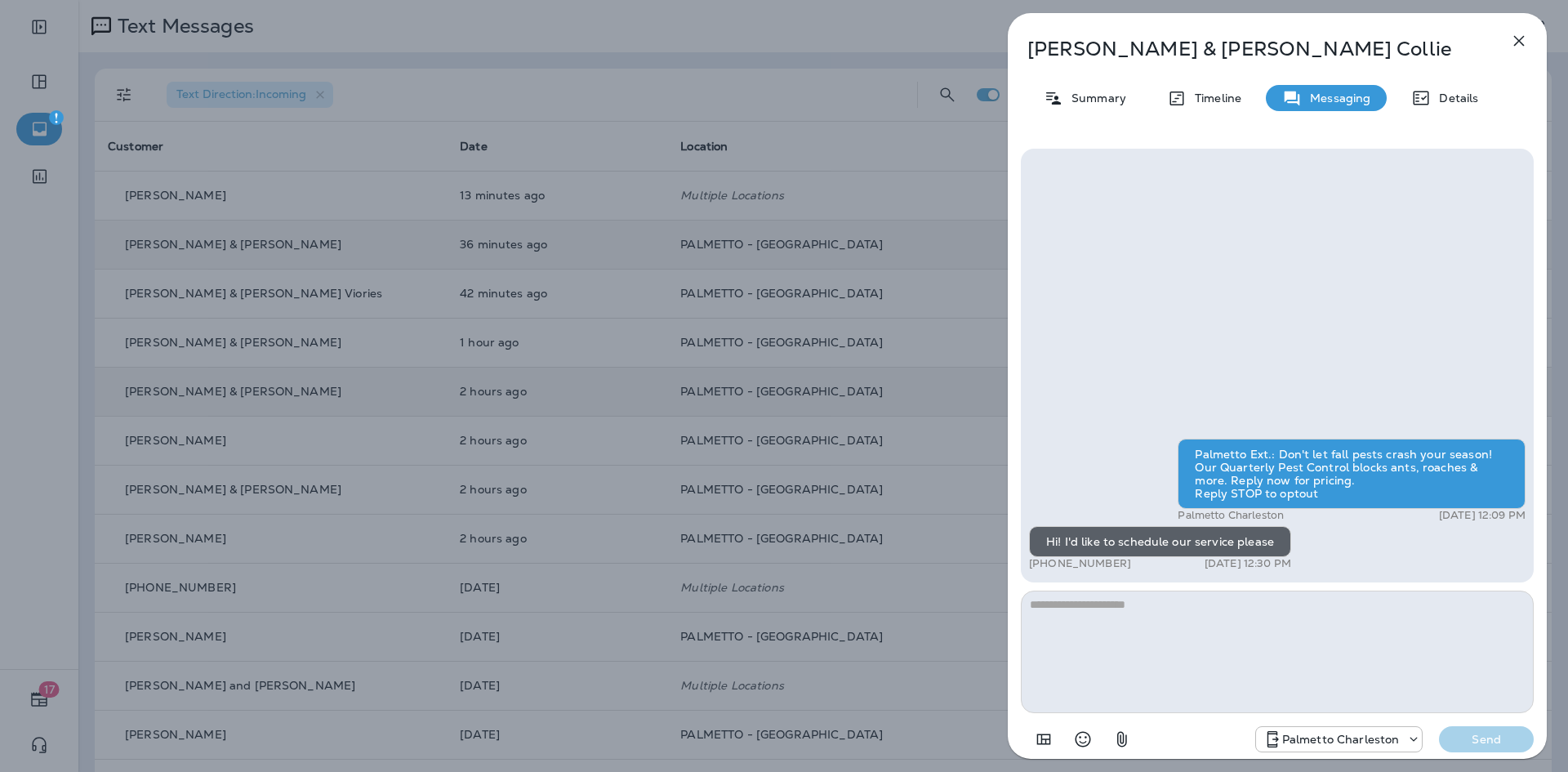
click at [1124, 653] on textarea at bounding box center [1276, 652] width 512 height 123
type textarea "**********"
click at [1488, 736] on p "Send" at bounding box center [1486, 739] width 69 height 15
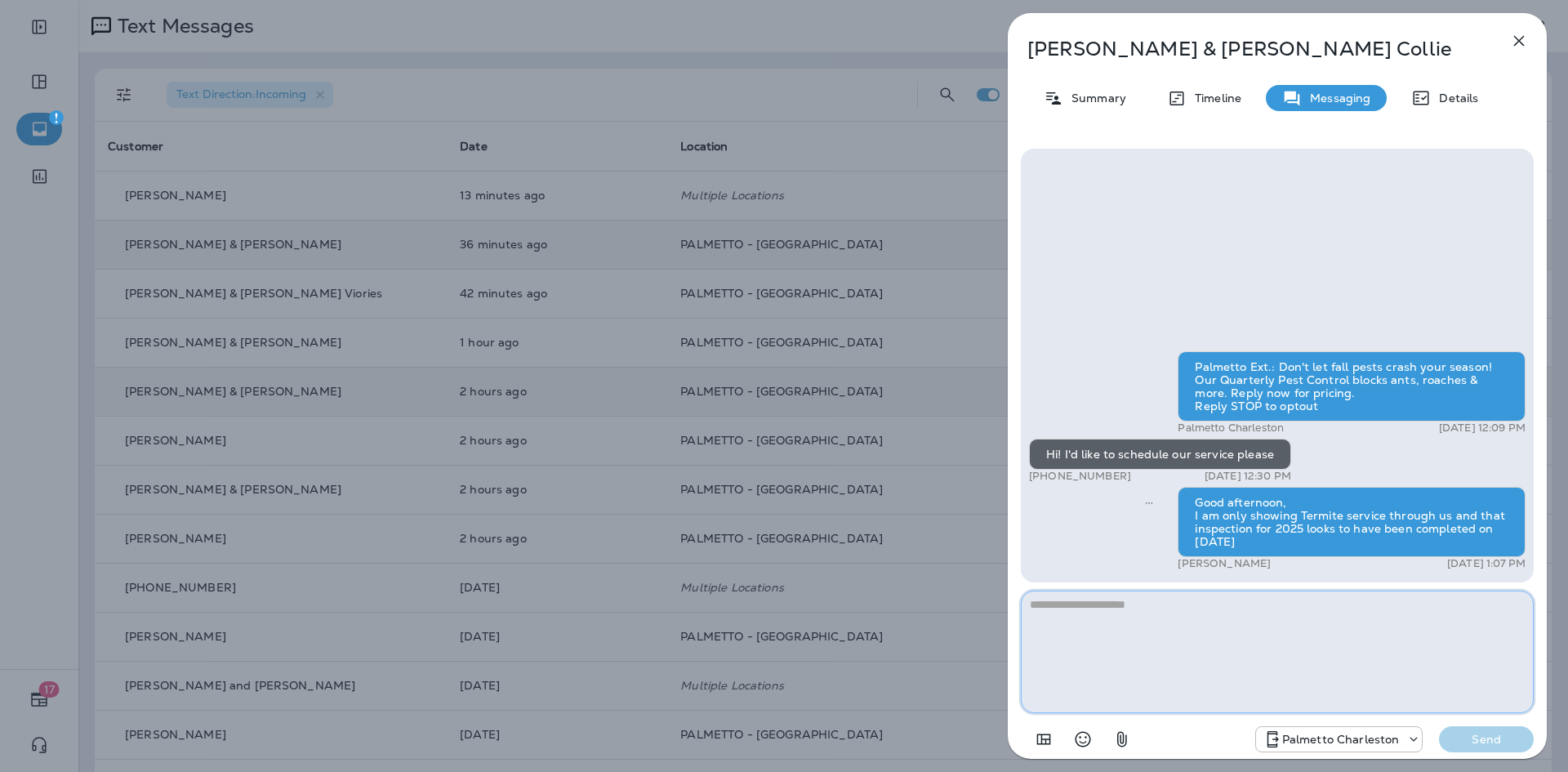
click at [1333, 655] on textarea at bounding box center [1276, 652] width 512 height 123
click at [1511, 40] on icon "button" at bounding box center [1518, 40] width 20 height 20
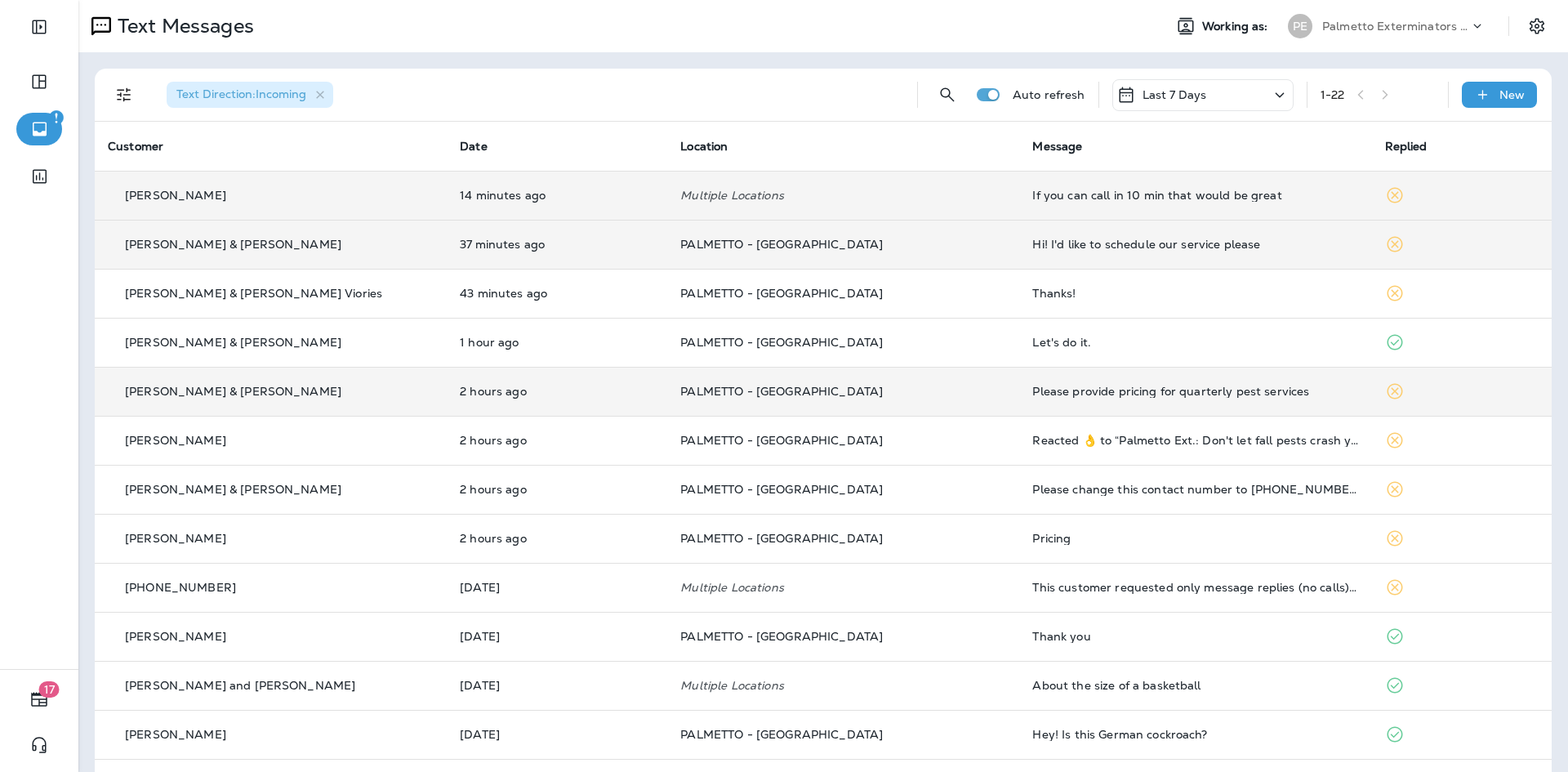
click at [1085, 204] on td "If you can call in 10 min that would be great" at bounding box center [1195, 195] width 352 height 49
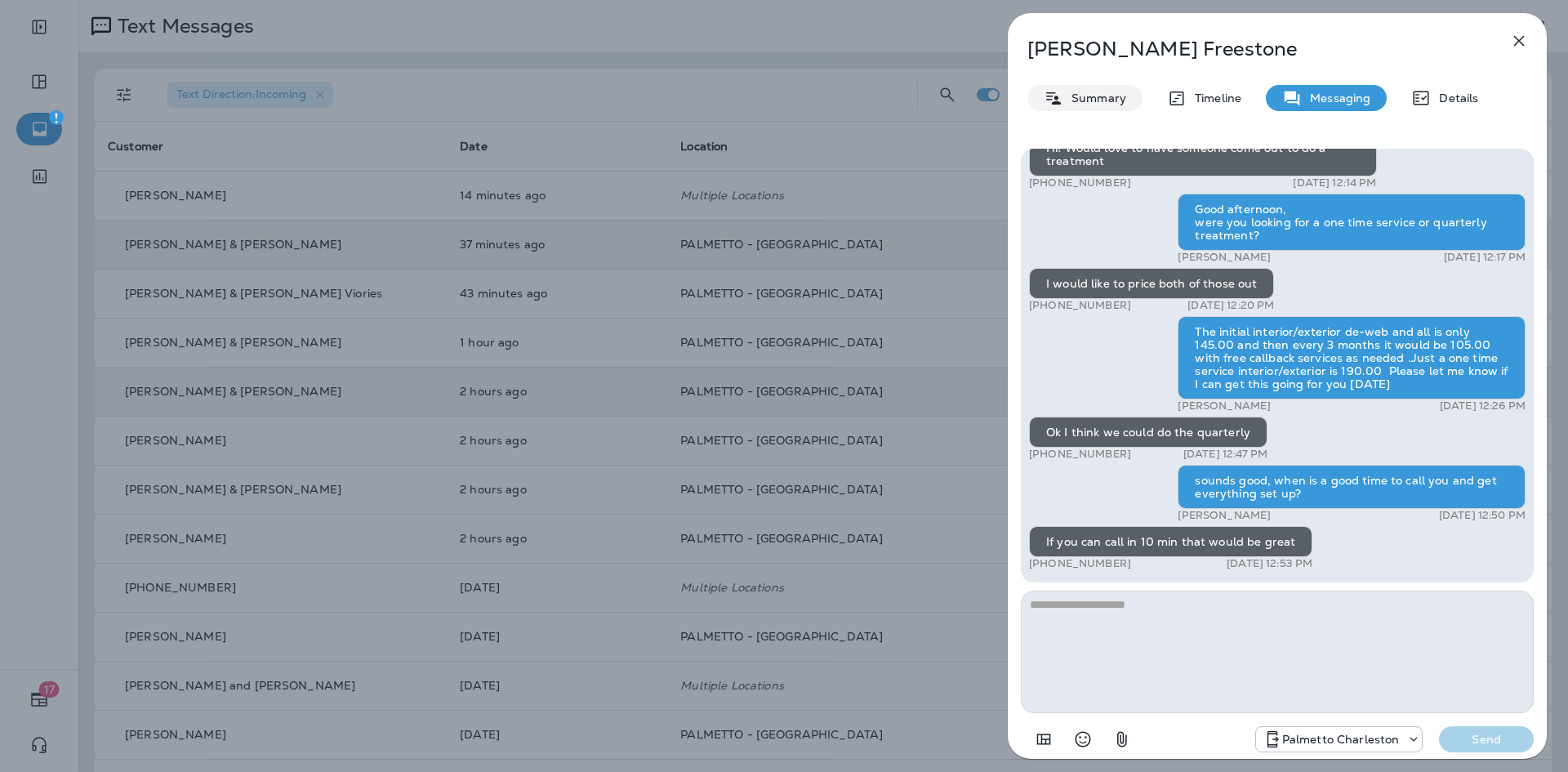
click at [1101, 92] on p "Summary" at bounding box center [1094, 98] width 63 height 13
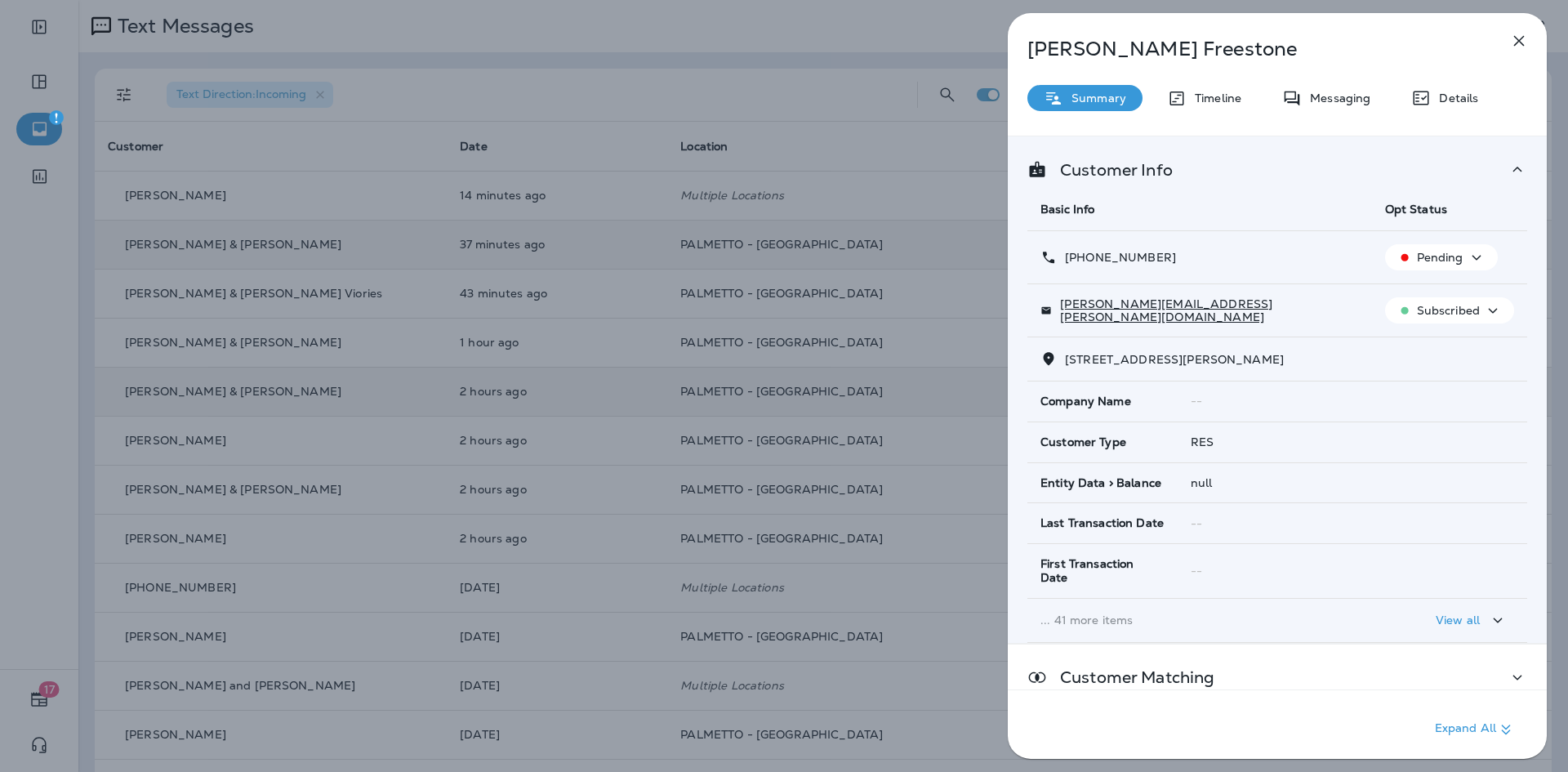
click at [1225, 358] on span "1114 Donerail Ln Johns Island, SC 29455-7696" at bounding box center [1174, 359] width 219 height 15
click at [1229, 358] on span "1114 Donerail Ln Johns Island, SC 29455-7696" at bounding box center [1174, 359] width 219 height 15
drag, startPoint x: 1223, startPoint y: 362, endPoint x: 1057, endPoint y: 364, distance: 166.0
click at [1057, 364] on p "1114 Donerail Ln Johns Island, SC 29455-7696" at bounding box center [1170, 359] width 227 height 13
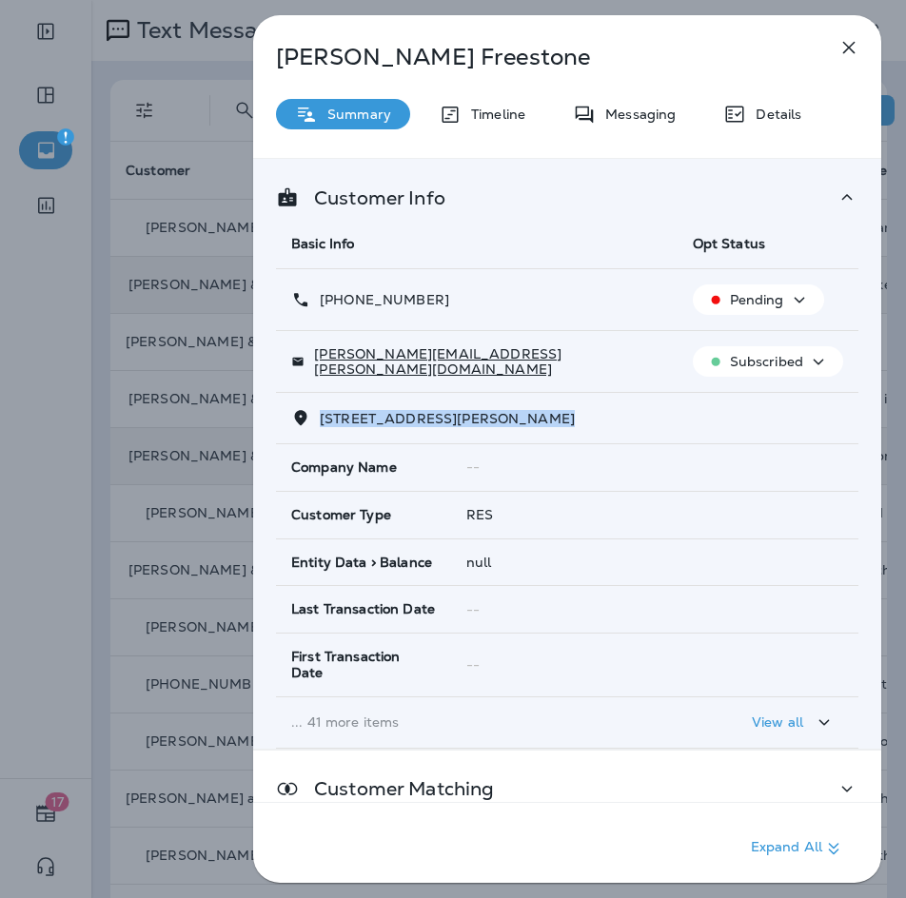
click at [846, 49] on icon "button" at bounding box center [848, 47] width 23 height 23
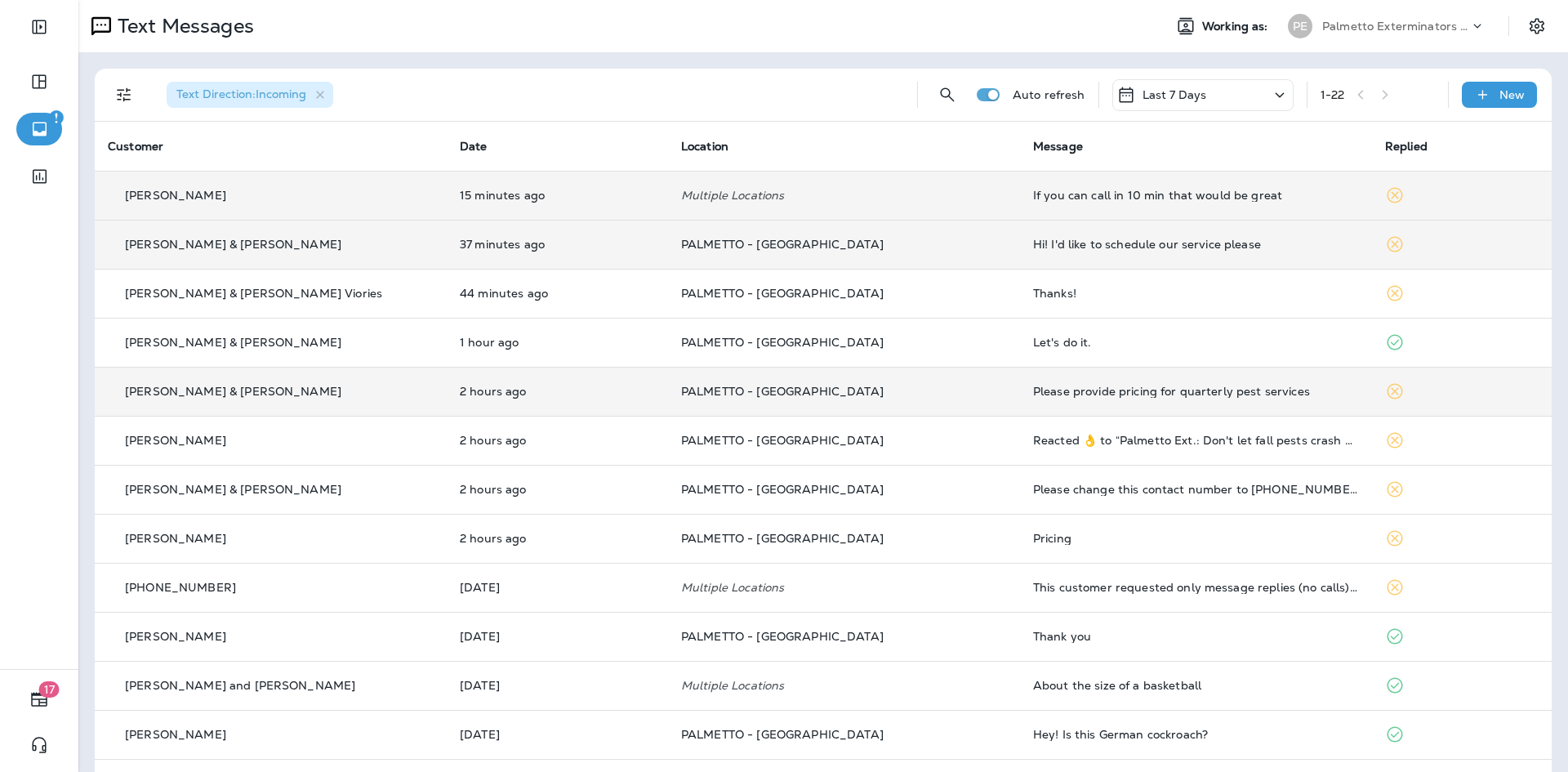
click at [1111, 190] on div "If you can call in 10 min that would be great" at bounding box center [1196, 195] width 326 height 13
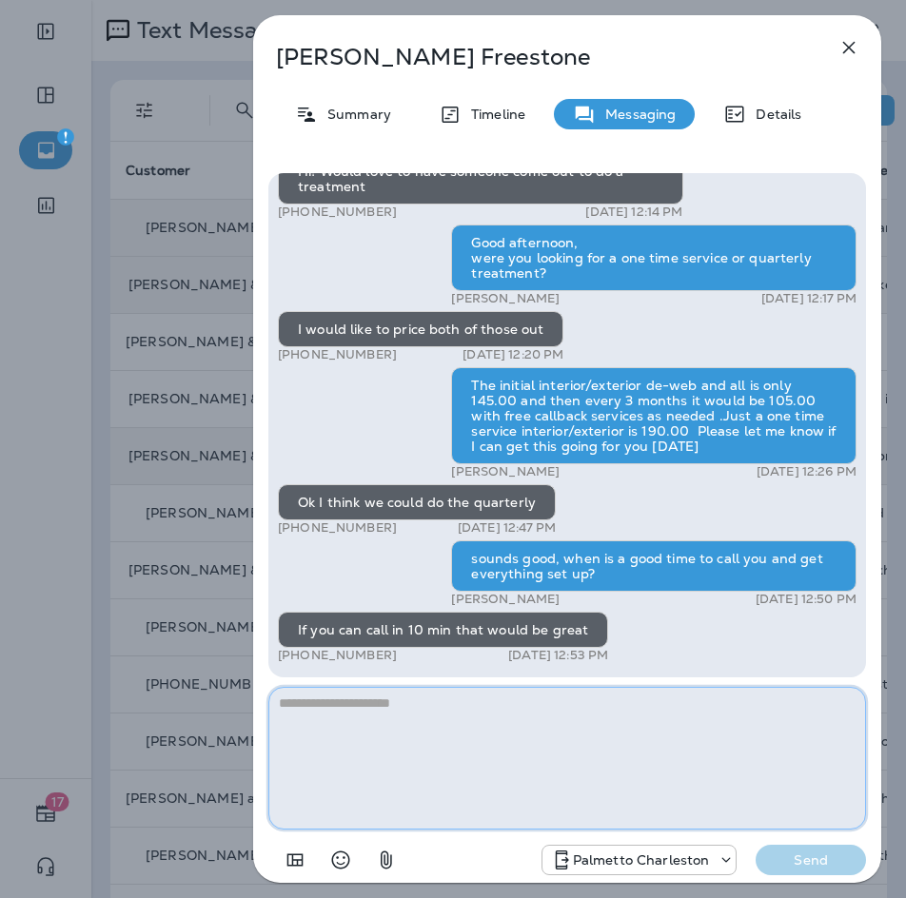
click at [323, 743] on textarea at bounding box center [566, 758] width 597 height 143
click at [327, 737] on textarea at bounding box center [566, 758] width 597 height 143
type textarea "**********"
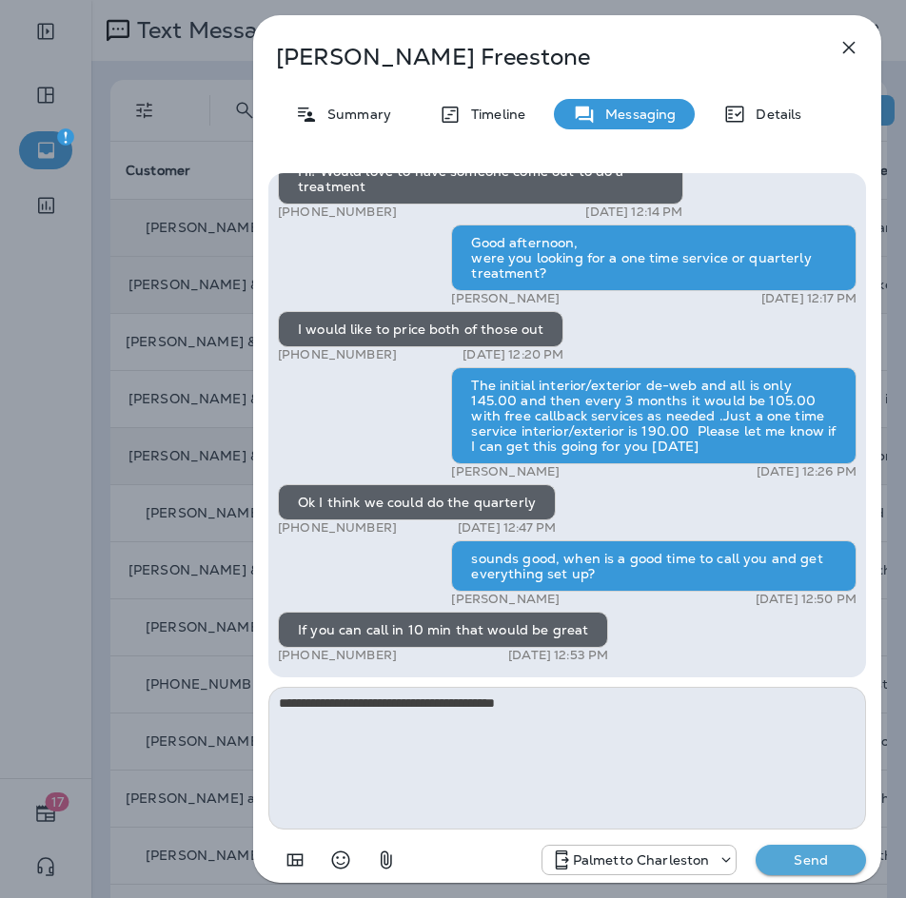
click at [828, 853] on p "Send" at bounding box center [811, 860] width 80 height 17
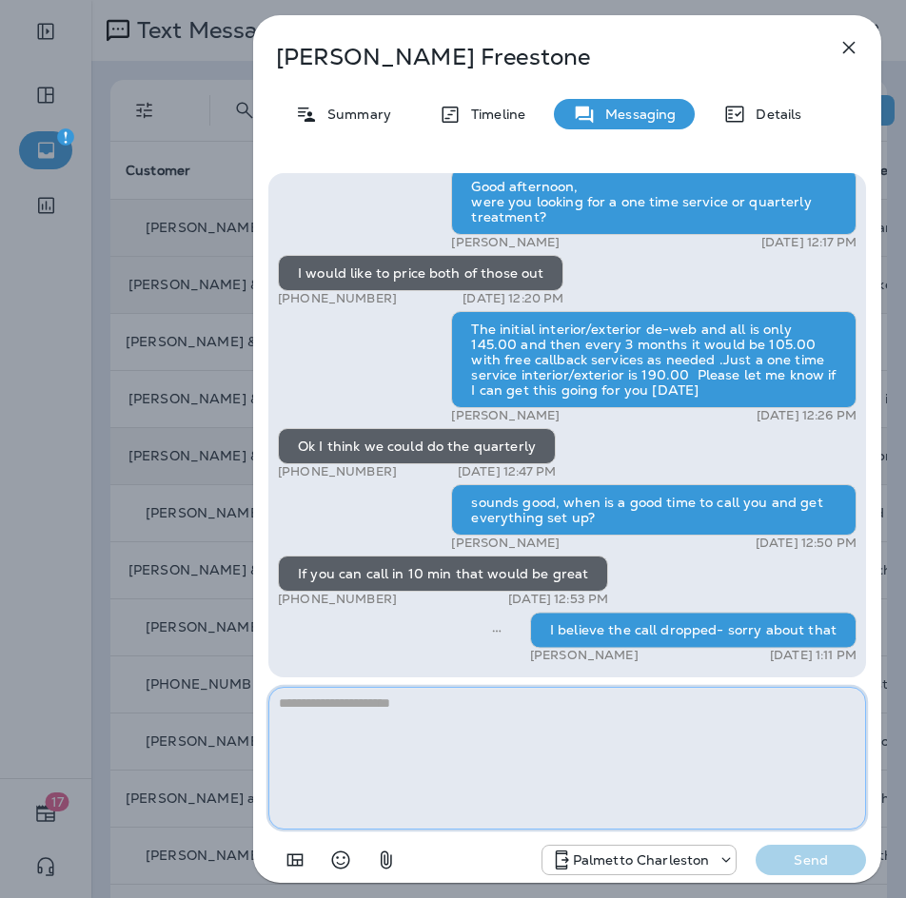
click at [687, 788] on textarea at bounding box center [566, 758] width 597 height 143
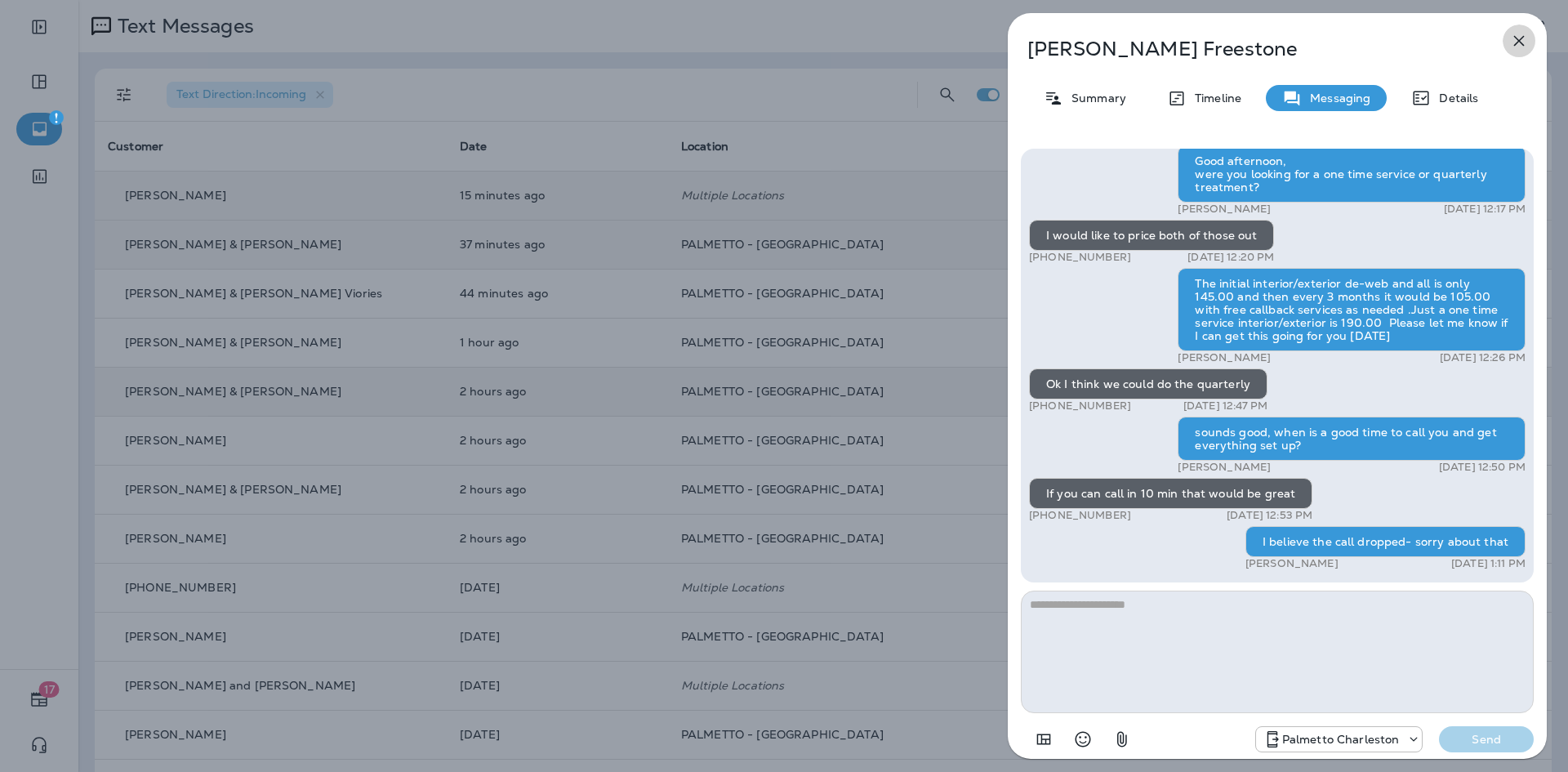
click at [1514, 42] on icon "button" at bounding box center [1518, 40] width 20 height 20
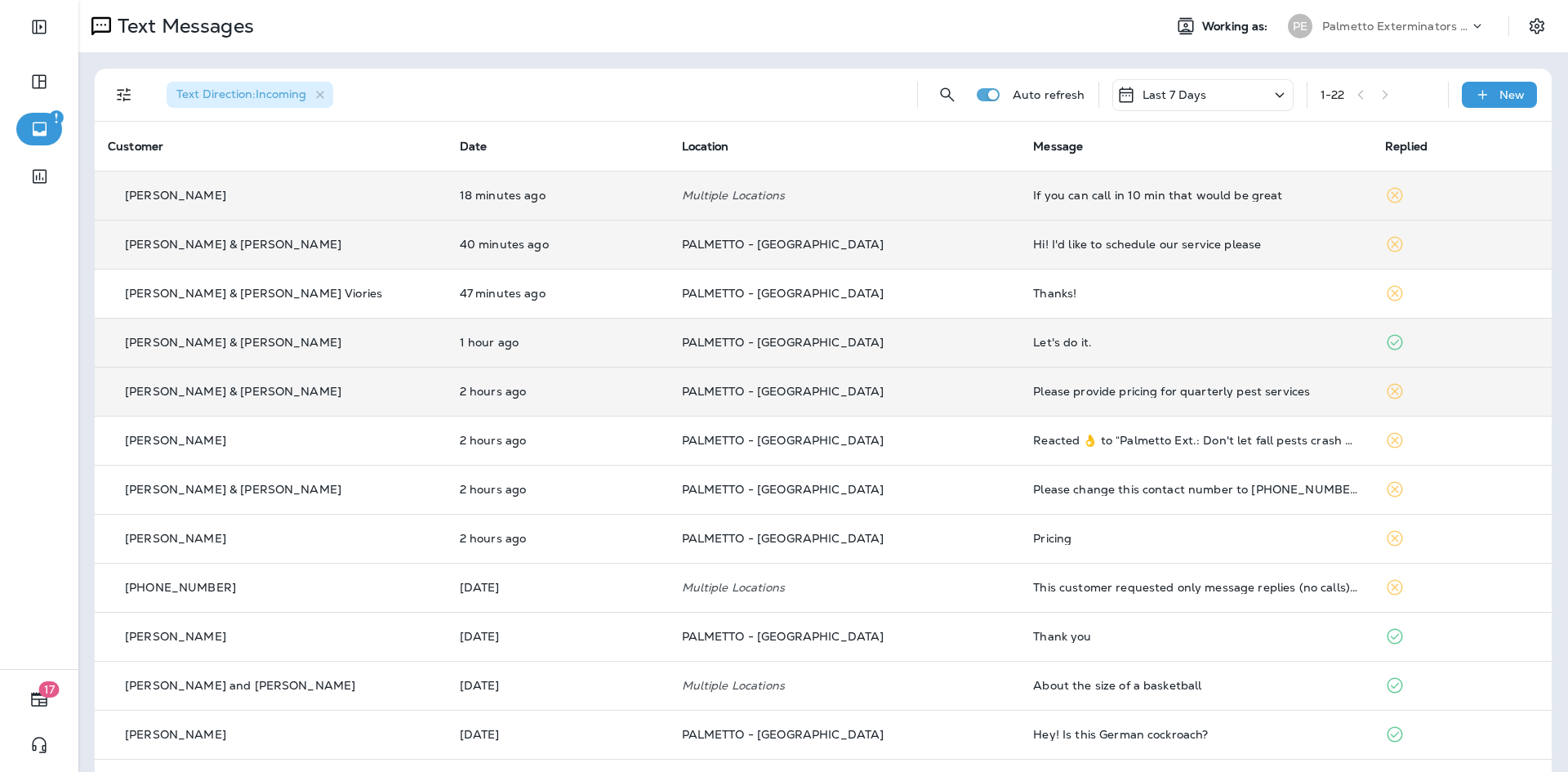
click at [1026, 349] on td "Let's do it." at bounding box center [1196, 342] width 352 height 49
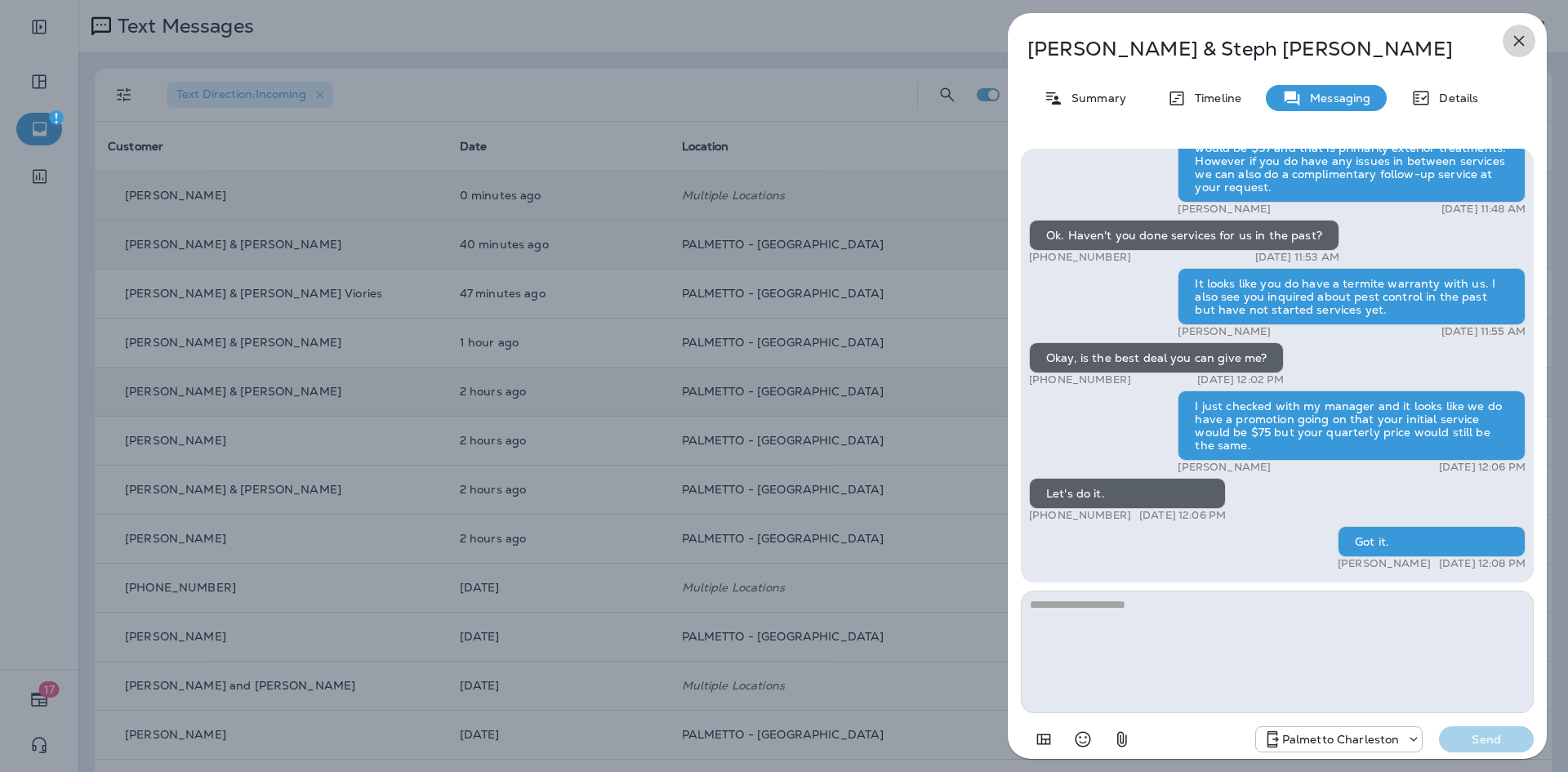
click at [1524, 40] on icon "button" at bounding box center [1518, 40] width 20 height 20
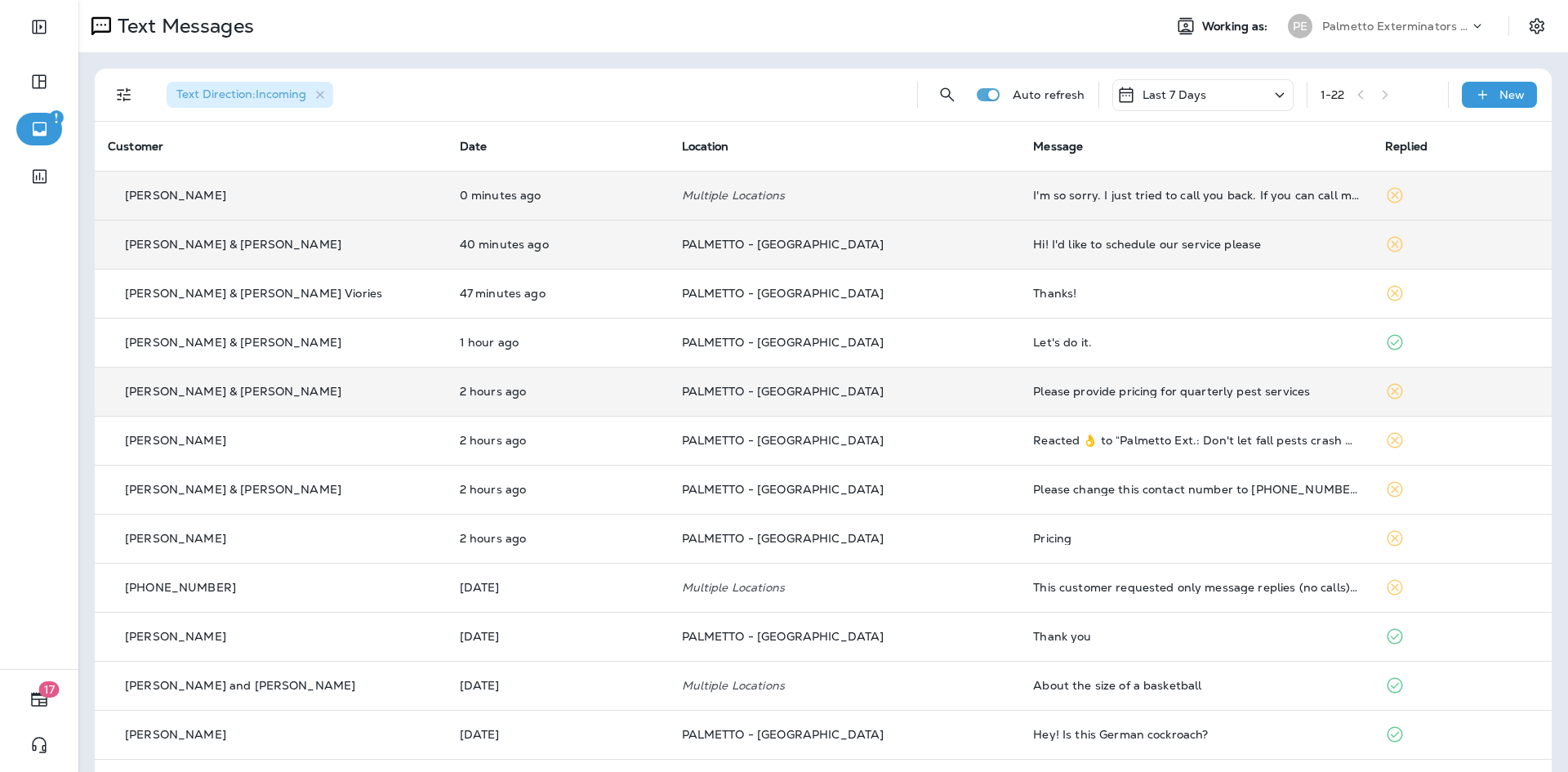
click at [1023, 251] on td "Hi! I'd like to schedule our service please" at bounding box center [1196, 244] width 352 height 49
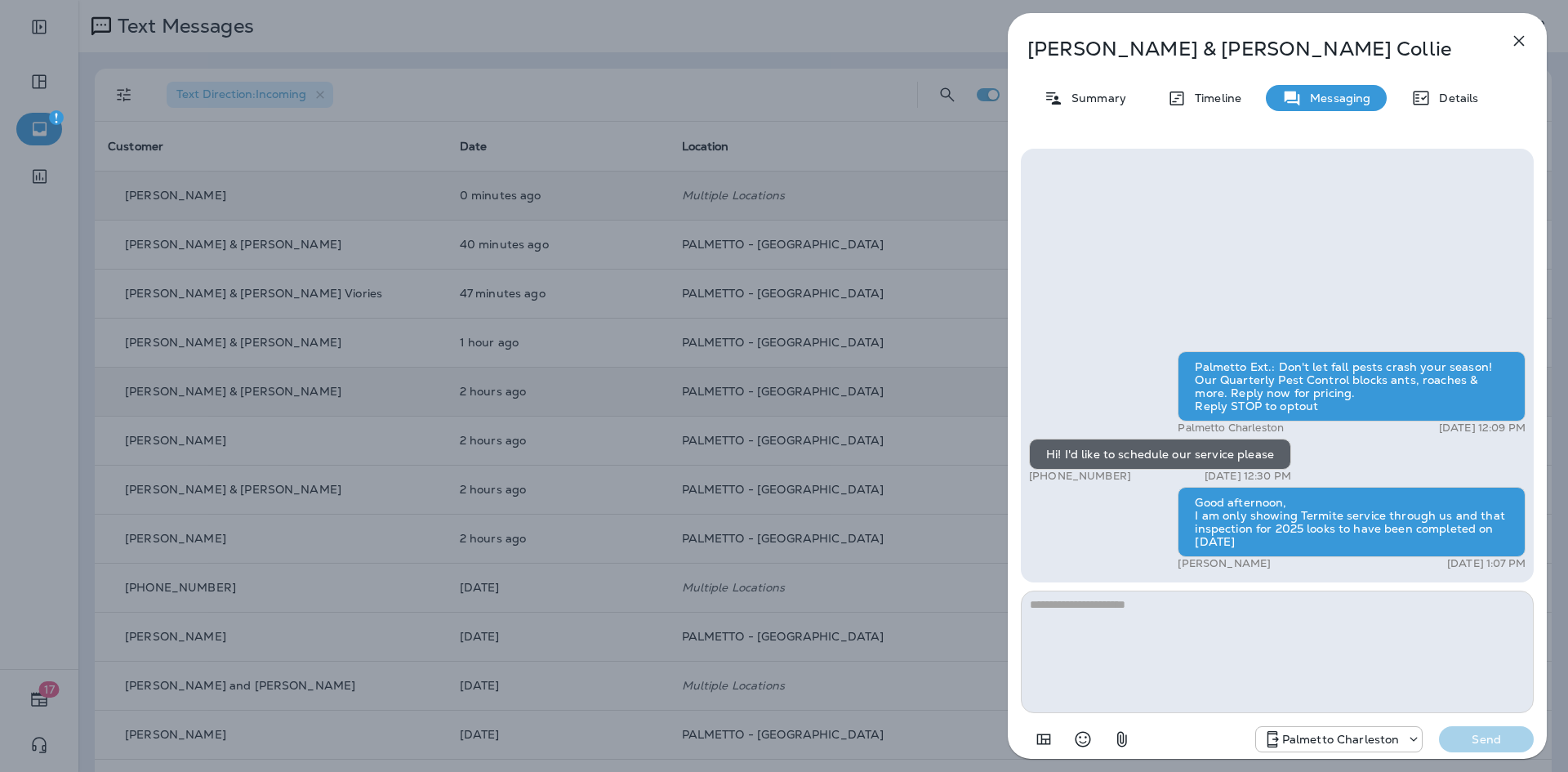
click at [1511, 39] on icon "button" at bounding box center [1518, 40] width 20 height 20
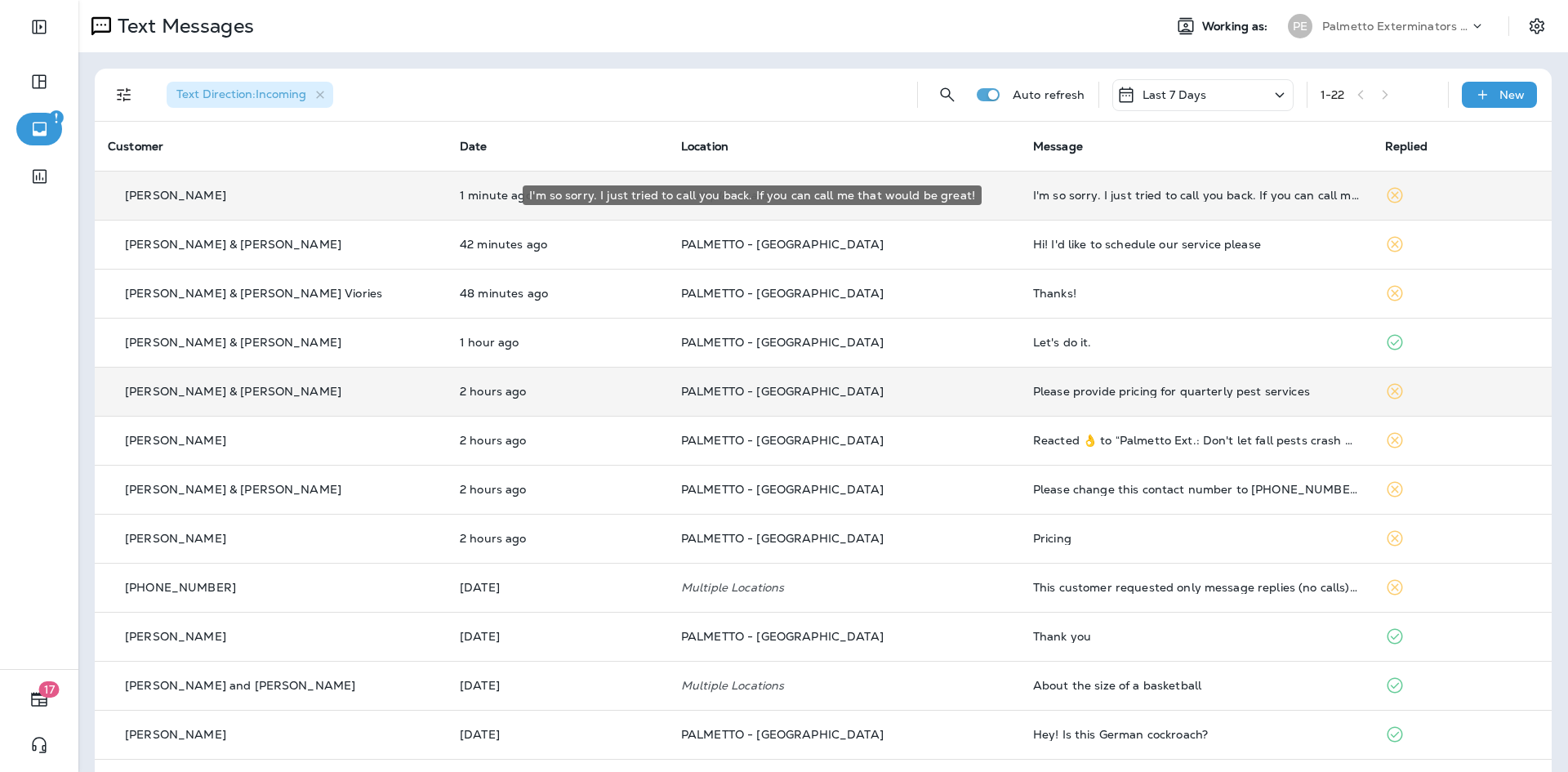
click at [1203, 196] on div "I'm so sorry. I just tried to call you back. If you can call me that would be g…" at bounding box center [1196, 195] width 326 height 13
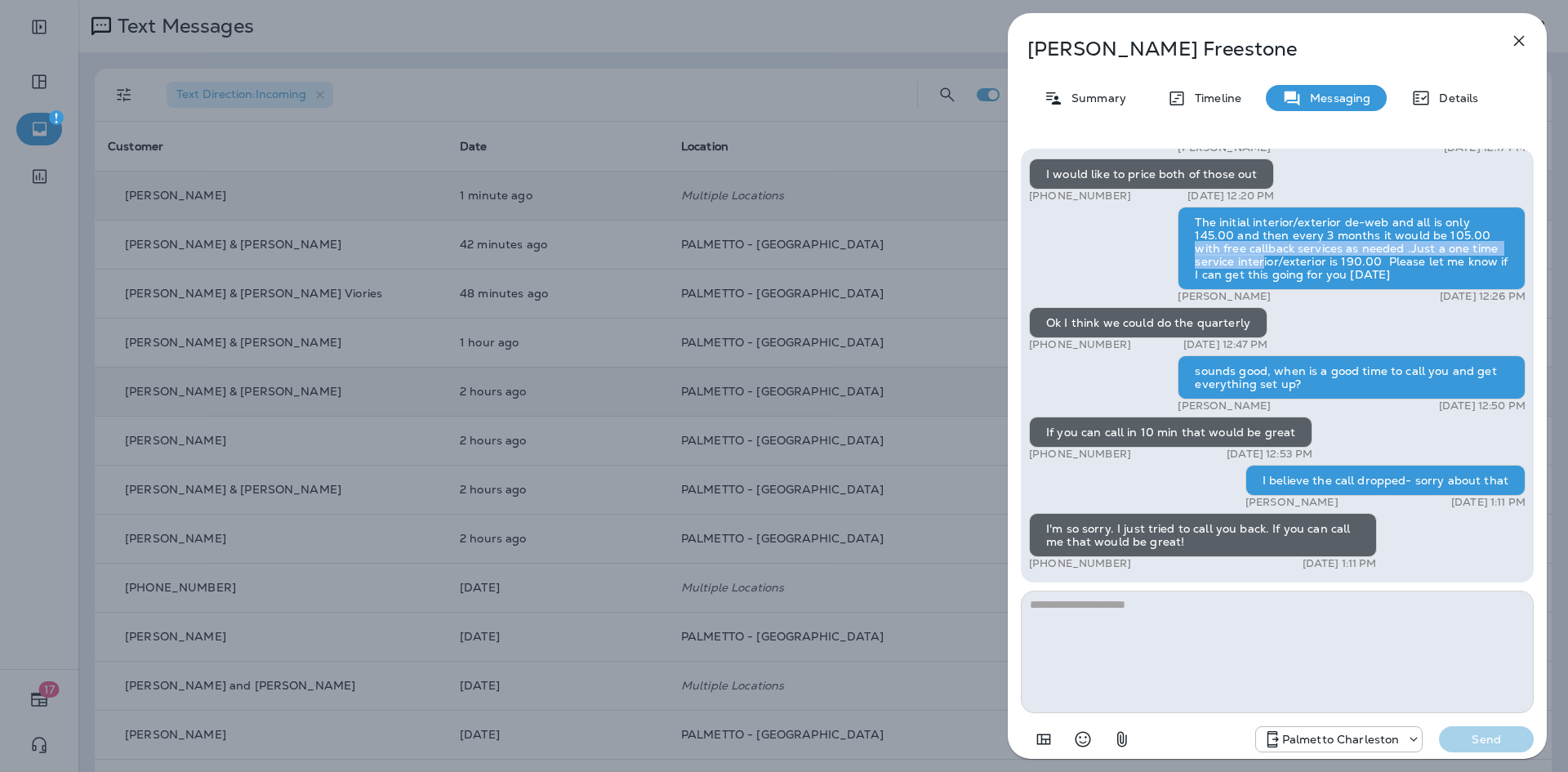
drag, startPoint x: 1193, startPoint y: 242, endPoint x: 1259, endPoint y: 258, distance: 67.9
click at [1259, 258] on div "The initial interior/exterior de-web and all is only 145.00 and then every 3 mo…" at bounding box center [1351, 248] width 348 height 83
click at [1385, 271] on div "The initial interior/exterior de-web and all is only 145.00 and then every 3 mo…" at bounding box center [1351, 248] width 348 height 83
click at [1373, 271] on div "The initial interior/exterior de-web and all is only 145.00 and then every 3 mo…" at bounding box center [1351, 248] width 348 height 83
drag, startPoint x: 1377, startPoint y: 276, endPoint x: 1190, endPoint y: 244, distance: 189.7
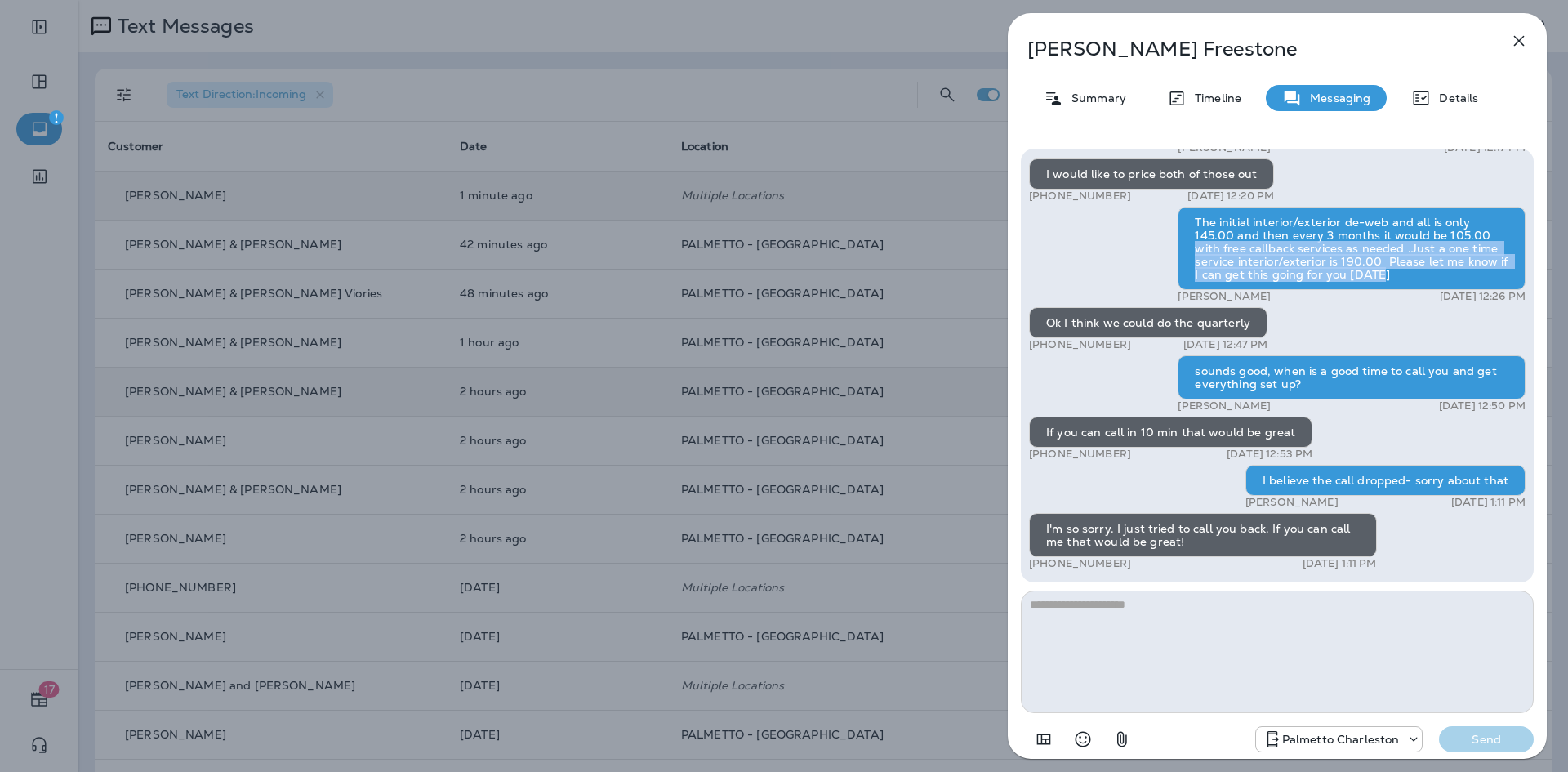
click at [1190, 244] on div "The initial interior/exterior de-web and all is only 145.00 and then every 3 mo…" at bounding box center [1351, 248] width 348 height 83
click at [1199, 273] on div "The initial interior/exterior de-web and all is only 145.00 and then every 3 mo…" at bounding box center [1351, 248] width 348 height 83
click at [1200, 272] on div "The initial interior/exterior de-web and all is only 145.00 and then every 3 mo…" at bounding box center [1351, 248] width 348 height 83
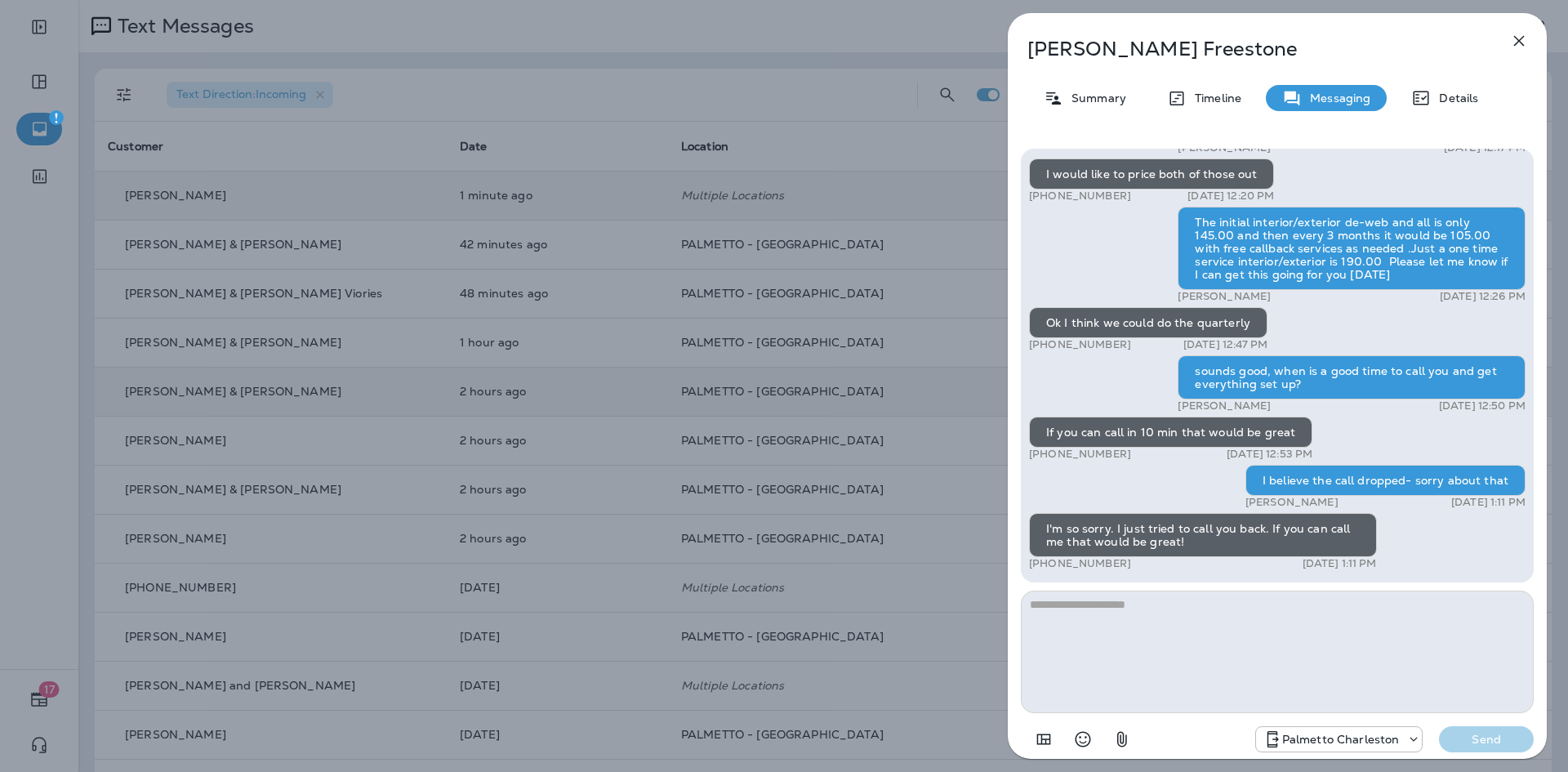
click at [1187, 256] on div "The initial interior/exterior de-web and all is only 145.00 and then every 3 mo…" at bounding box center [1351, 248] width 348 height 83
click at [1190, 260] on div "The initial interior/exterior de-web and all is only 145.00 and then every 3 mo…" at bounding box center [1351, 248] width 348 height 83
click at [1117, 614] on textarea at bounding box center [1276, 652] width 512 height 123
click at [1521, 37] on icon "button" at bounding box center [1518, 40] width 20 height 20
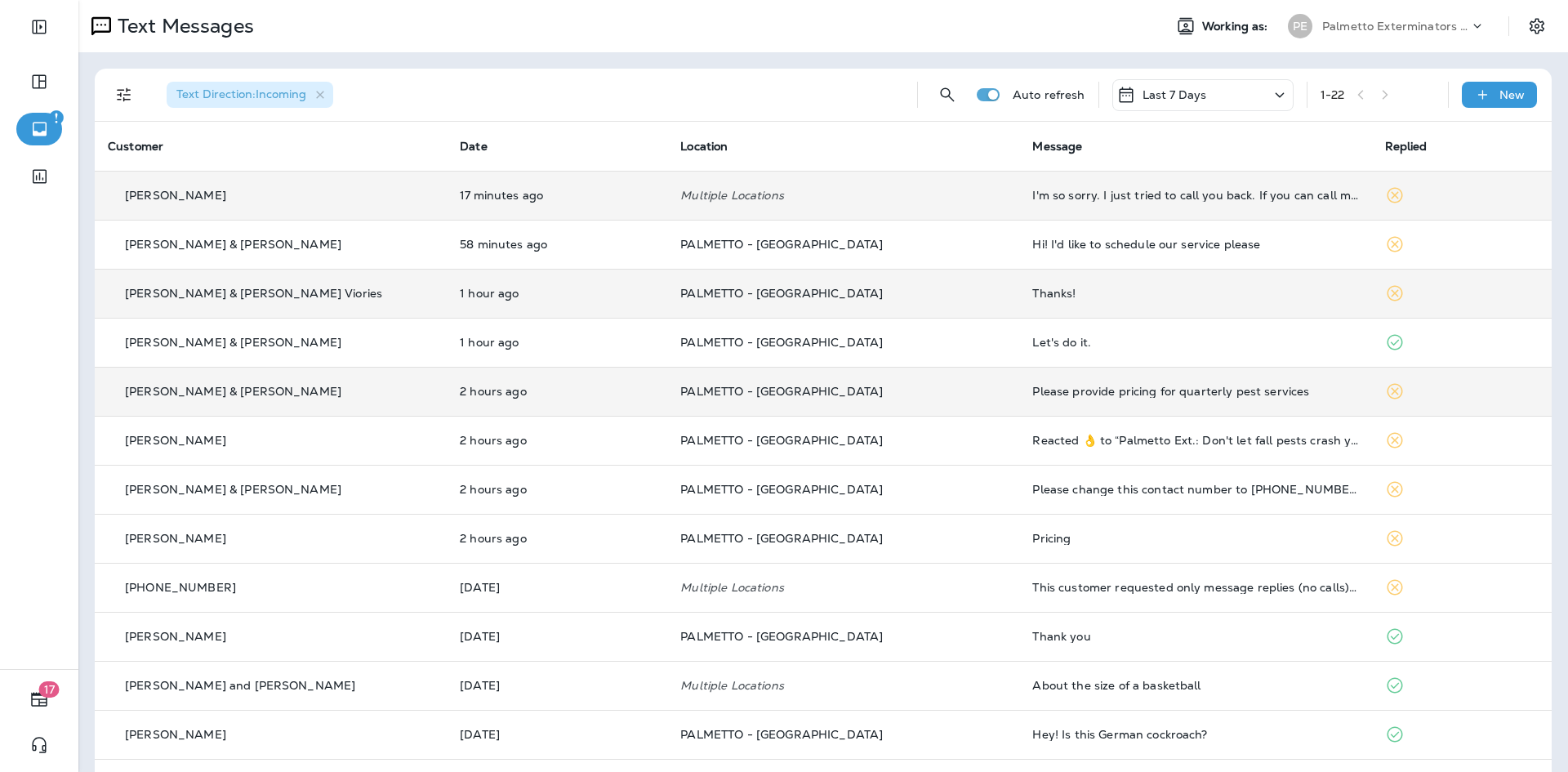
click at [1063, 302] on td "Thanks!" at bounding box center [1195, 293] width 352 height 49
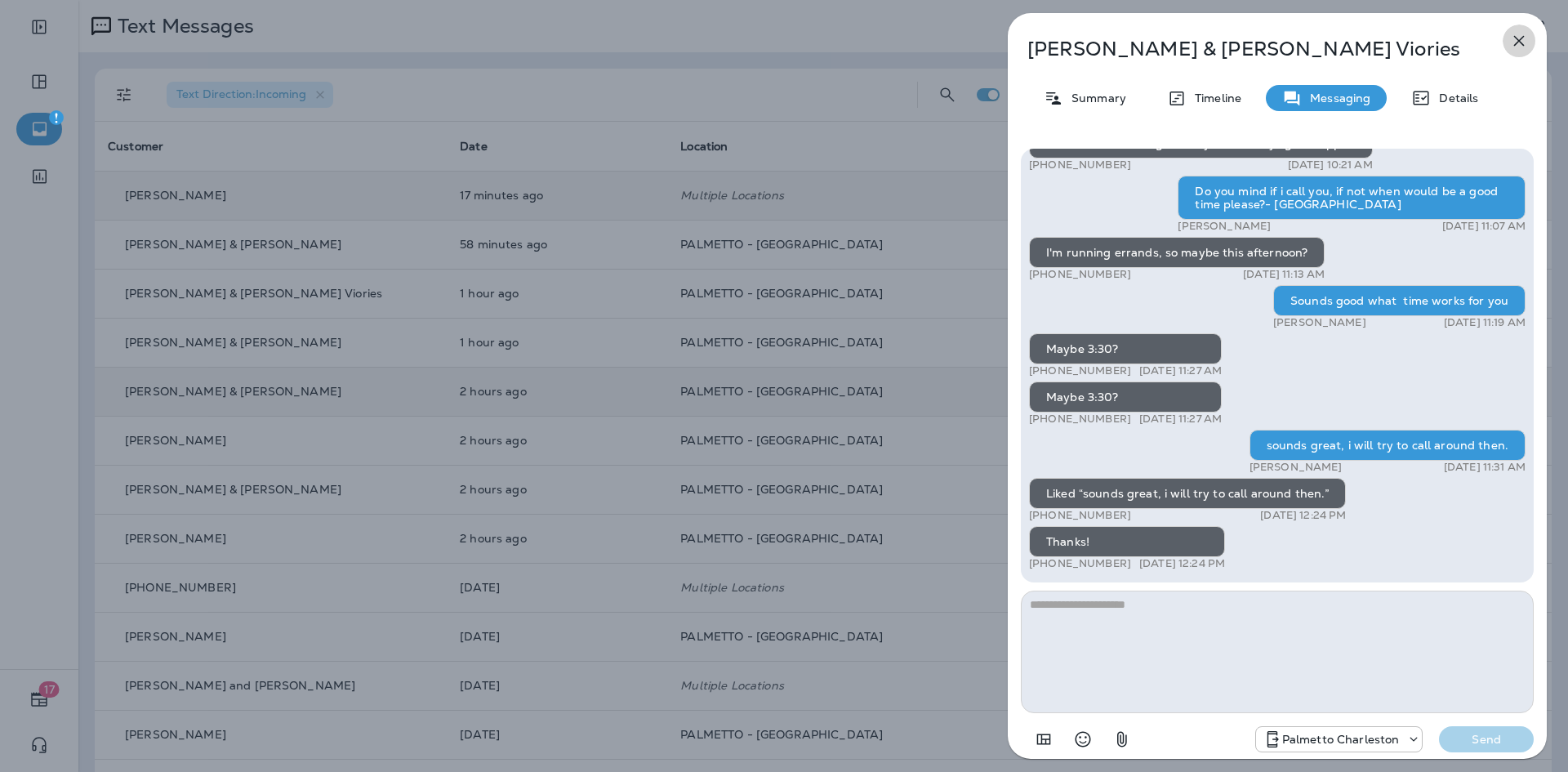
click at [1517, 40] on icon "button" at bounding box center [1518, 40] width 20 height 20
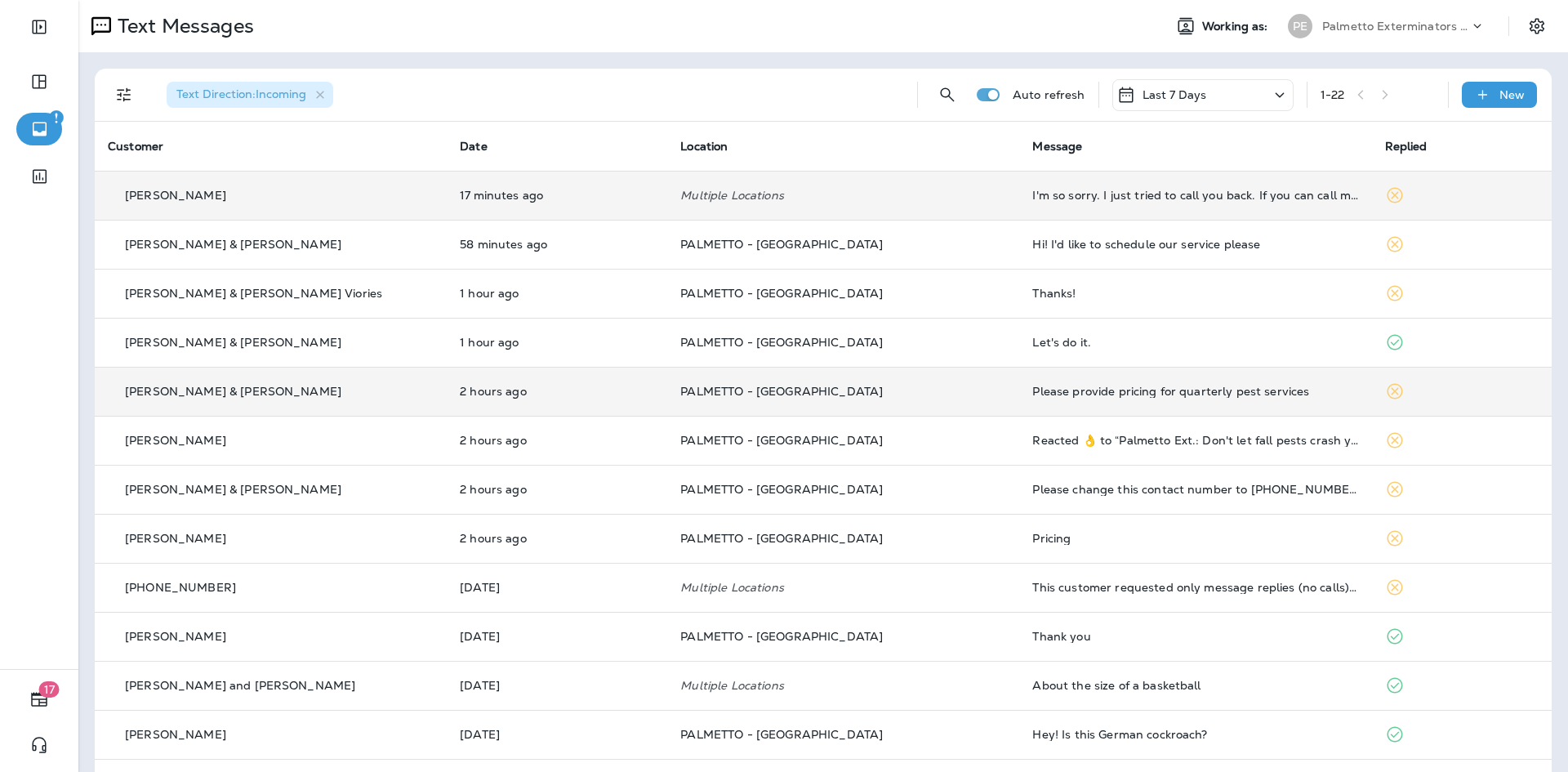
click at [1074, 390] on div "Please provide pricing for quarterly pest services" at bounding box center [1196, 391] width 326 height 13
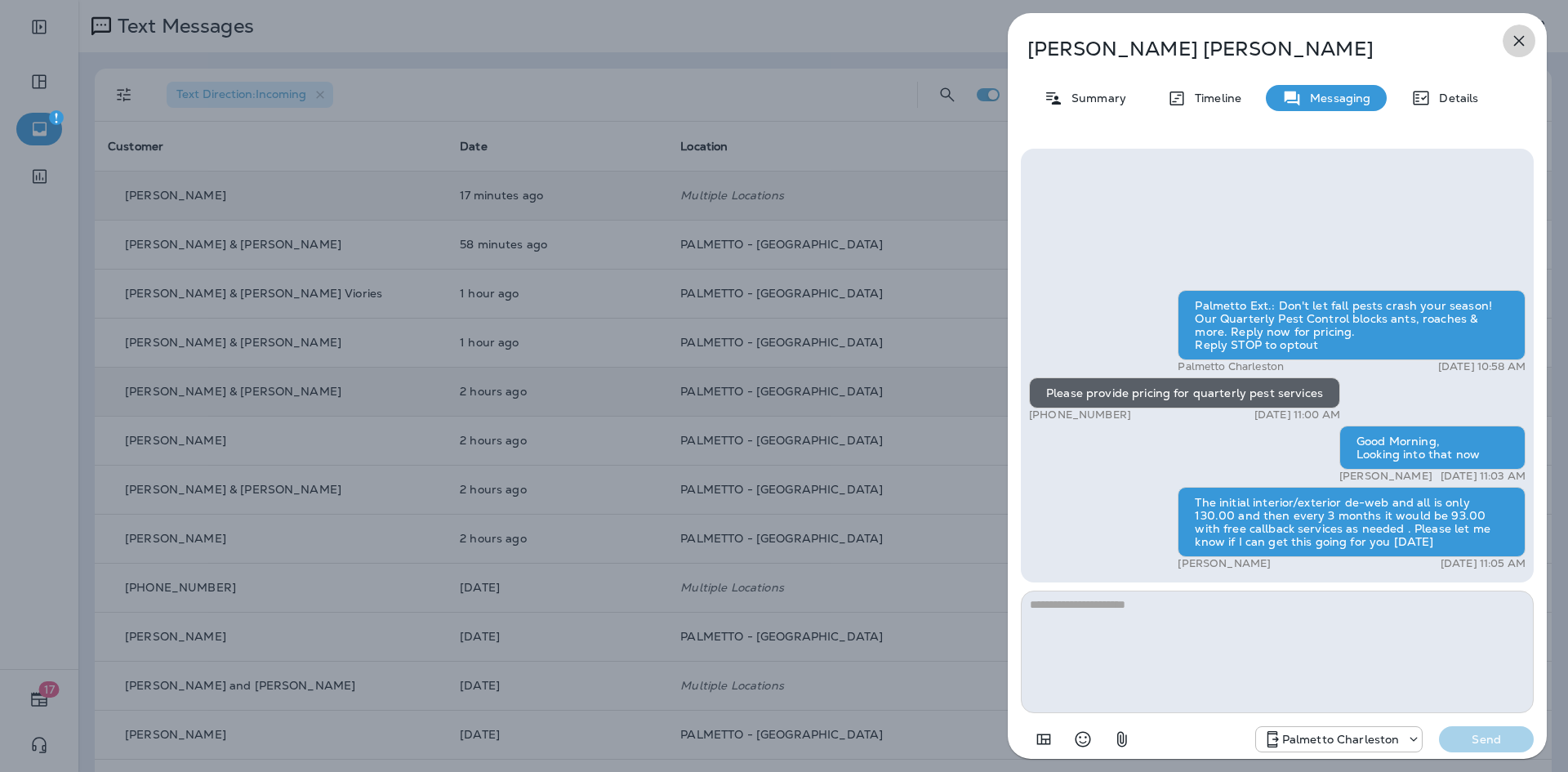
click at [1529, 42] on button "button" at bounding box center [1519, 41] width 33 height 33
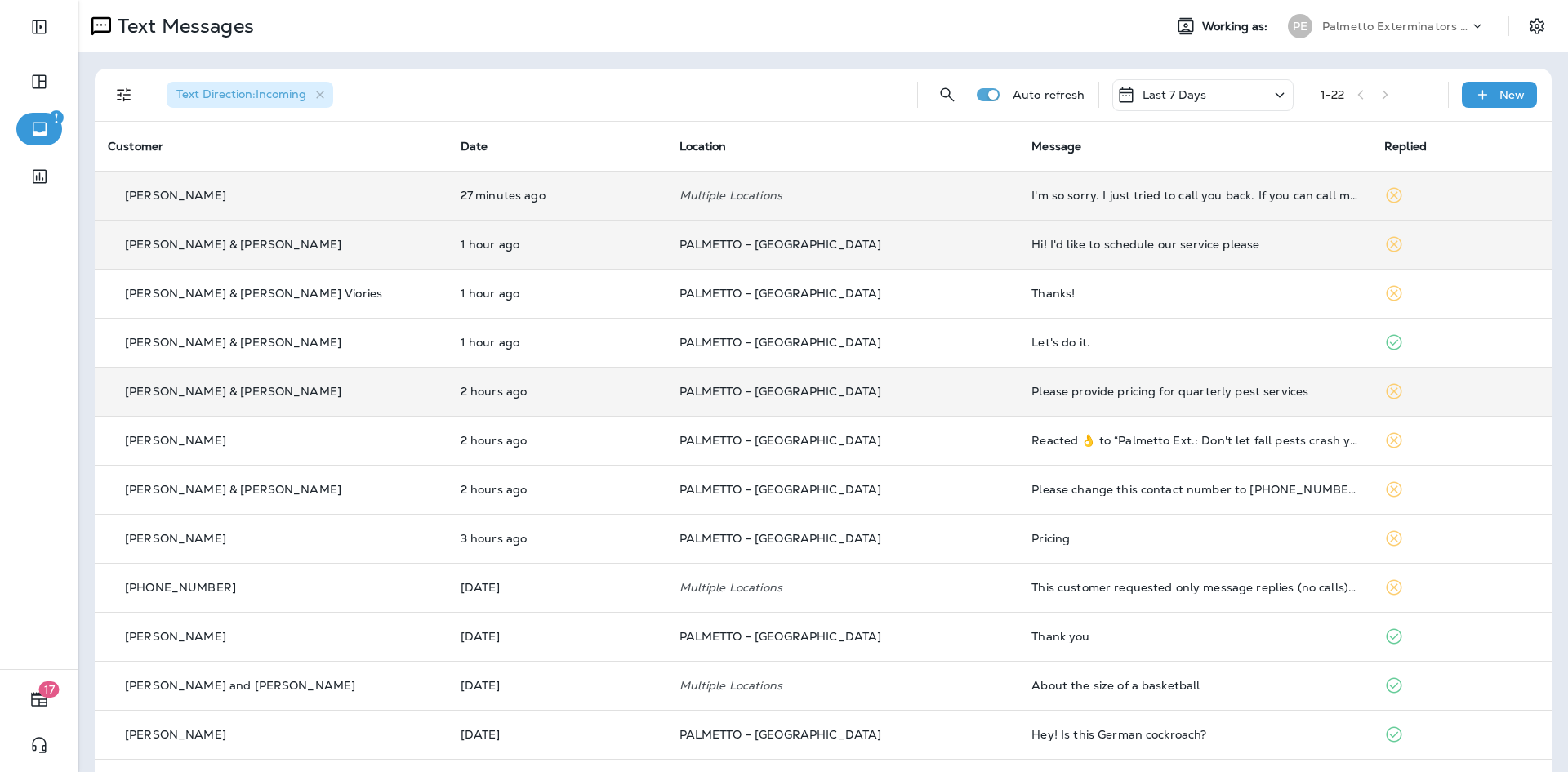
click at [1037, 249] on div "Hi! I'd like to schedule our service please" at bounding box center [1195, 244] width 327 height 13
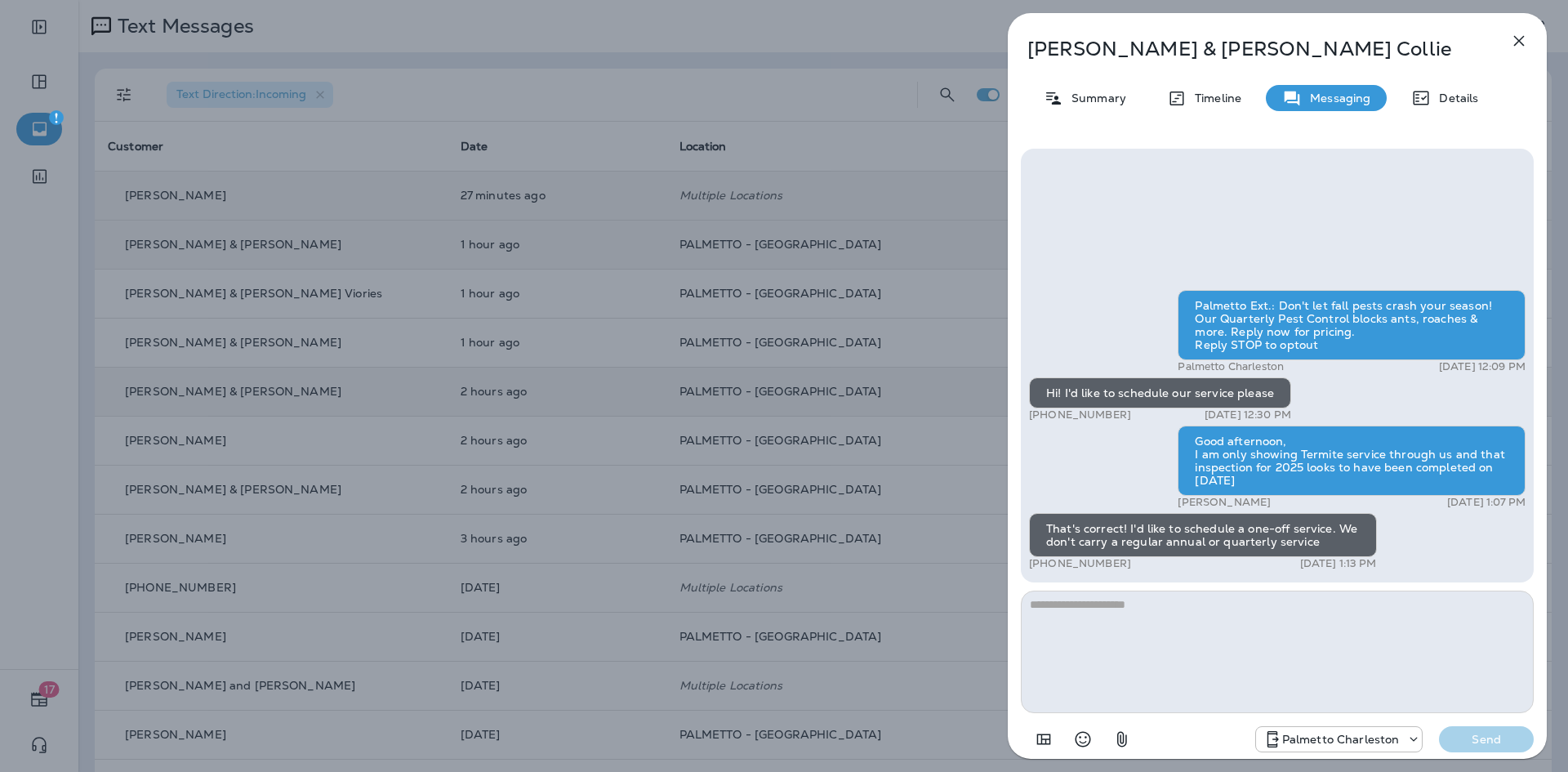
click at [1180, 602] on textarea at bounding box center [1276, 652] width 512 height 123
click at [1179, 605] on textarea at bounding box center [1276, 652] width 512 height 123
type textarea "*"
click at [1179, 605] on textarea at bounding box center [1276, 652] width 512 height 123
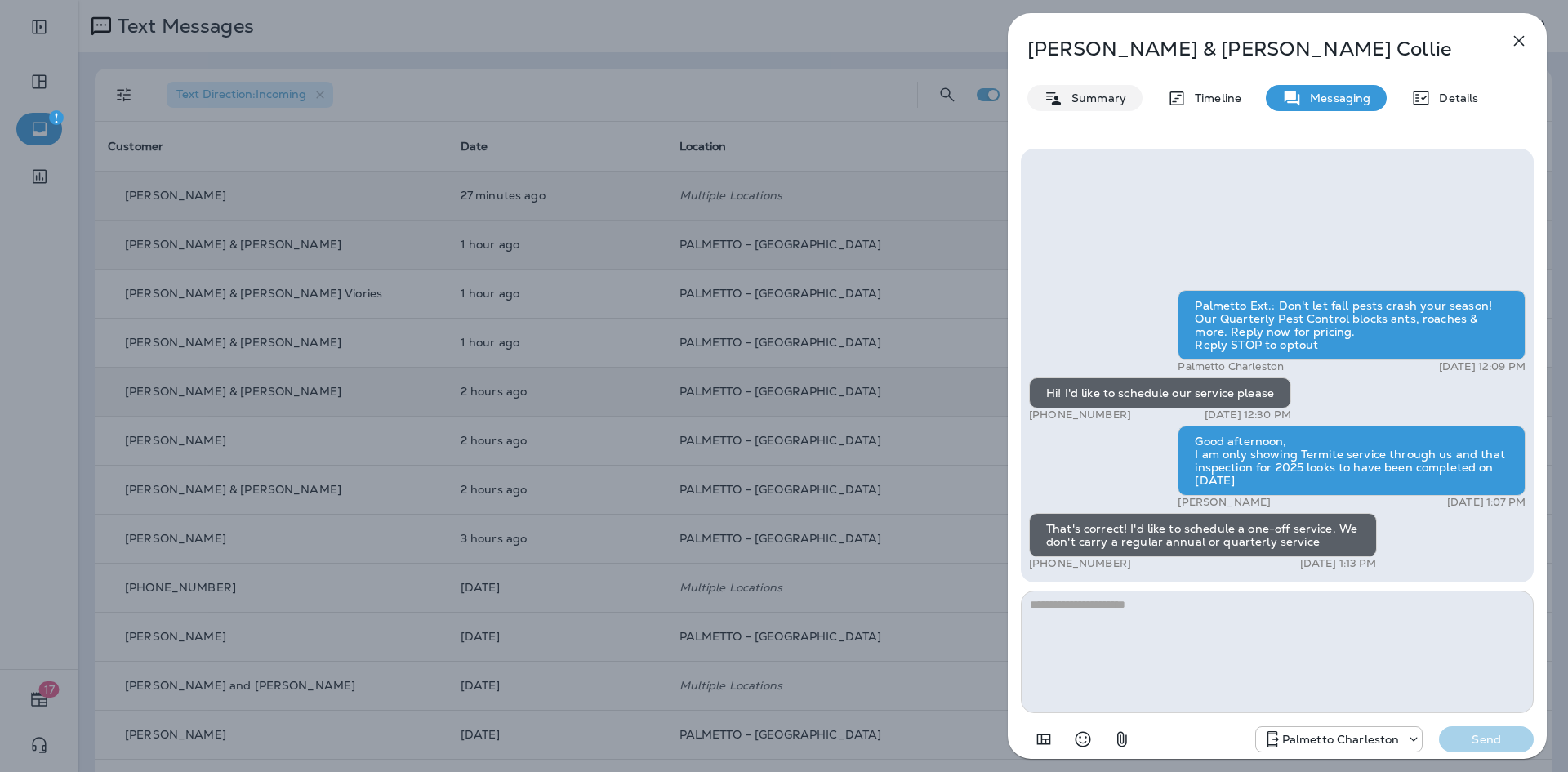
click at [1101, 100] on p "Summary" at bounding box center [1094, 98] width 63 height 13
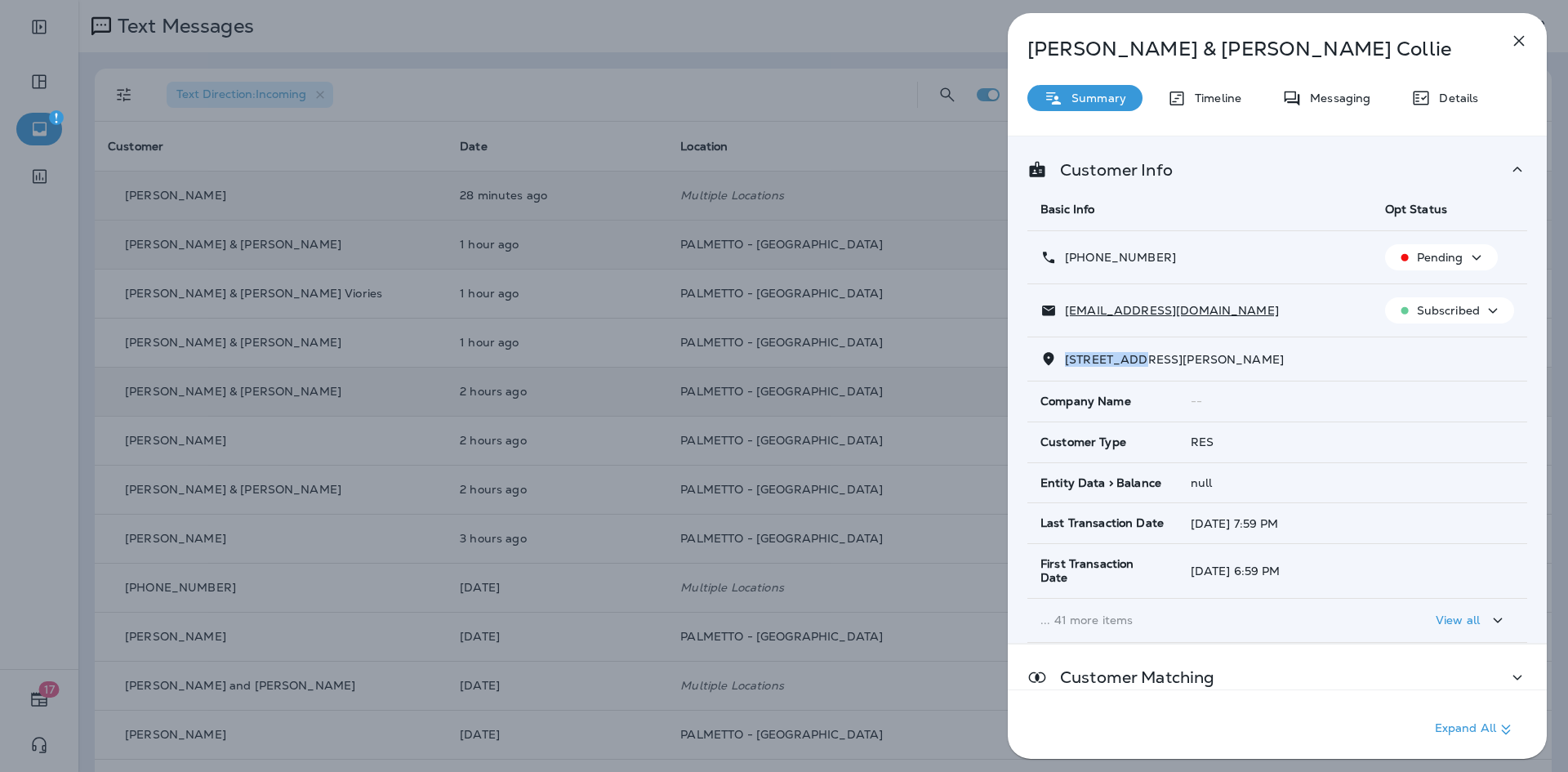
drag, startPoint x: 1135, startPoint y: 362, endPoint x: 1087, endPoint y: 356, distance: 48.4
click at [1064, 366] on div "924 Mccants Dr Mt Pleasant, SC 29464" at bounding box center [1277, 359] width 474 height 17
click at [1521, 43] on icon "button" at bounding box center [1519, 41] width 10 height 10
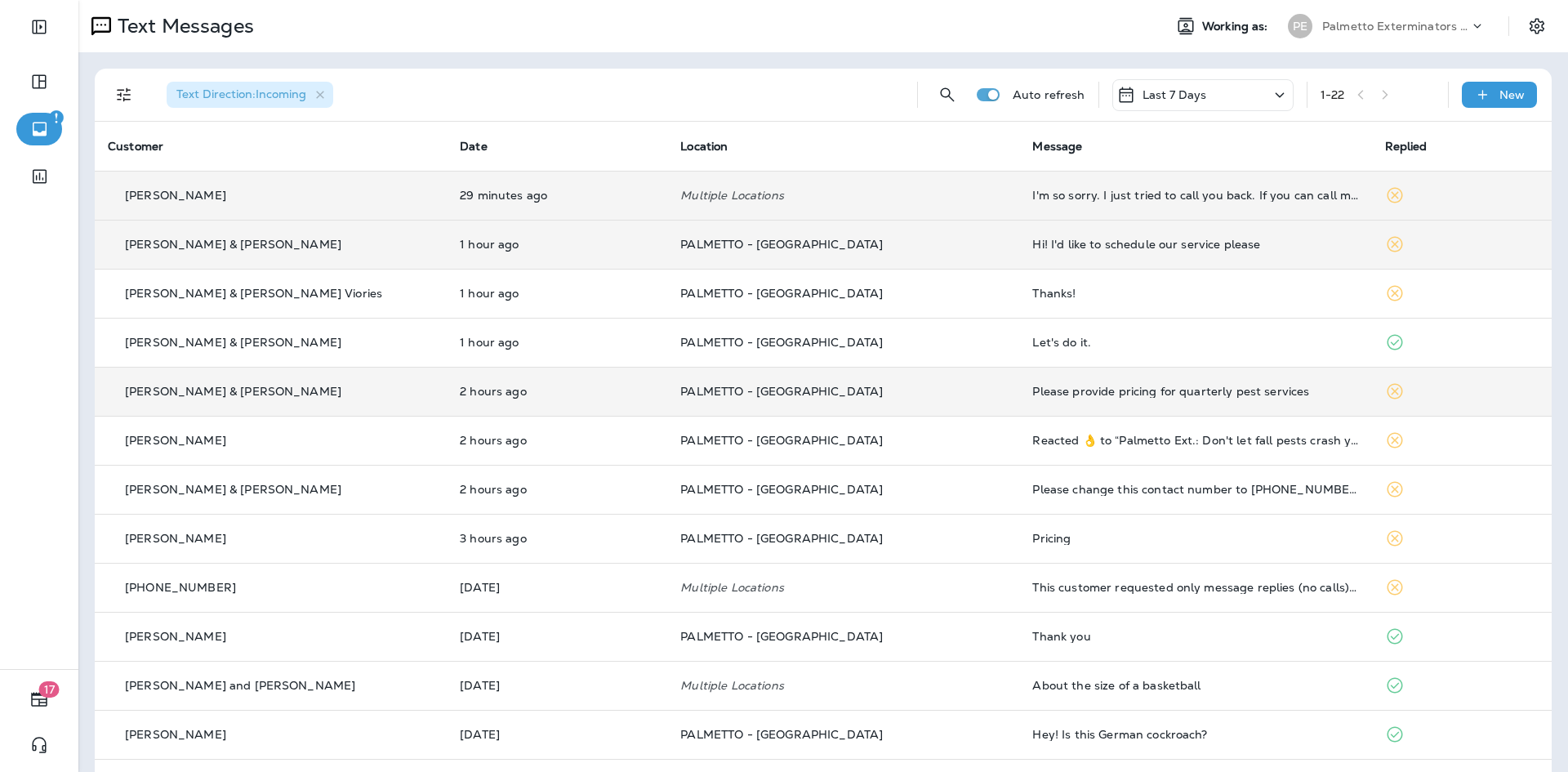
click at [1067, 240] on div "Hi! I'd like to schedule our service please" at bounding box center [1196, 244] width 326 height 13
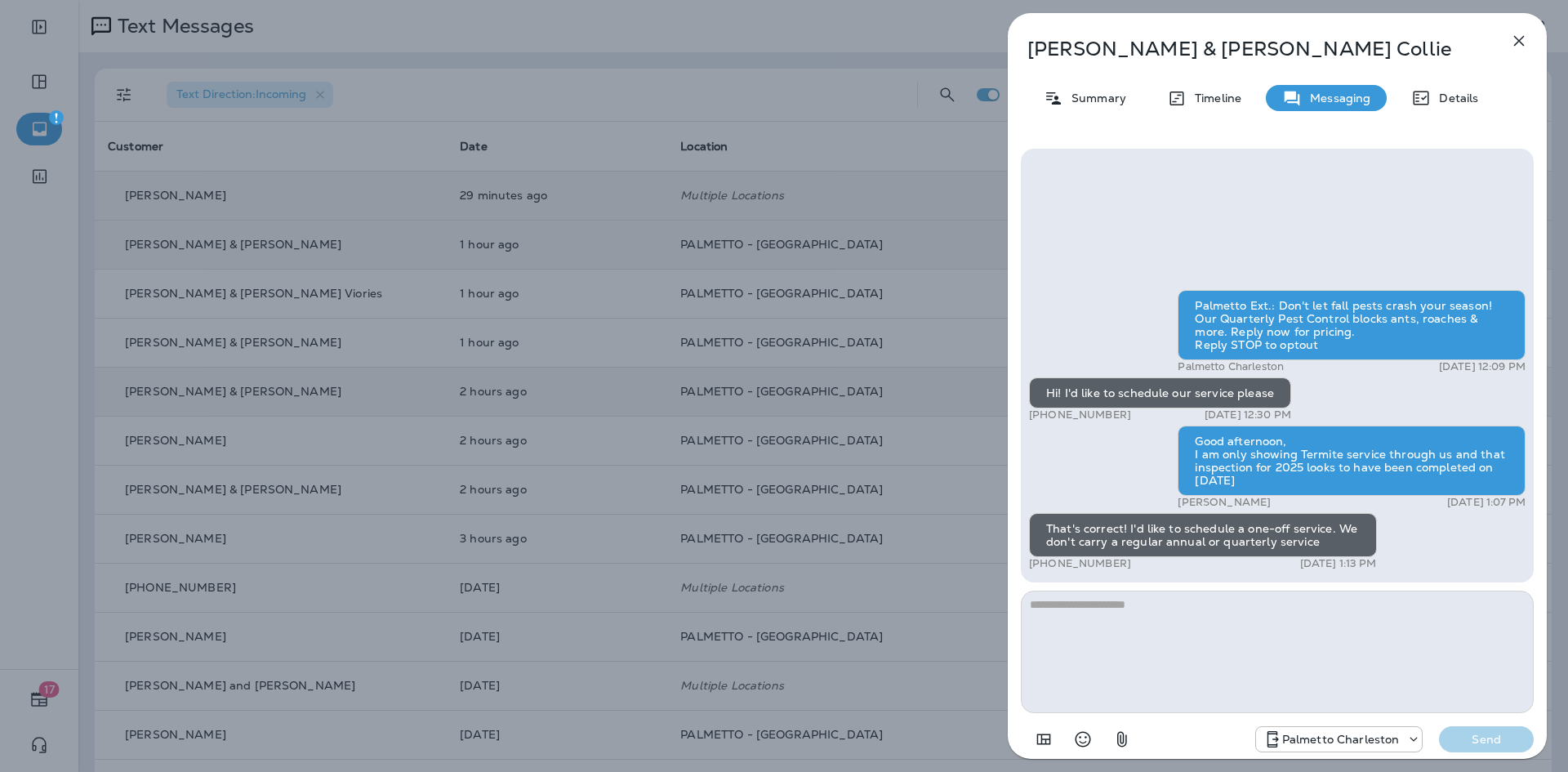
click at [1089, 630] on textarea at bounding box center [1276, 652] width 512 height 123
click at [1286, 602] on textarea "**********" at bounding box center [1276, 652] width 512 height 123
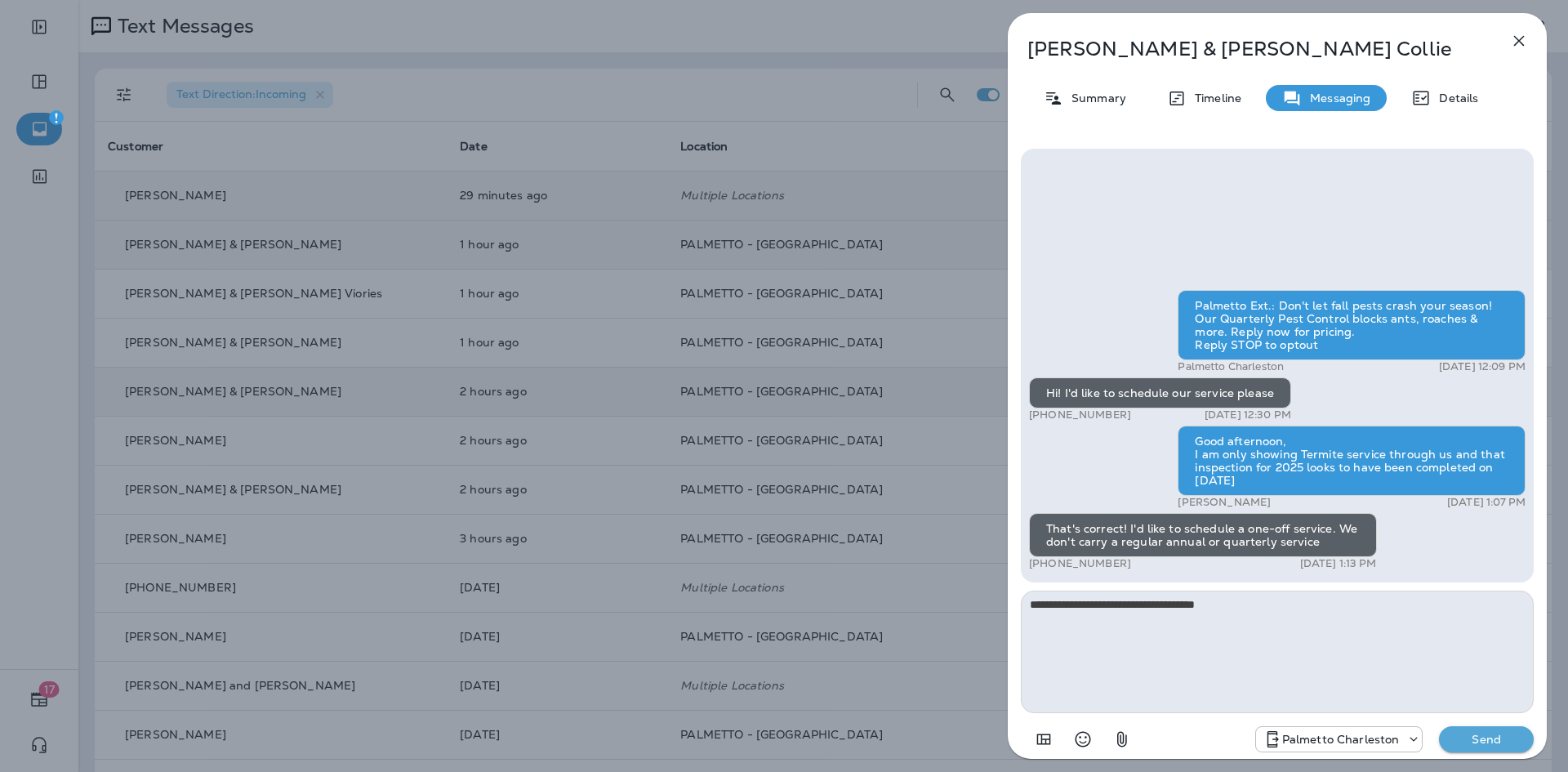
type textarea "**********"
click at [1488, 727] on button "Send" at bounding box center [1486, 739] width 94 height 26
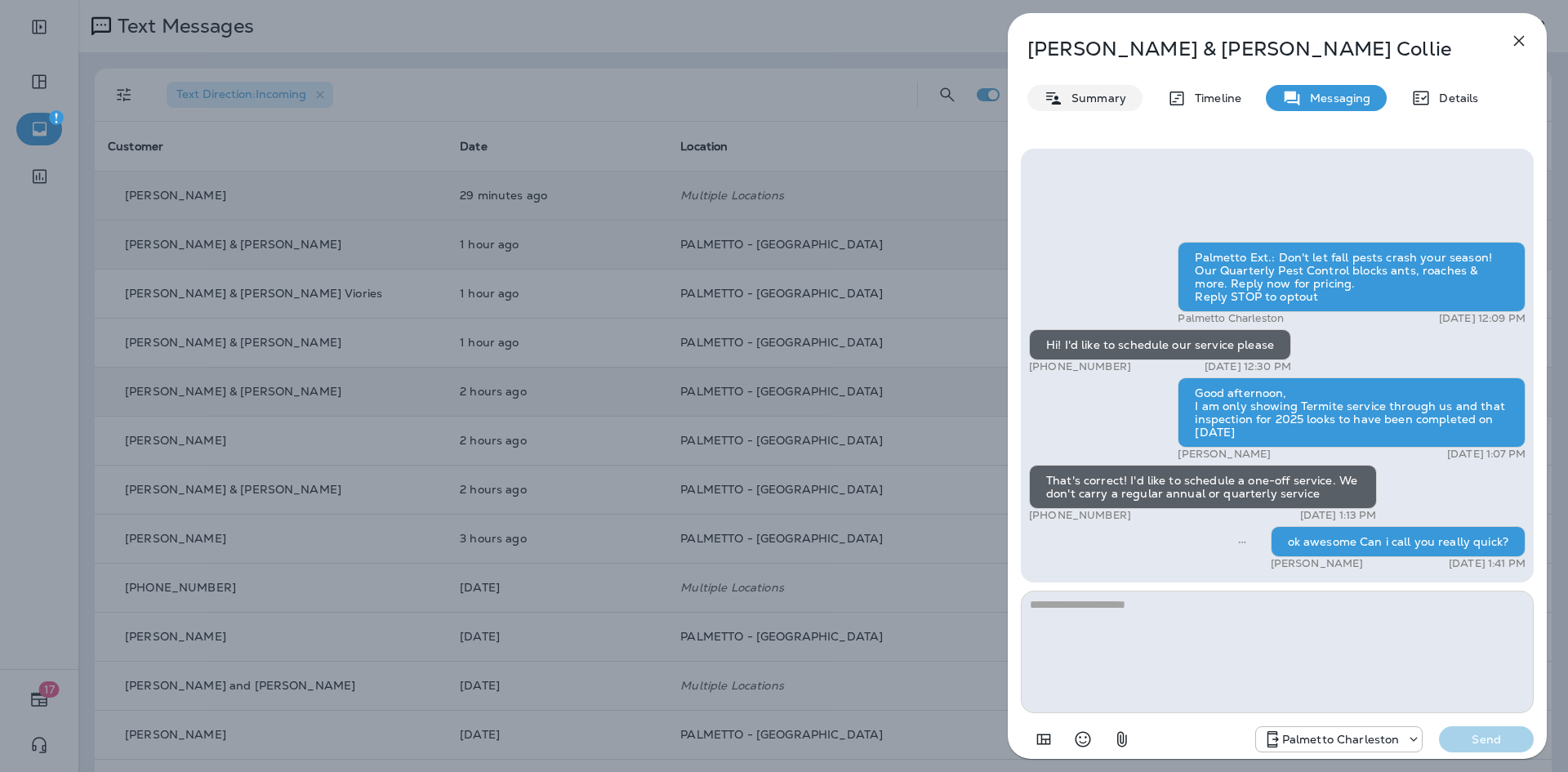
click at [1087, 93] on p "Summary" at bounding box center [1094, 98] width 63 height 13
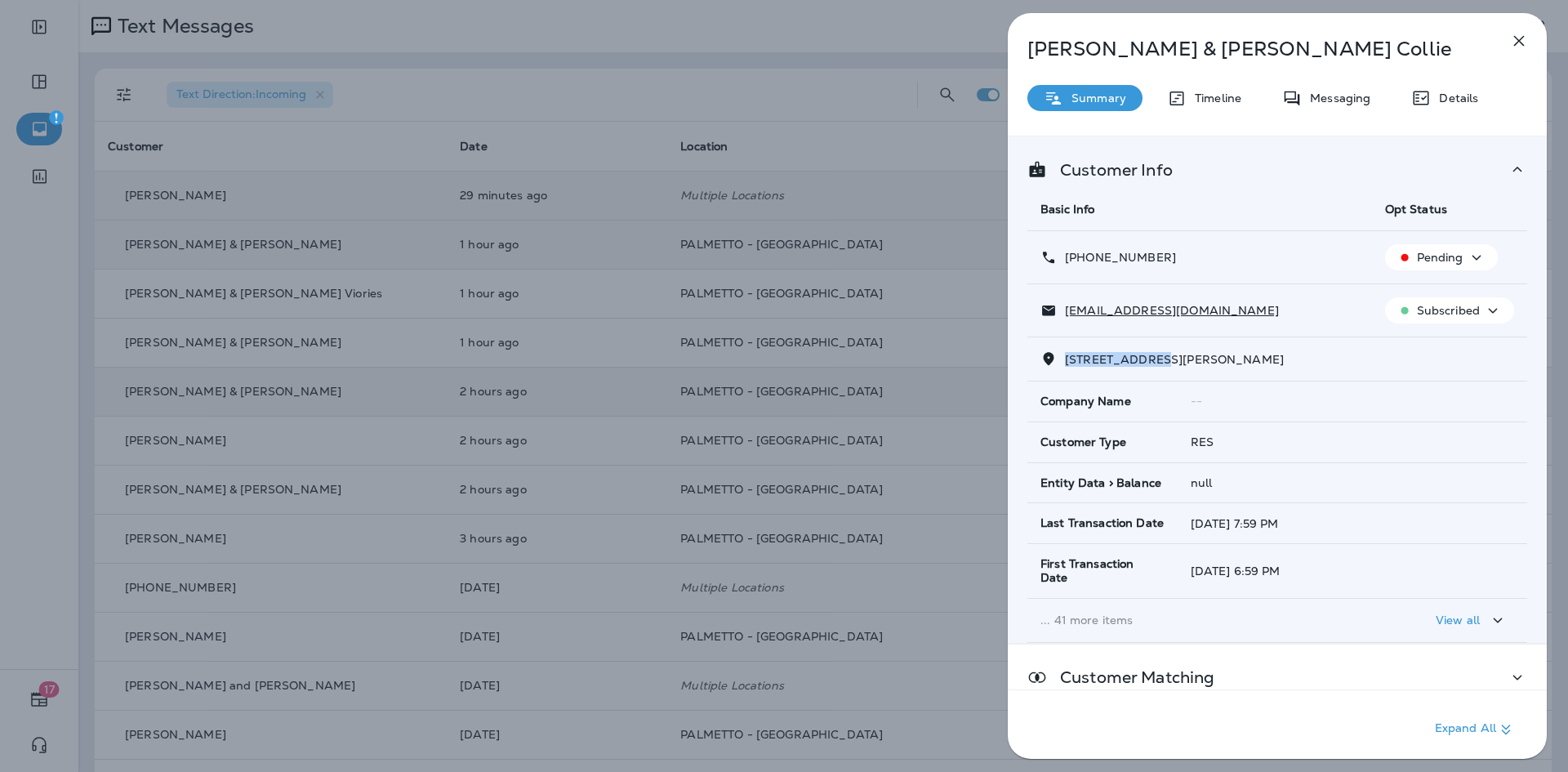
drag, startPoint x: 1144, startPoint y: 357, endPoint x: 1066, endPoint y: 356, distance: 78.0
click at [1066, 356] on span "924 Mccants Dr Mt Pleasant, SC 29464" at bounding box center [1174, 359] width 219 height 15
click at [1514, 39] on icon "button" at bounding box center [1518, 40] width 20 height 20
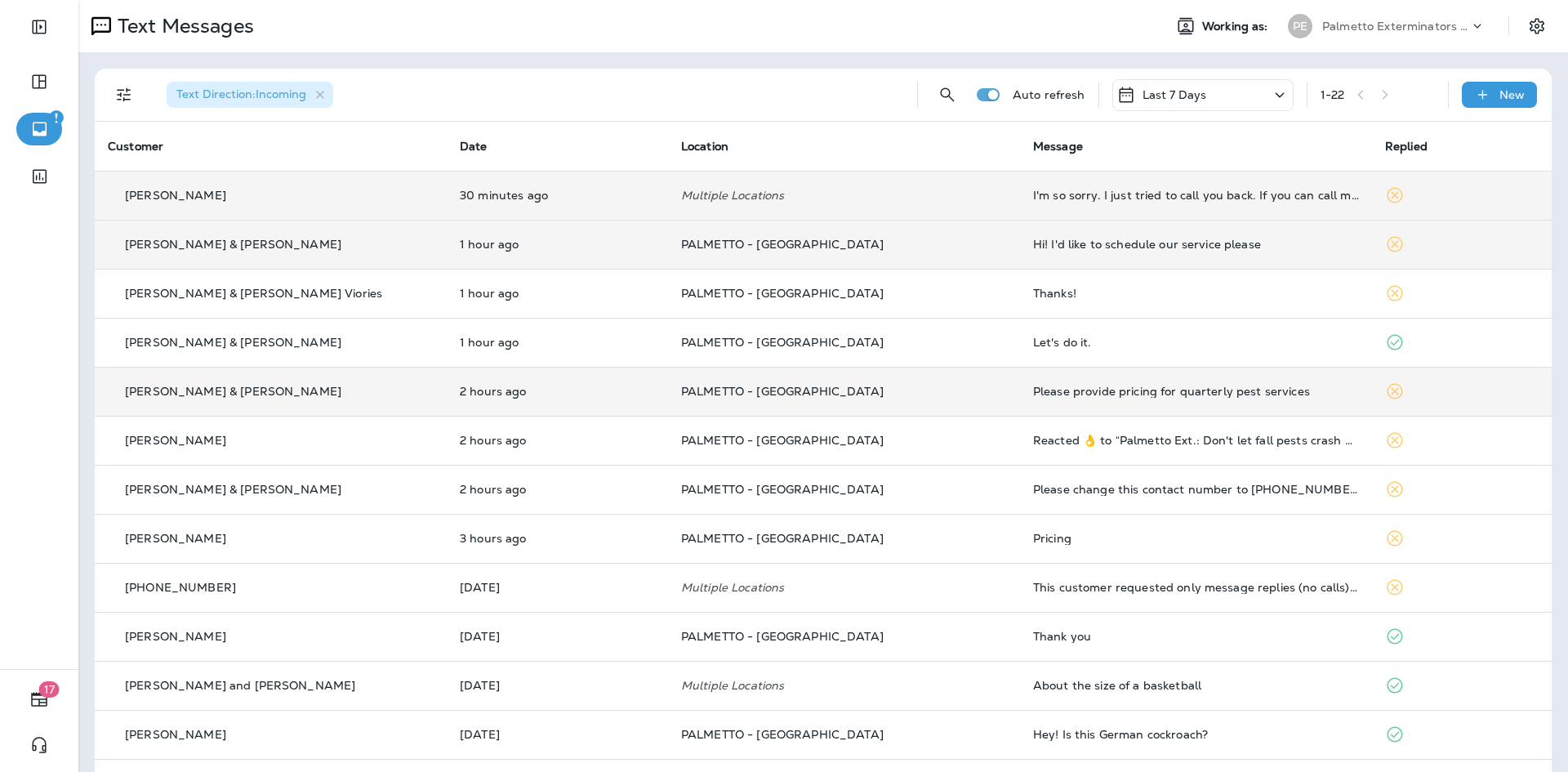
click at [1093, 249] on div "Hi! I'd like to schedule our service please" at bounding box center [1196, 244] width 326 height 13
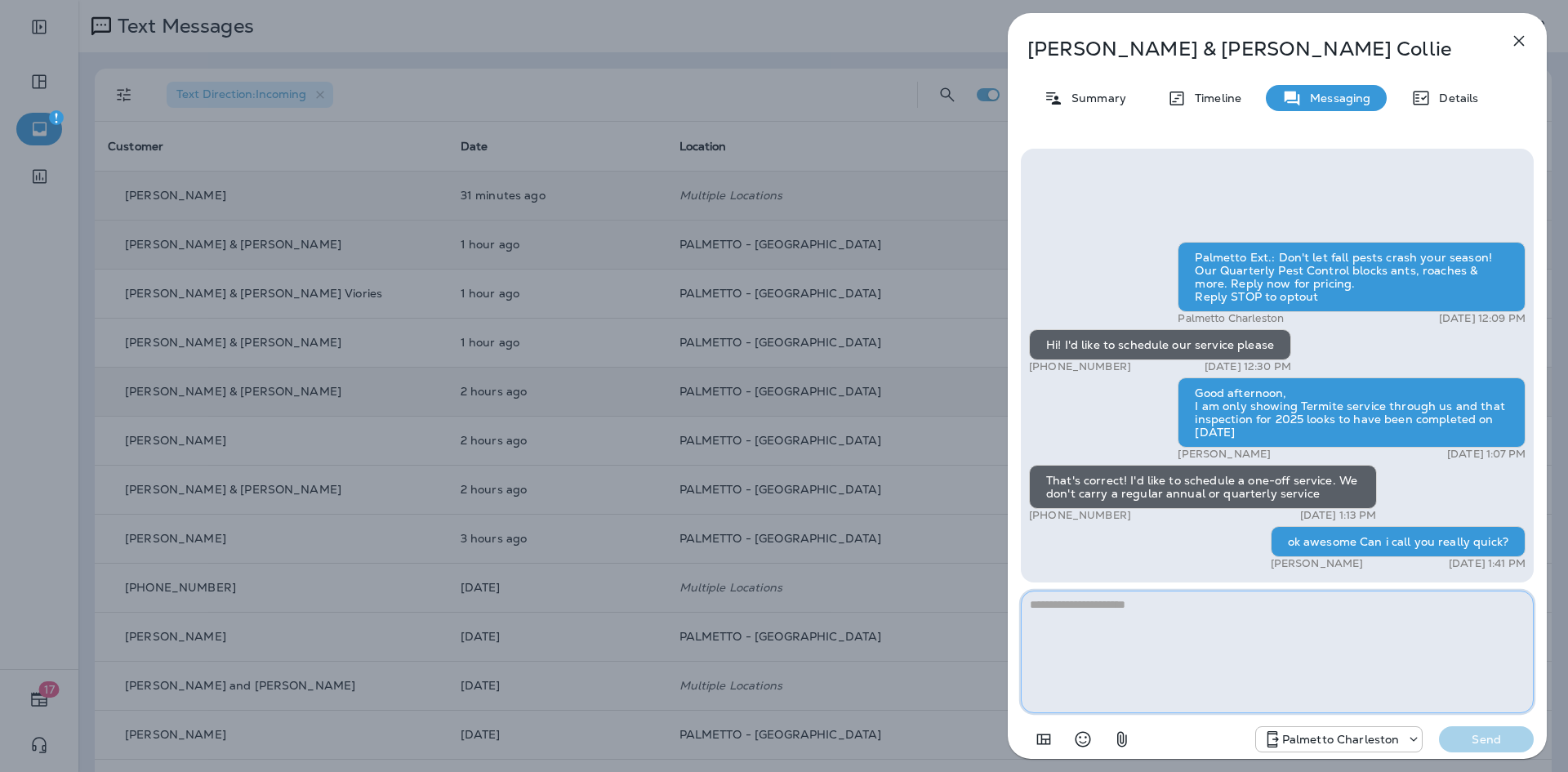
click at [1255, 607] on textarea at bounding box center [1276, 652] width 512 height 123
type textarea "**********"
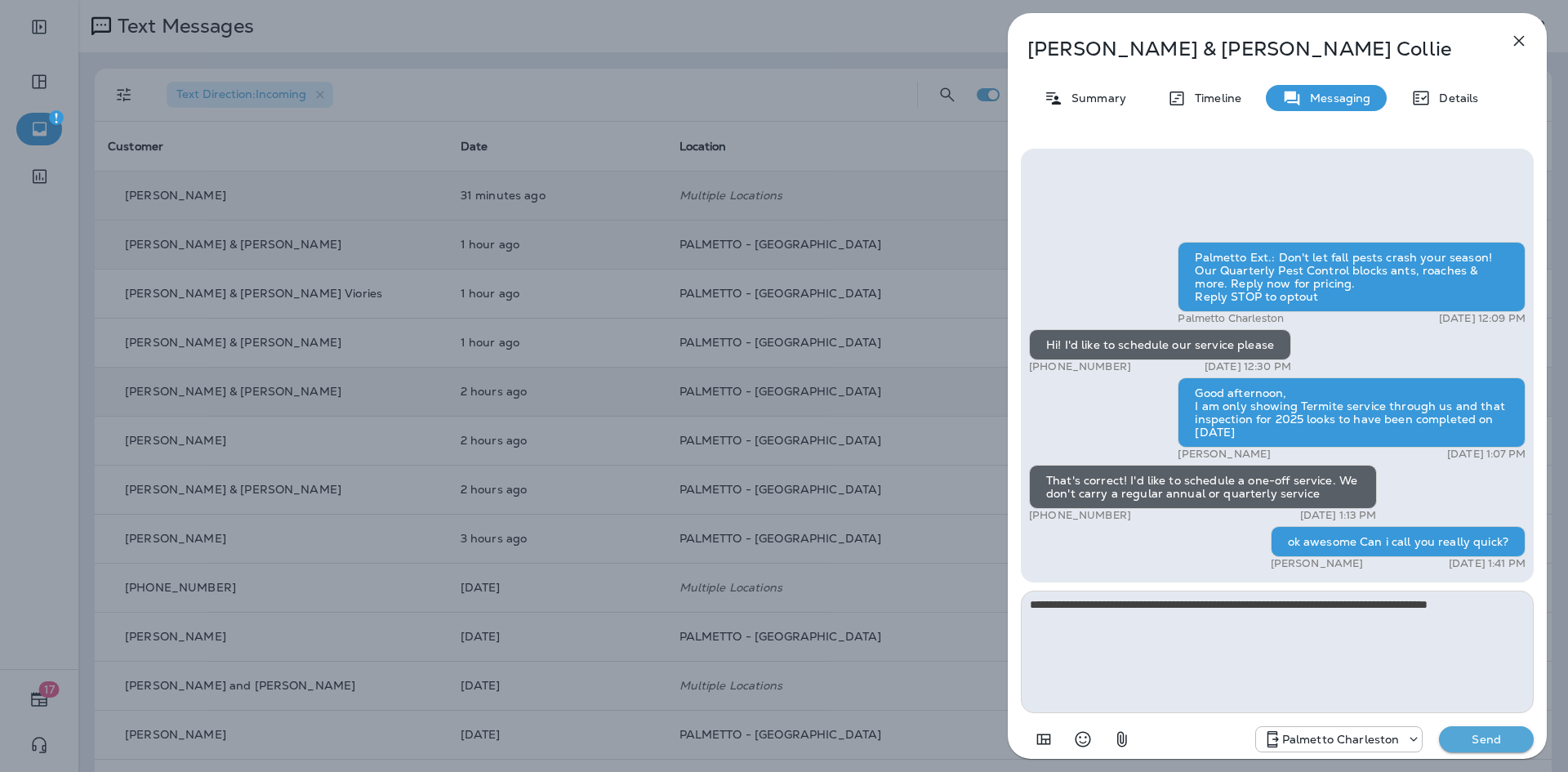
click at [1486, 739] on p "Send" at bounding box center [1486, 739] width 69 height 15
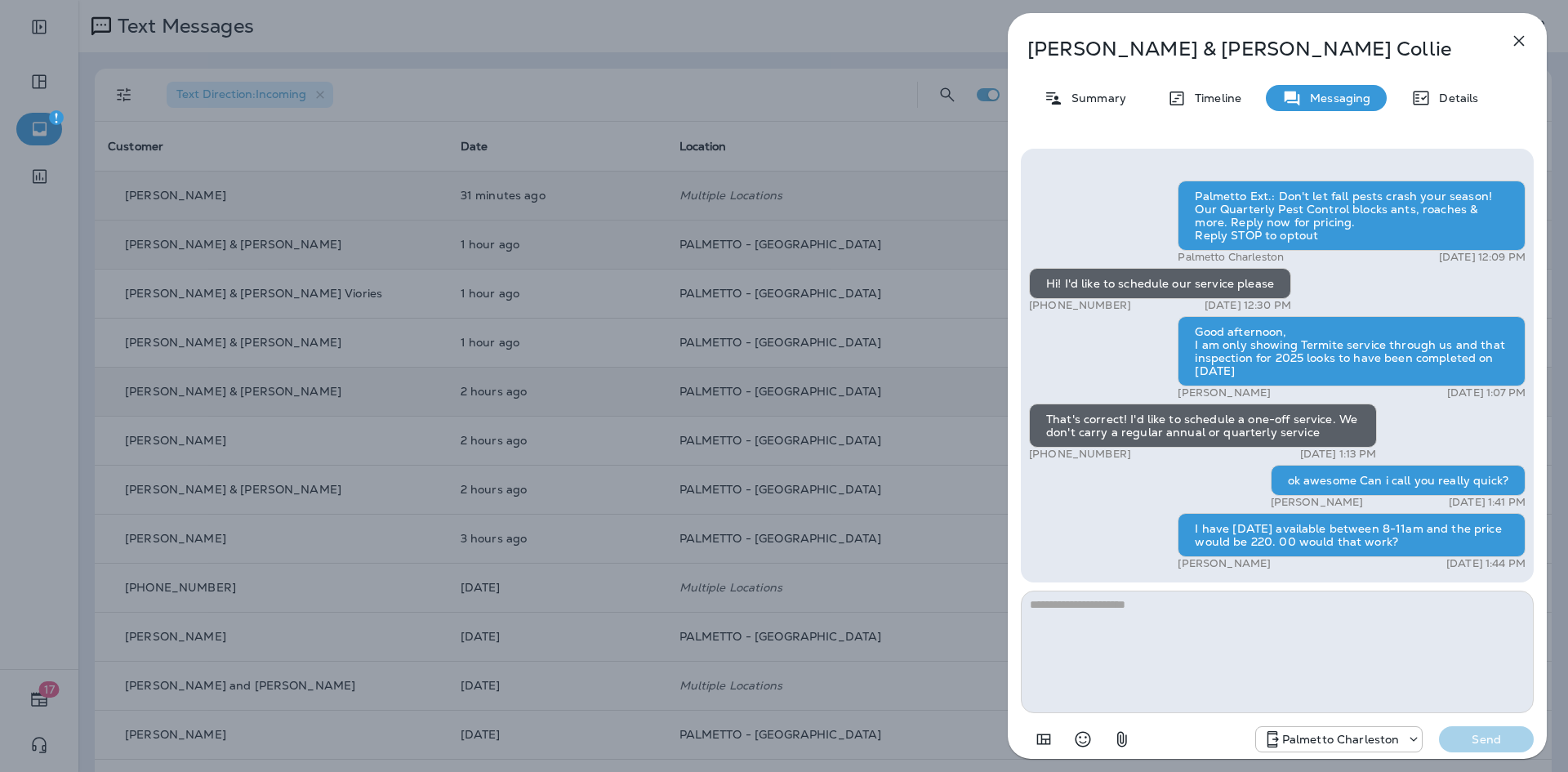
click at [1523, 45] on icon "button" at bounding box center [1519, 41] width 10 height 10
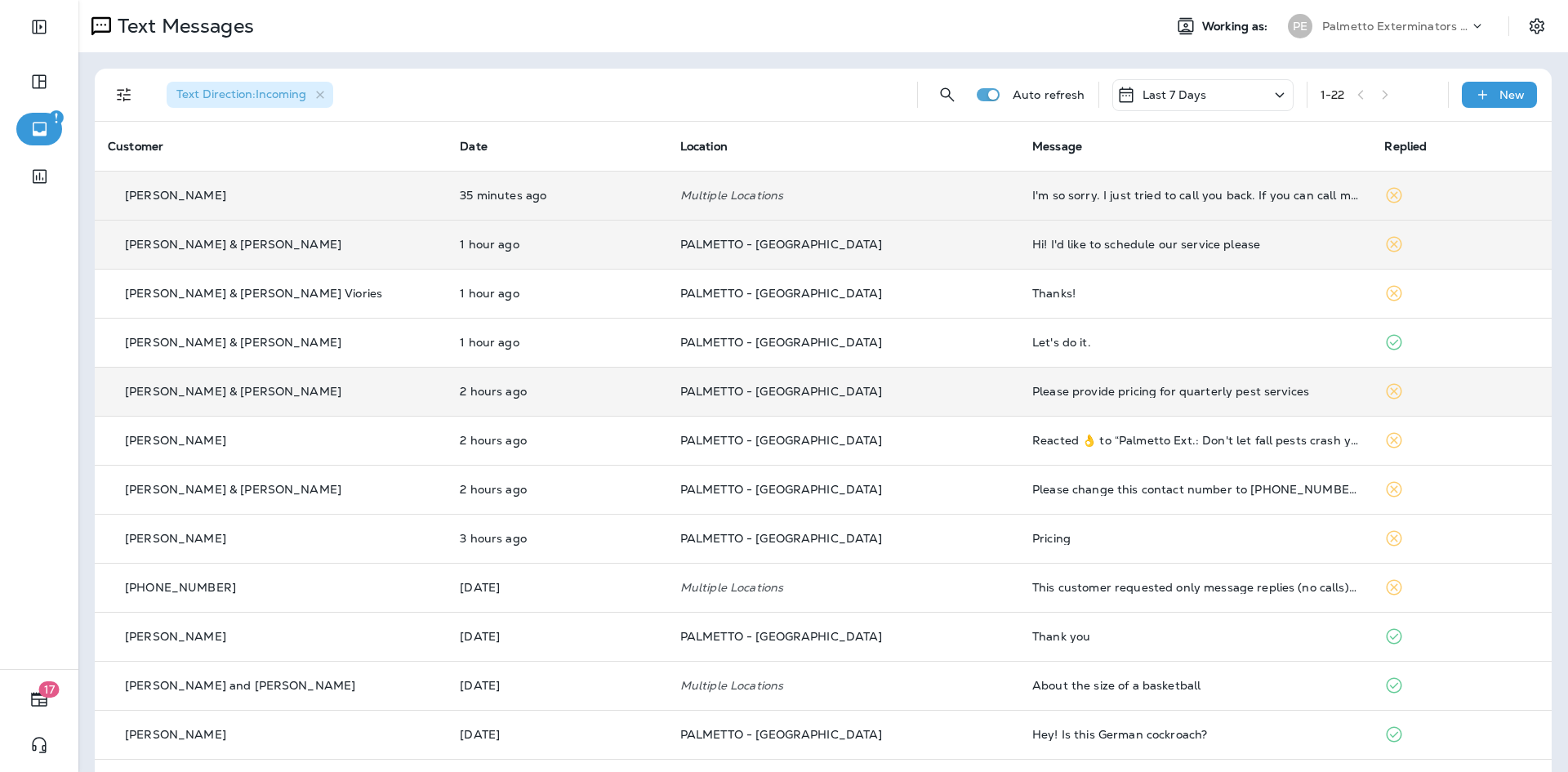
click at [1067, 250] on div "Hi! I'd like to schedule our service please" at bounding box center [1196, 244] width 326 height 13
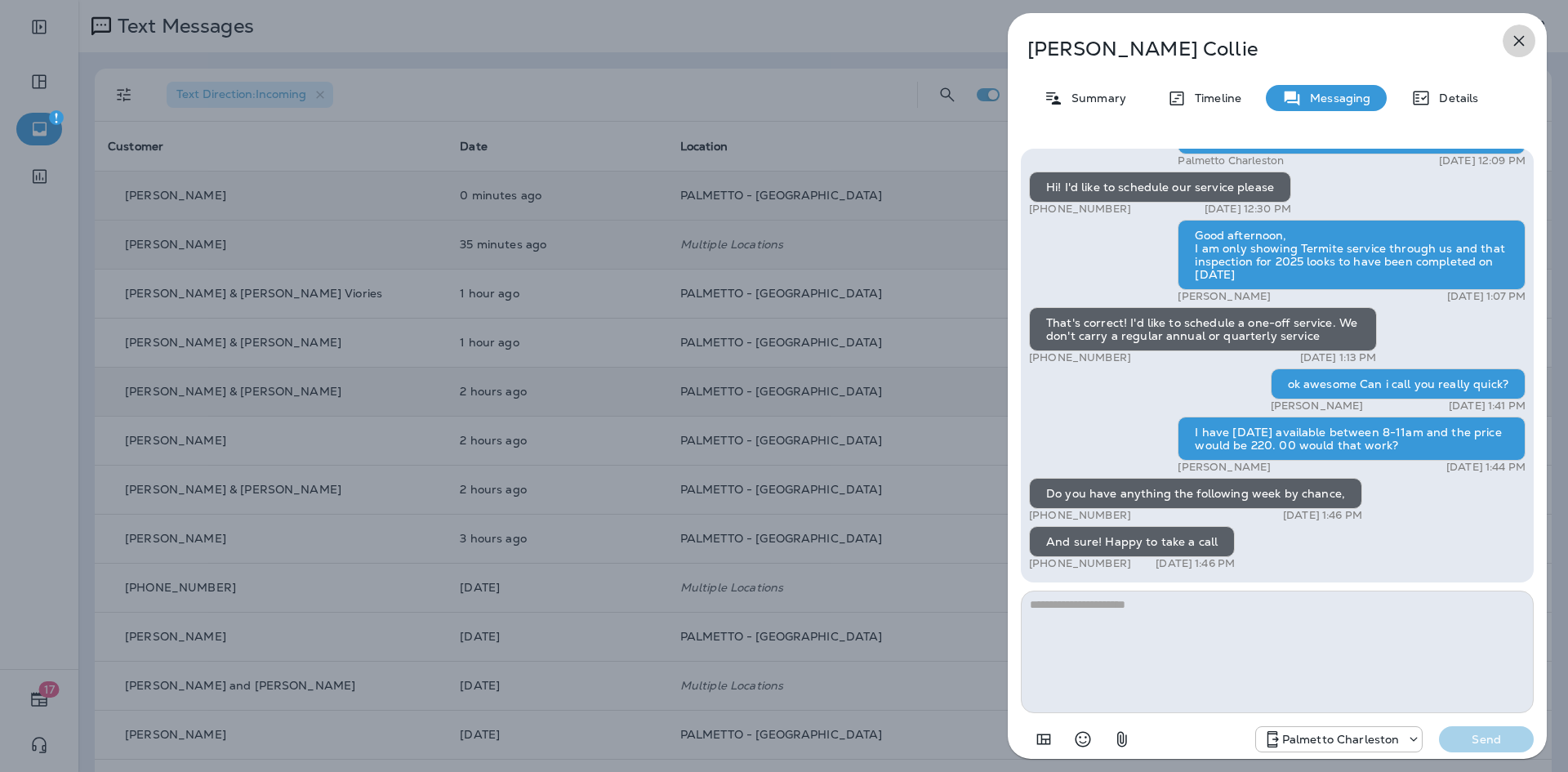
click at [1517, 46] on icon "button" at bounding box center [1518, 40] width 20 height 20
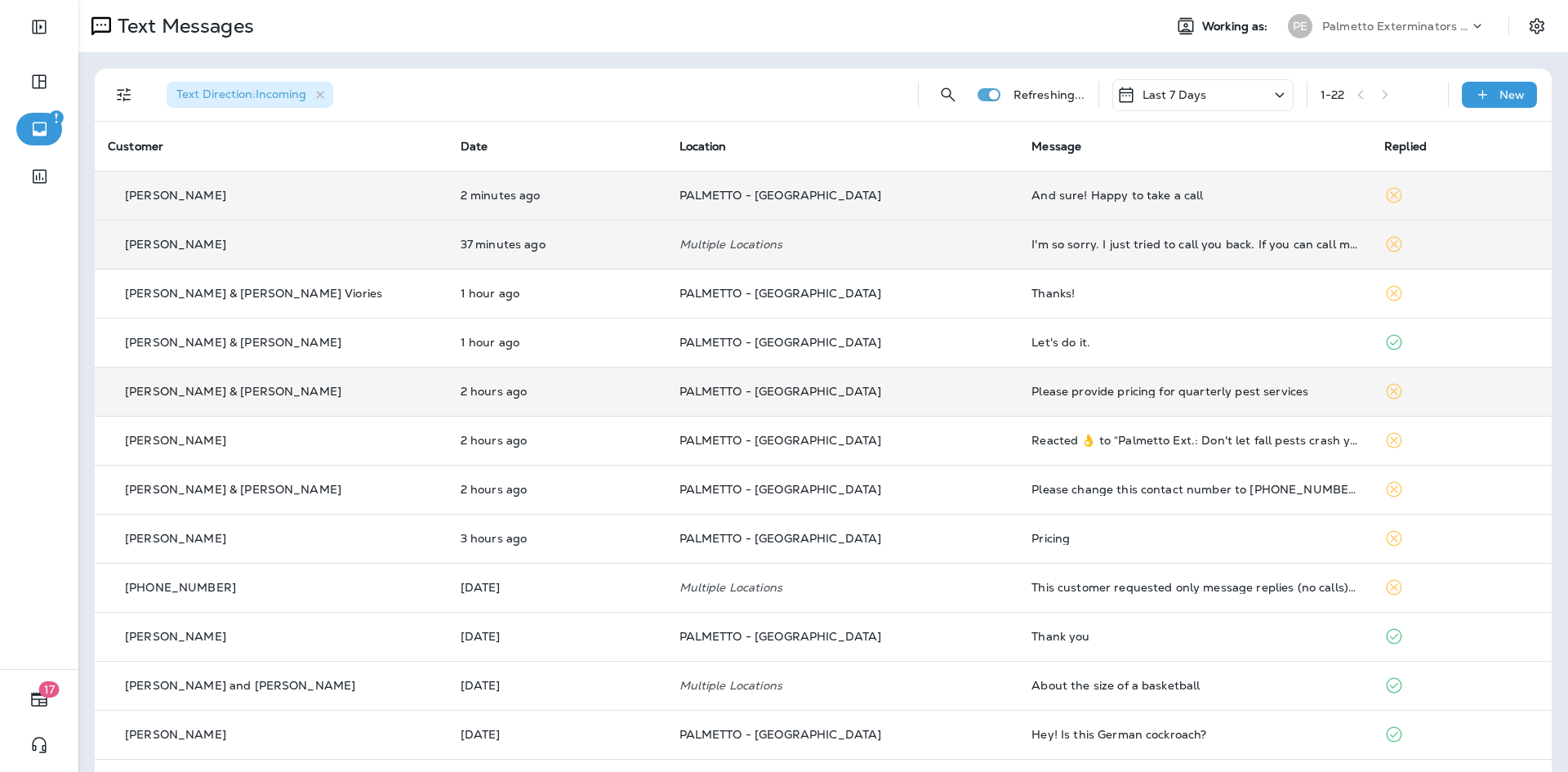
click at [1079, 190] on div "And sure! Happy to take a call" at bounding box center [1195, 195] width 327 height 13
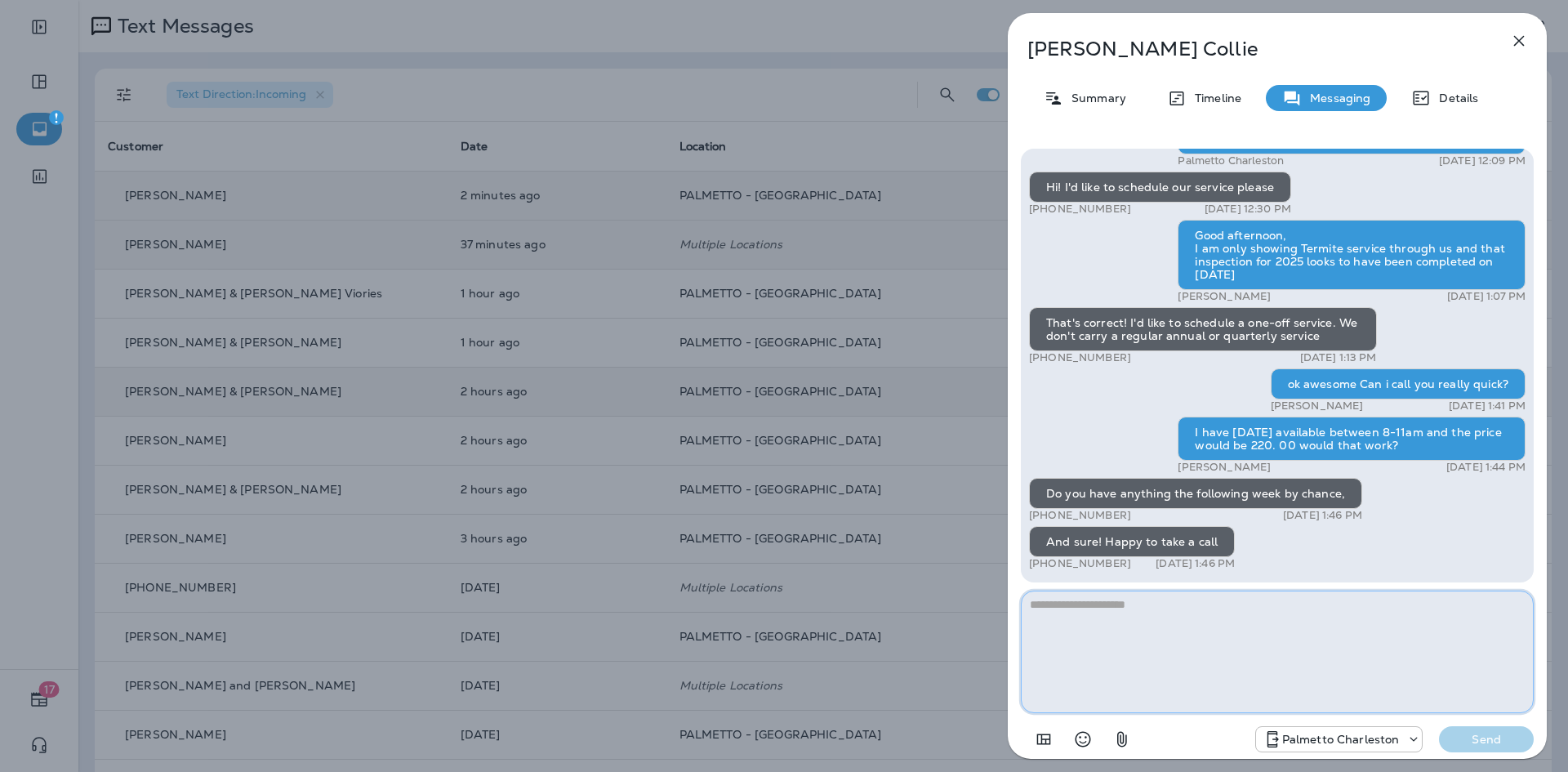
click at [1145, 630] on textarea at bounding box center [1276, 652] width 512 height 123
click at [1147, 626] on textarea at bounding box center [1276, 652] width 512 height 123
click at [1244, 685] on textarea at bounding box center [1276, 652] width 512 height 123
type textarea "**********"
click at [1470, 732] on p "Send" at bounding box center [1486, 739] width 69 height 15
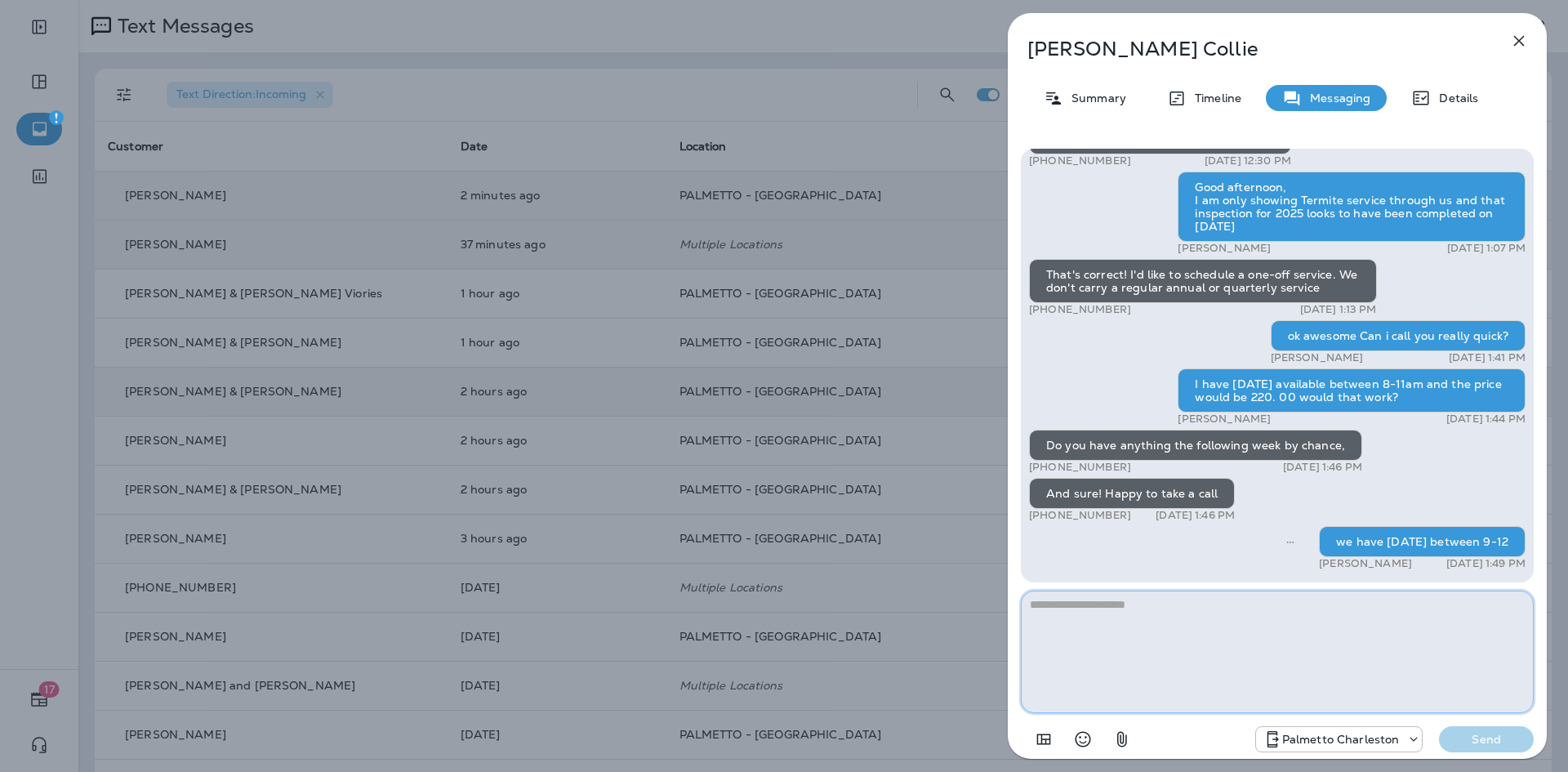
click at [1275, 647] on textarea at bounding box center [1276, 652] width 512 height 123
type textarea "**********"
click at [1492, 748] on button "Send" at bounding box center [1486, 739] width 94 height 26
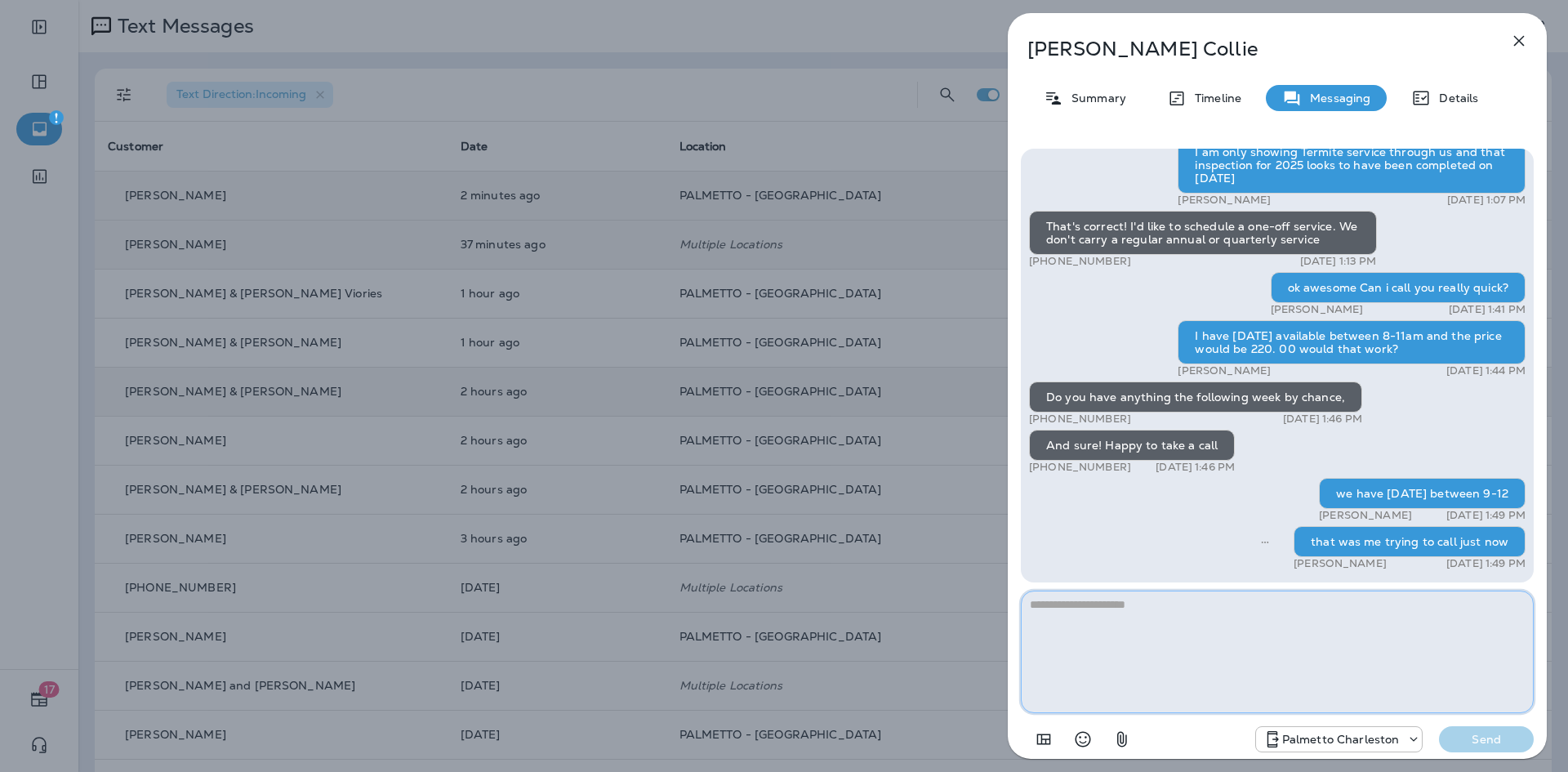
click at [1371, 647] on textarea at bounding box center [1276, 652] width 512 height 123
click at [1522, 38] on icon "button" at bounding box center [1519, 41] width 10 height 10
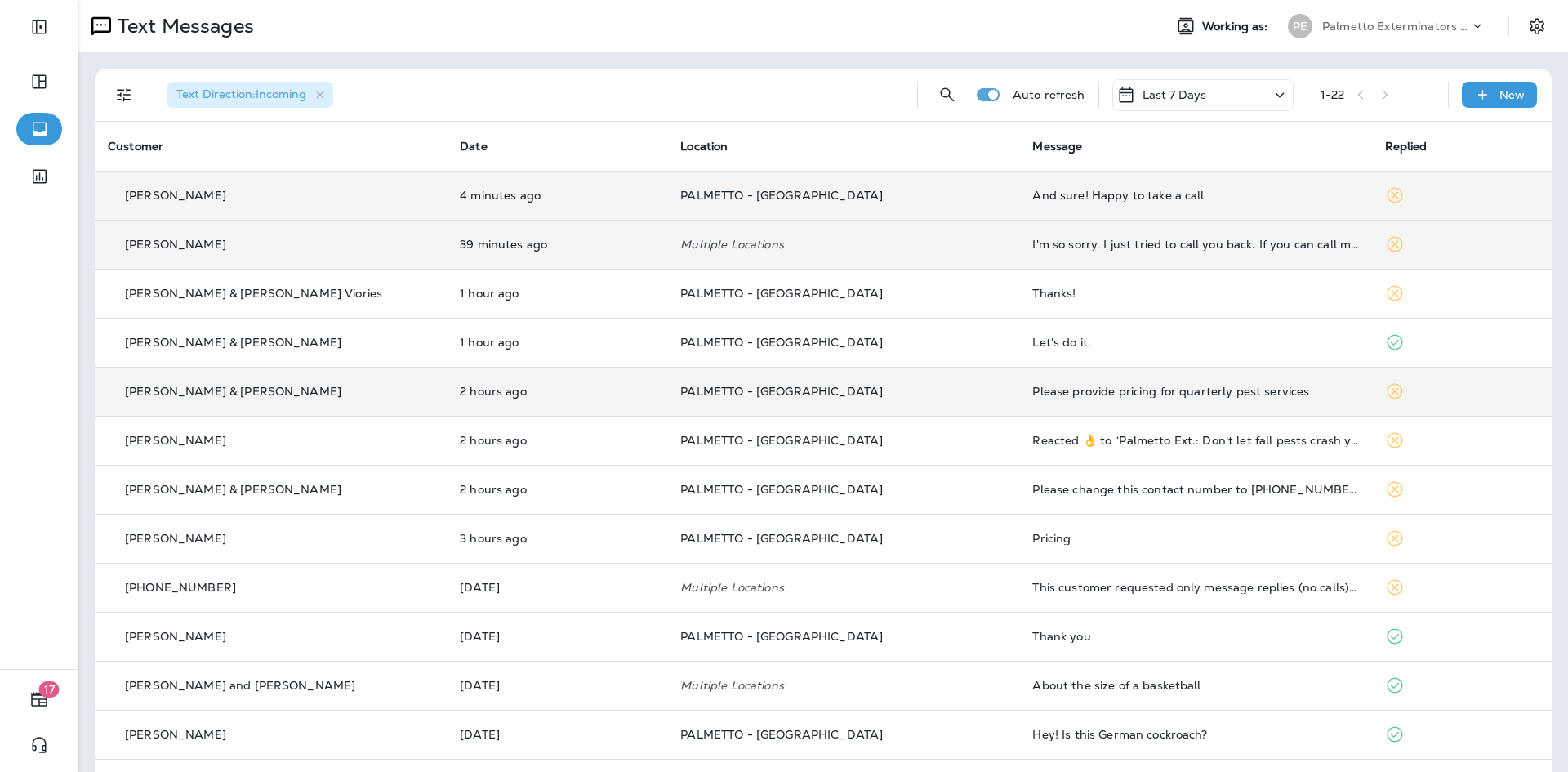
click at [1032, 191] on div "And sure! Happy to take a call" at bounding box center [1196, 195] width 326 height 13
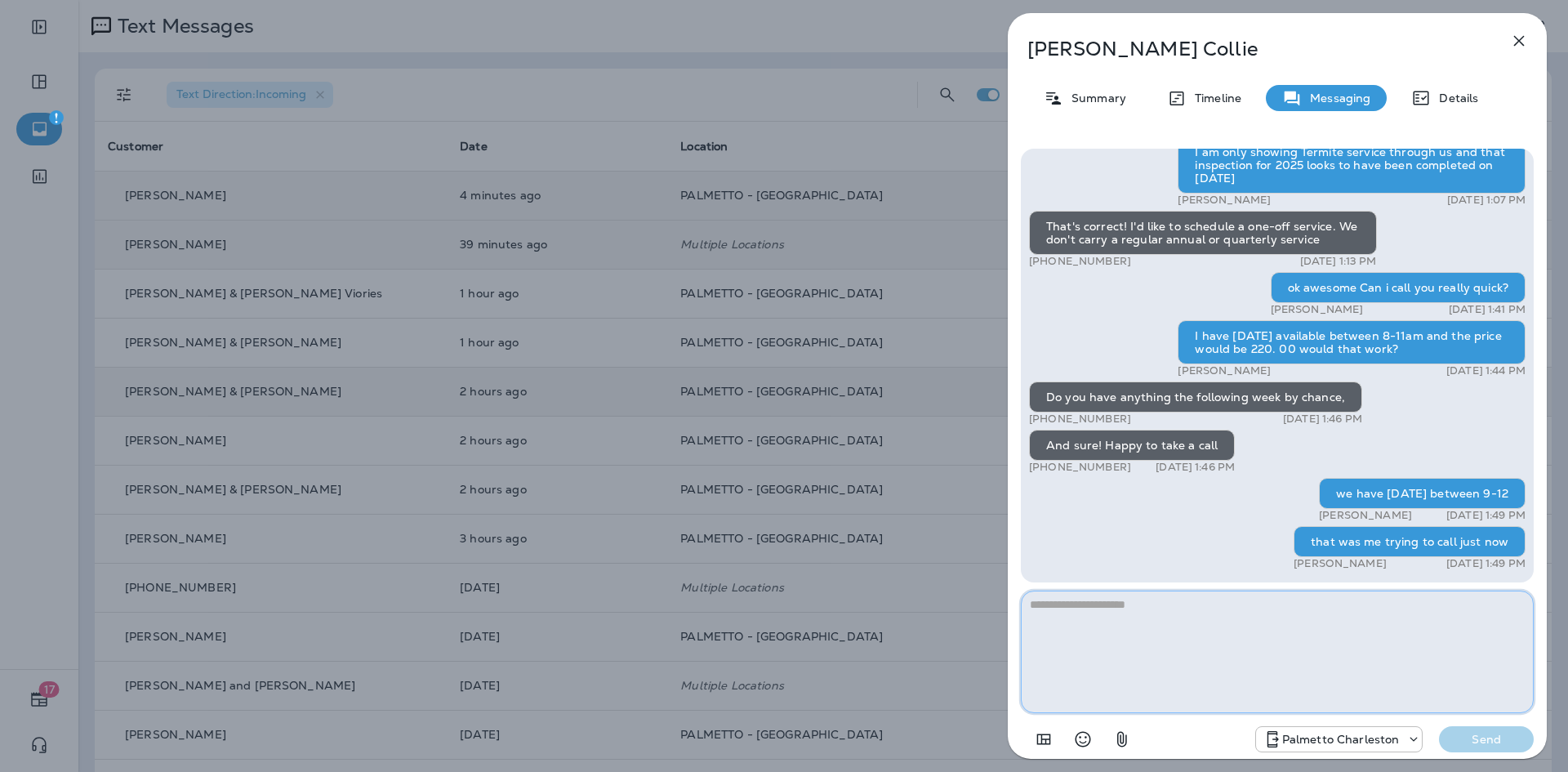
drag, startPoint x: 1296, startPoint y: 621, endPoint x: 1319, endPoint y: 605, distance: 28.0
click at [1298, 620] on textarea at bounding box center [1276, 652] width 512 height 123
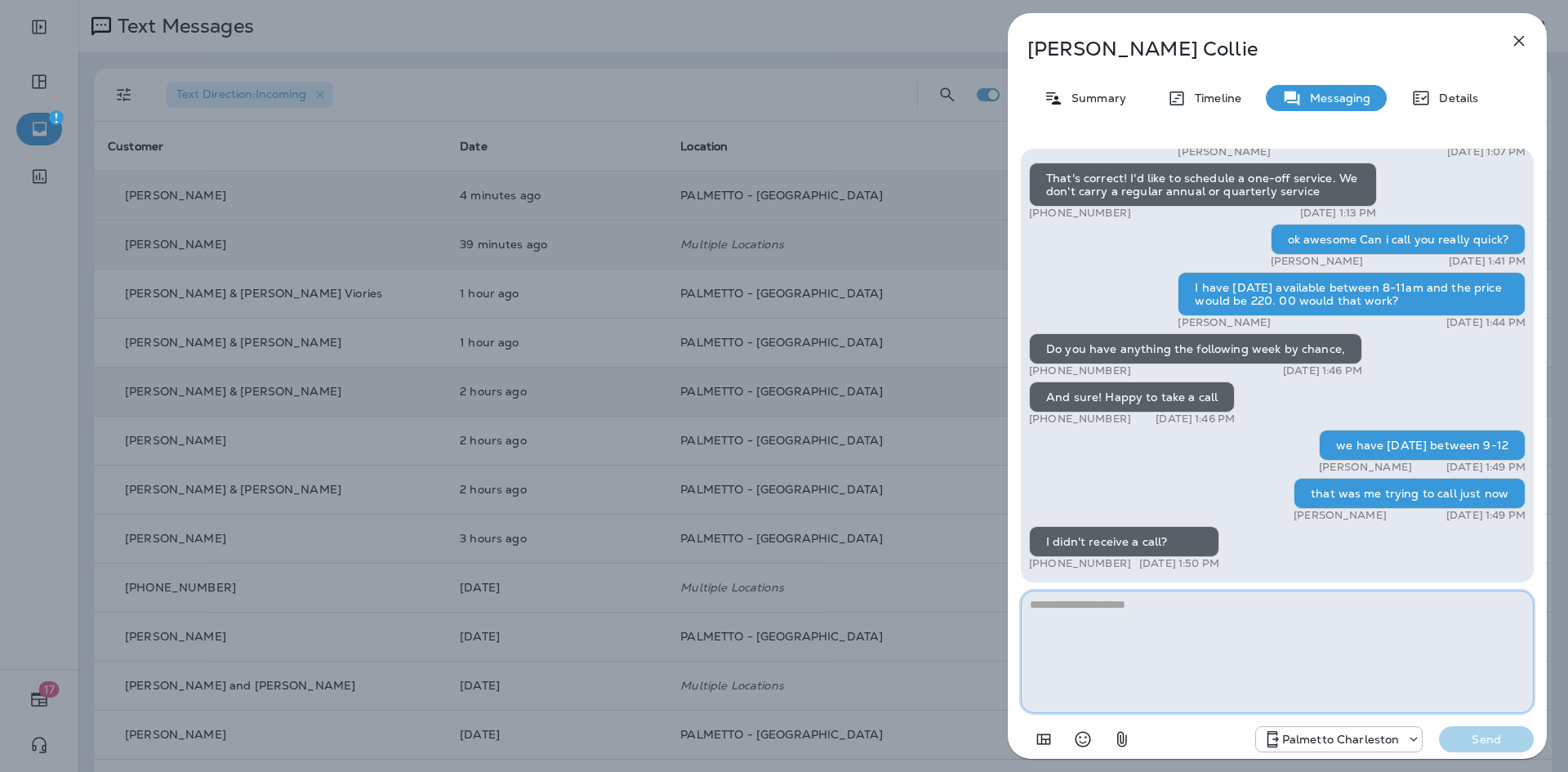
click at [1234, 617] on textarea at bounding box center [1276, 652] width 512 height 123
click at [1334, 660] on textarea at bounding box center [1276, 652] width 512 height 123
click at [1303, 630] on textarea at bounding box center [1276, 652] width 512 height 123
click at [1093, 632] on textarea at bounding box center [1276, 652] width 512 height 123
click at [1107, 628] on textarea at bounding box center [1276, 652] width 512 height 123
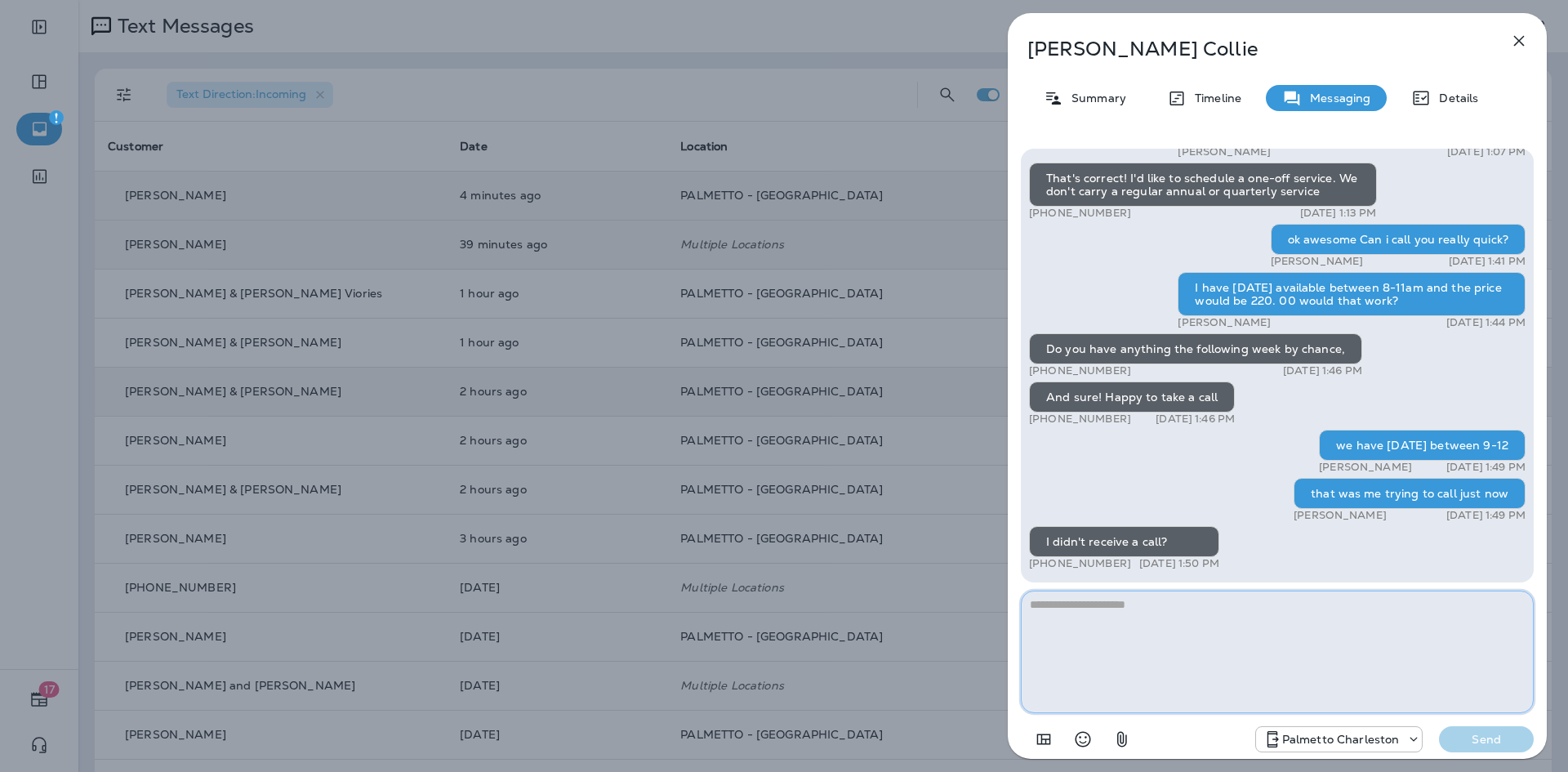
click at [1107, 628] on textarea at bounding box center [1276, 652] width 512 height 123
click at [1111, 623] on textarea at bounding box center [1276, 652] width 512 height 123
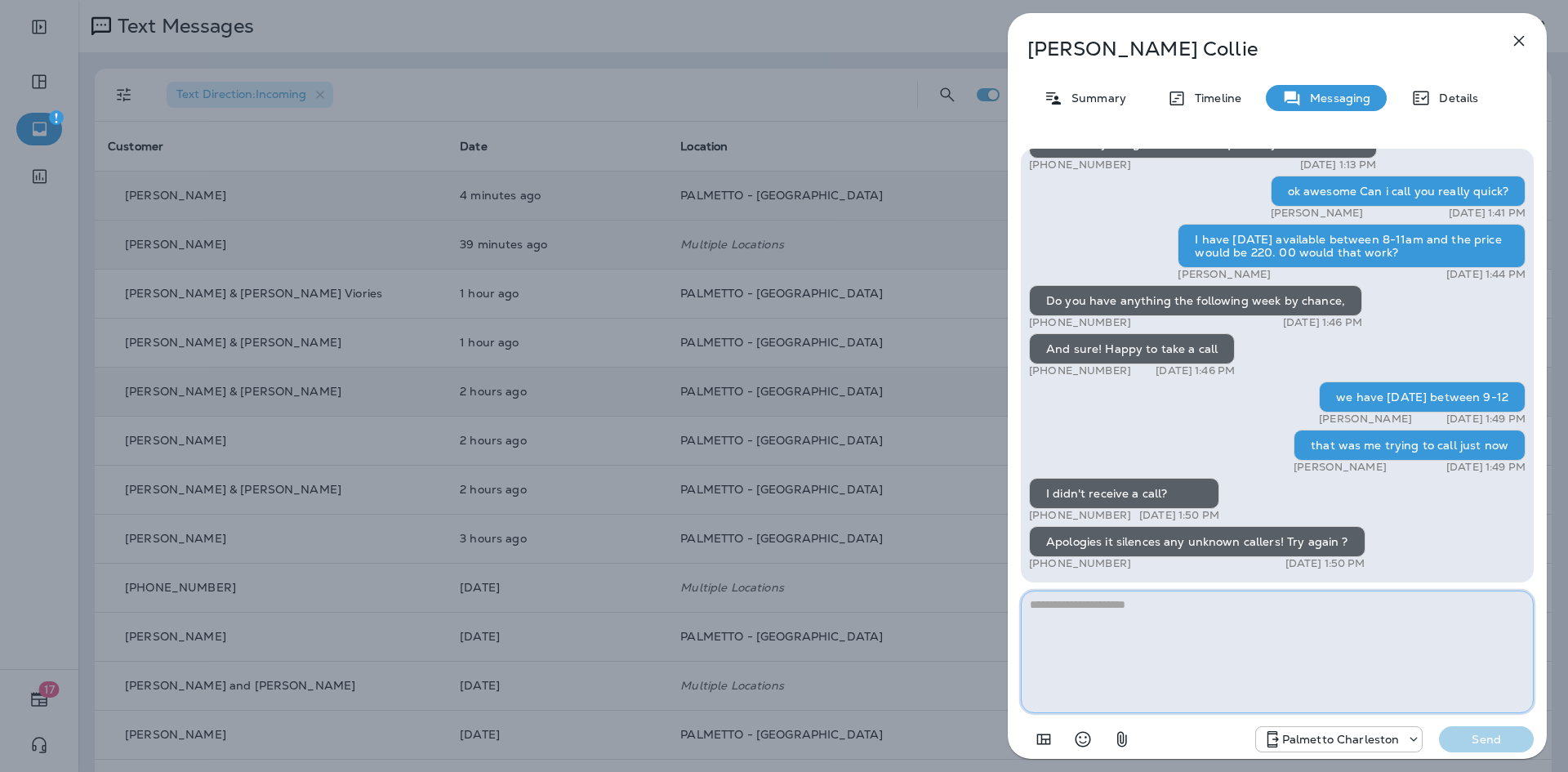
click at [1178, 614] on textarea at bounding box center [1276, 652] width 512 height 123
type textarea "**********"
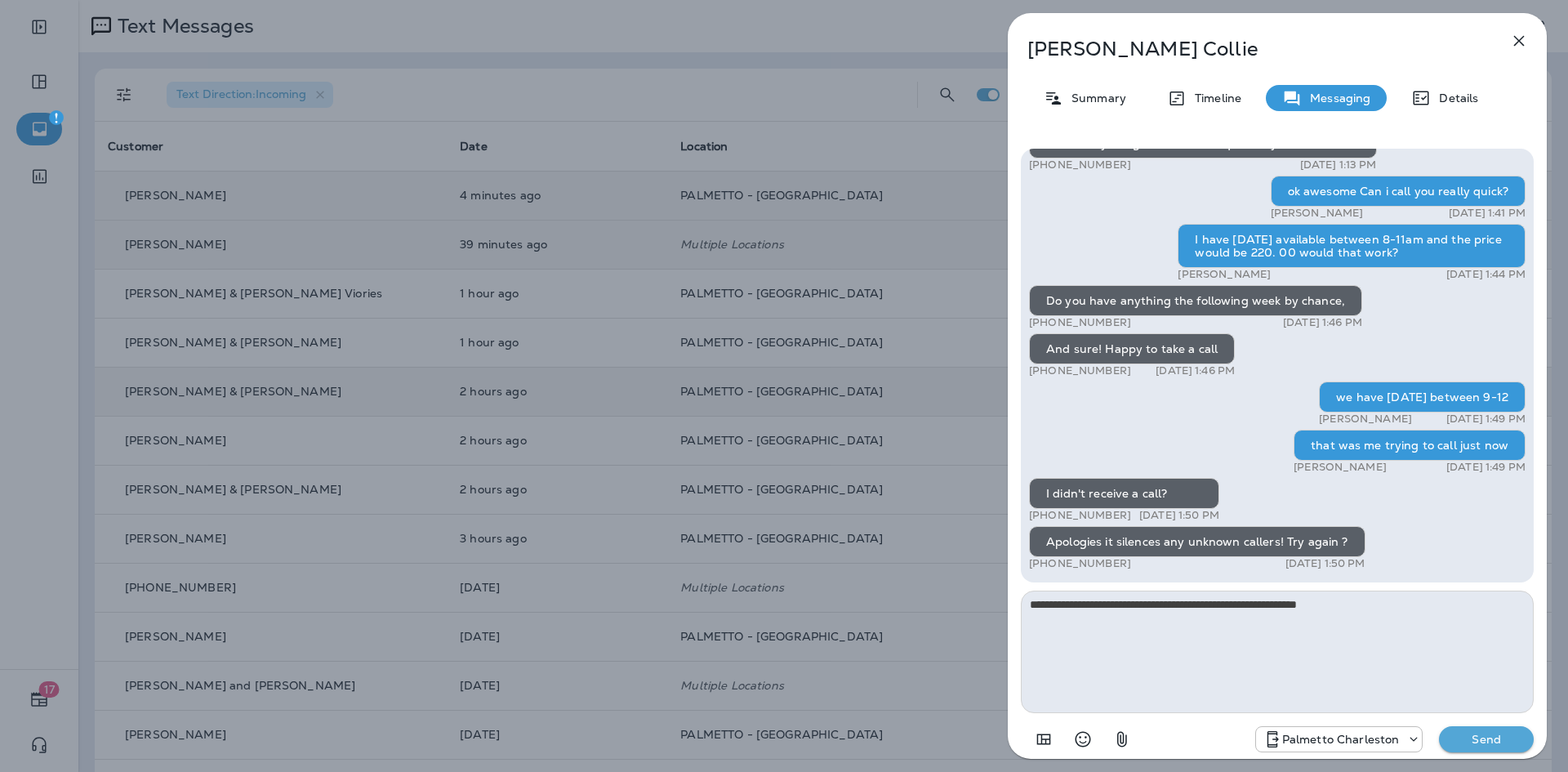
click at [1482, 729] on button "Send" at bounding box center [1486, 739] width 94 height 26
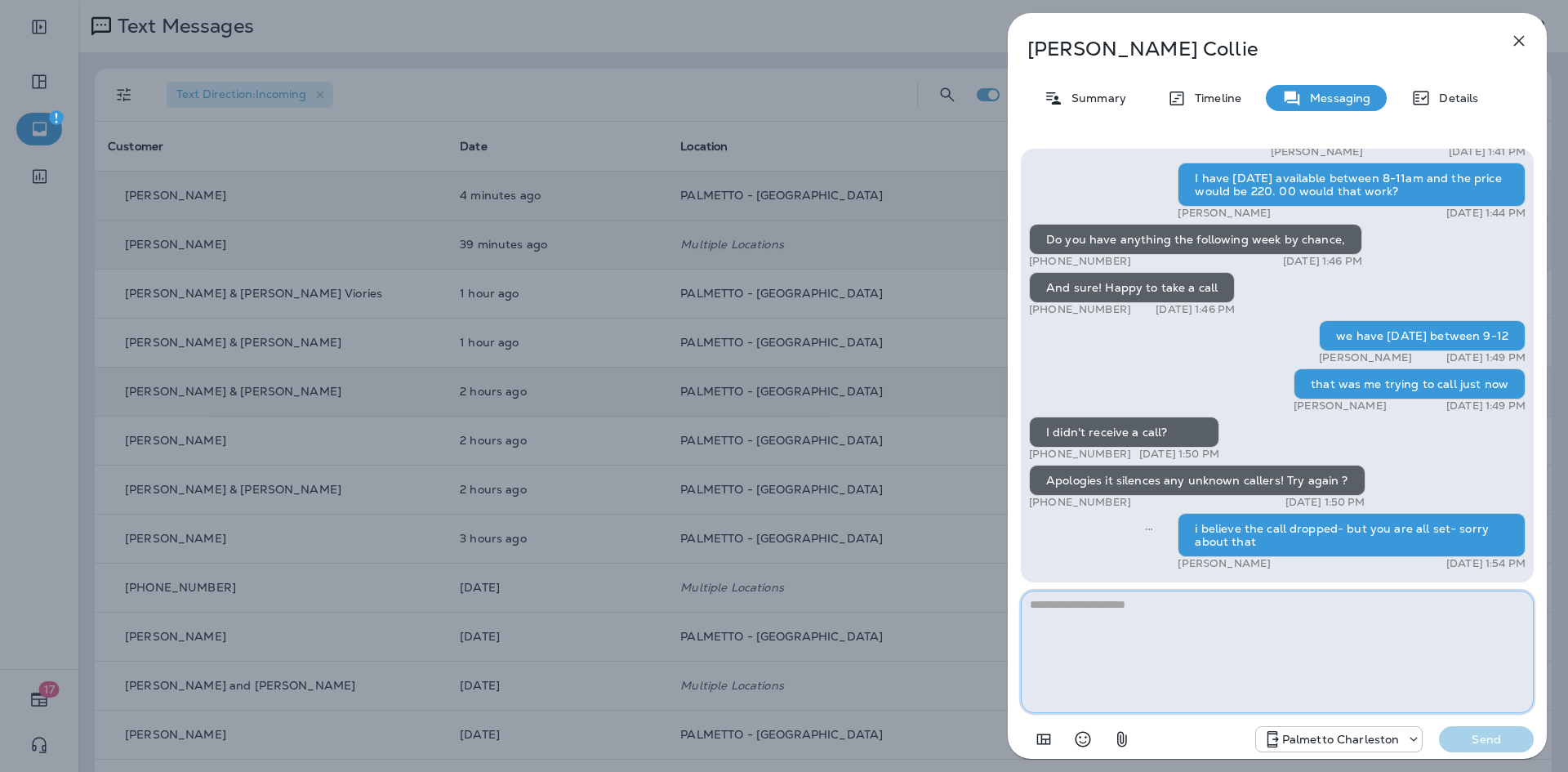
click at [1145, 643] on textarea at bounding box center [1276, 652] width 512 height 123
click at [1151, 625] on textarea at bounding box center [1276, 652] width 512 height 123
click at [1200, 622] on textarea at bounding box center [1276, 652] width 512 height 123
drag, startPoint x: 1198, startPoint y: 622, endPoint x: 1189, endPoint y: 593, distance: 30.4
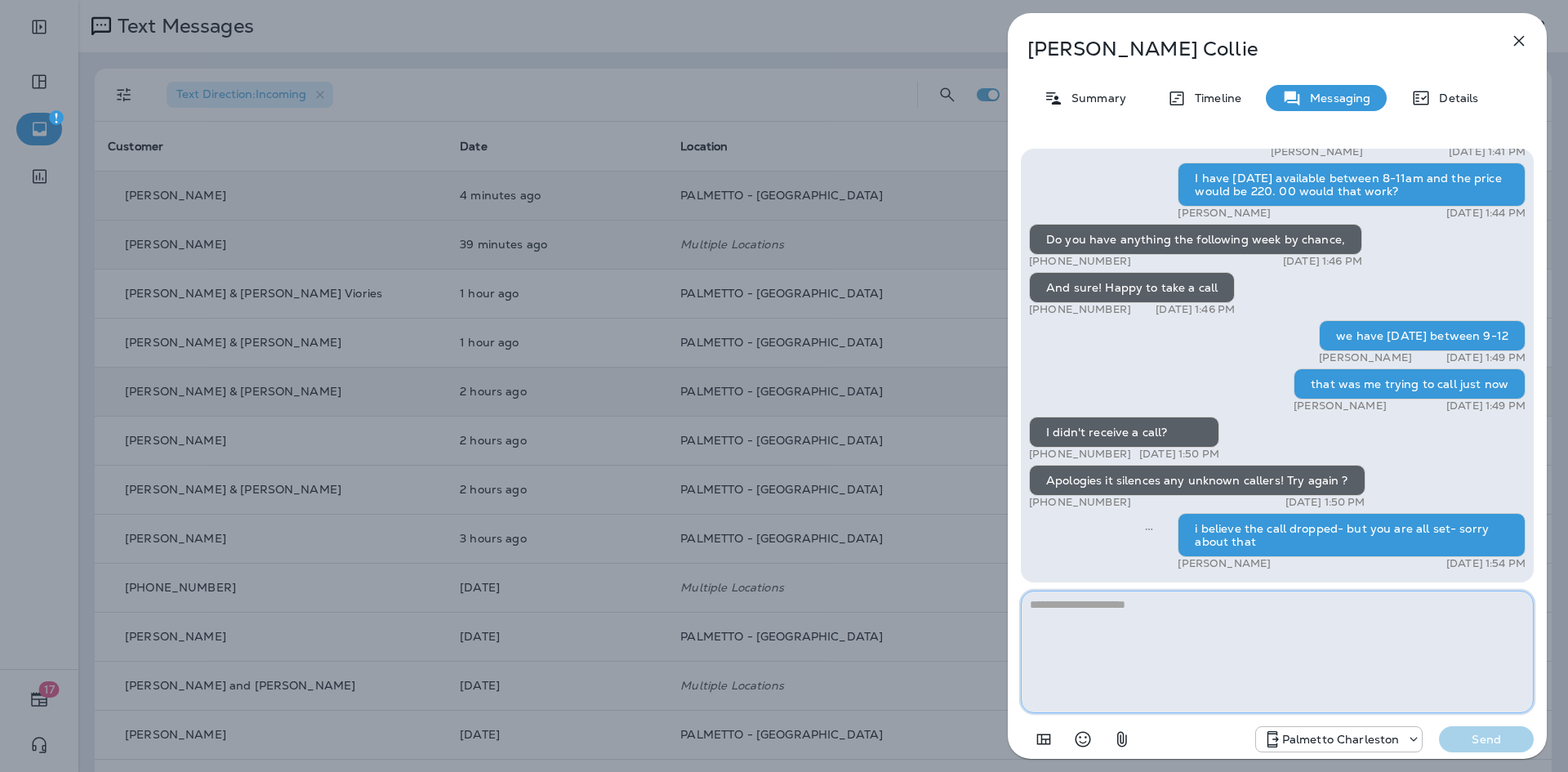
click at [1189, 593] on textarea at bounding box center [1276, 652] width 512 height 123
click at [1181, 640] on textarea at bounding box center [1276, 652] width 512 height 123
click at [1514, 35] on icon "button" at bounding box center [1518, 40] width 20 height 20
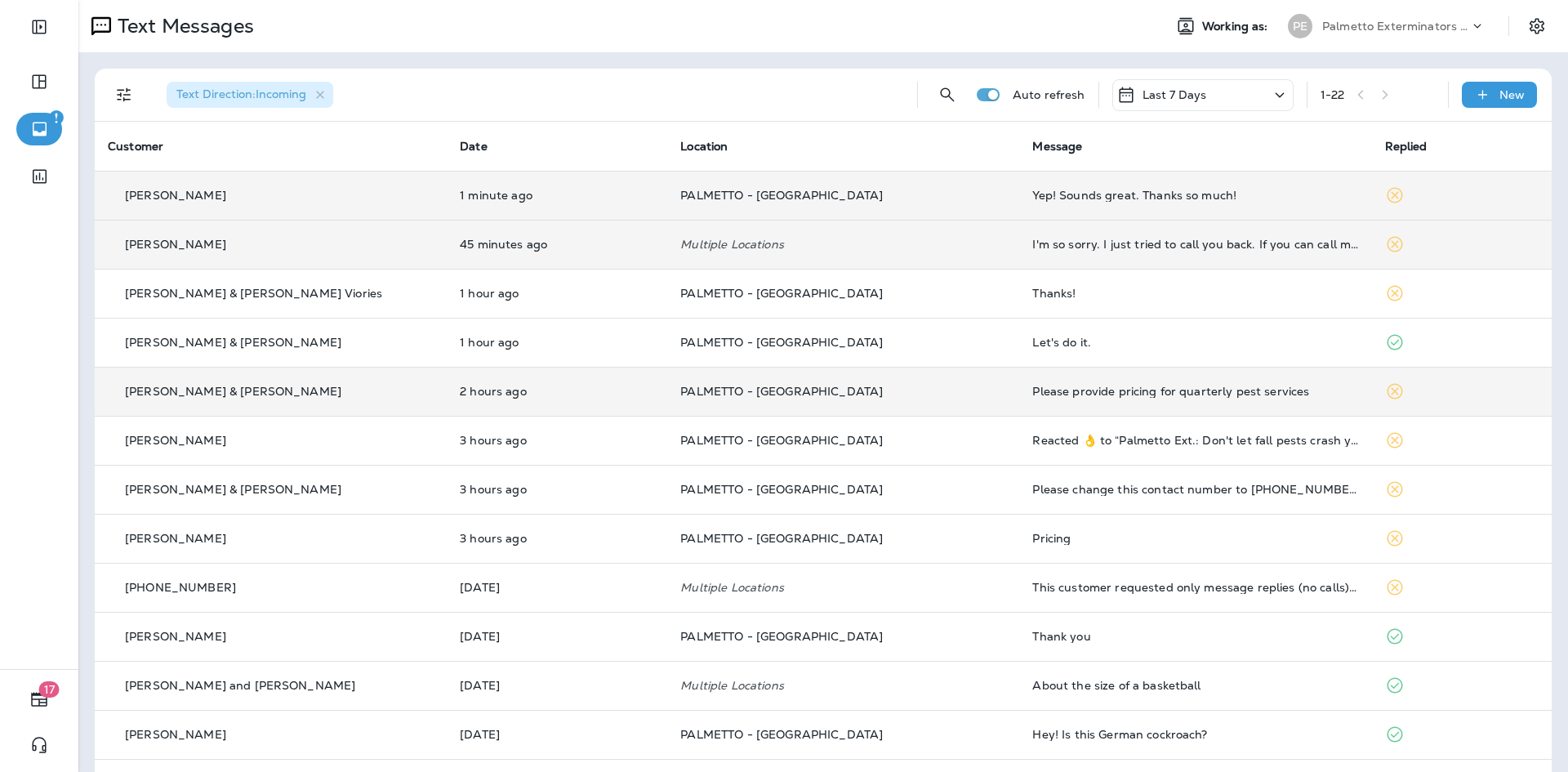
click at [1066, 204] on td "Yep! Sounds great. Thanks so much!" at bounding box center [1195, 195] width 352 height 49
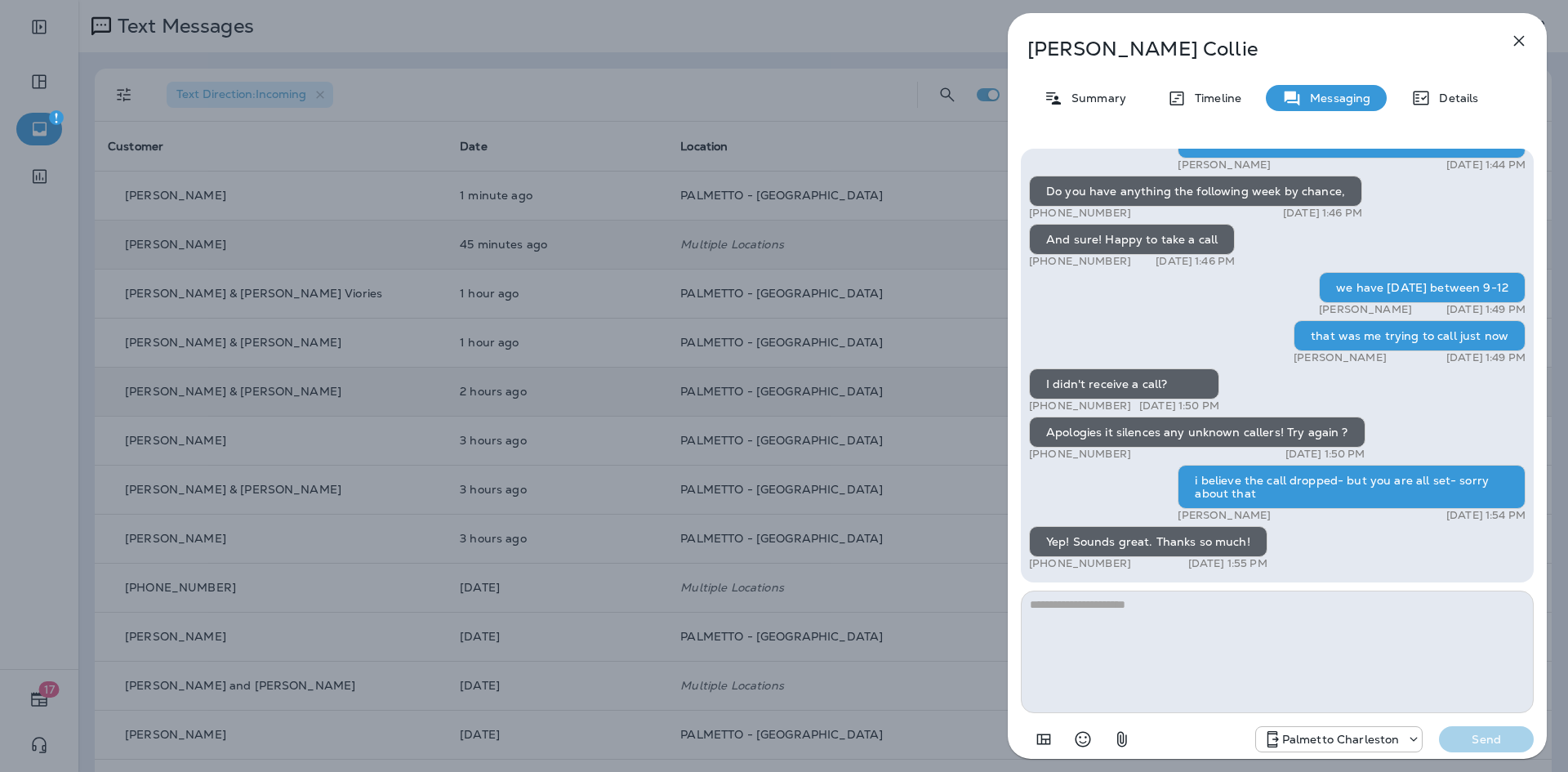
click at [1147, 626] on textarea at bounding box center [1276, 652] width 512 height 123
type textarea "**********"
click at [1470, 734] on p "Send" at bounding box center [1486, 739] width 69 height 15
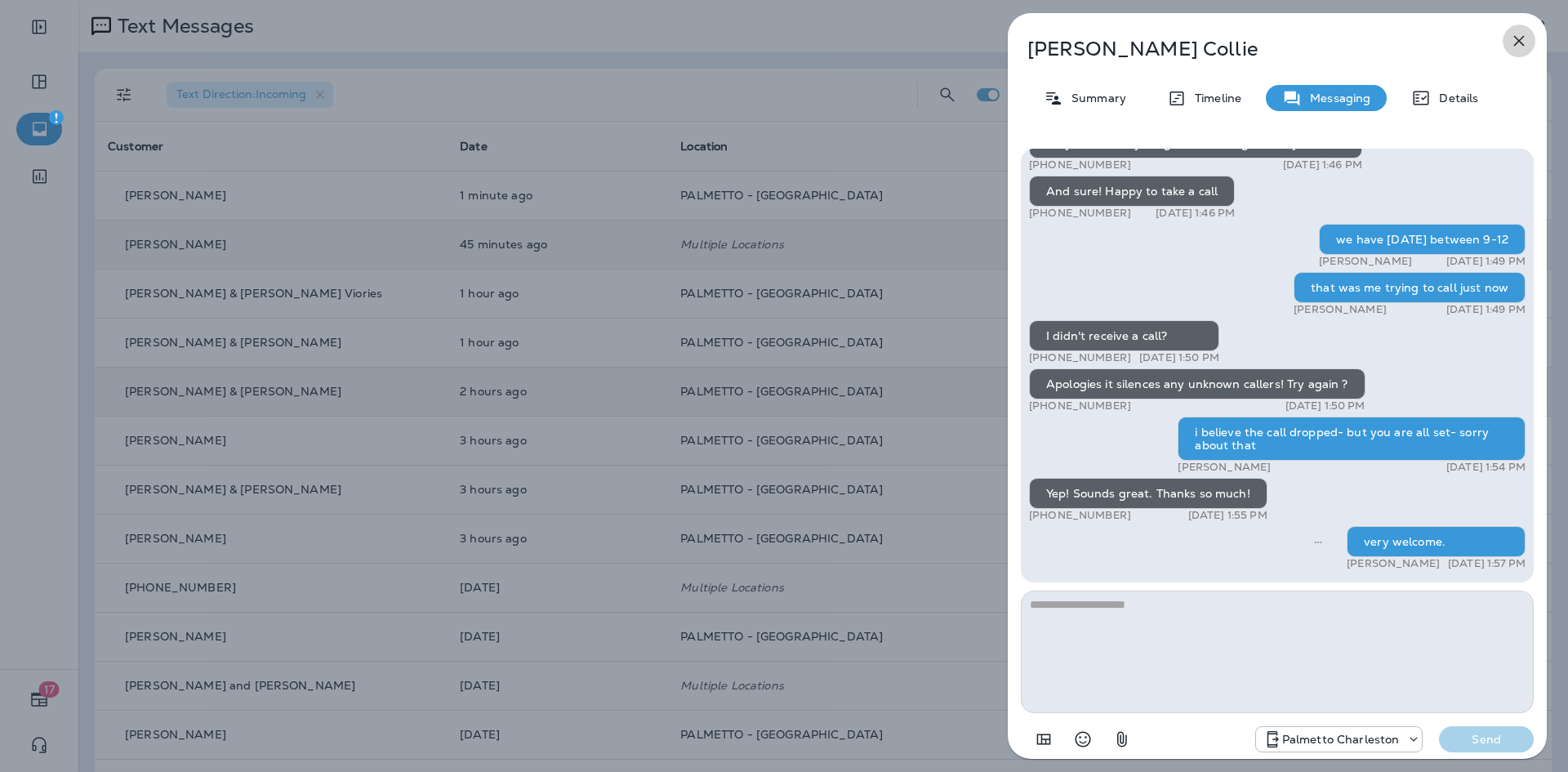
click at [1516, 40] on icon "button" at bounding box center [1518, 40] width 20 height 20
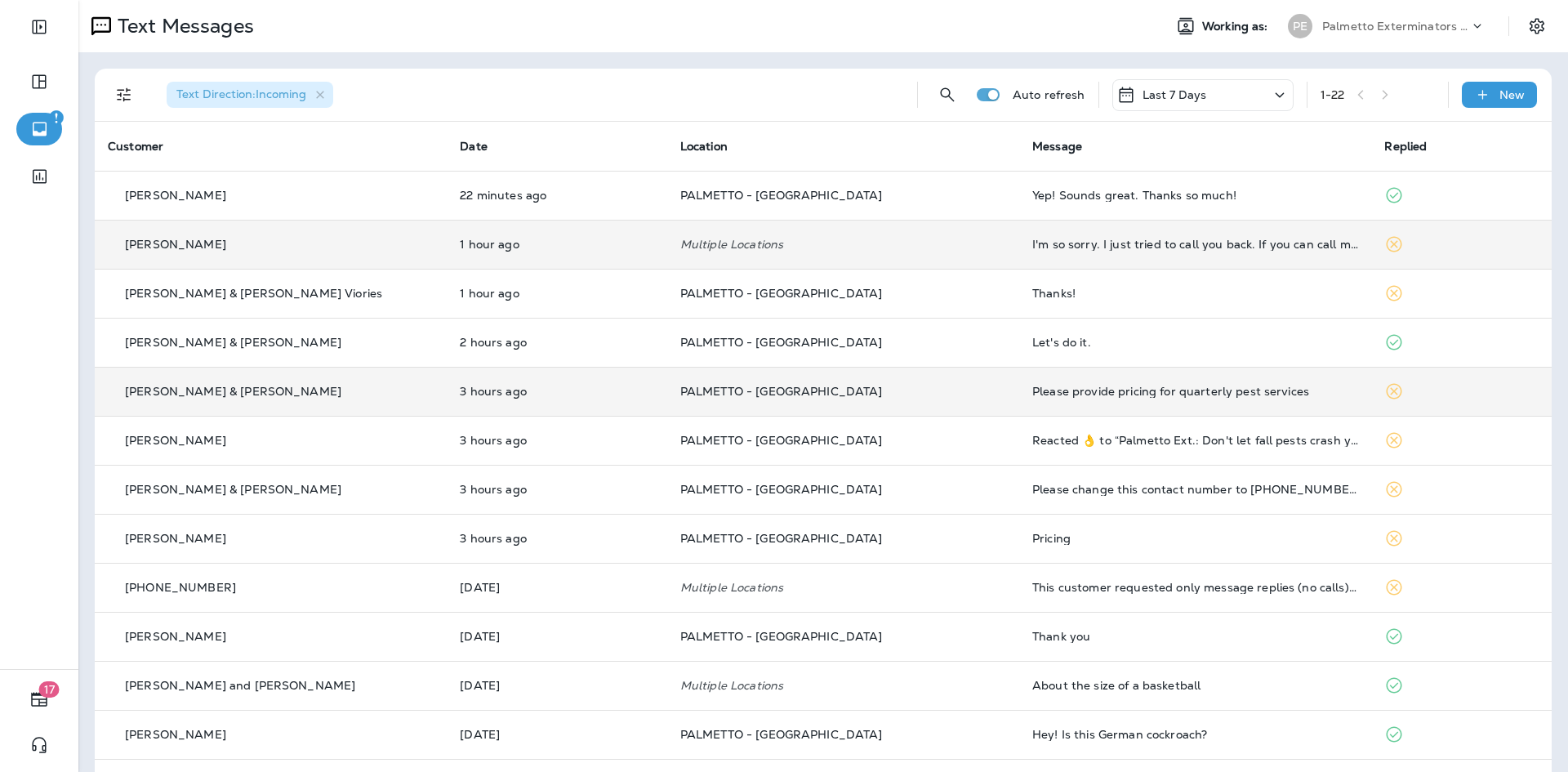
click at [906, 228] on td "Multiple Locations" at bounding box center [843, 244] width 352 height 49
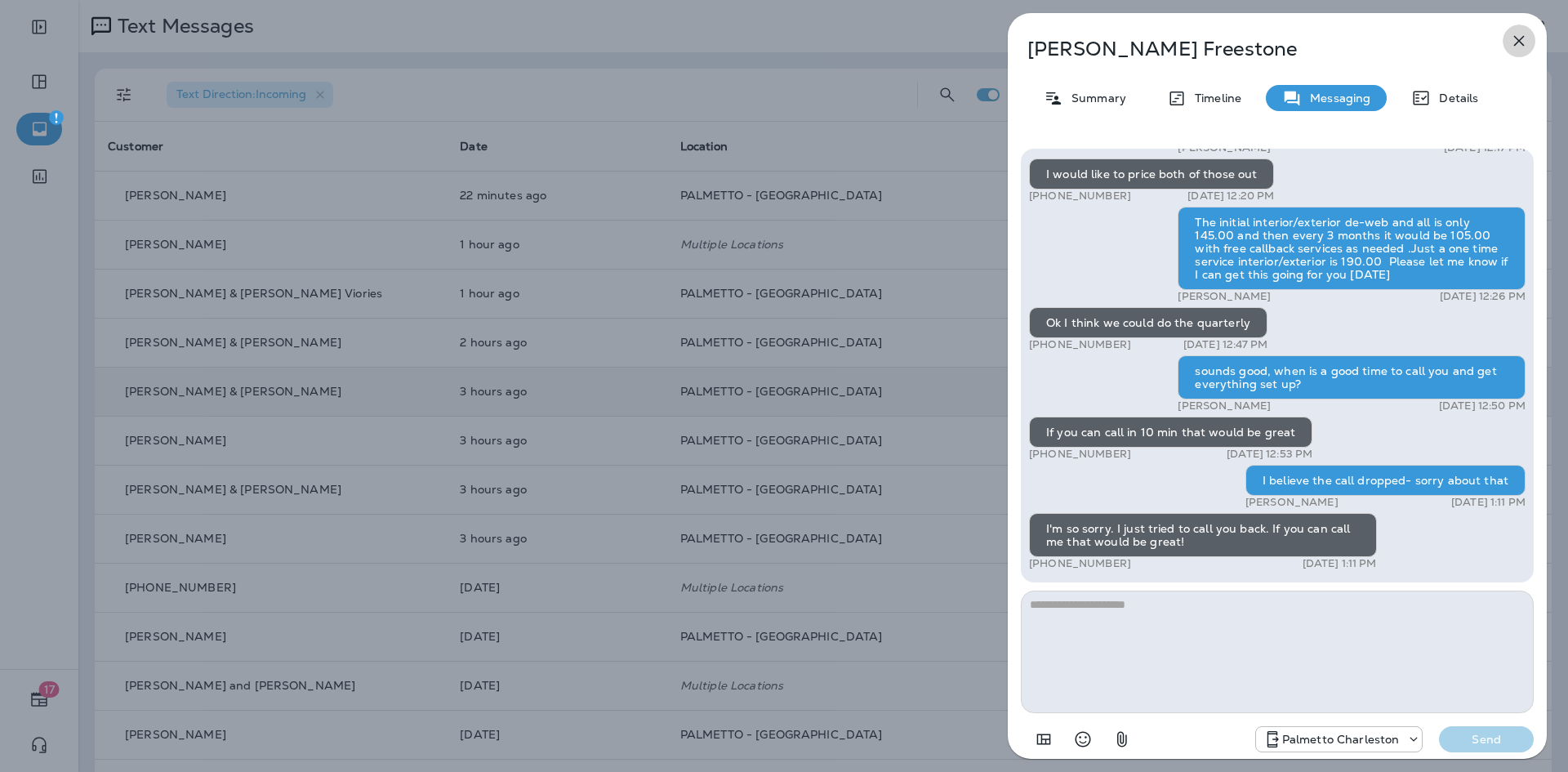
click at [1510, 41] on icon "button" at bounding box center [1518, 40] width 20 height 20
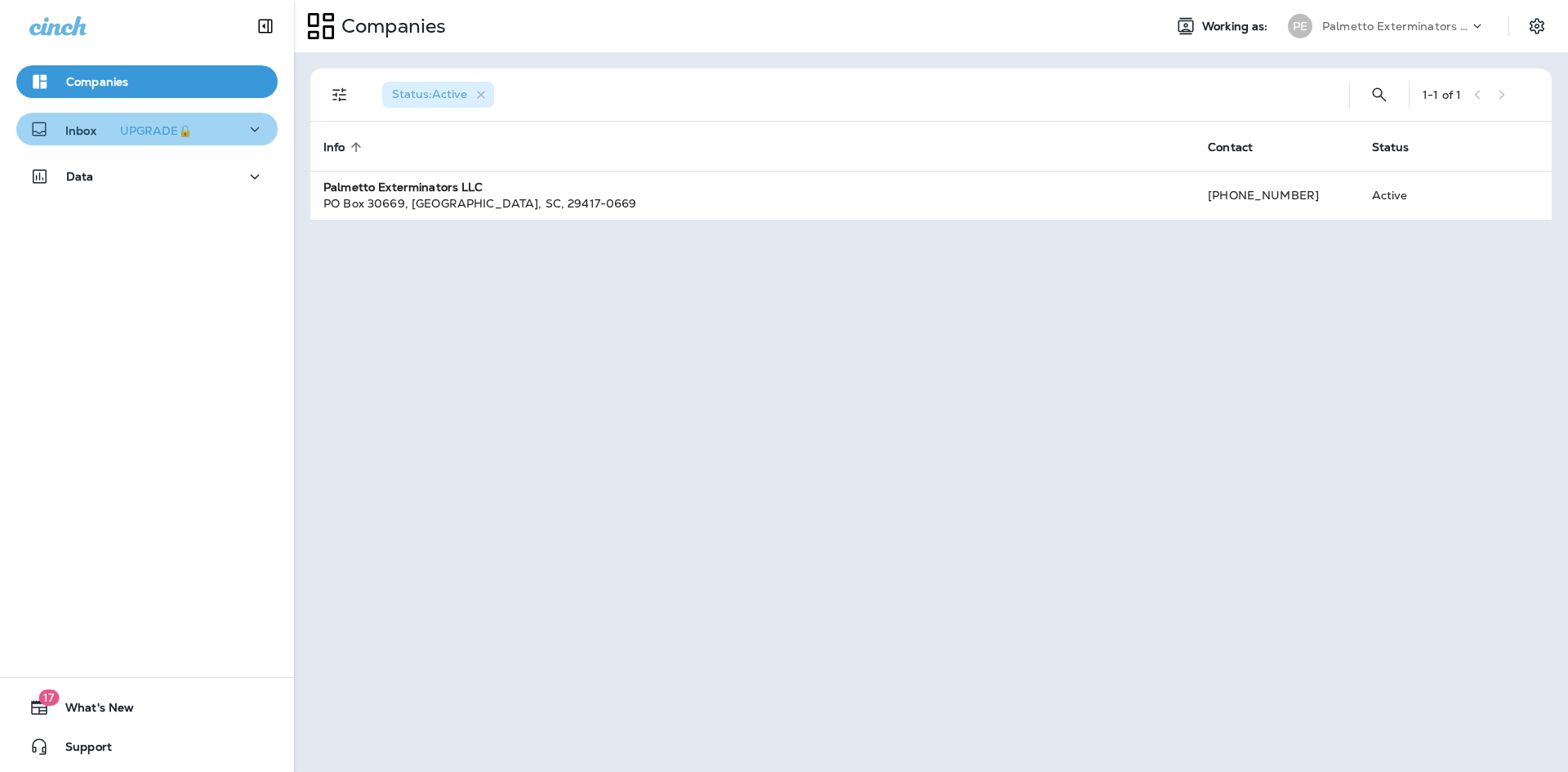
click at [251, 130] on icon "button" at bounding box center [254, 130] width 20 height 21
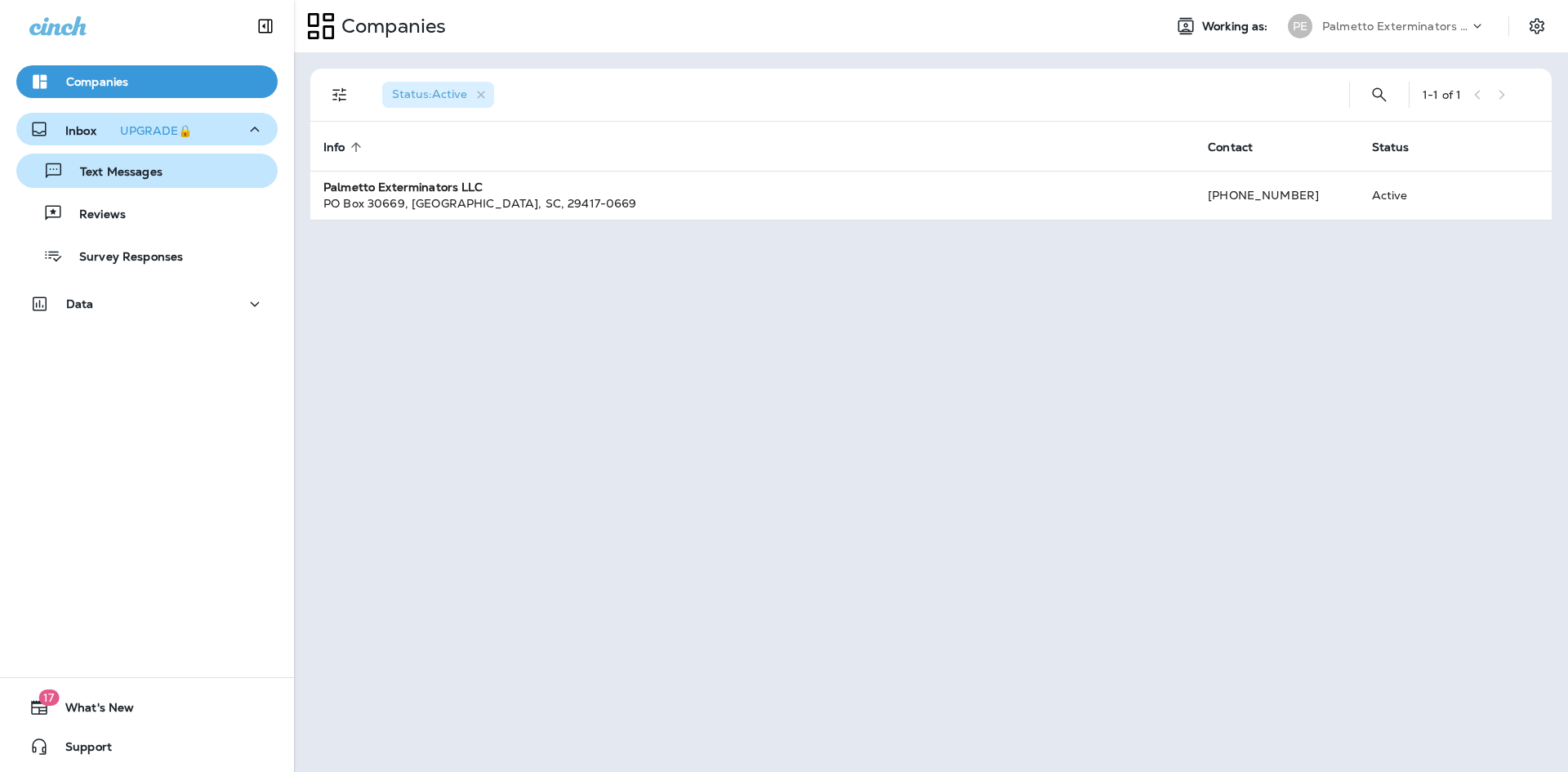
click at [214, 160] on div "Text Messages" at bounding box center [147, 171] width 248 height 25
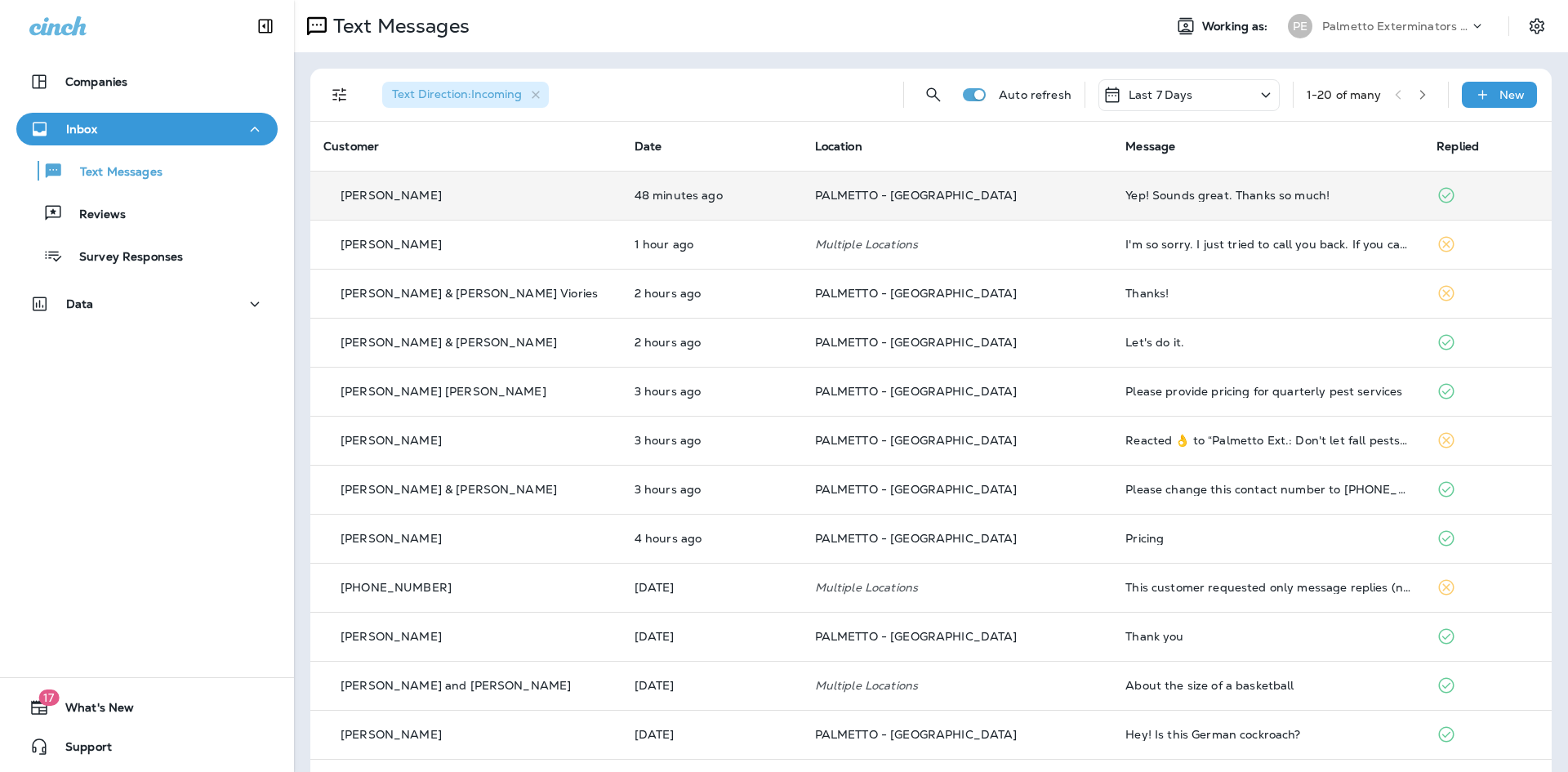
click at [1184, 190] on div "Yep! Sounds great. Thanks so much!" at bounding box center [1268, 195] width 285 height 13
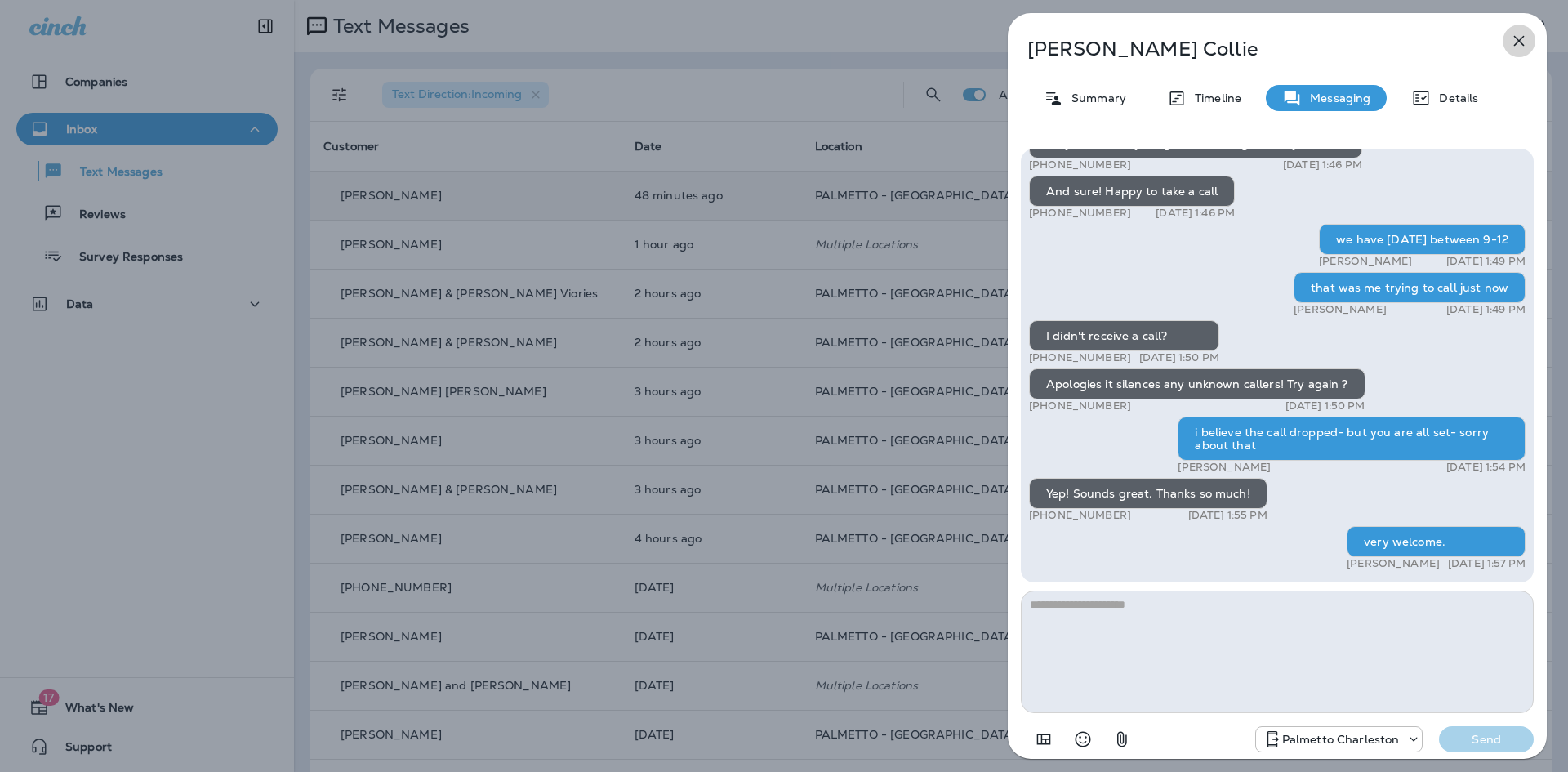
click at [1515, 40] on icon "button" at bounding box center [1518, 40] width 20 height 20
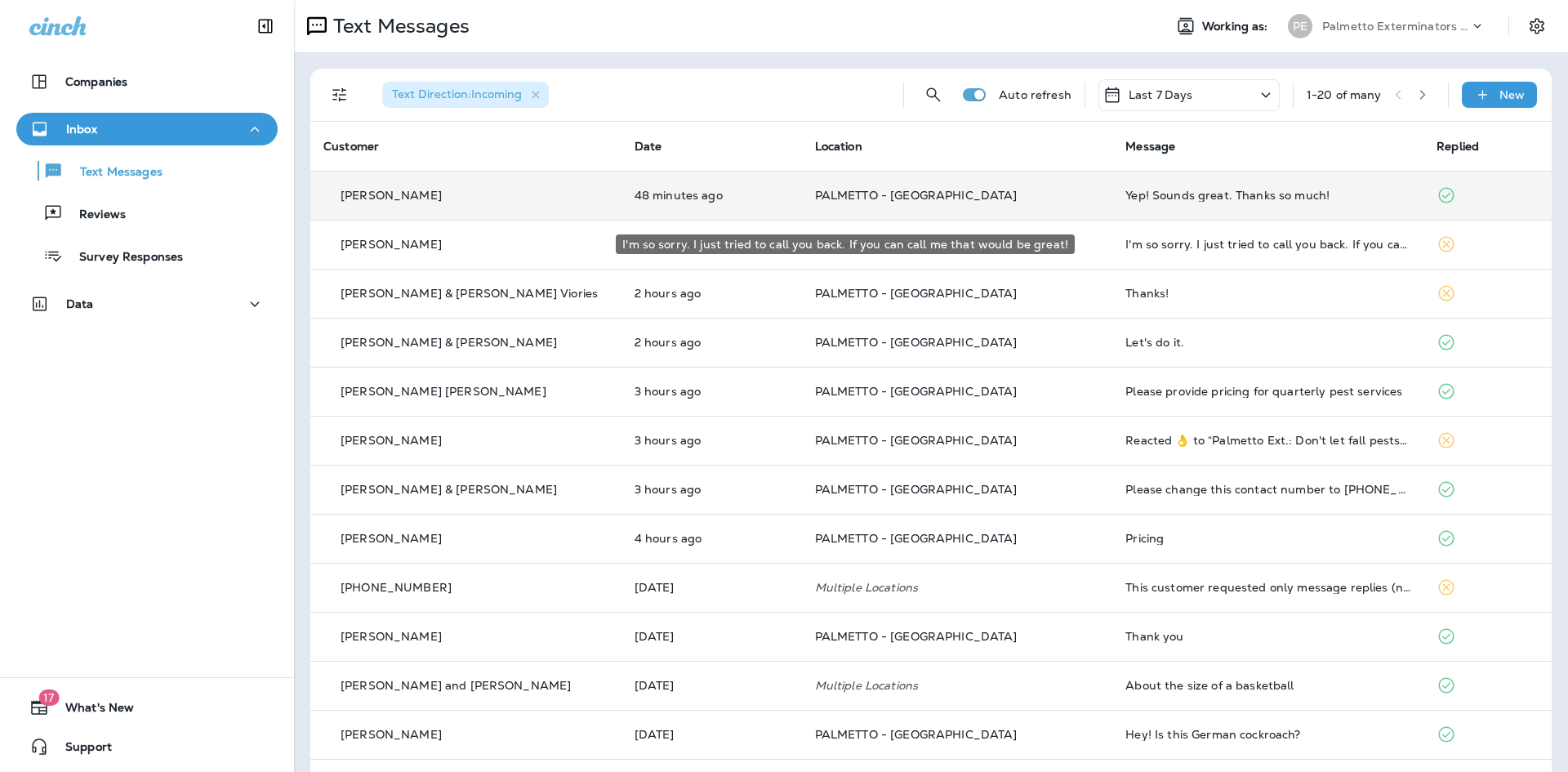
click at [1137, 246] on div "I'm so sorry. I just tried to call you back. If you can call me that would be g…" at bounding box center [1268, 244] width 285 height 13
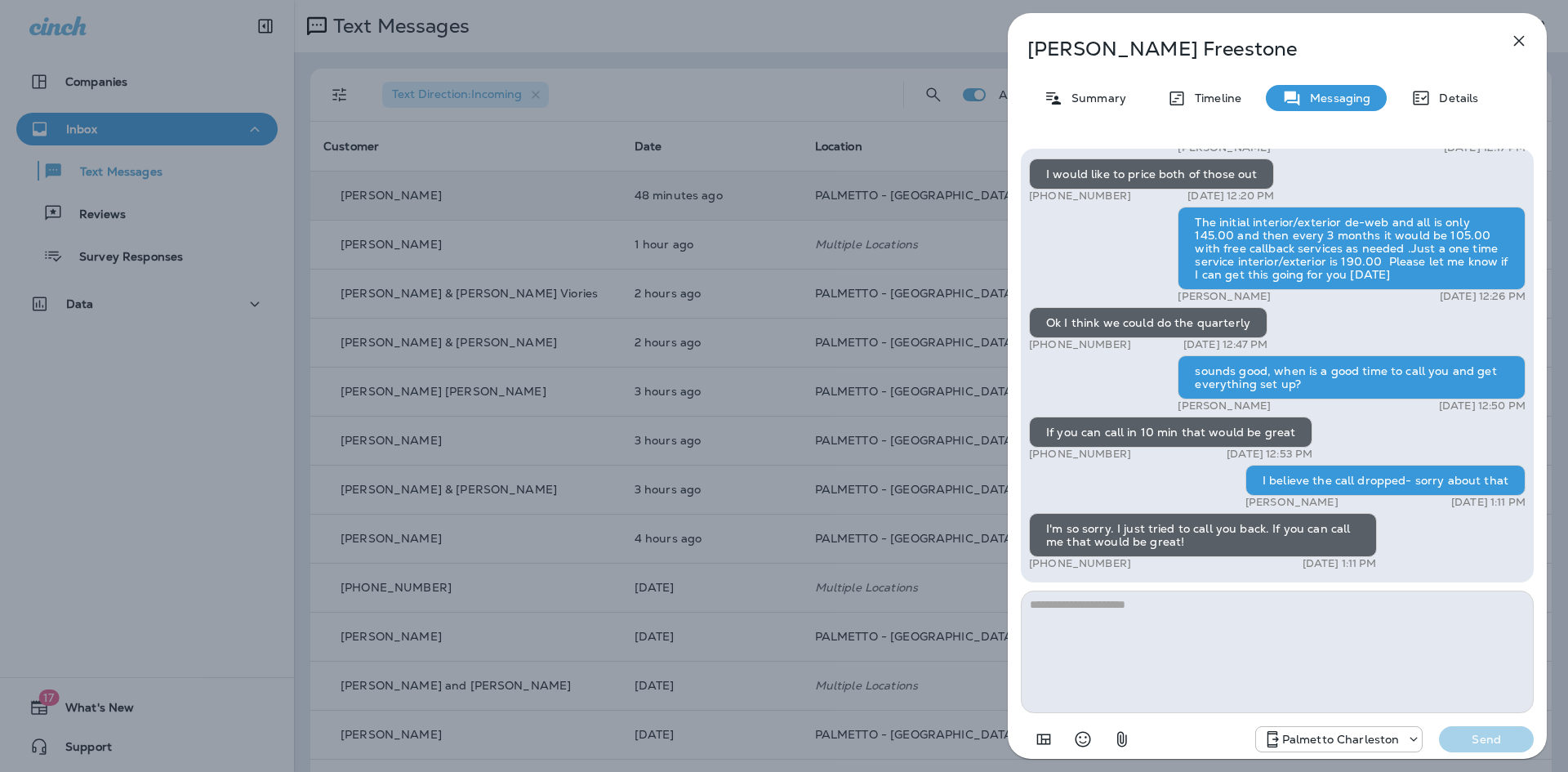
click at [1511, 40] on icon "button" at bounding box center [1518, 40] width 20 height 20
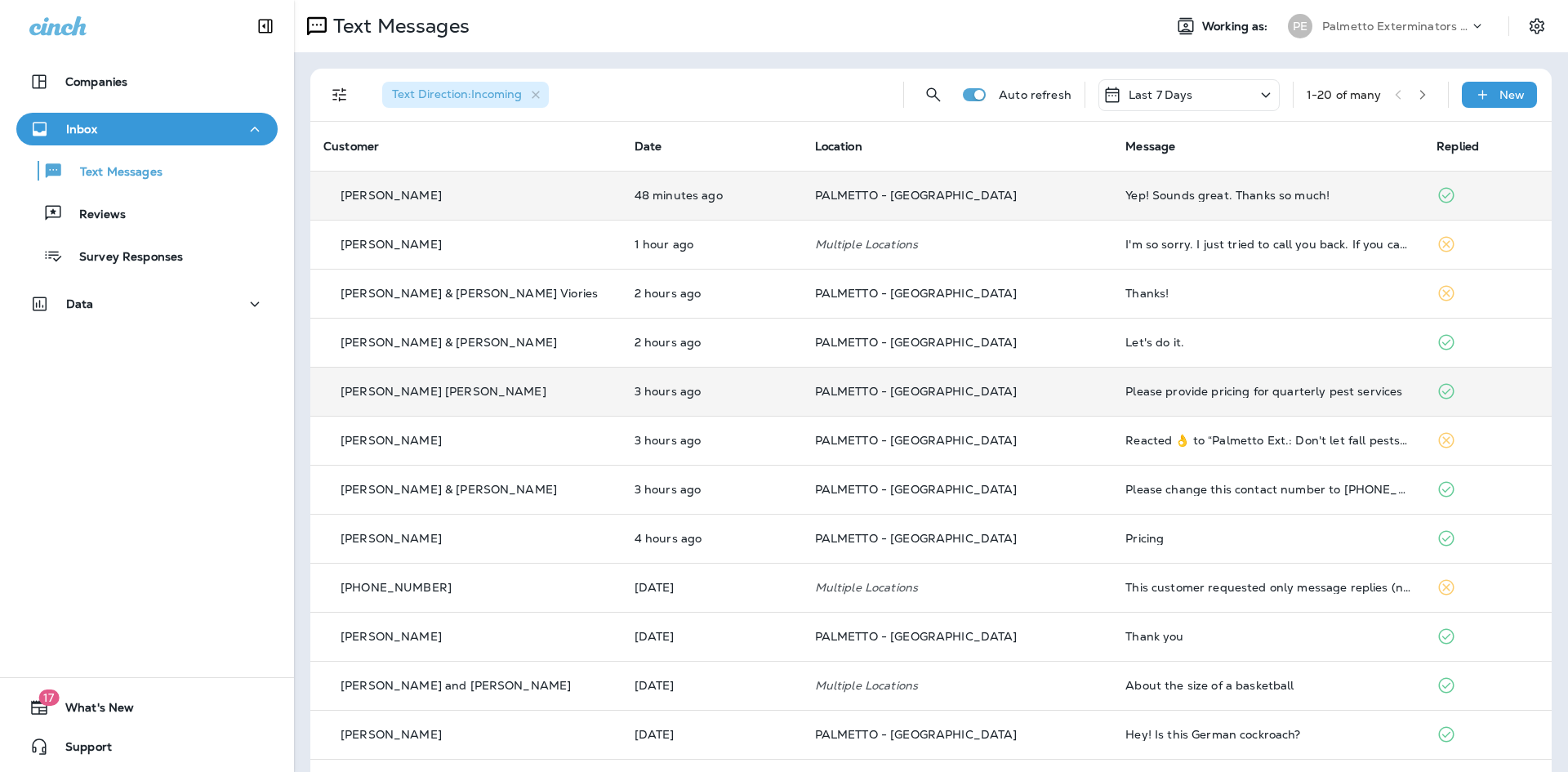
click at [1171, 395] on div "Please provide pricing for quarterly pest services" at bounding box center [1268, 391] width 285 height 13
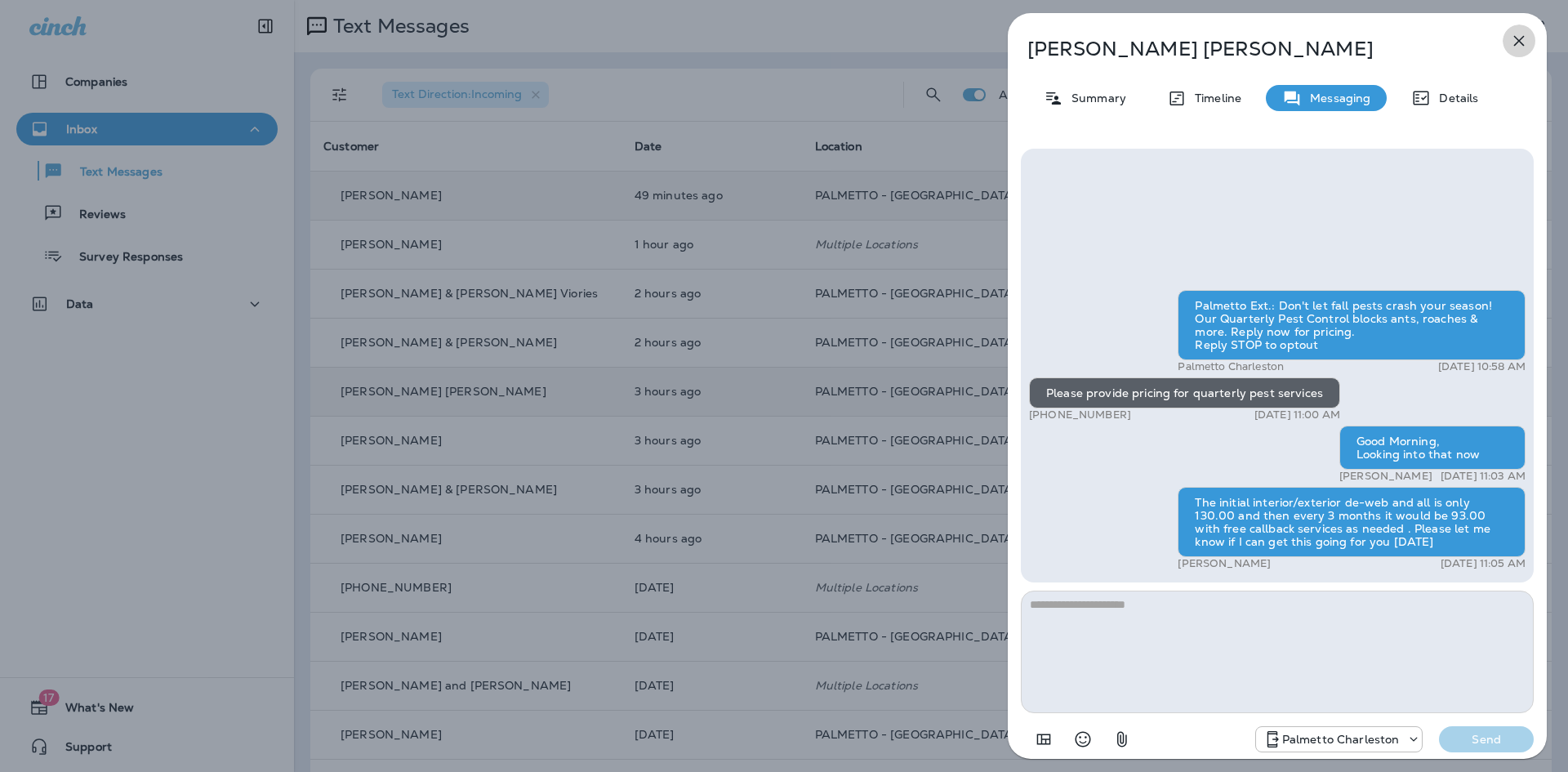
click at [1517, 40] on icon "button" at bounding box center [1519, 41] width 10 height 10
